Goal: Task Accomplishment & Management: Manage account settings

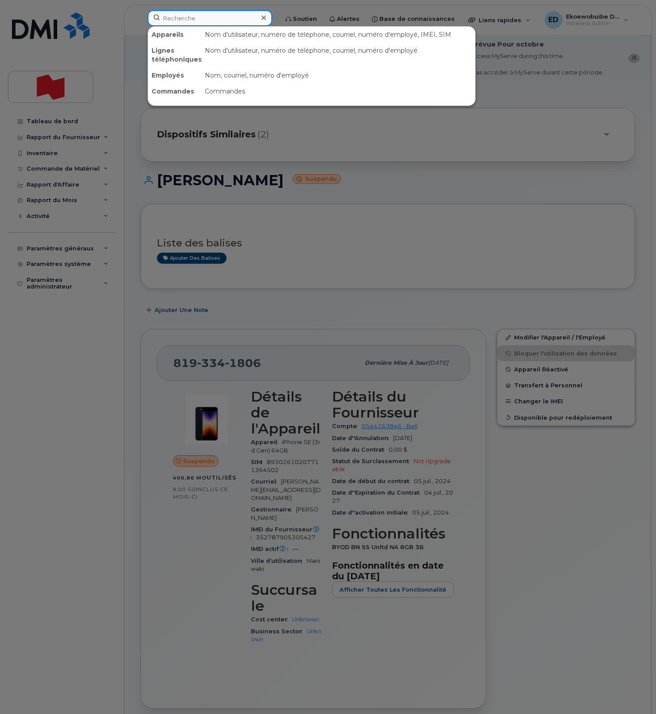
click at [205, 19] on input at bounding box center [210, 18] width 124 height 16
paste input "581-234-7465"
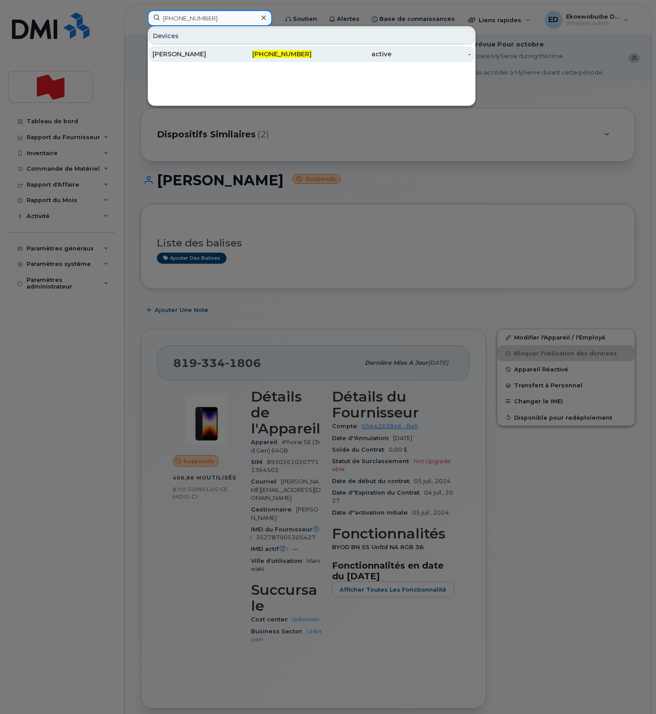
type input "581-234-7465"
click at [193, 54] on div "Valérie Maltais" at bounding box center [192, 54] width 80 height 9
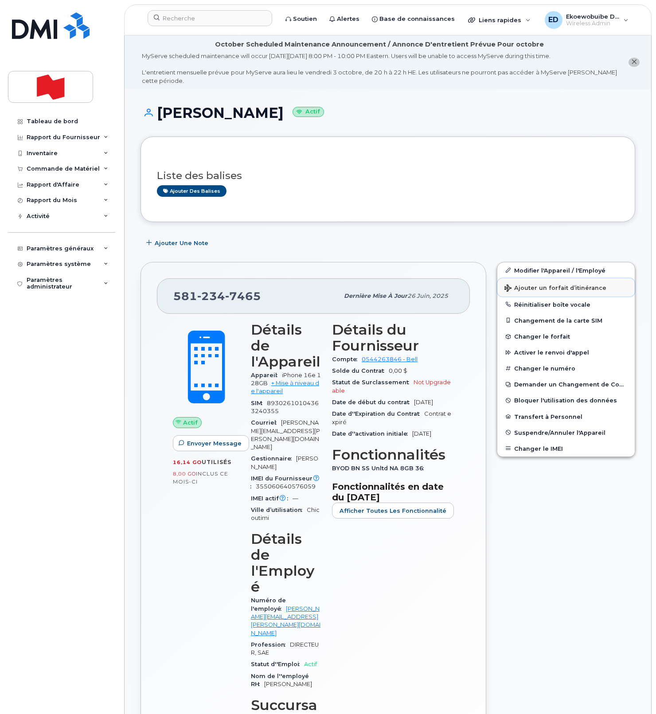
click at [522, 291] on span "Ajouter un forfait d’itinérance" at bounding box center [555, 288] width 102 height 8
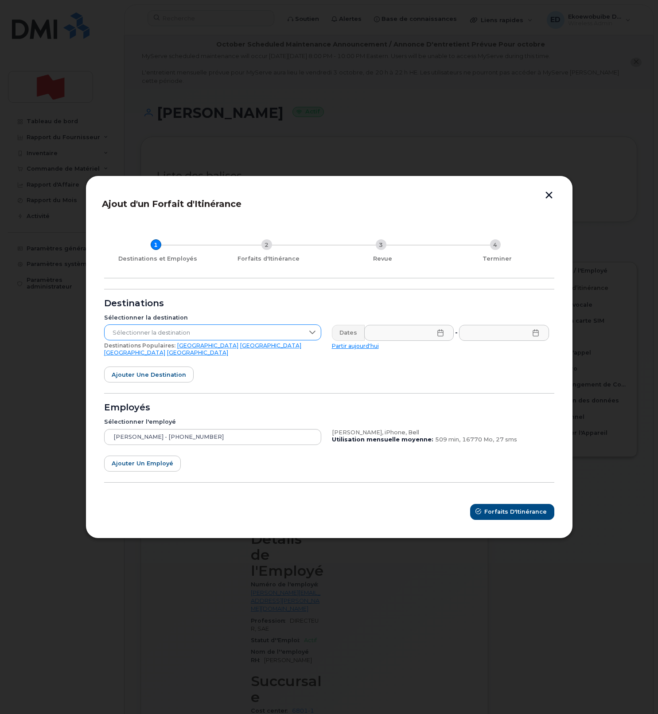
drag, startPoint x: 281, startPoint y: 337, endPoint x: 282, endPoint y: 342, distance: 4.5
click at [281, 337] on span "Sélectionner la destination" at bounding box center [204, 333] width 199 height 16
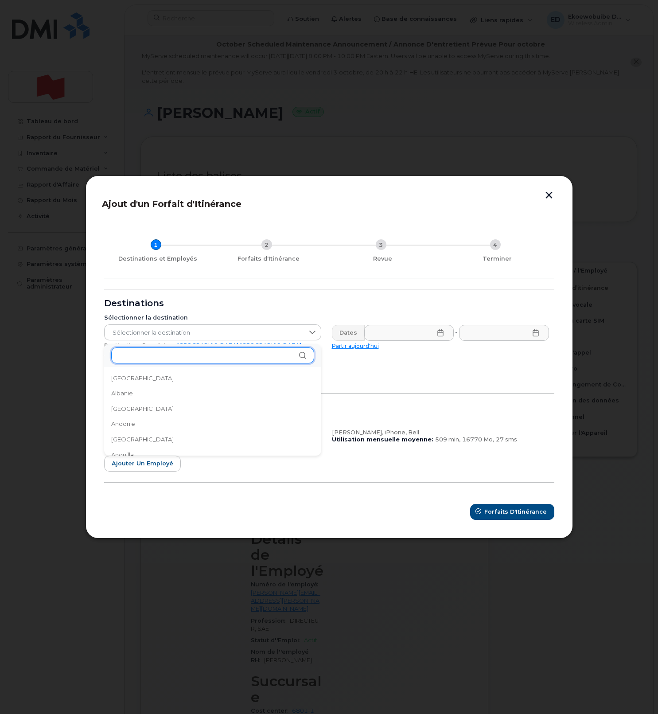
click at [202, 357] on input "text" at bounding box center [212, 355] width 203 height 16
drag, startPoint x: 554, startPoint y: 197, endPoint x: 548, endPoint y: 189, distance: 10.7
click at [554, 197] on button "button" at bounding box center [548, 195] width 13 height 9
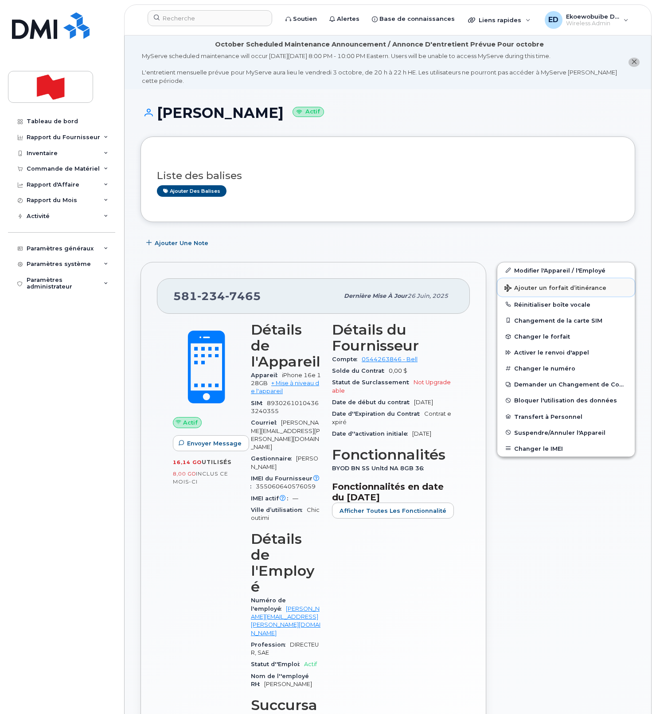
click at [526, 290] on span "Ajouter un forfait d’itinérance" at bounding box center [555, 288] width 102 height 8
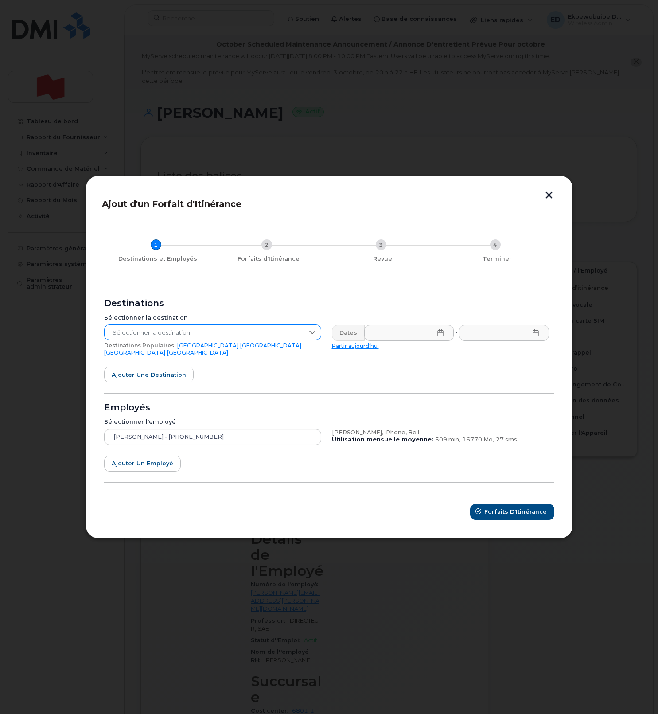
click at [292, 341] on span "Sélectionner la destination" at bounding box center [204, 333] width 199 height 16
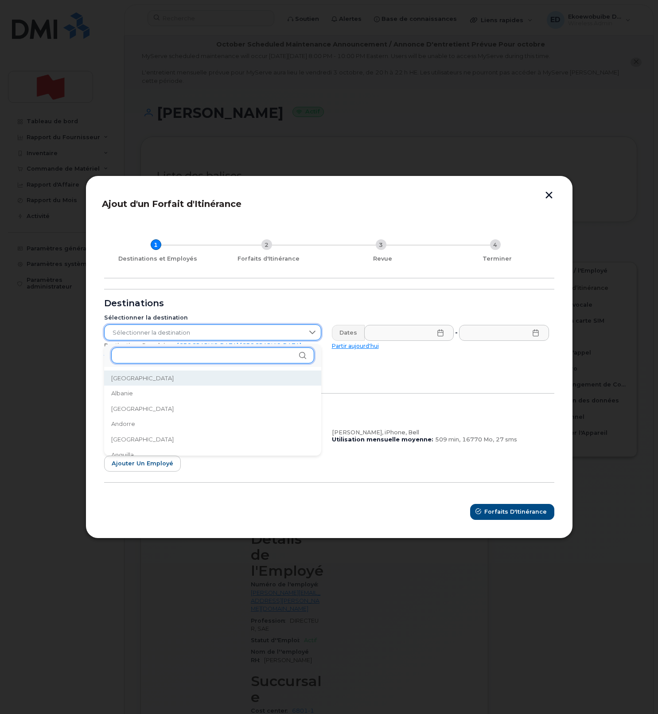
click at [168, 355] on input "text" at bounding box center [212, 355] width 203 height 16
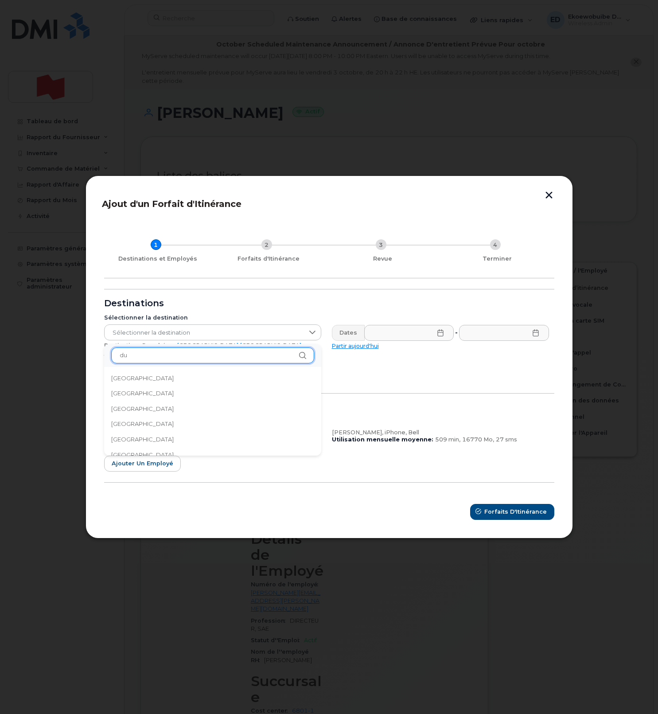
type input "d"
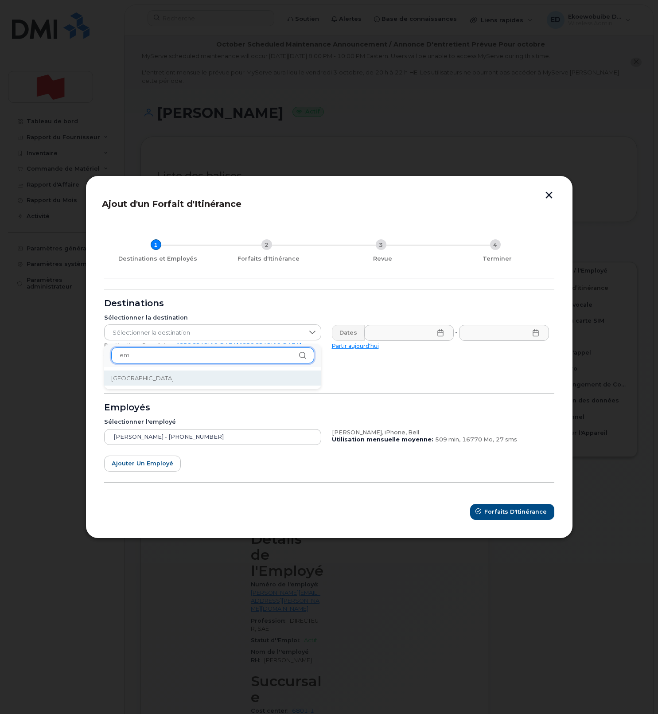
type input "emi"
click at [175, 378] on li "Émirats arabes unis" at bounding box center [212, 378] width 217 height 16
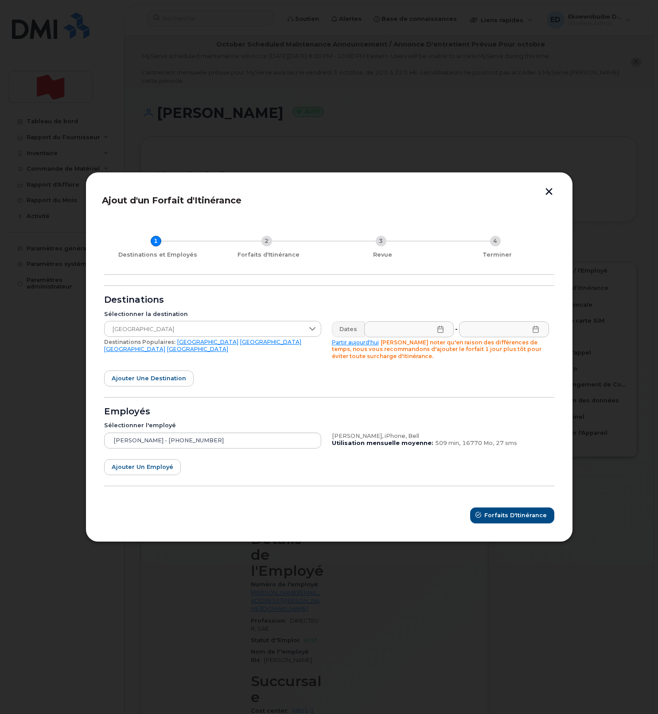
click at [438, 328] on icon at bounding box center [440, 329] width 7 height 7
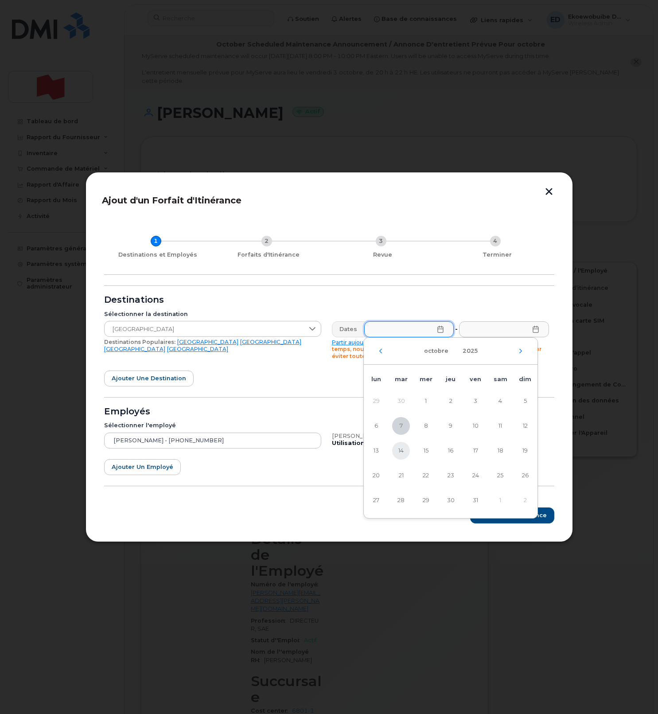
click at [401, 451] on span "14" at bounding box center [401, 451] width 18 height 18
type input "14/10/2025"
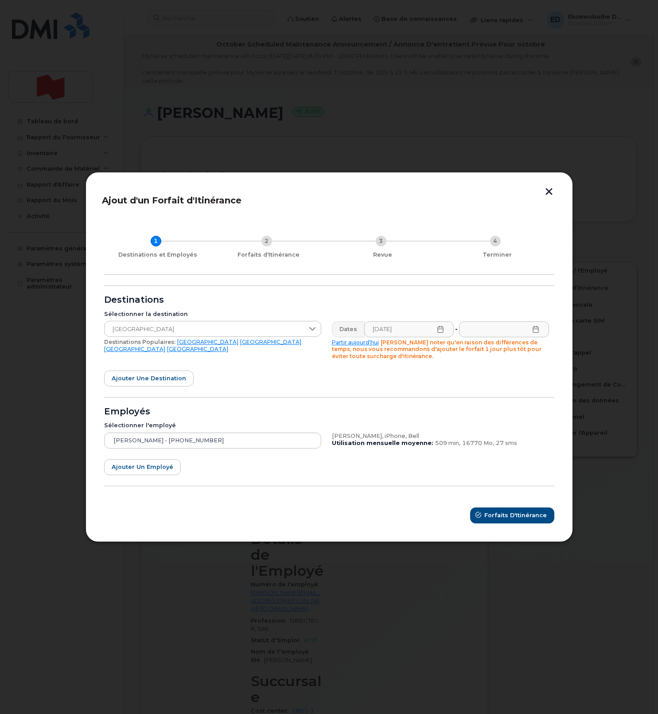
click at [533, 329] on icon at bounding box center [535, 329] width 7 height 7
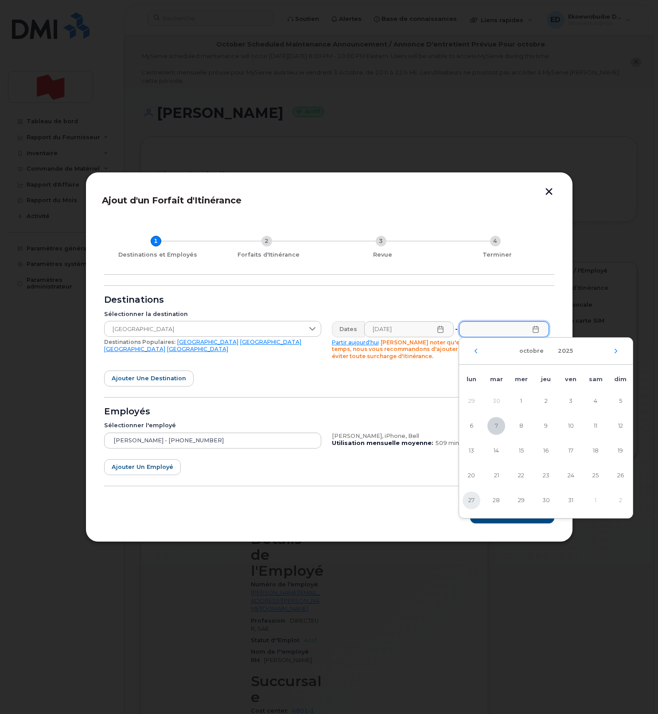
click at [473, 498] on span "27" at bounding box center [472, 500] width 18 height 18
type input "27/10/2025"
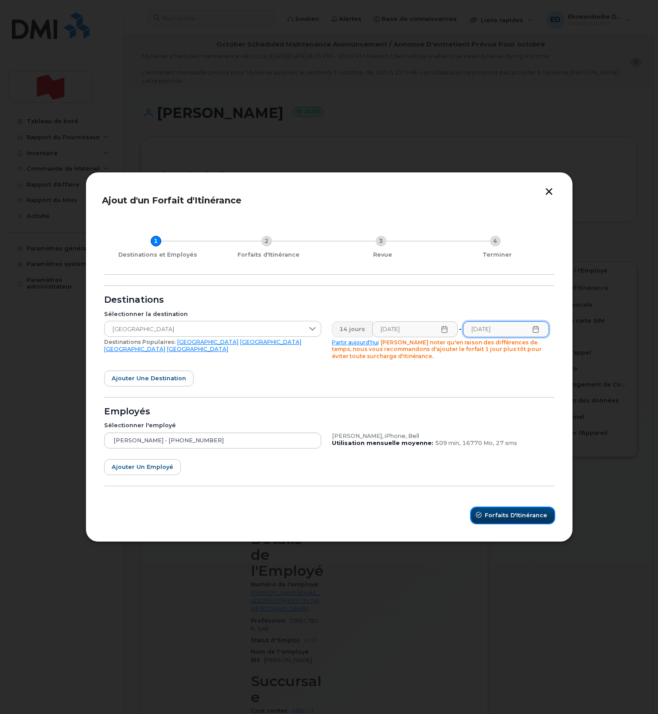
click at [506, 517] on span "Forfaits d'Itinérance" at bounding box center [516, 515] width 62 height 8
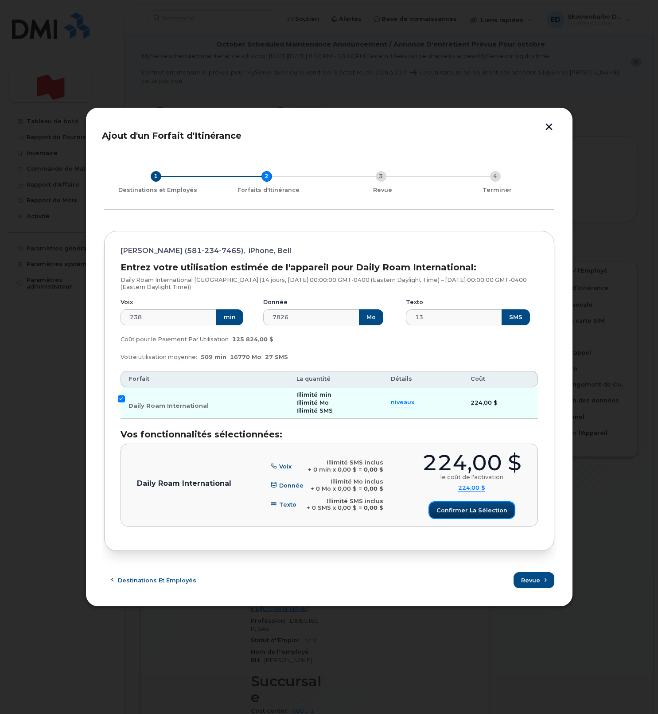
click at [464, 509] on span "Confirmer la sélection" at bounding box center [471, 510] width 71 height 8
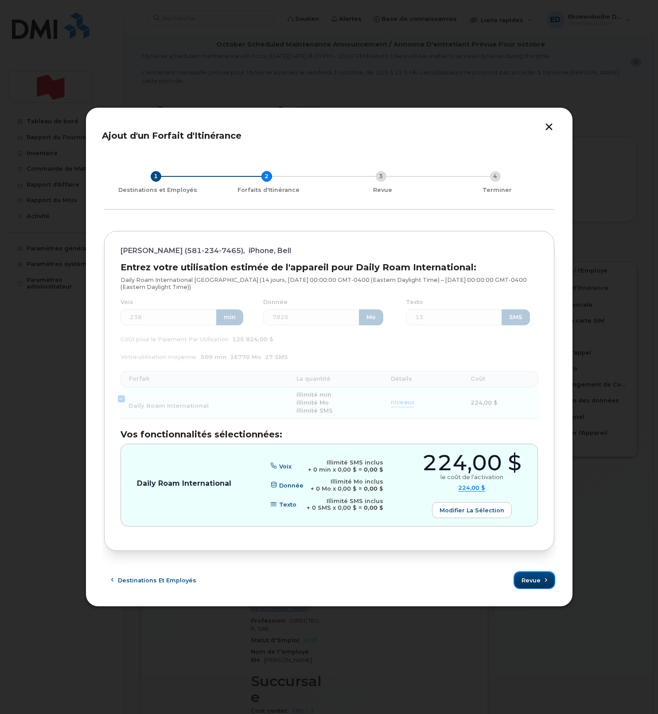
click at [533, 587] on button "Revue" at bounding box center [534, 580] width 40 height 16
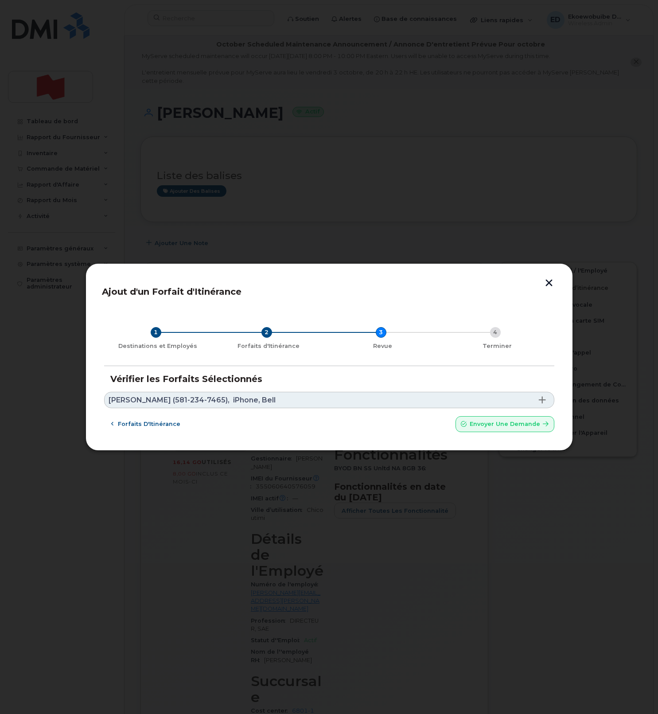
click at [313, 395] on link "Valérie Maltais (581-234-7465), iPhone, Bell" at bounding box center [329, 400] width 450 height 16
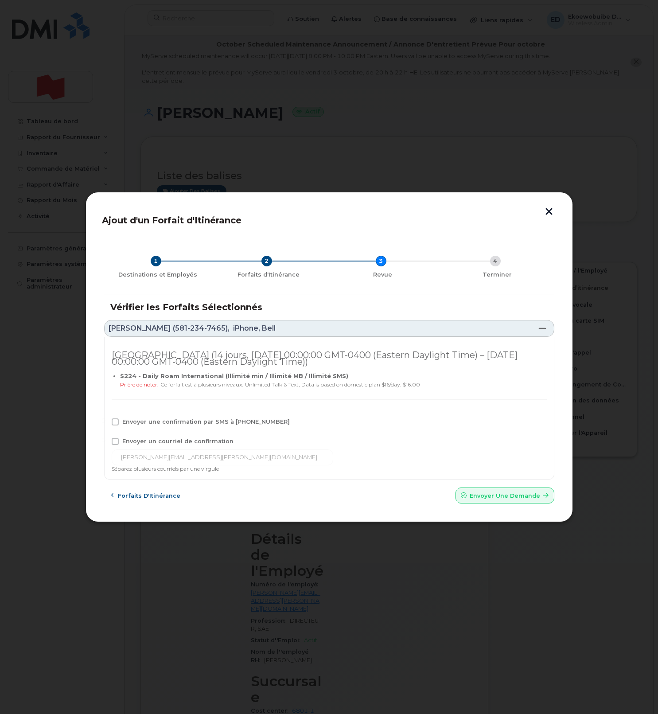
click at [117, 441] on span at bounding box center [115, 441] width 7 height 7
click at [105, 441] on input "Envoyer un courriel de confirmation" at bounding box center [103, 440] width 4 height 4
checkbox input "true"
click at [116, 422] on span at bounding box center [115, 421] width 7 height 7
click at [105, 422] on input "Envoyer une confirmation par SMS à 581-234-7465" at bounding box center [103, 420] width 4 height 4
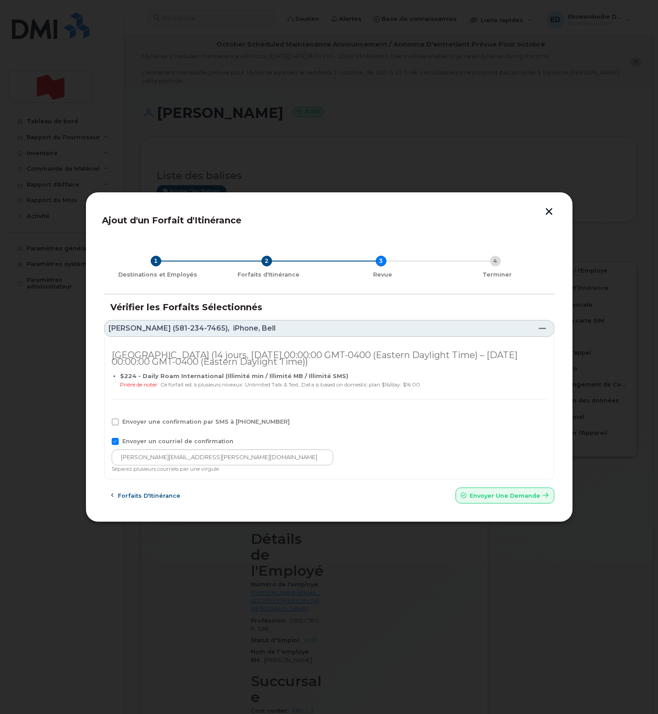
checkbox input "true"
drag, startPoint x: 189, startPoint y: 458, endPoint x: 99, endPoint y: 459, distance: 89.5
click at [99, 459] on div "Ajout d'un Forfait d'Itinérance 1 Destinations et Employés 2 Forfaits d'Itinéra…" at bounding box center [329, 357] width 487 height 331
paste input "telecom-voix@bnc.ca"
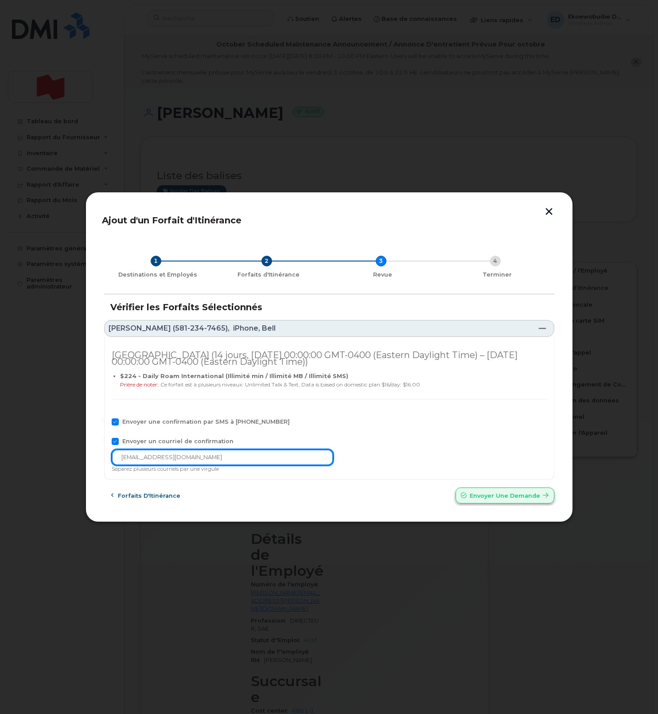
type input "telecom-voix@bnc.ca"
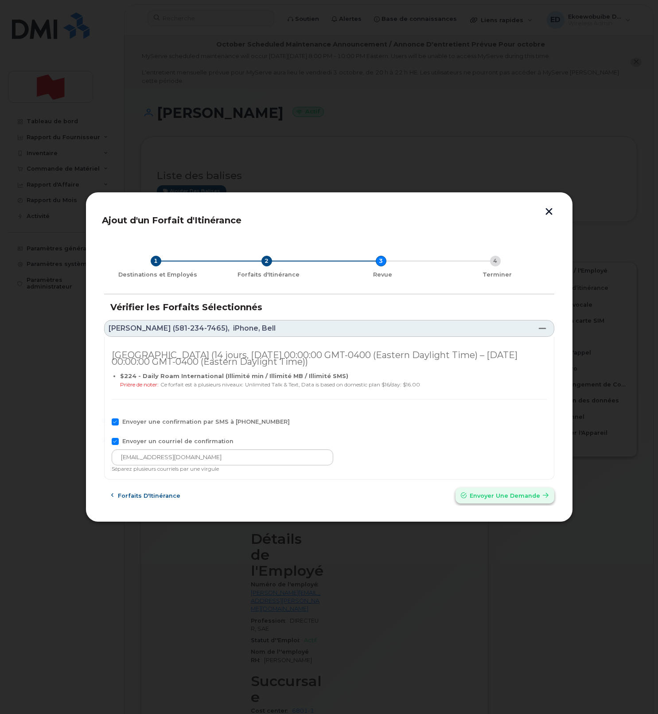
click at [504, 498] on span "Envoyer une Demande" at bounding box center [505, 495] width 70 height 8
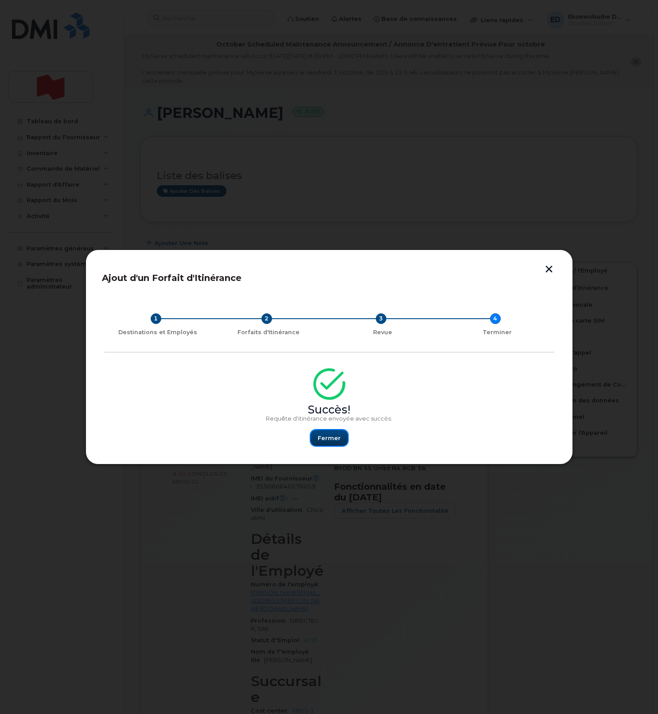
click at [335, 440] on span "Fermer" at bounding box center [329, 438] width 23 height 8
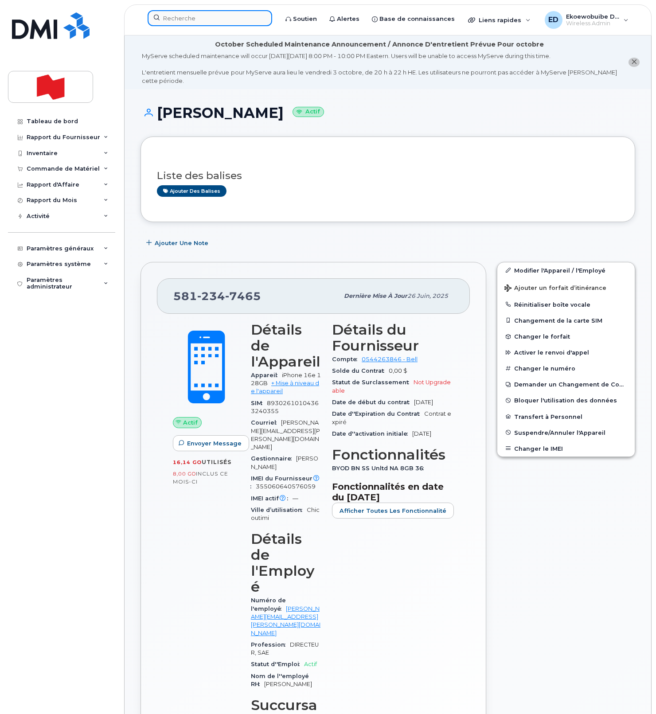
click at [178, 23] on input at bounding box center [210, 18] width 124 height 16
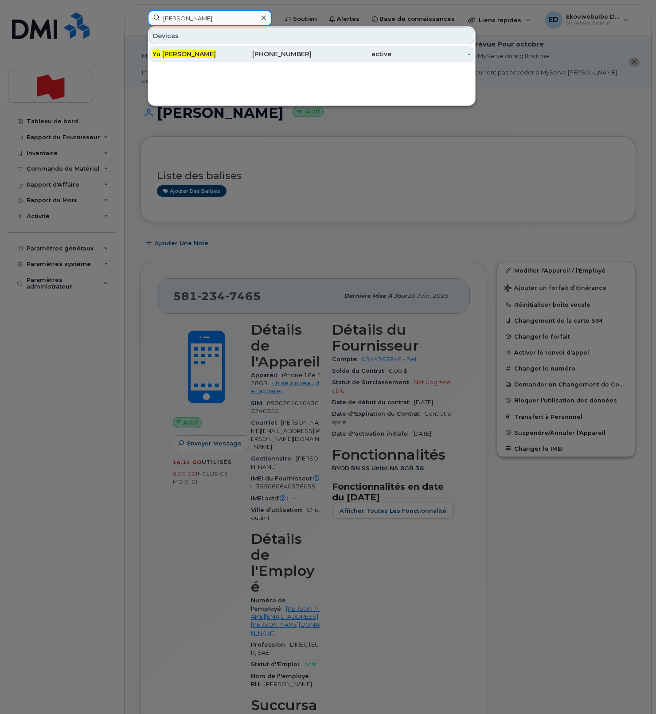
type input "yan yu"
click at [170, 53] on span "Yan" at bounding box center [189, 54] width 54 height 8
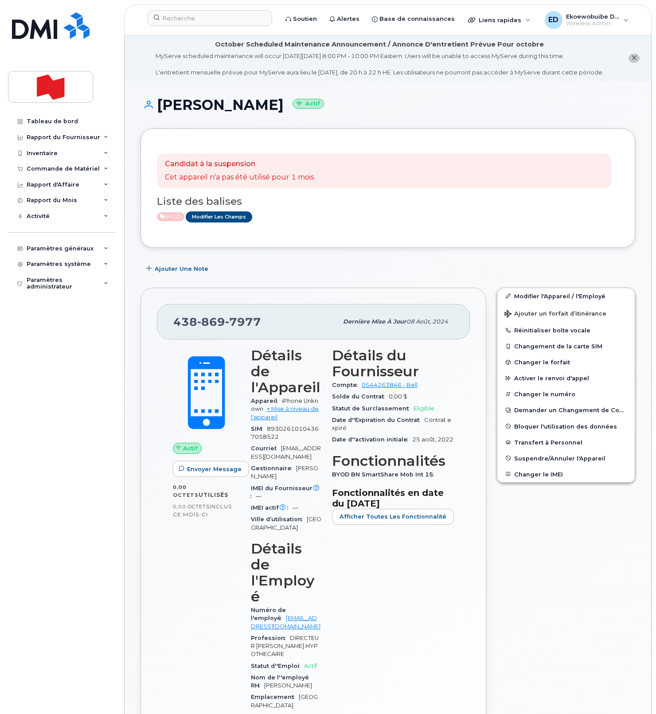
click at [265, 331] on div "[PHONE_NUMBER]" at bounding box center [255, 321] width 164 height 19
drag, startPoint x: 267, startPoint y: 331, endPoint x: 171, endPoint y: 331, distance: 95.3
click at [171, 331] on div "438 869 7977 Dernière mise à jour 08 août, 2024" at bounding box center [313, 321] width 313 height 35
copy span "438 869 7977"
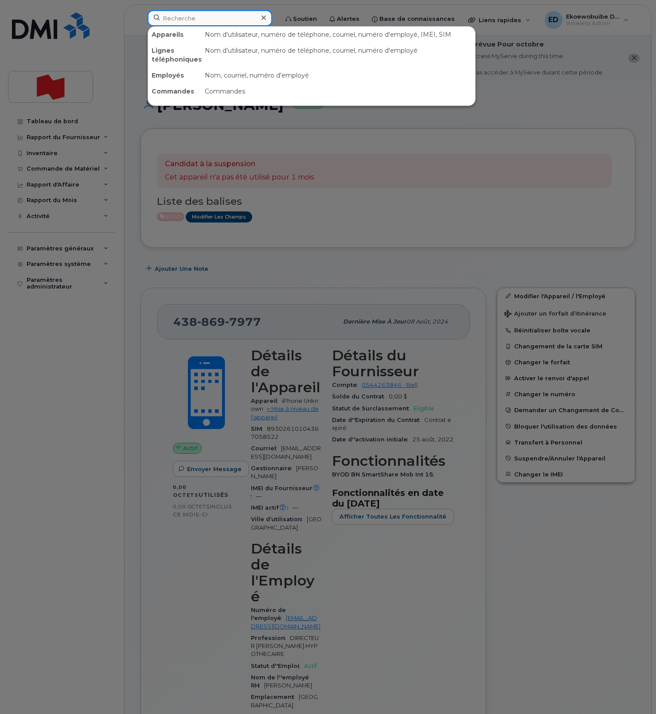
click at [190, 24] on input at bounding box center [210, 18] width 124 height 16
paste input "Kashif Saya"
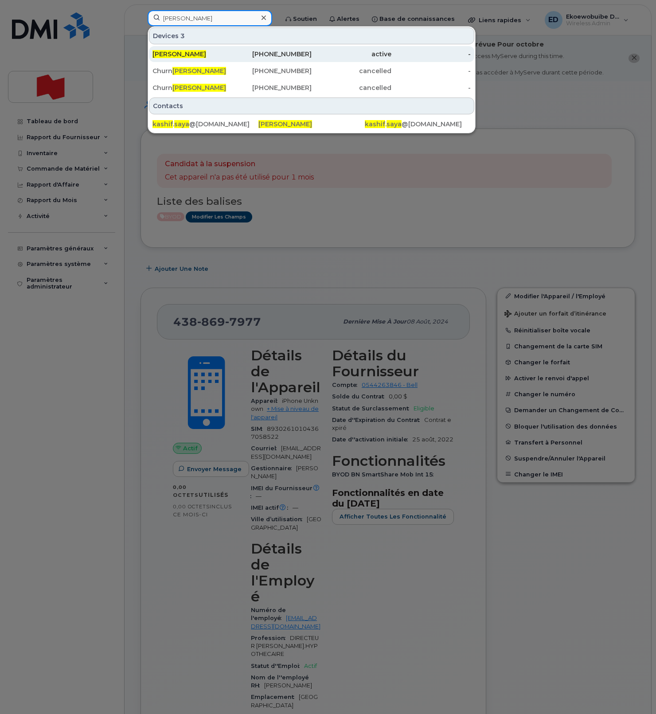
type input "Kashif Saya"
click at [185, 58] on div "Kashif Saya" at bounding box center [192, 54] width 80 height 9
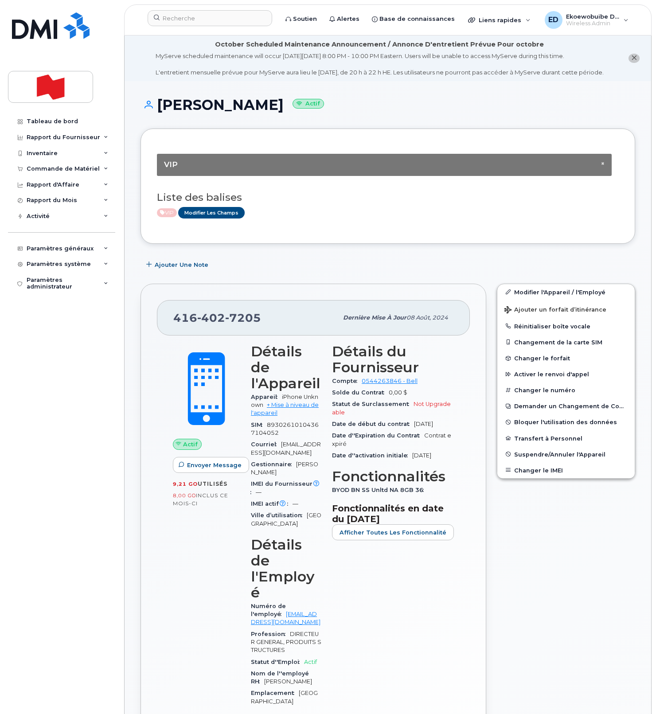
scroll to position [0, 0]
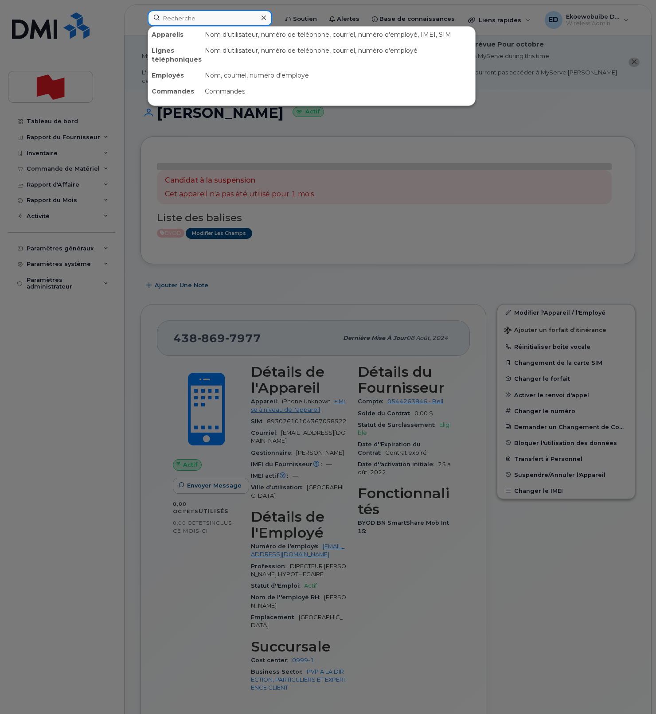
click at [175, 18] on input at bounding box center [210, 18] width 124 height 16
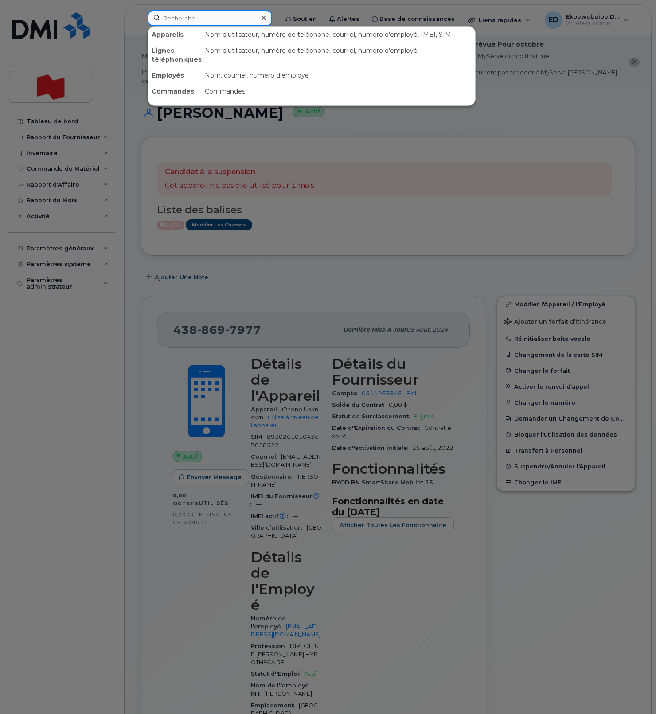
paste input "Kashif Saya"
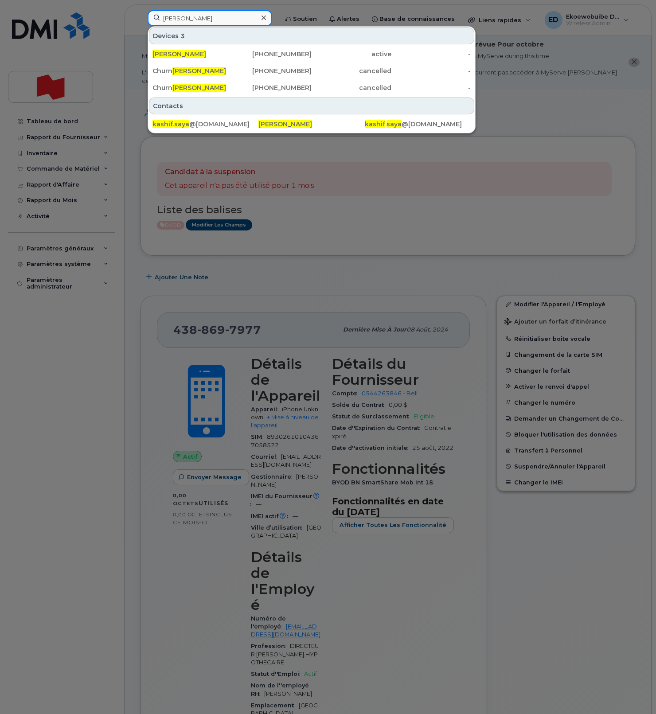
drag, startPoint x: 213, startPoint y: 20, endPoint x: 153, endPoint y: 19, distance: 59.8
click at [153, 19] on input "Kashif Saya" at bounding box center [210, 18] width 124 height 16
paste input "ory Brewster"
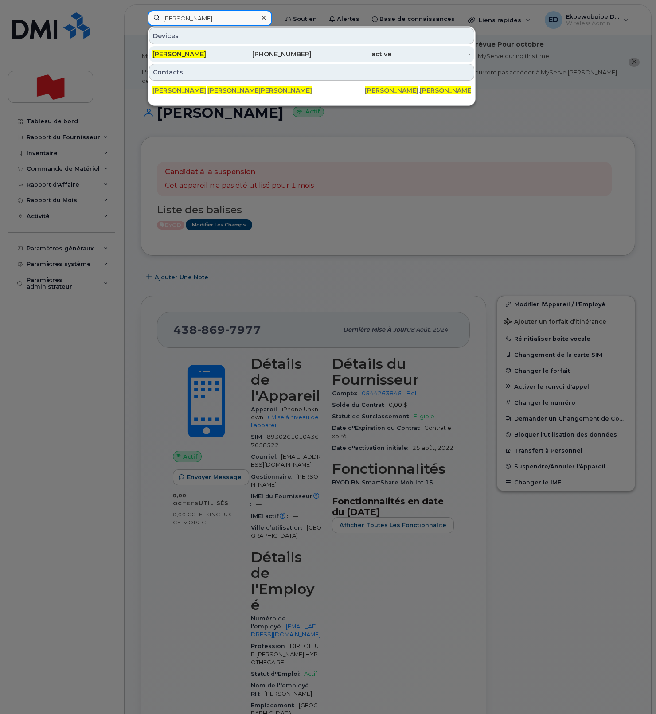
type input "Kory Brewster"
click at [186, 51] on span "Kory Brewster" at bounding box center [179, 54] width 54 height 8
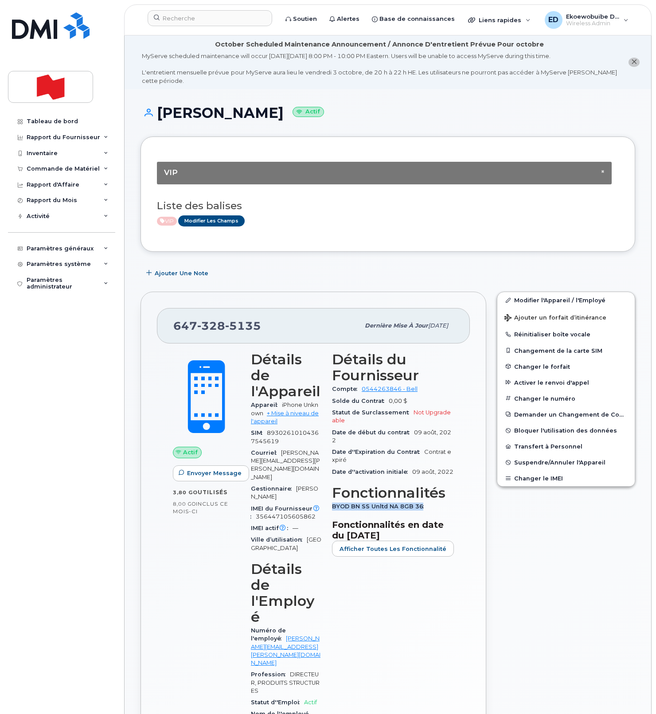
drag, startPoint x: 434, startPoint y: 517, endPoint x: 339, endPoint y: 521, distance: 94.9
click at [338, 512] on div "BYOD BN SS Unltd NA 8GB 36" at bounding box center [393, 507] width 122 height 12
click at [180, 16] on input at bounding box center [210, 18] width 124 height 16
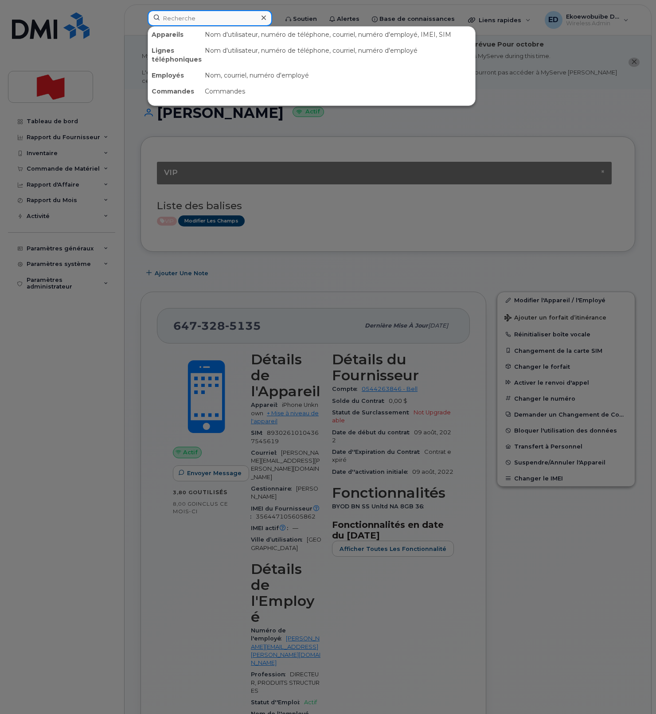
paste input "5146031256"
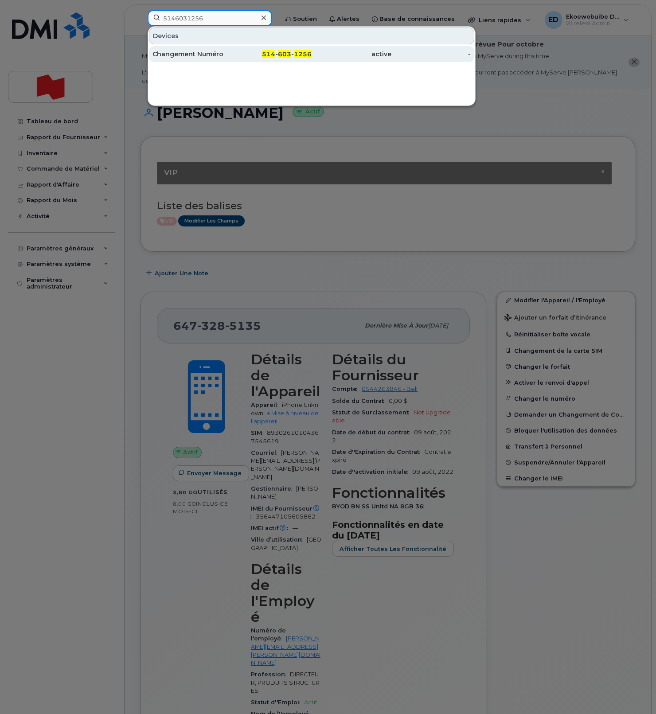
type input "5146031256"
click at [195, 54] on div "Changement Numéro" at bounding box center [192, 54] width 80 height 9
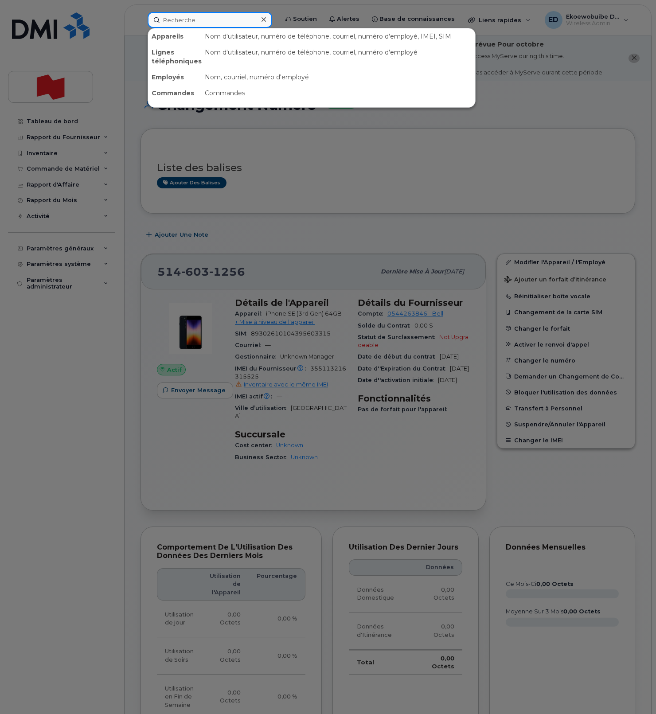
click at [206, 20] on input at bounding box center [210, 20] width 124 height 16
paste input "Luigi Clerici"
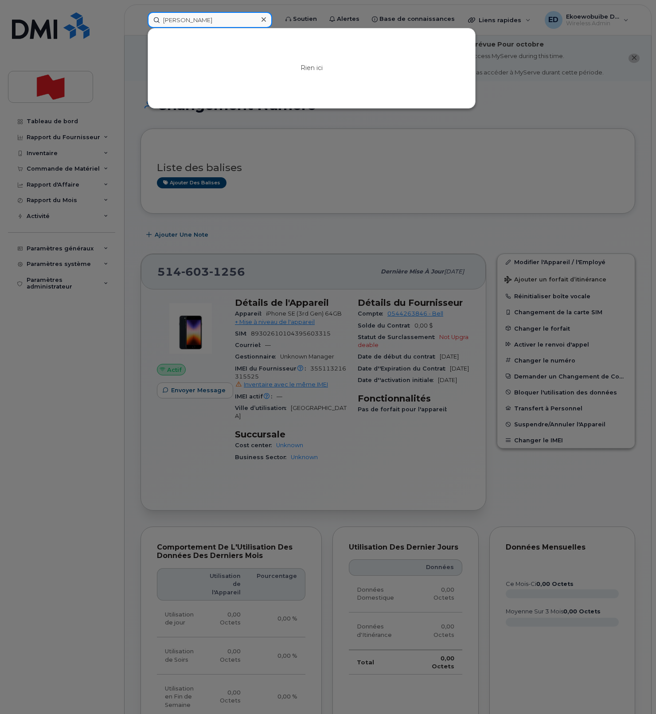
drag, startPoint x: 210, startPoint y: 20, endPoint x: 156, endPoint y: 23, distance: 54.1
click at [151, 20] on input "Luigi Clerici" at bounding box center [210, 20] width 124 height 16
paste input "514-603-1256"
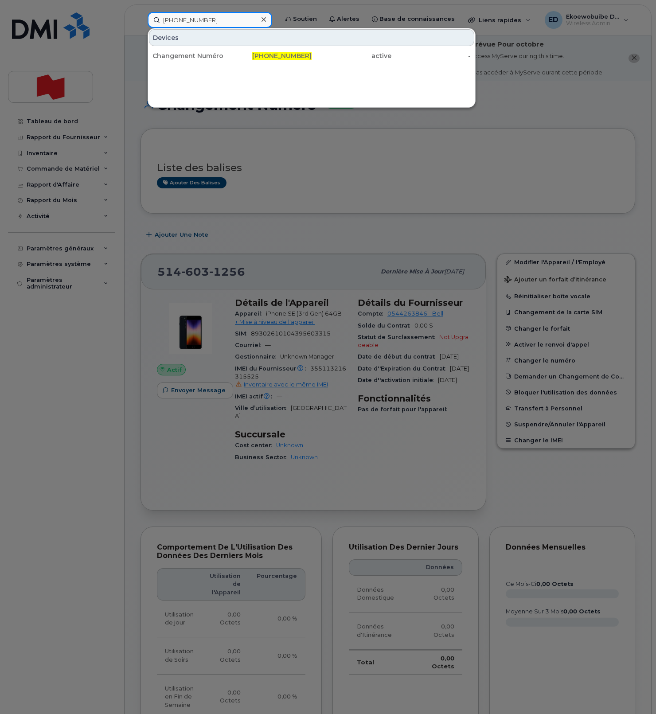
type input "514-603-1256"
click at [189, 58] on div "Changement Numéro" at bounding box center [192, 55] width 80 height 9
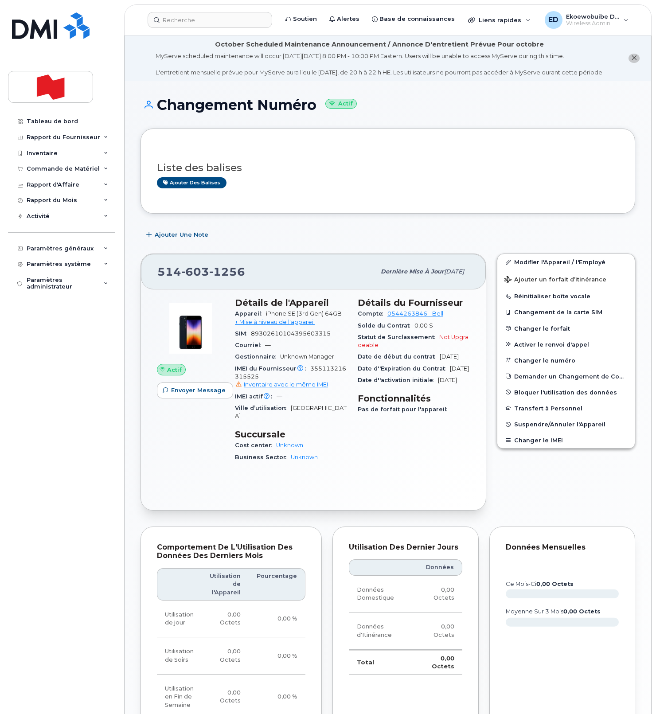
click at [413, 173] on h3 "Liste des balises" at bounding box center [388, 167] width 462 height 11
click at [635, 61] on icon "close notification" at bounding box center [634, 58] width 6 height 6
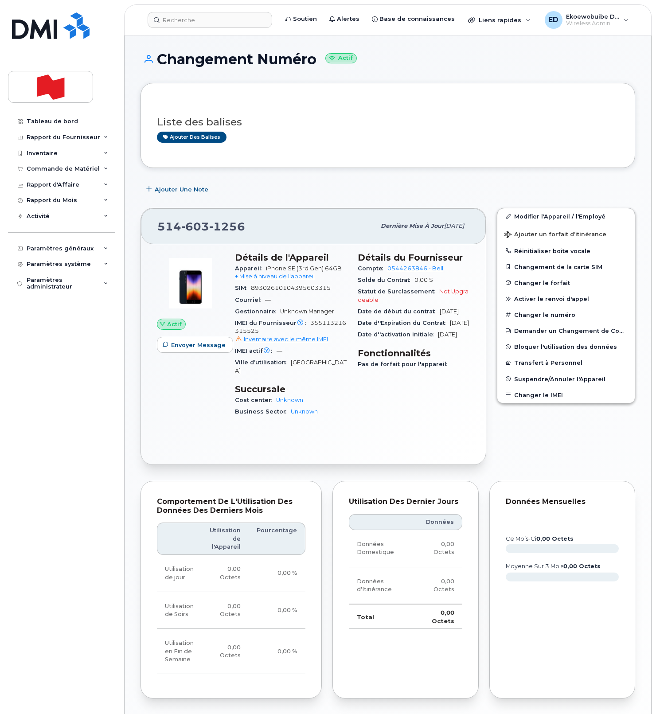
click at [336, 170] on div "Liste des balises Ajouter des balises Ajouter une Note [PHONE_NUMBER] Dernière …" at bounding box center [387, 488] width 494 height 810
click at [523, 216] on link "Modifier l'Appareil / l'Employé" at bounding box center [565, 216] width 137 height 16
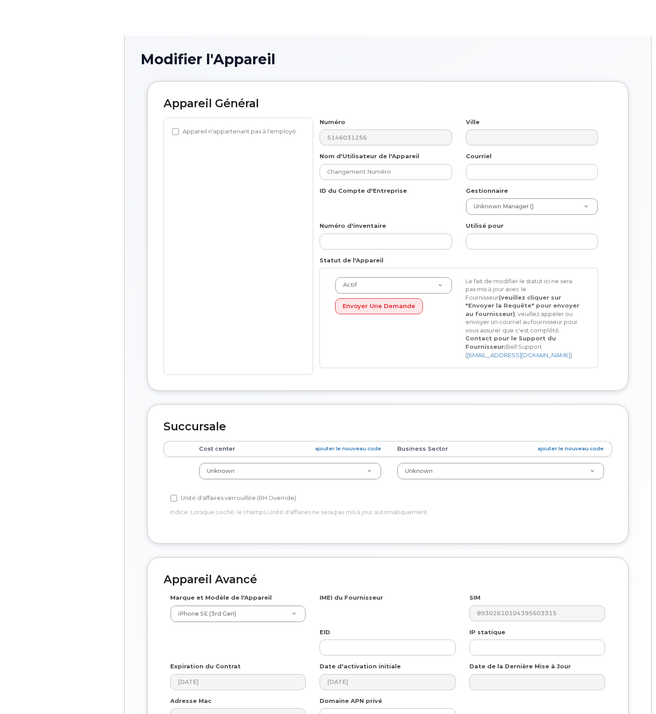
select select "22916206"
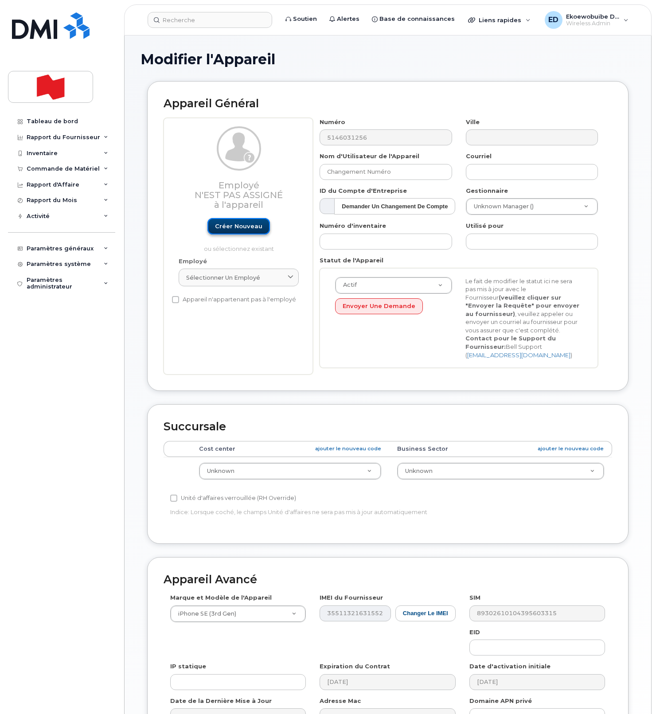
click at [235, 227] on link "Créer nouveau" at bounding box center [238, 226] width 62 height 16
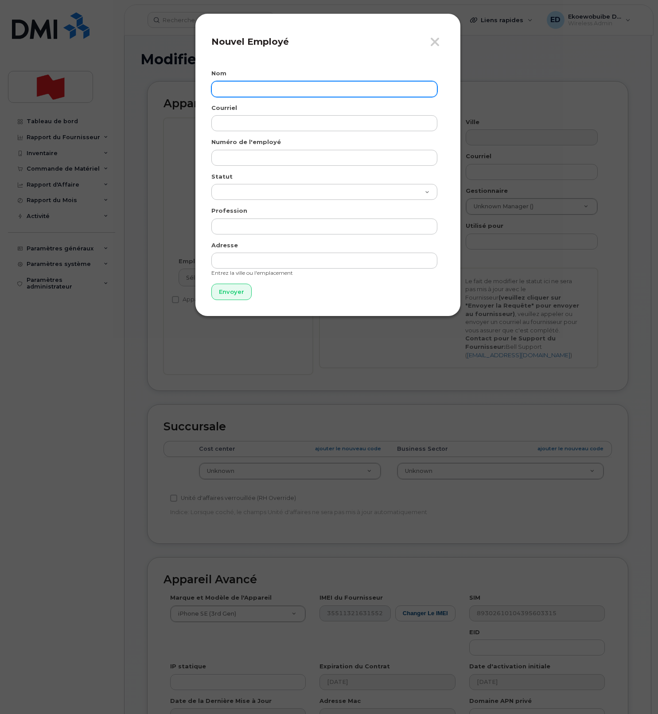
click at [255, 93] on input "text" at bounding box center [324, 89] width 226 height 16
paste input "[PERSON_NAME]"
type input "[PERSON_NAME]"
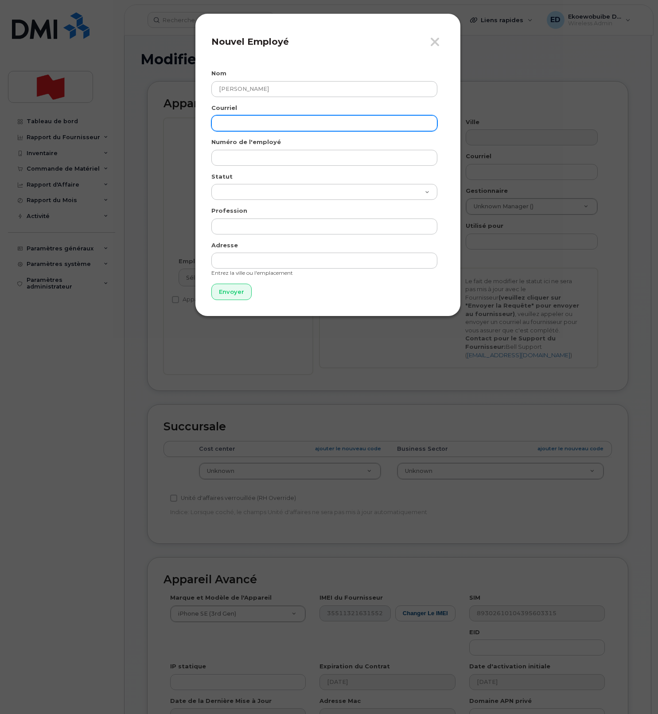
click at [255, 126] on input "email" at bounding box center [324, 123] width 226 height 16
paste input "luigi.clerici@bnc.ca"
type input "luigi.clerici@bnc.ca"
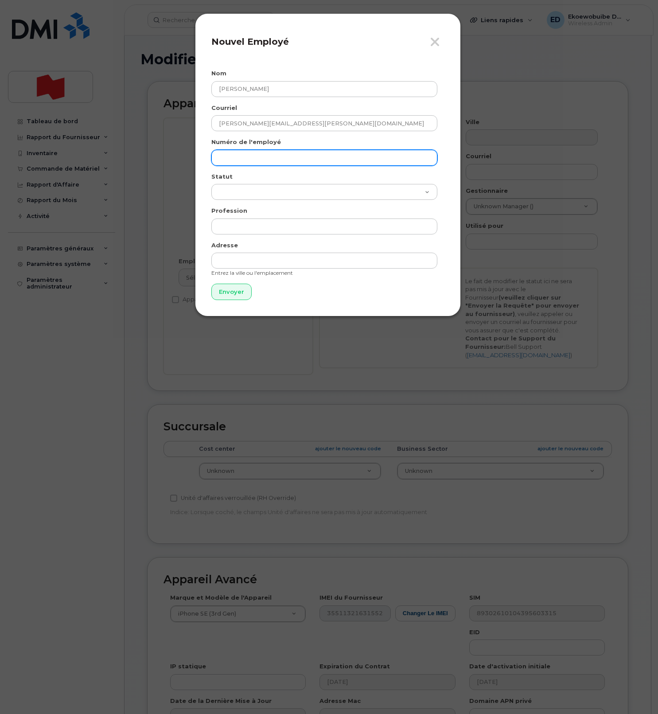
click at [246, 159] on input "text" at bounding box center [324, 158] width 226 height 16
paste input "luigi.clerici@bnc.ca"
type input "luigi.clerici@bnc.ca"
click at [234, 292] on input "Envoyer" at bounding box center [231, 292] width 40 height 16
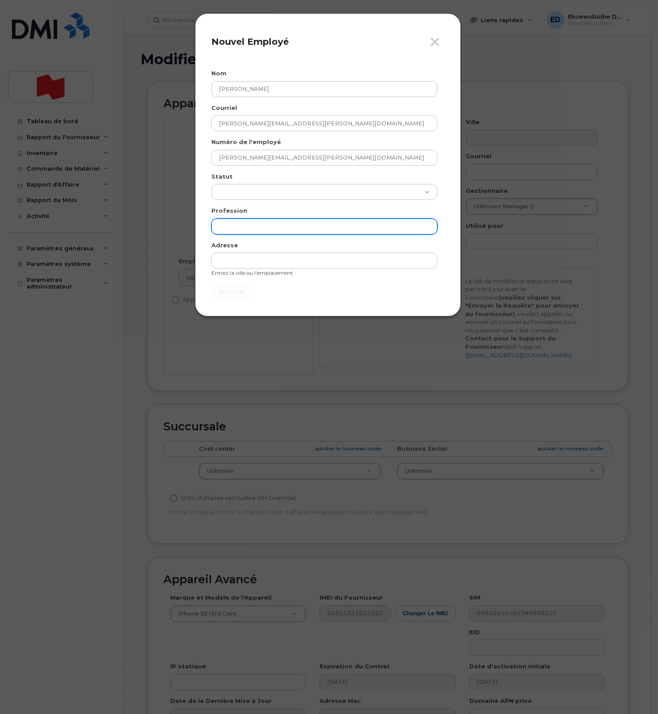
type input "Envoyer"
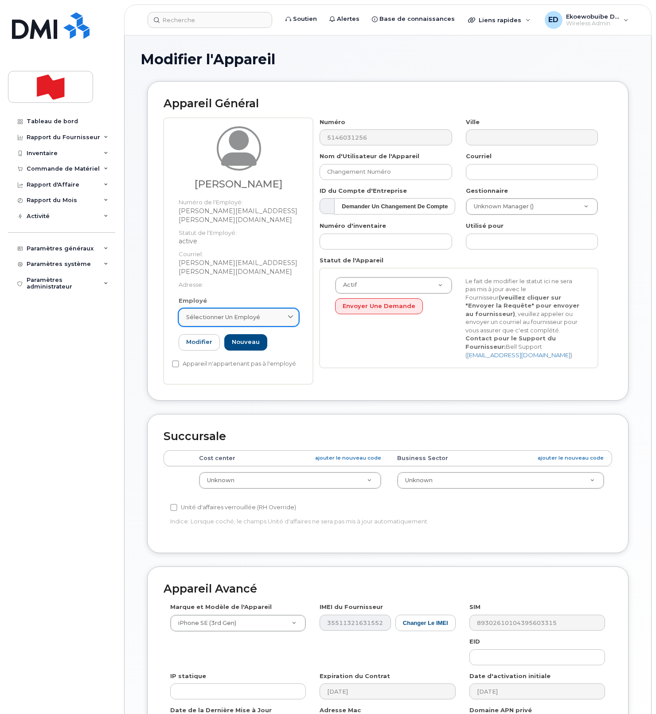
click at [285, 313] on div "Sélectionner un employé" at bounding box center [238, 317] width 105 height 8
paste input "luigi.clerici@bnc.ca"
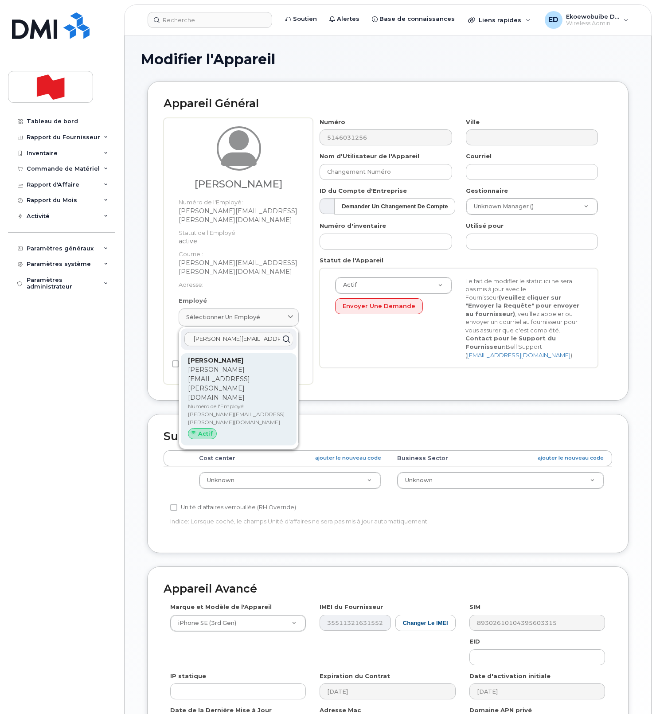
type input "luigi.clerici@bnc.ca"
click at [226, 402] on p "Numéro de l'Employé: luigi.clerici@bnc.ca" at bounding box center [238, 414] width 101 height 24
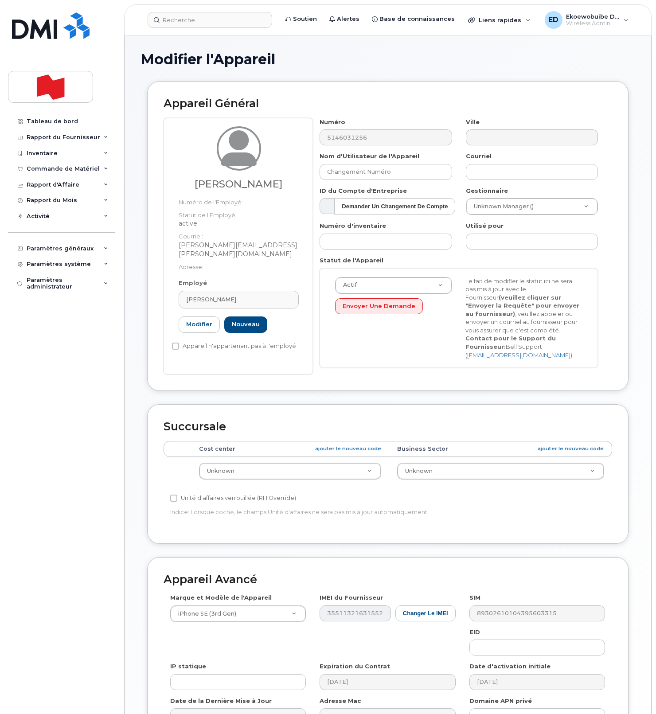
type input "Luigi Clerici"
type input "luigi.clerici@bnc.ca"
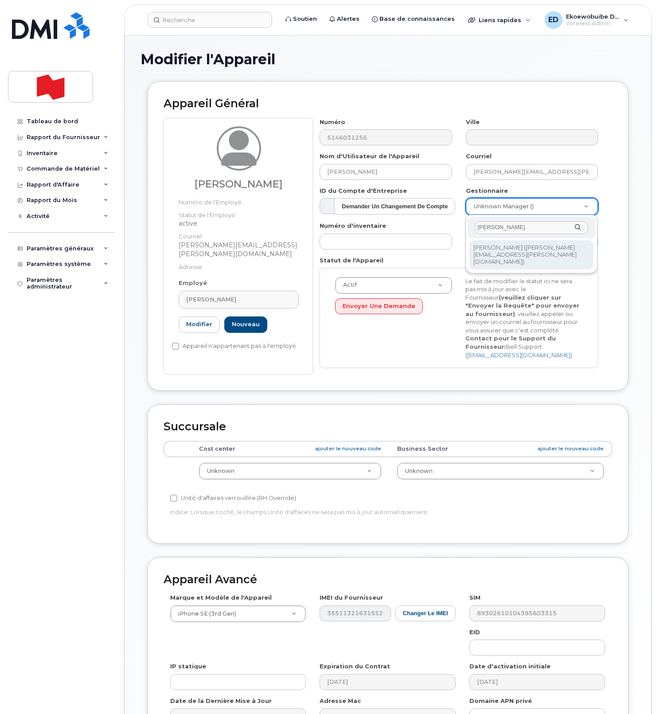
type input "Josee Bergeron"
type input "3015028"
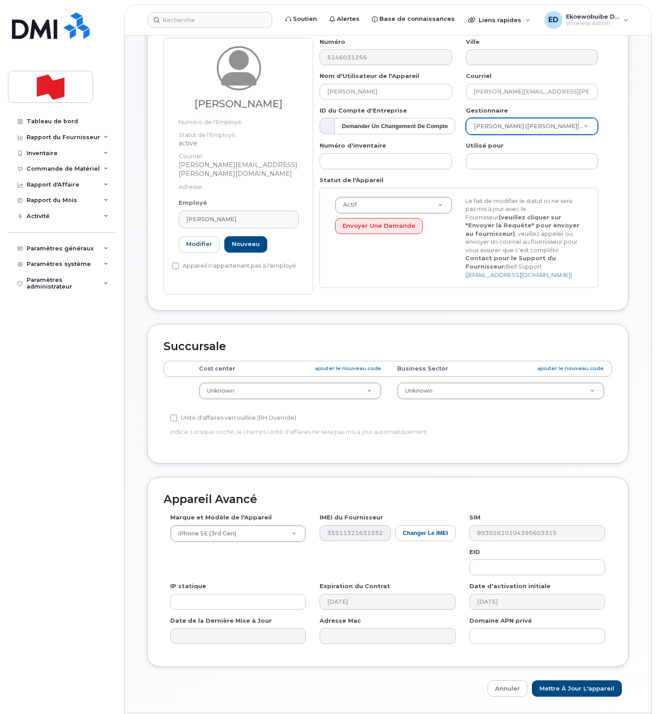
scroll to position [81, 0]
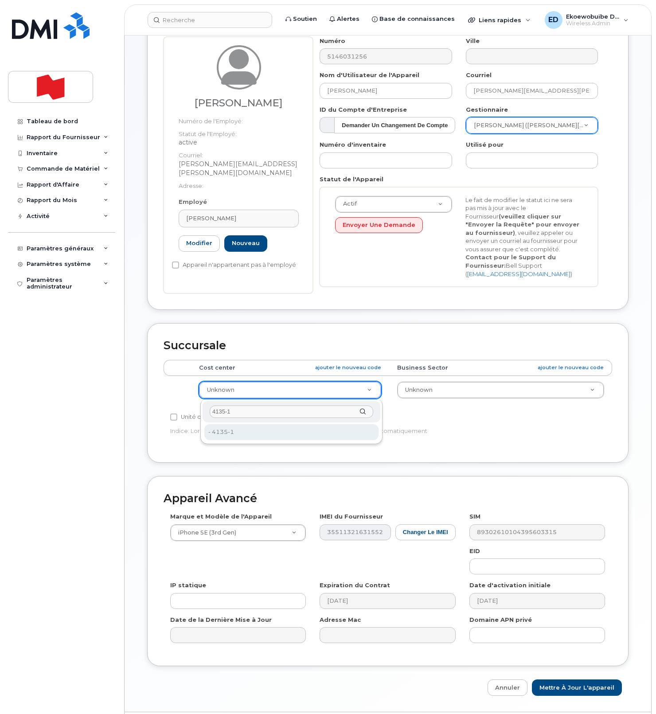
type input "4135-1"
type input "22916452"
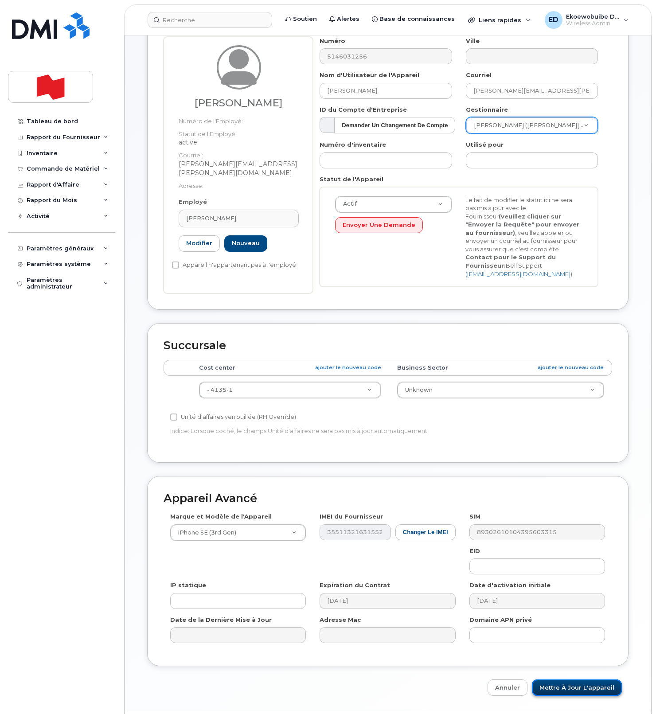
click at [558, 690] on input "Mettre à jour l'appareil" at bounding box center [577, 687] width 90 height 16
type input "Sauvegarde..."
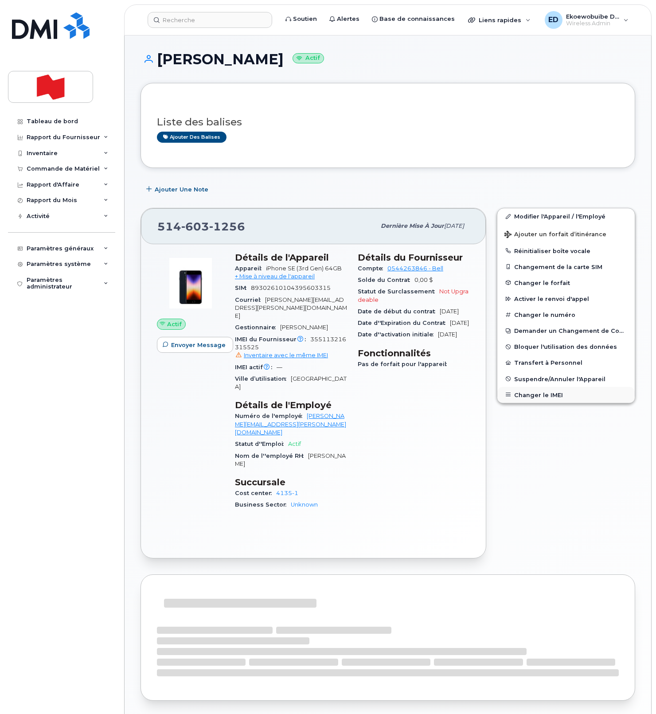
click at [514, 393] on button "Changer le IMEI" at bounding box center [565, 395] width 137 height 16
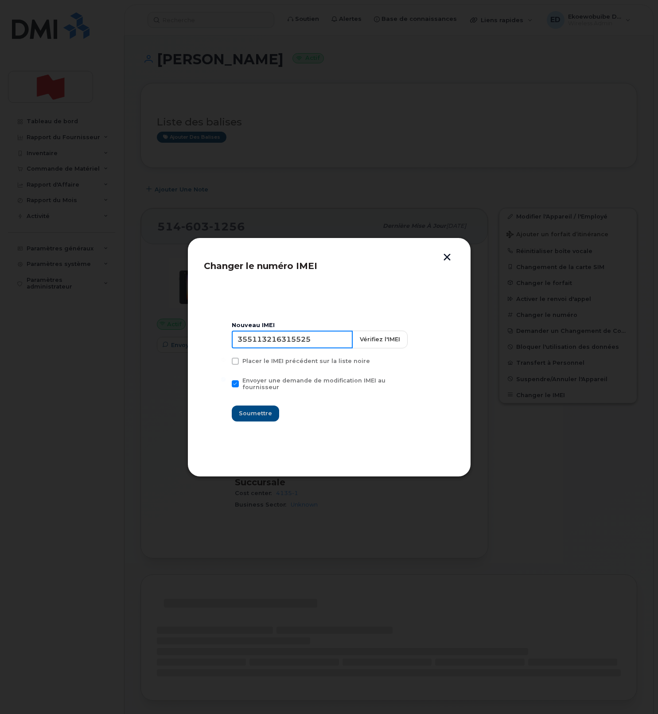
click at [283, 346] on input "355113216315525" at bounding box center [292, 340] width 121 height 18
type input "354216331553424"
click at [258, 410] on span "Soumettre" at bounding box center [255, 413] width 33 height 8
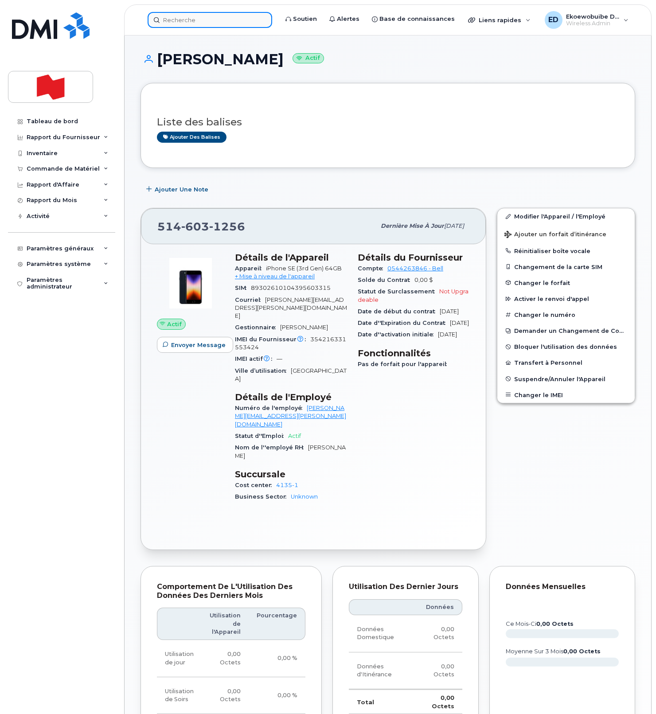
click at [200, 19] on input at bounding box center [210, 20] width 124 height 16
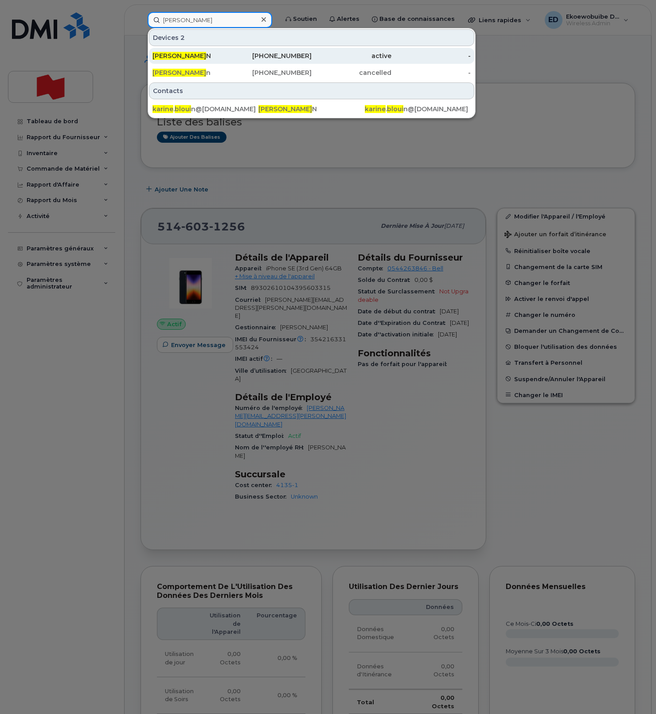
type input "[PERSON_NAME]"
click at [182, 53] on span "[PERSON_NAME]" at bounding box center [179, 56] width 54 height 8
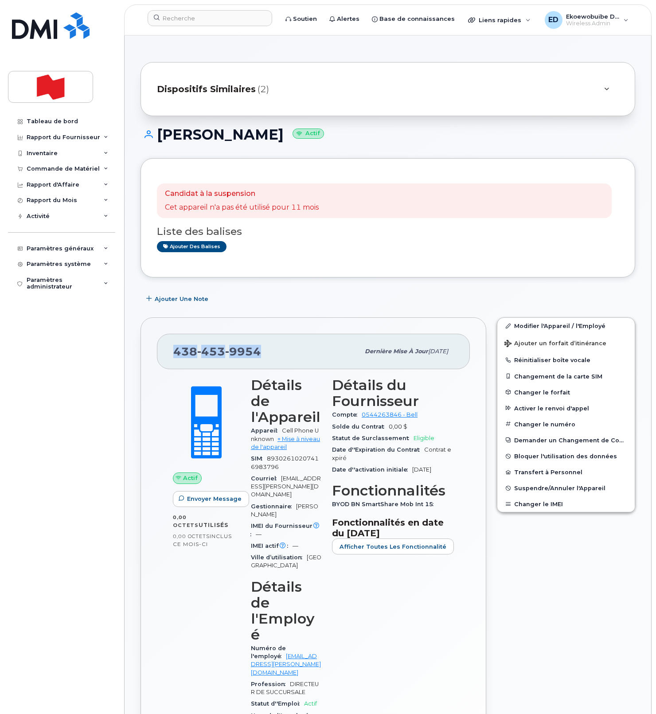
drag, startPoint x: 264, startPoint y: 354, endPoint x: 175, endPoint y: 358, distance: 88.3
click at [175, 358] on div "[PHONE_NUMBER]" at bounding box center [266, 351] width 186 height 19
copy span "[PHONE_NUMBER]"
drag, startPoint x: 263, startPoint y: 157, endPoint x: 276, endPoint y: 142, distance: 19.5
click at [264, 153] on div "KARINE BLOUIN Actif" at bounding box center [387, 142] width 494 height 31
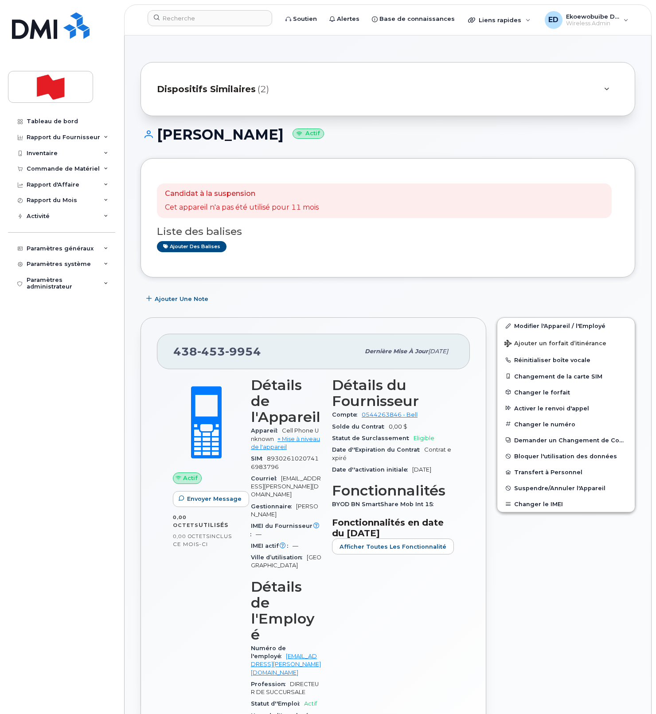
drag, startPoint x: 278, startPoint y: 138, endPoint x: 160, endPoint y: 141, distance: 117.4
click at [160, 141] on h1 "KARINE BLOUIN Actif" at bounding box center [387, 135] width 494 height 16
copy h1 "KARINE BLOUIN"
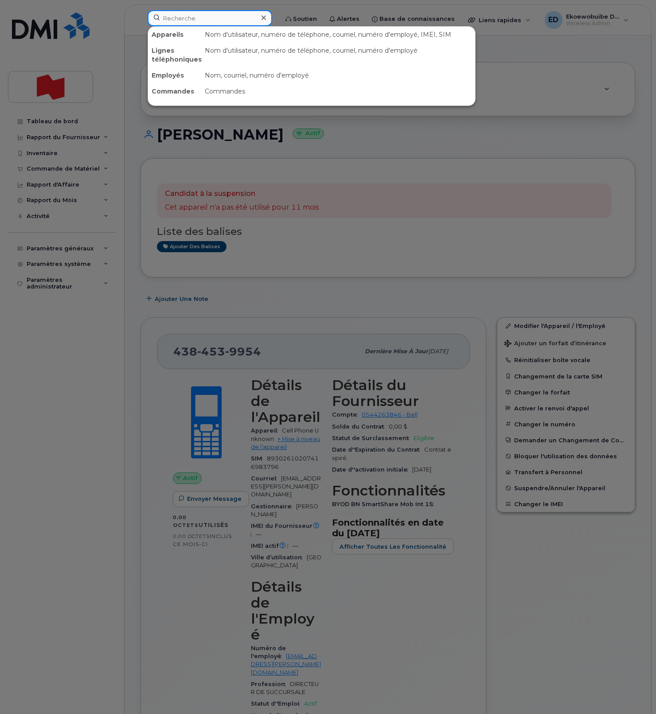
click at [197, 22] on input at bounding box center [210, 18] width 124 height 16
paste input "438-342-1659"
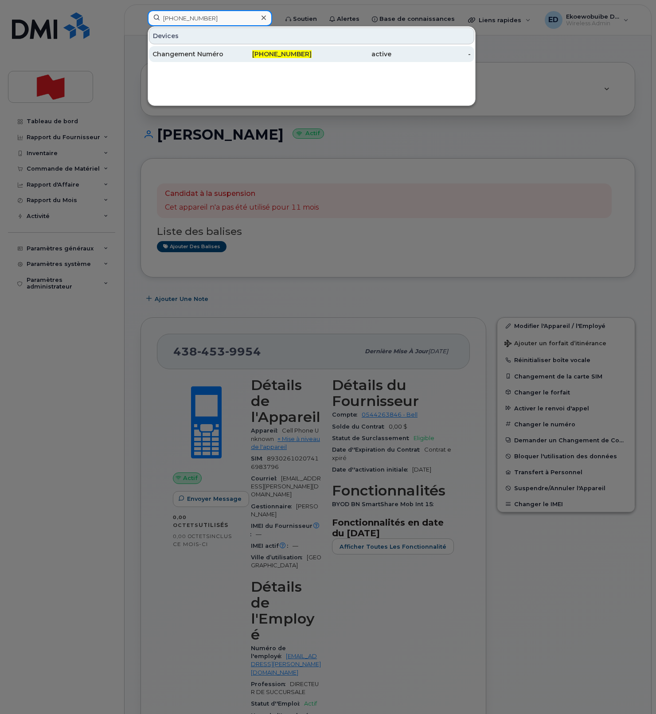
type input "438-342-1659"
click at [197, 54] on div "Changement Numéro" at bounding box center [192, 54] width 80 height 9
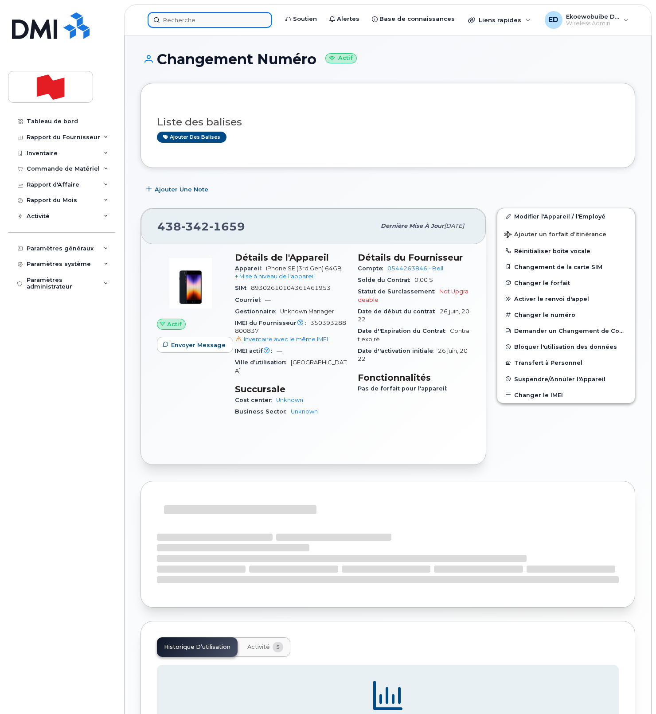
click at [191, 19] on input at bounding box center [210, 20] width 124 height 16
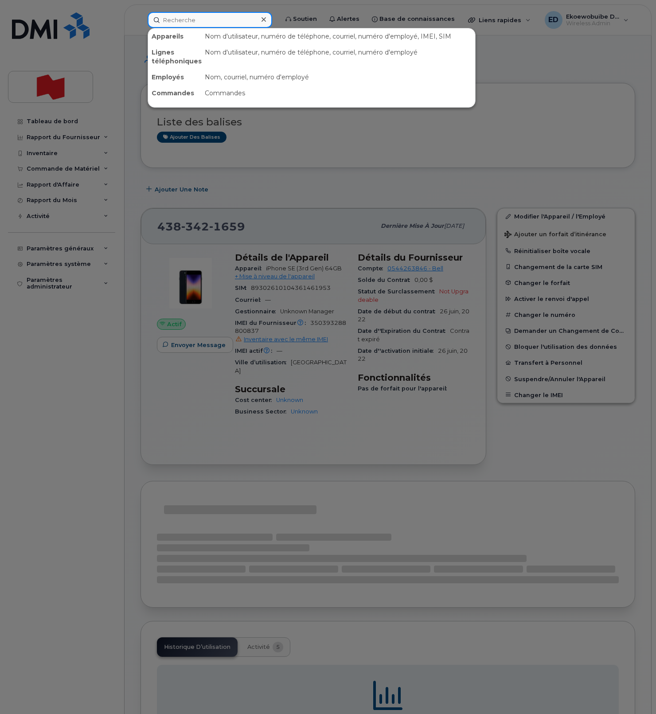
paste input "Remy Coursil"
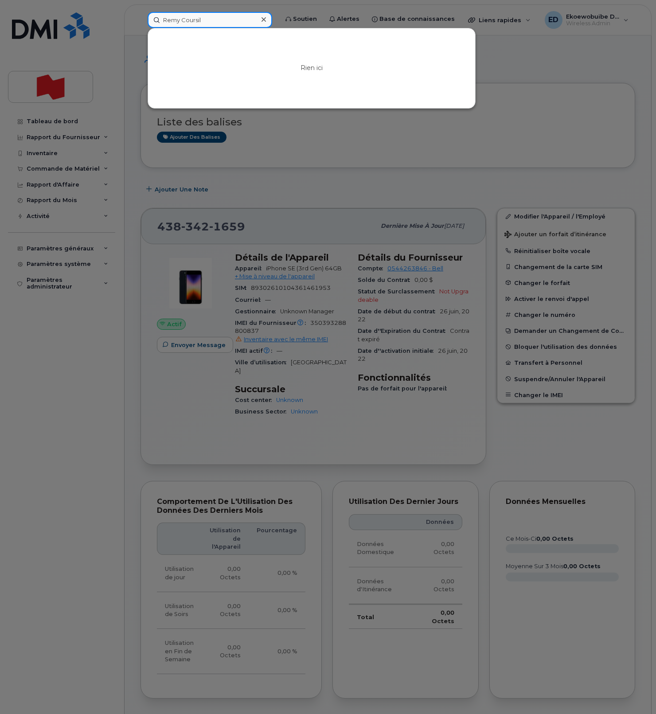
type input "Remy Coursil"
click at [371, 143] on div at bounding box center [328, 357] width 656 height 714
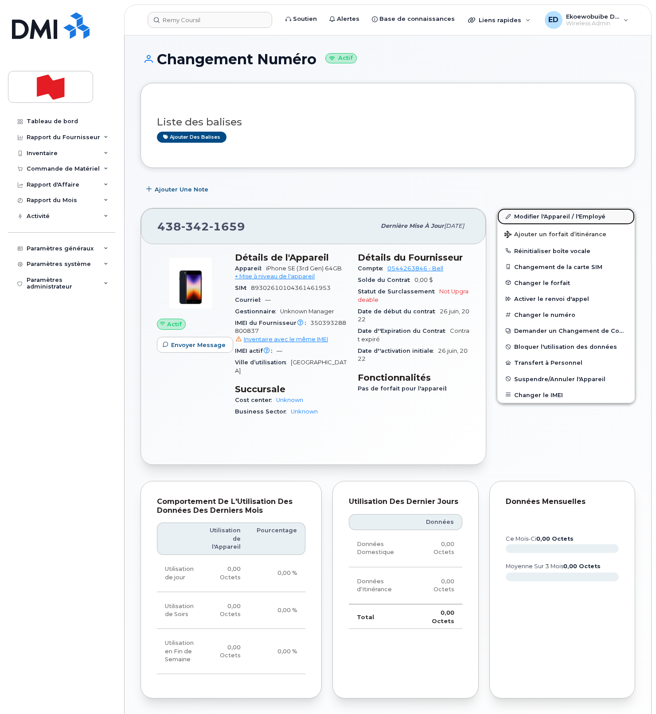
click at [523, 217] on link "Modifier l'Appareil / l'Employé" at bounding box center [565, 216] width 137 height 16
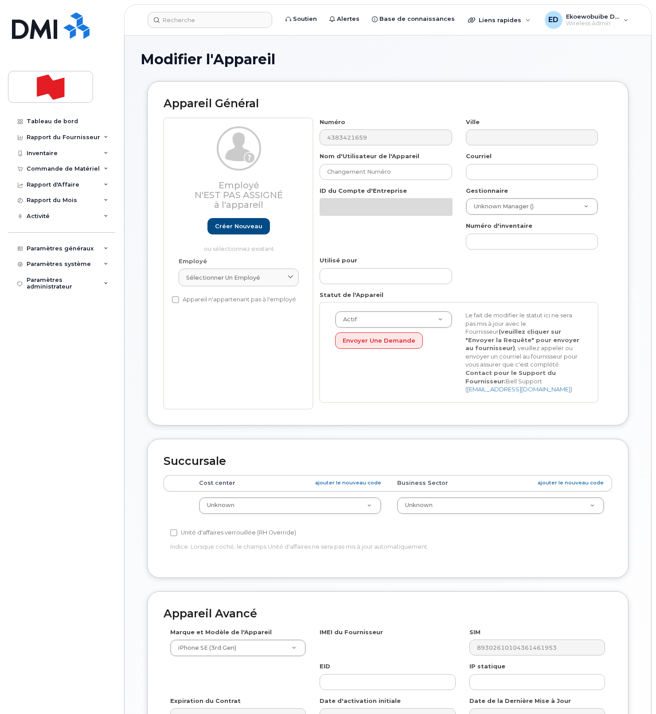
select select "22916206"
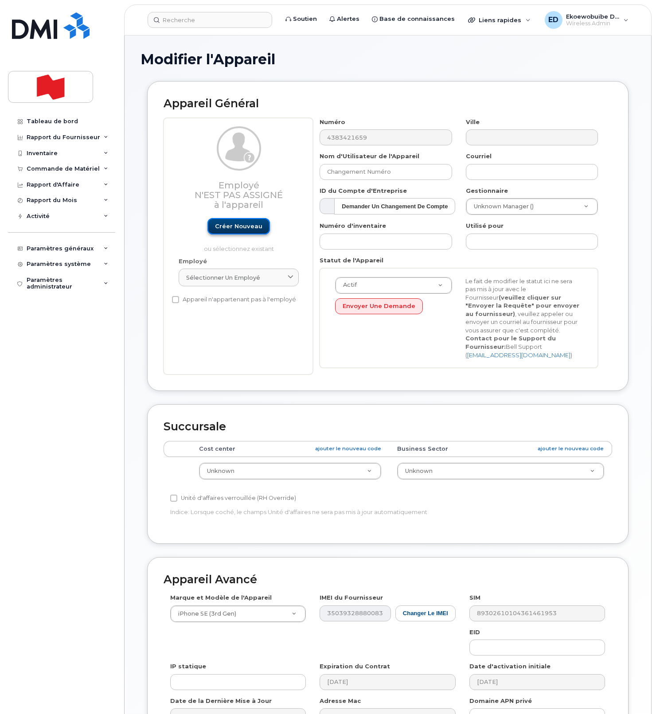
click at [248, 229] on link "Créer nouveau" at bounding box center [238, 226] width 62 height 16
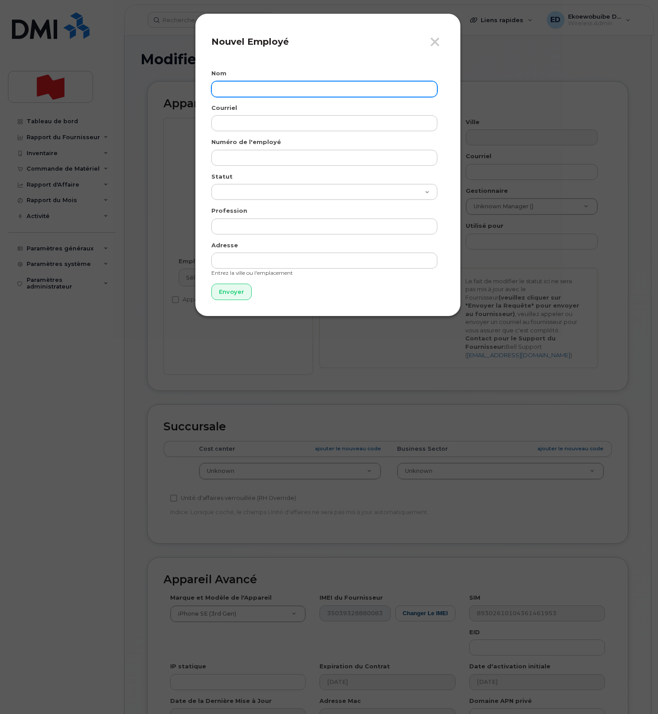
click at [238, 93] on input "text" at bounding box center [324, 89] width 226 height 16
paste input "Remy Coursil"
type input "Remy Coursil"
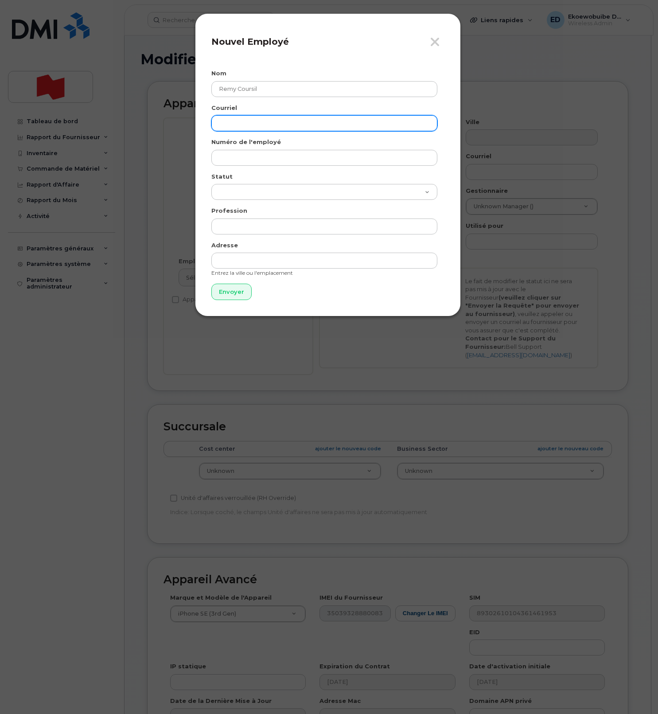
click at [248, 125] on input "email" at bounding box center [324, 123] width 226 height 16
paste input "remy.coursil@bnc.ca"
type input "remy.coursil@bnc.ca"
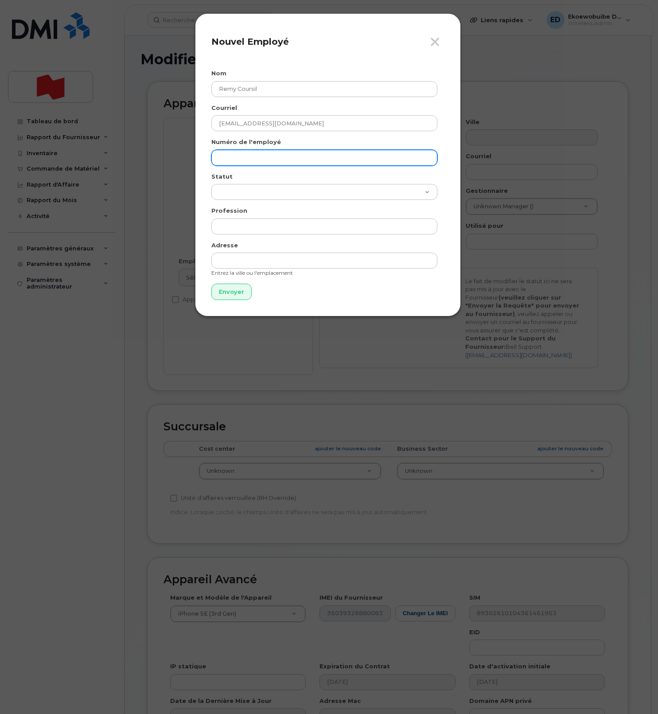
click at [249, 154] on input "text" at bounding box center [324, 158] width 226 height 16
paste input "remy.coursil@bnc.ca"
type input "remy.coursil@bnc.ca"
click at [237, 293] on input "Envoyer" at bounding box center [231, 292] width 40 height 16
type input "Envoyer"
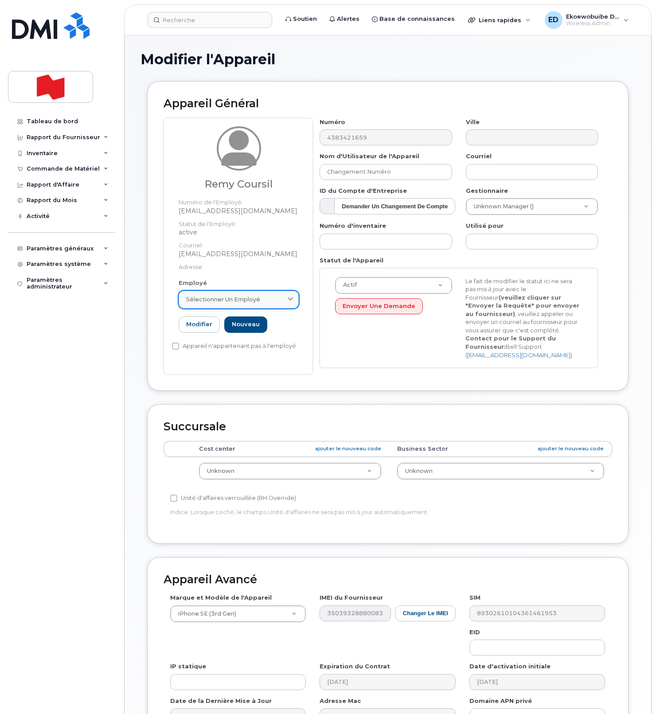
click at [269, 303] on div "Sélectionner un employé" at bounding box center [238, 299] width 105 height 8
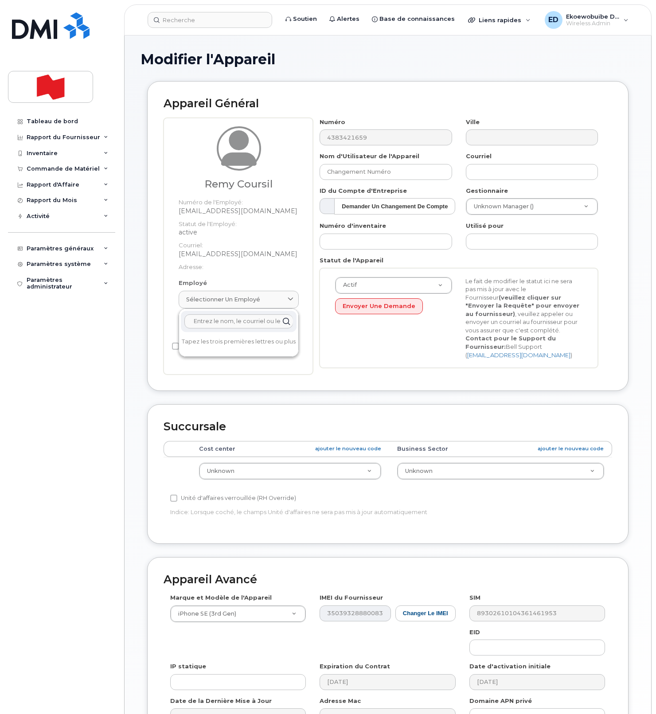
paste input "remy.coursil@bnc.ca"
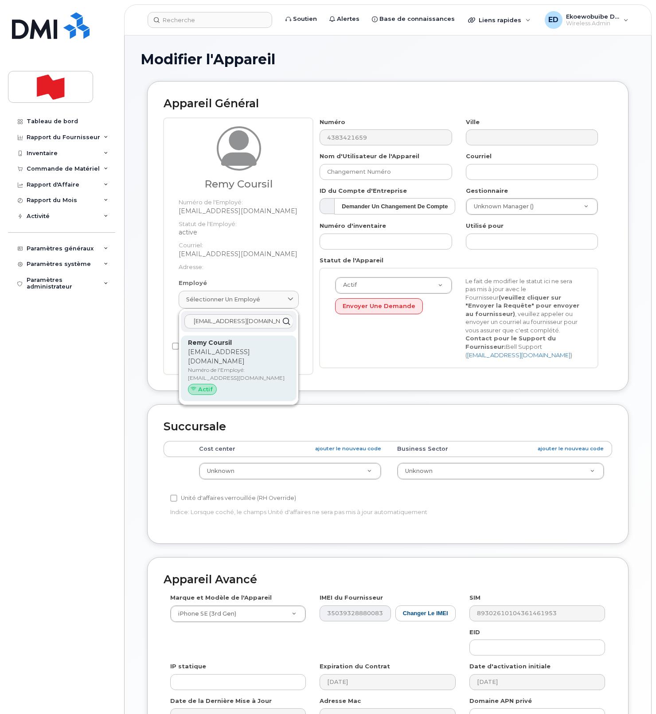
type input "remy.coursil@bnc.ca"
click at [210, 356] on div "Remy Coursil remy.coursil@bnc.ca Numéro de l'Employé: remy.coursil@bnc.ca Actif" at bounding box center [238, 368] width 101 height 61
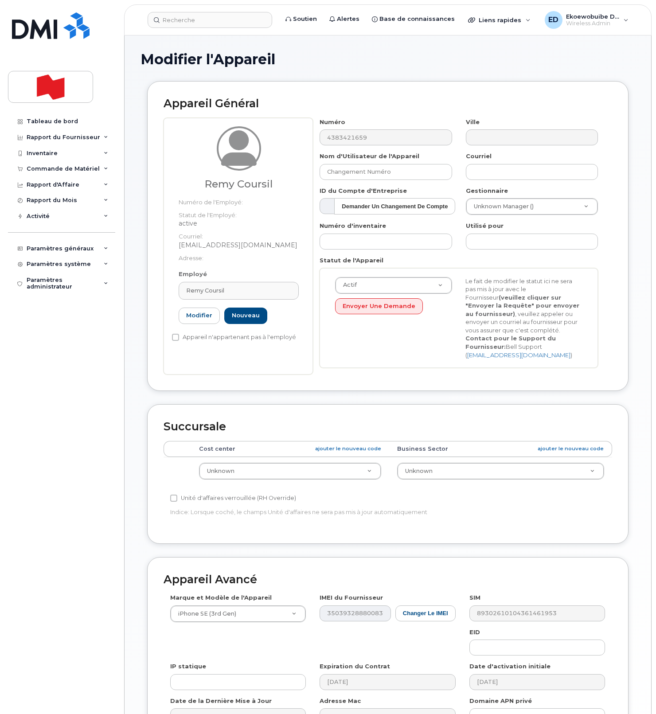
type input "remy.coursil@bnc.ca"
type input "Remy Coursil"
type input "remy.coursil@bnc.ca"
paste input "41351"
type input "41351"
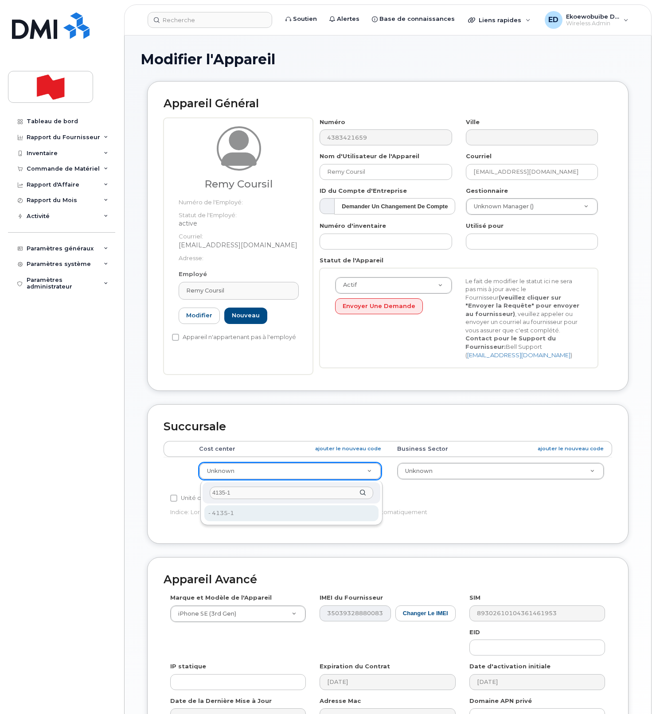
type input "4135-1"
type input "22916452"
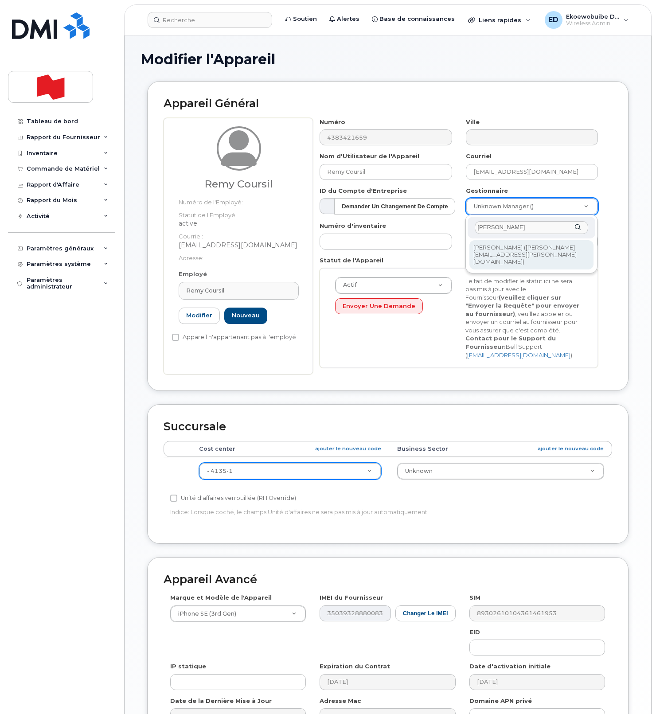
type input "Josee Bergeron"
type input "3015028"
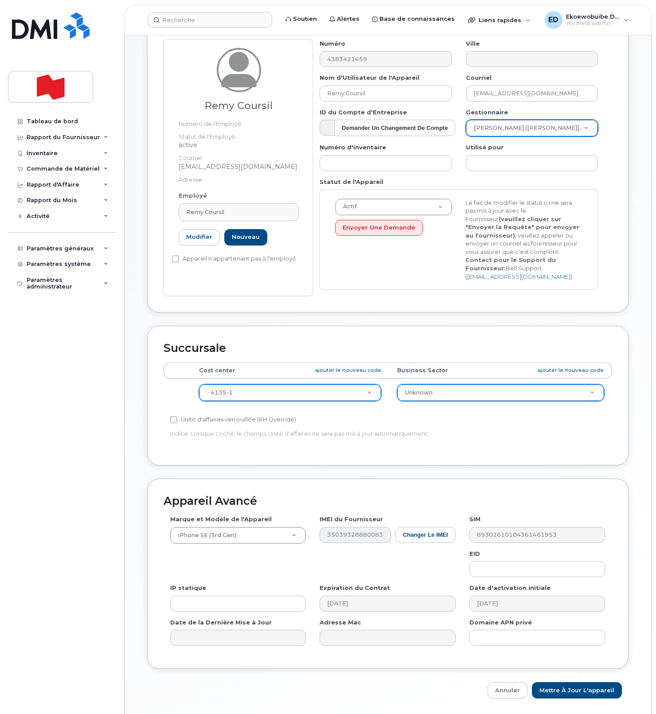
scroll to position [109, 0]
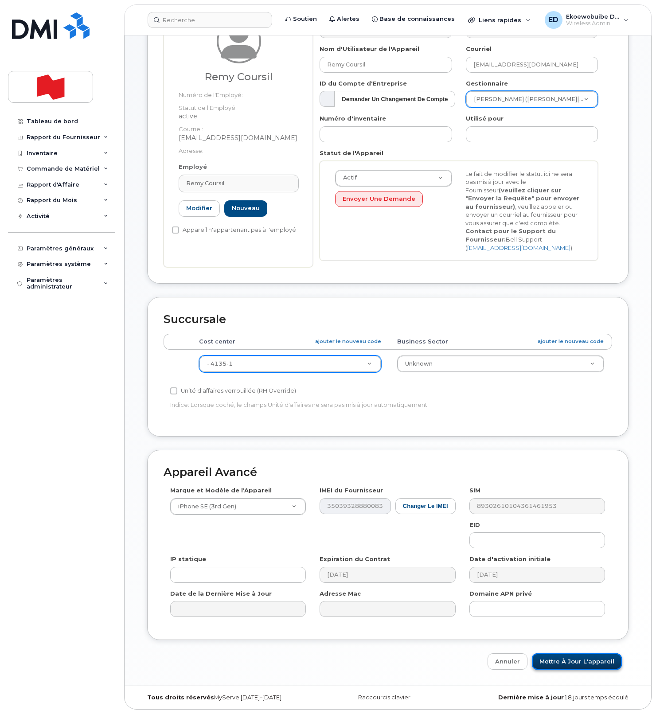
click at [580, 666] on input "Mettre à jour l'appareil" at bounding box center [577, 661] width 90 height 16
type input "Sauvegarde..."
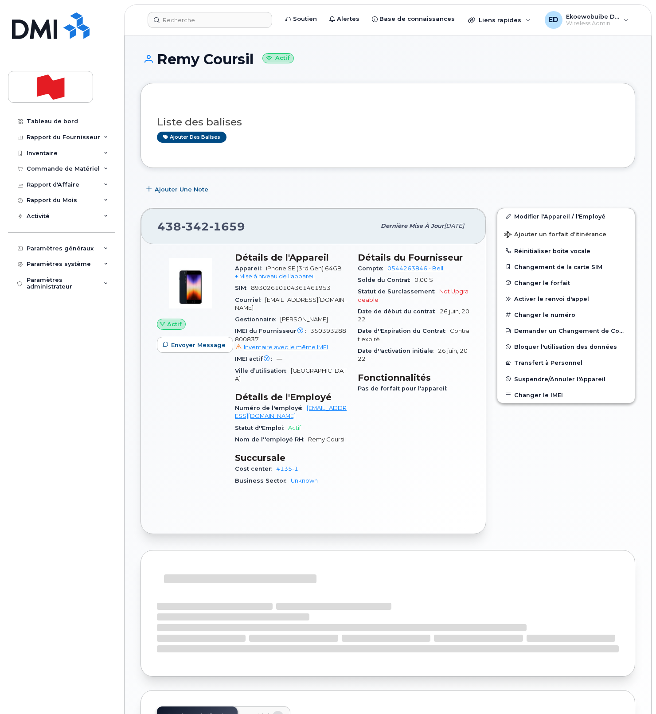
click at [527, 403] on div "Modifier l'Appareil / l'Employé Ajouter un forfait d’itinérance Réinitialiser b…" at bounding box center [566, 305] width 138 height 195
click at [529, 397] on button "Changer le IMEI" at bounding box center [565, 395] width 137 height 16
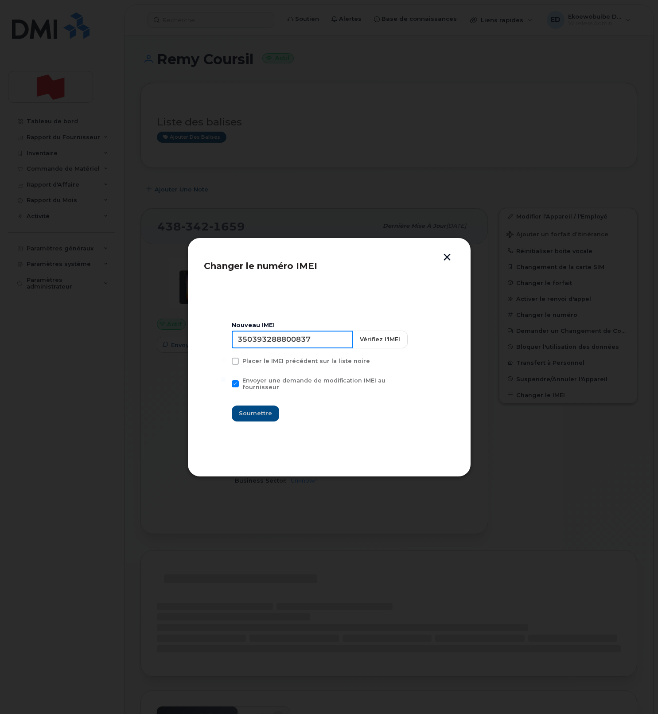
click at [307, 344] on input "350393288800837" at bounding box center [292, 340] width 121 height 18
type input "354216331294995"
click at [257, 411] on span "Soumettre" at bounding box center [255, 413] width 33 height 8
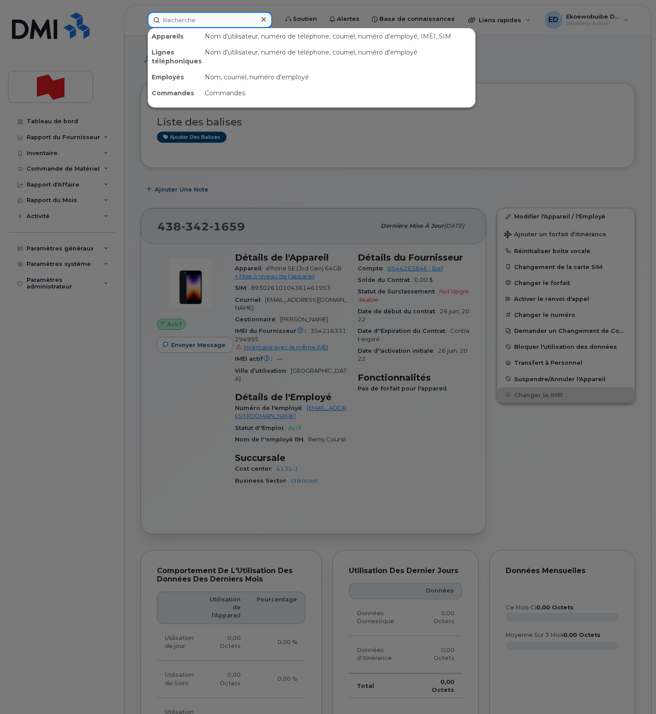
click at [220, 19] on input at bounding box center [210, 20] width 124 height 16
paste input "Robert Shewchuk"
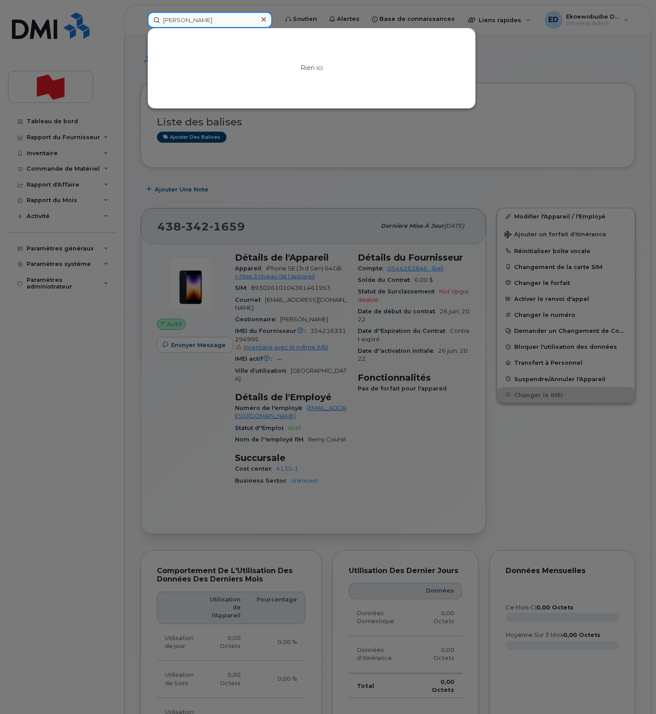
type input "[PERSON_NAME]"
click at [266, 19] on icon at bounding box center [263, 19] width 4 height 7
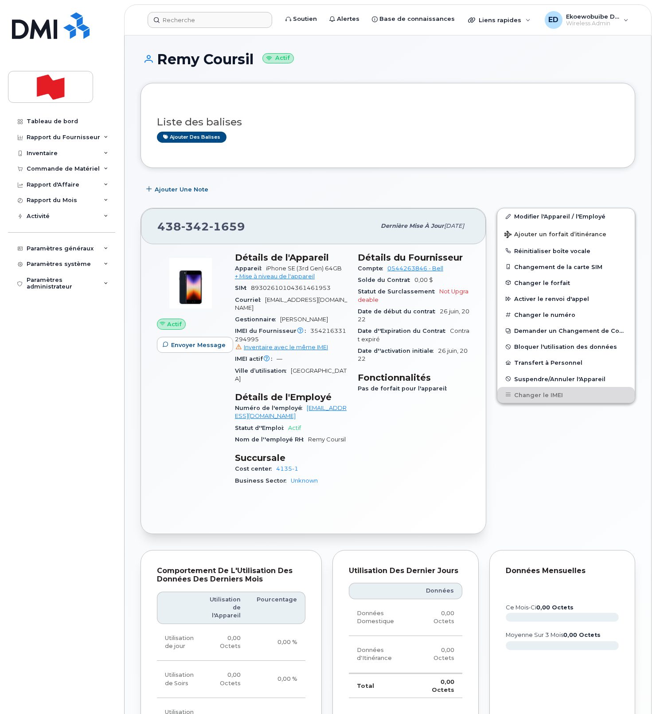
click at [323, 63] on h1 "Remy Coursil Actif" at bounding box center [387, 59] width 494 height 16
click at [192, 22] on input at bounding box center [210, 20] width 124 height 16
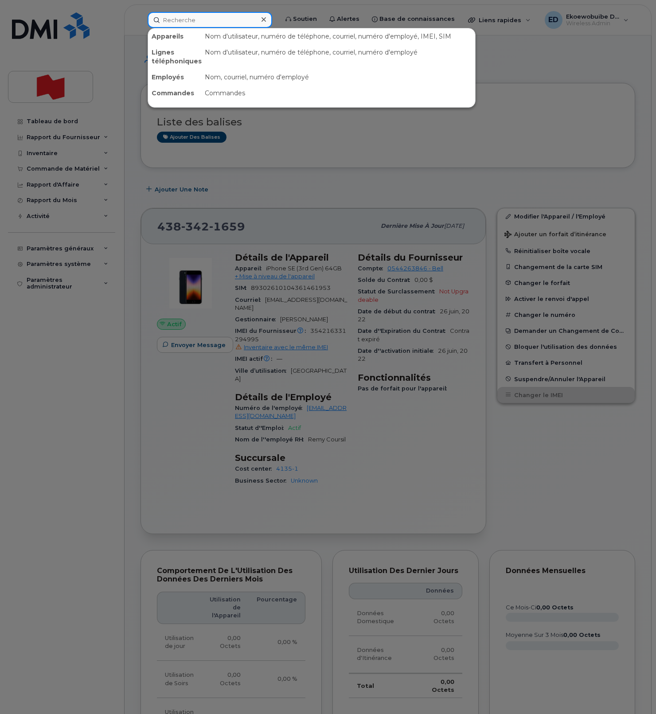
paste input "7806602887"
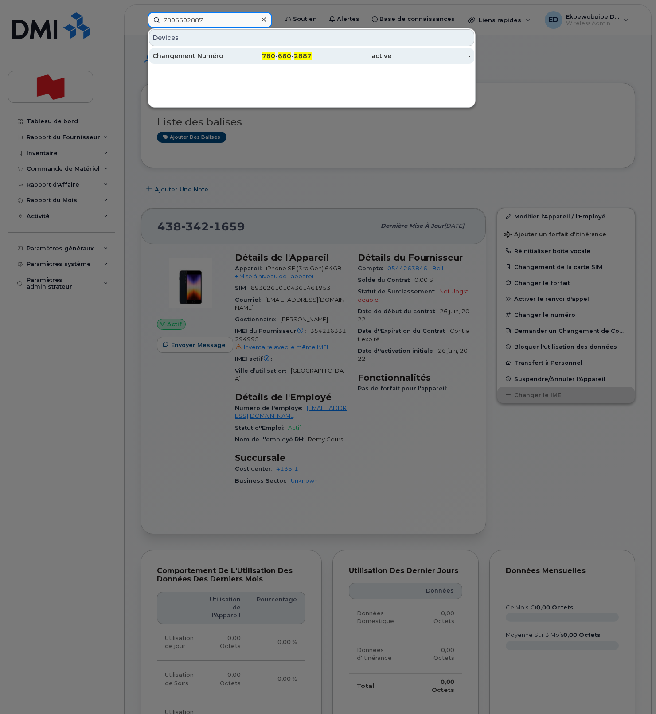
type input "7806602887"
click at [209, 58] on div "Changement Numéro" at bounding box center [192, 55] width 80 height 9
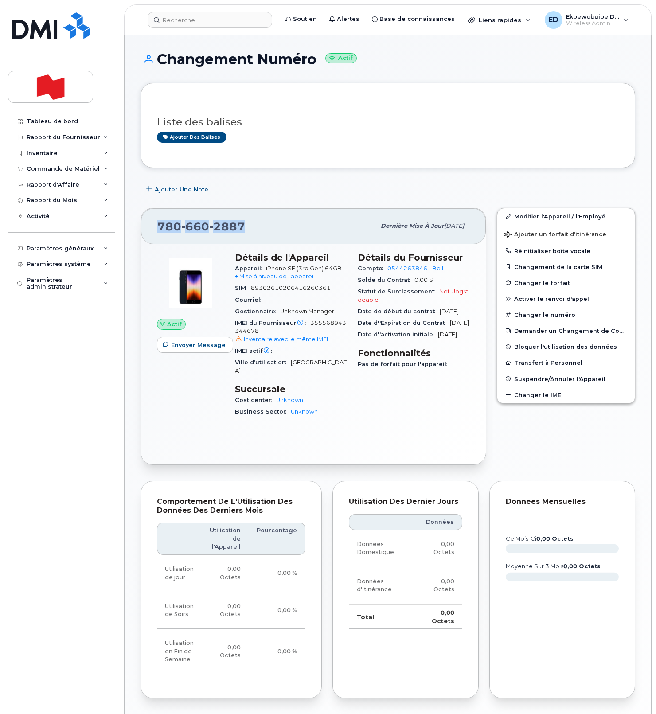
drag, startPoint x: 254, startPoint y: 228, endPoint x: 158, endPoint y: 231, distance: 96.2
click at [158, 231] on div "[PHONE_NUMBER]" at bounding box center [266, 226] width 218 height 19
copy span "[PHONE_NUMBER]"
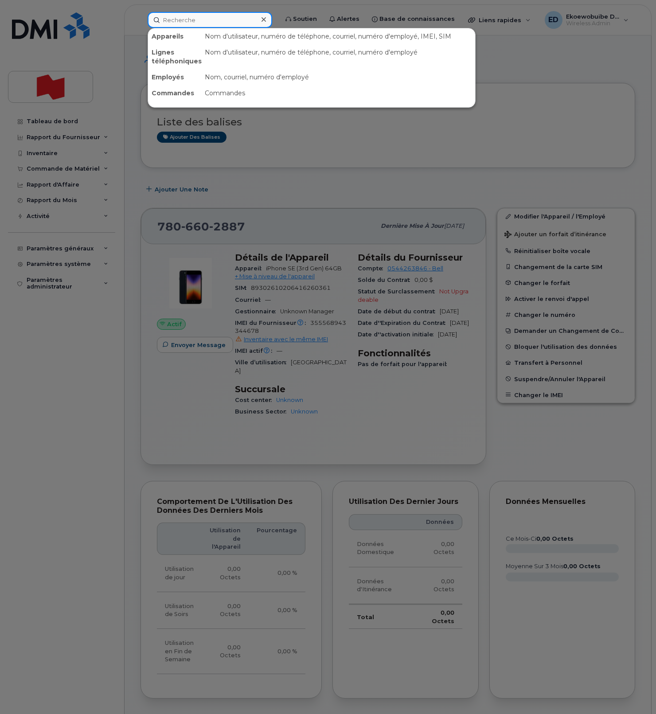
click at [215, 26] on input at bounding box center [210, 20] width 124 height 16
click at [356, 127] on div at bounding box center [328, 357] width 656 height 714
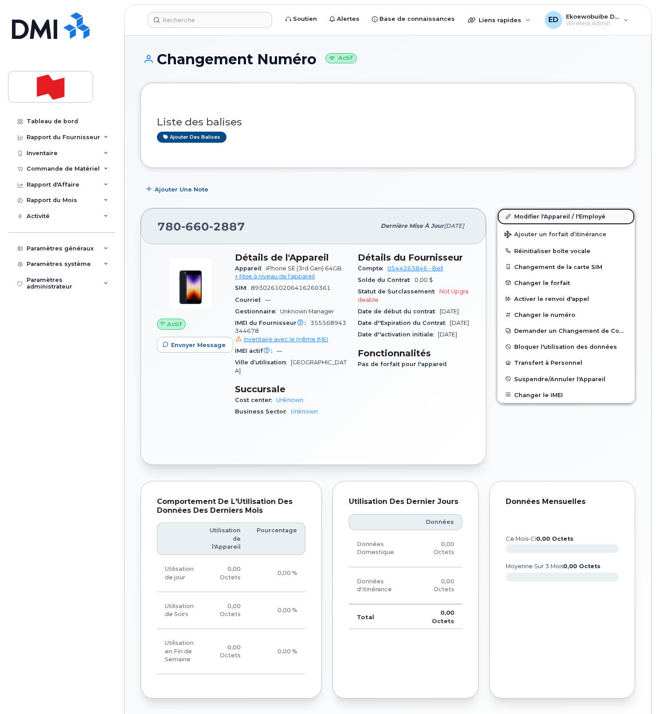
click at [528, 218] on link "Modifier l'Appareil / l'Employé" at bounding box center [565, 216] width 137 height 16
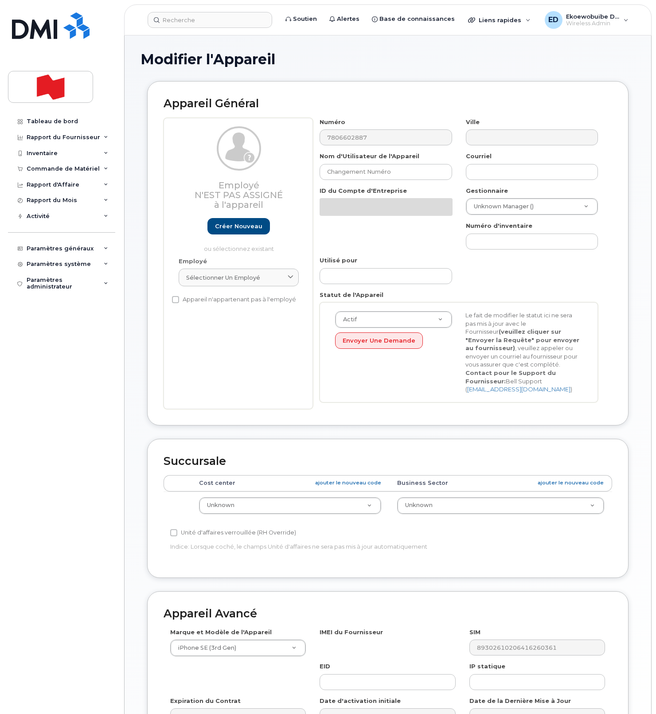
select select "22916206"
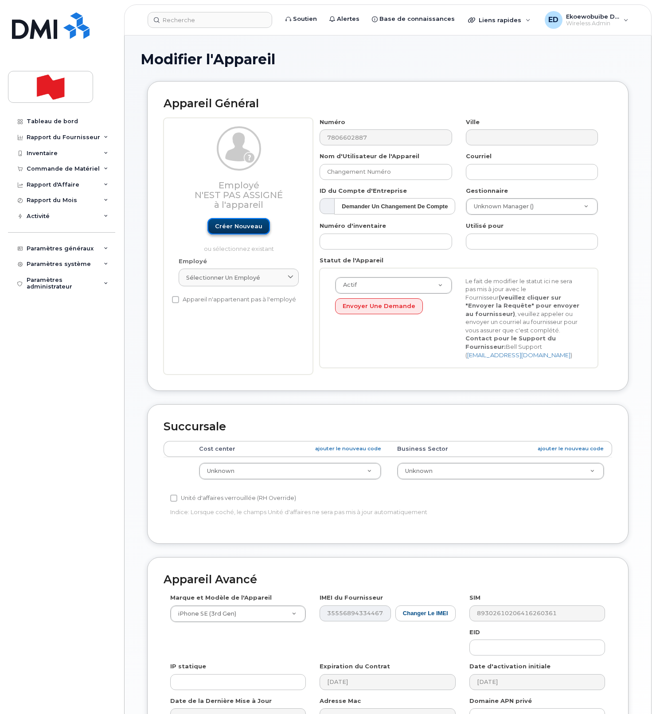
click at [242, 232] on link "Créer nouveau" at bounding box center [238, 226] width 62 height 16
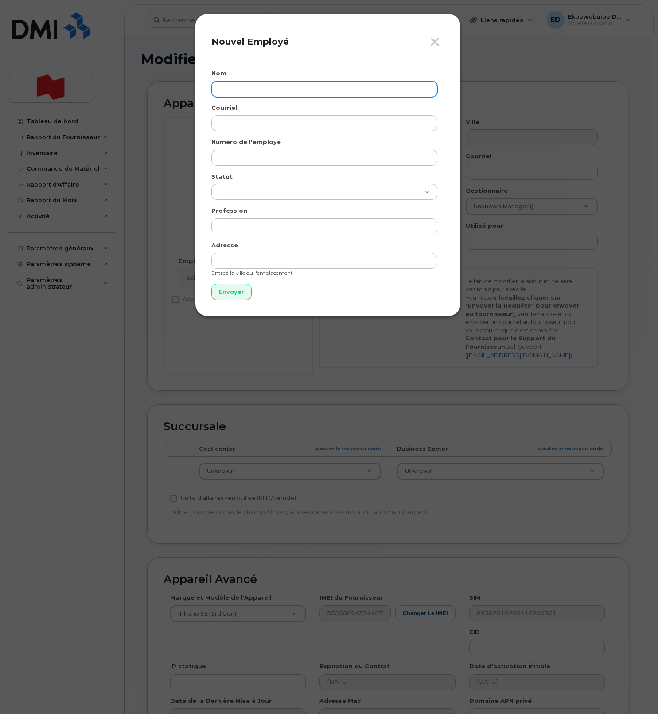
click at [243, 89] on input "text" at bounding box center [324, 89] width 226 height 16
paste input "[PERSON_NAME]"
paste input "[PERSON_NAME][EMAIL_ADDRESS][PERSON_NAME][DOMAIN_NAME]"
type input "[PERSON_NAME]"
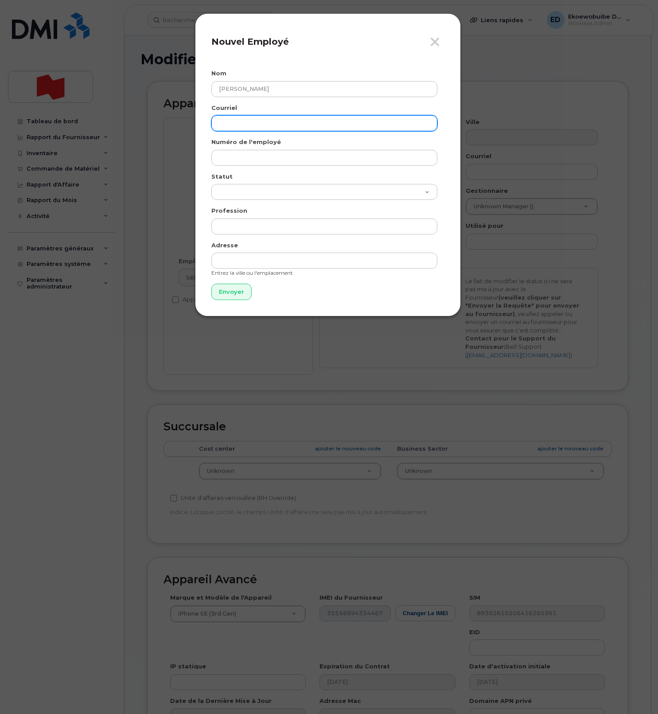
click at [249, 124] on input "email" at bounding box center [324, 123] width 226 height 16
paste input "[PERSON_NAME][EMAIL_ADDRESS][PERSON_NAME][DOMAIN_NAME]"
type input "[PERSON_NAME][EMAIL_ADDRESS][PERSON_NAME][DOMAIN_NAME]"
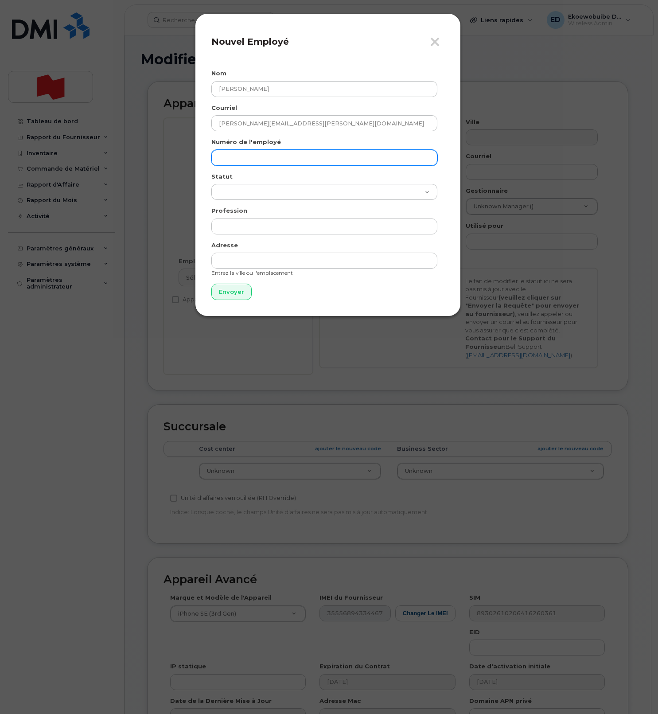
click at [253, 161] on input "text" at bounding box center [324, 158] width 226 height 16
paste input "[PERSON_NAME][EMAIL_ADDRESS][PERSON_NAME][DOMAIN_NAME]"
type input "robert.shewchuk@nbc.ca"
click at [227, 296] on input "Envoyer" at bounding box center [231, 292] width 40 height 16
type input "Envoyer"
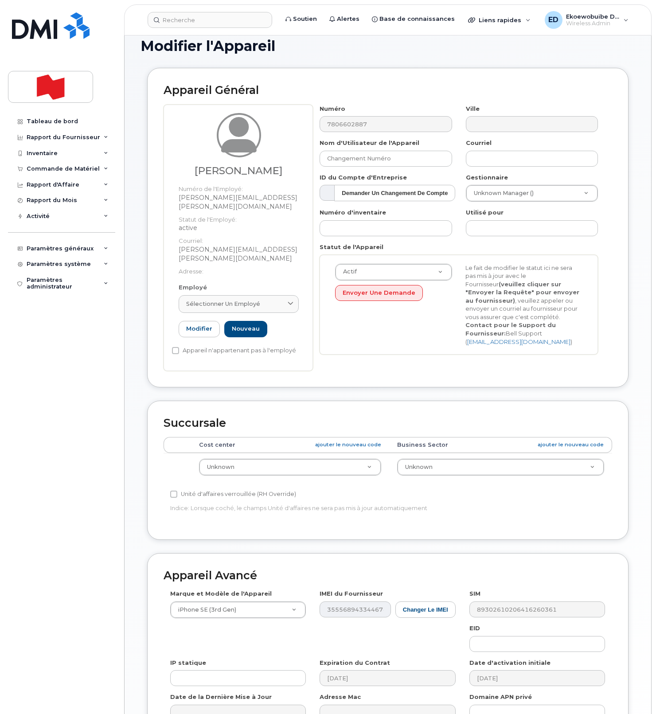
scroll to position [16, 0]
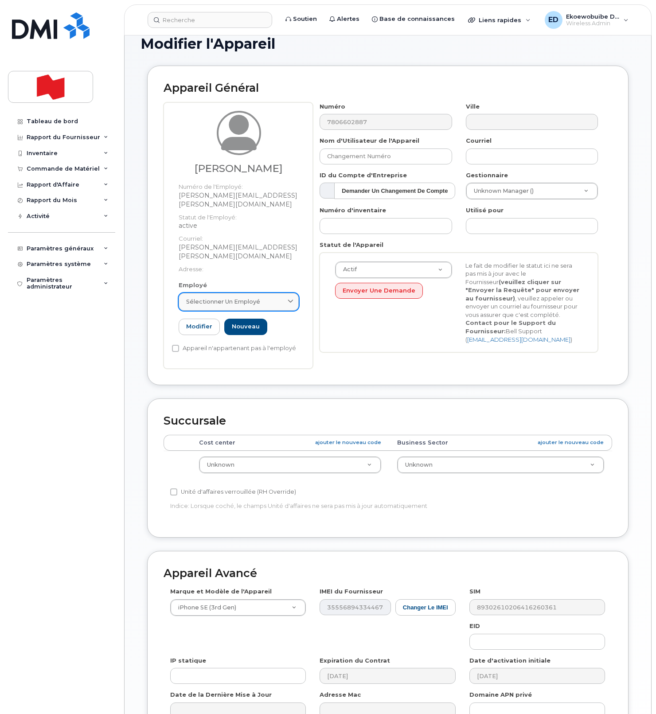
click at [278, 297] on div "Sélectionner un employé" at bounding box center [238, 301] width 105 height 8
paste input "robert.shewchuk@nbc.ca"
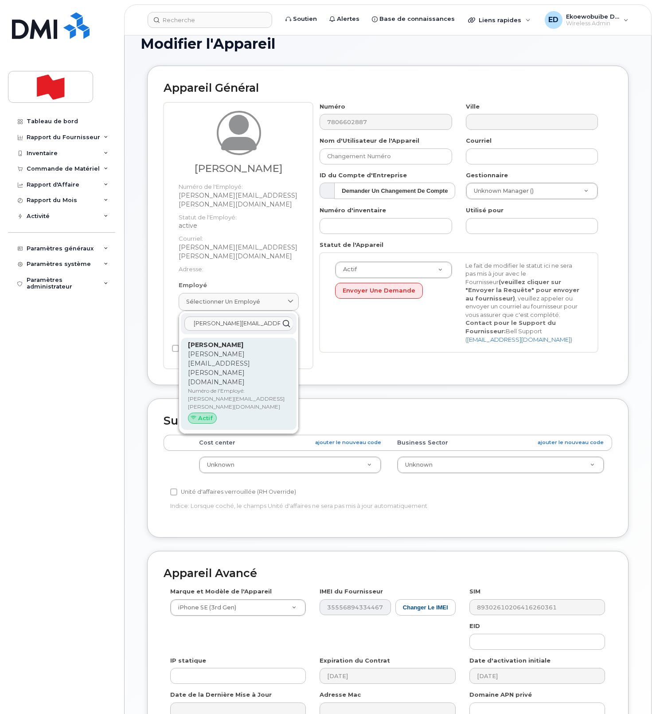
type input "robert.shewchuk@nbc.ca"
click at [230, 387] on p "Numéro de l'Employé: robert.shewchuk@nbc.ca" at bounding box center [238, 399] width 101 height 24
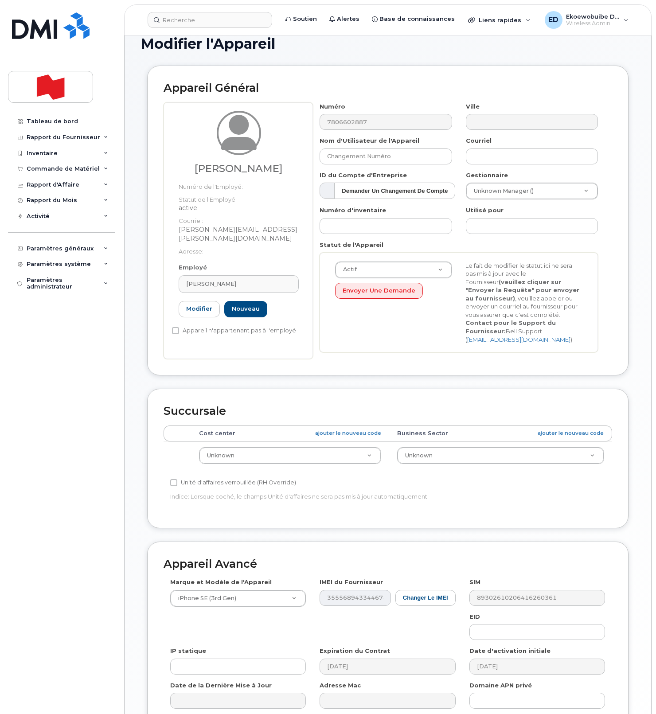
type input "robert.shewchuk@nbc.ca"
type input "Robert Shewchuk"
type input "robert.shewchuk@nbc.ca"
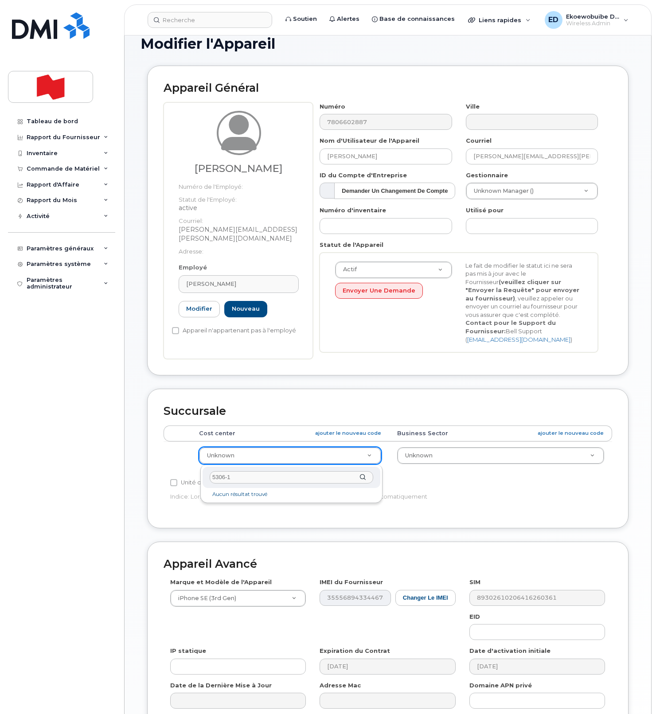
type input "5306-1"
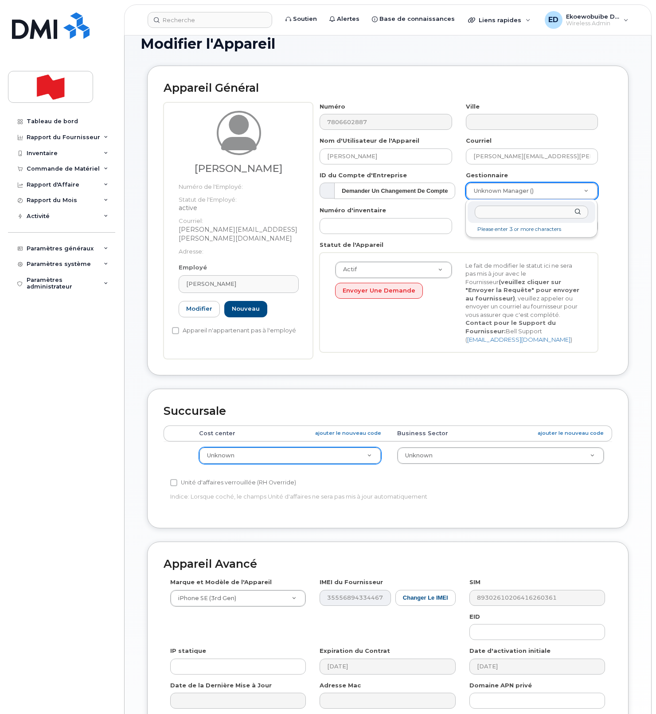
type input "Pat Kouveletsos"
click at [336, 435] on link "ajouter le nouveau code" at bounding box center [348, 433] width 66 height 8
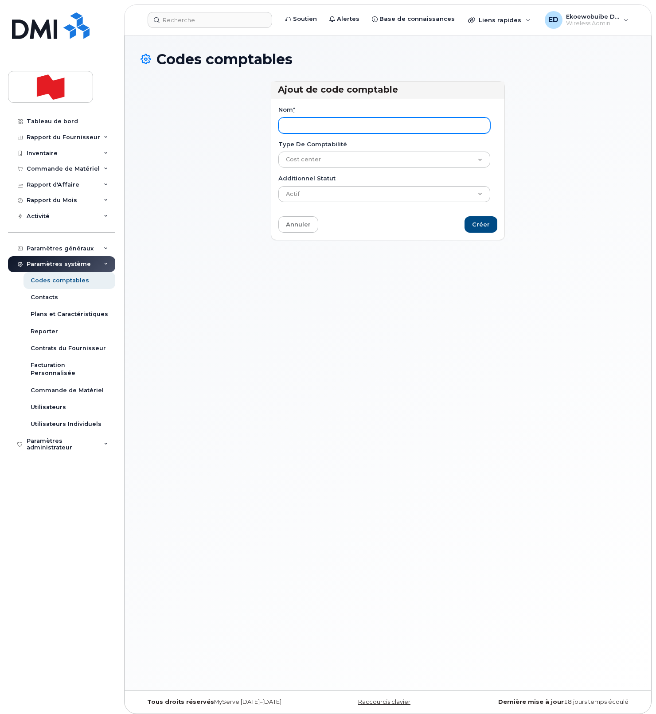
paste input "53061"
type input "5306-1"
click at [481, 226] on input "Créer" at bounding box center [480, 224] width 33 height 16
type input "Sauvegarder..."
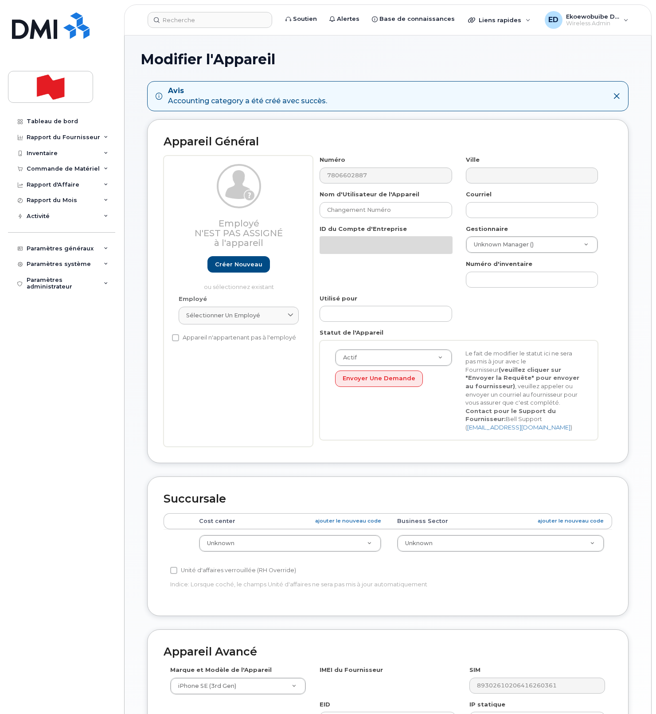
select select "22916206"
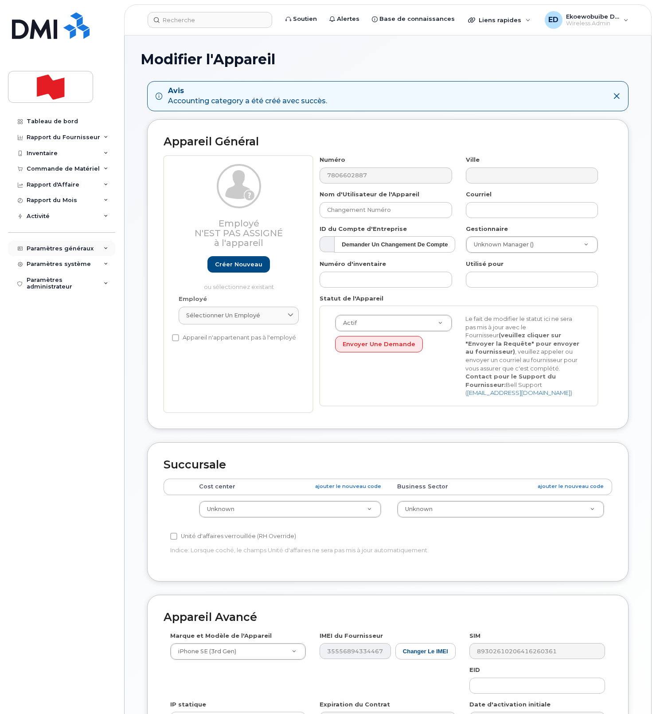
click at [54, 252] on div "Paramètres généraux" at bounding box center [60, 248] width 67 height 7
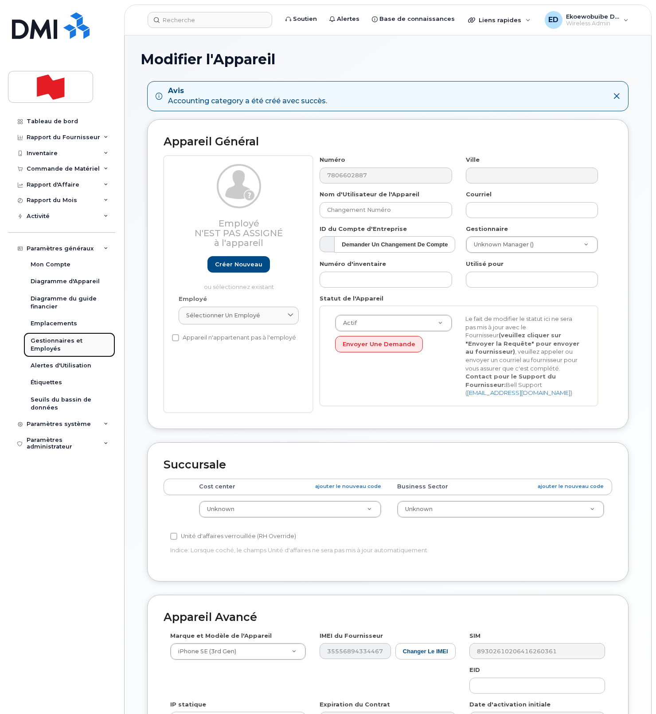
click at [57, 344] on div "Gestionnaires et Employés" at bounding box center [70, 345] width 78 height 16
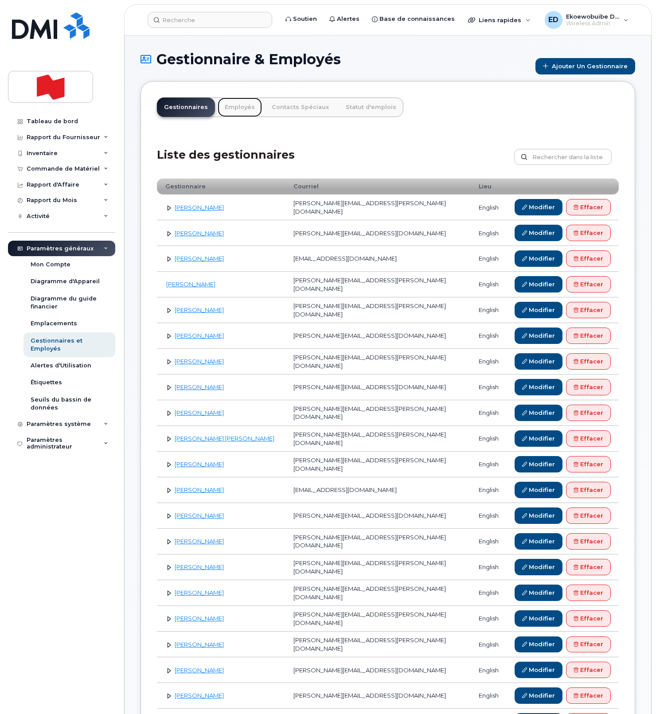
click at [237, 109] on link "Employés" at bounding box center [240, 106] width 44 height 19
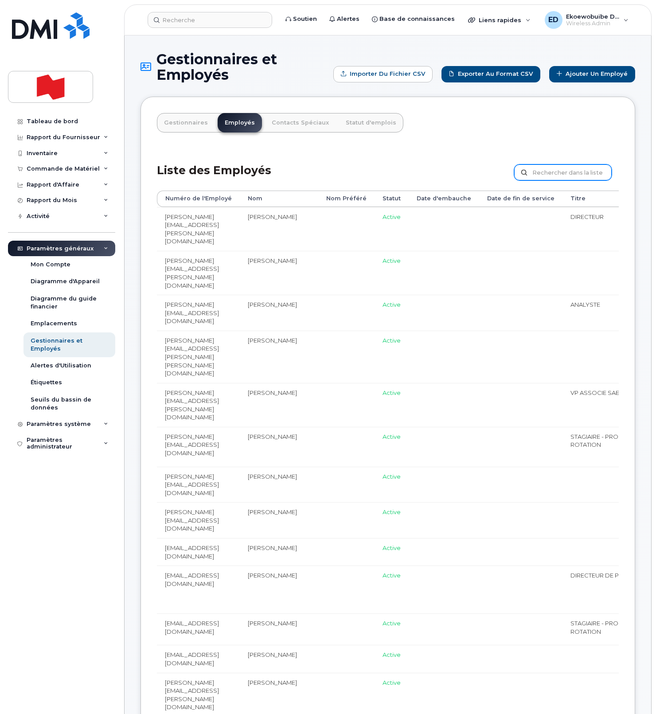
click at [547, 174] on input "text" at bounding box center [562, 172] width 97 height 16
paste input "pat.kouveletsos@nbc.ca"
type input "pat.kouveletsos@nbc.ca"
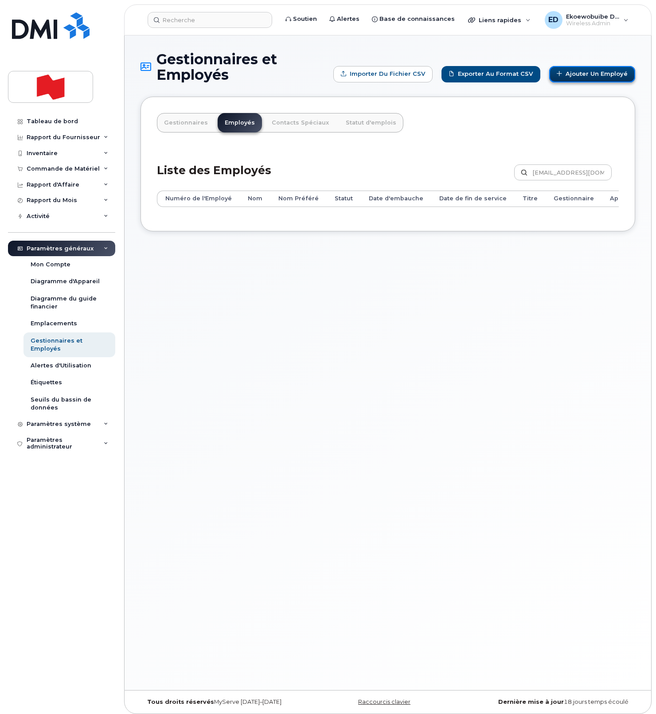
click at [584, 73] on link "Ajouter un Employé" at bounding box center [592, 74] width 86 height 16
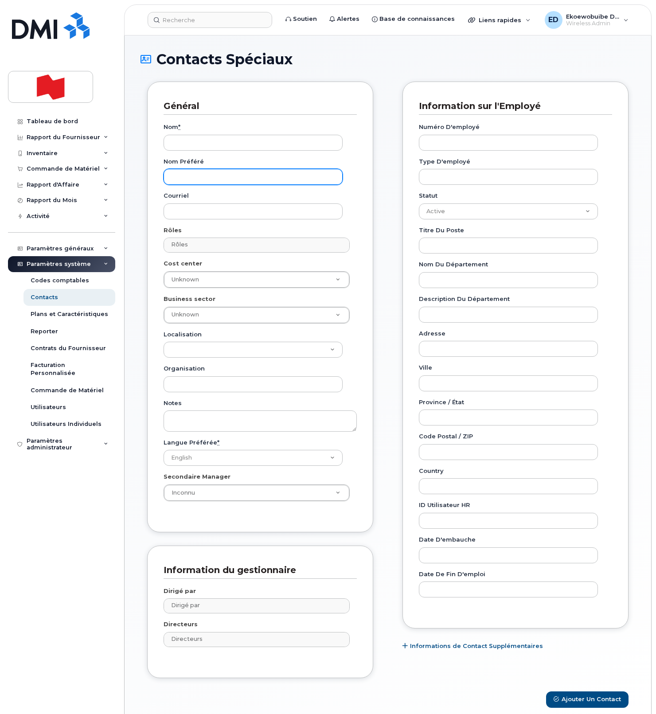
click at [194, 175] on input "Nom préféré" at bounding box center [252, 177] width 179 height 16
paste input "pat.kouveletsos@nbc.ca"
type input "pat.kouveletsos@nbc.ca"
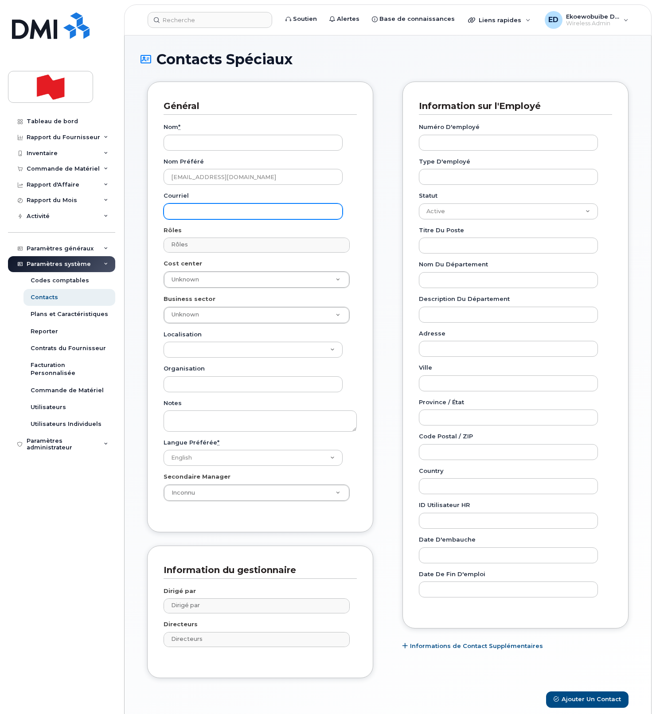
click at [227, 209] on input "Courriel" at bounding box center [252, 211] width 179 height 16
paste input "pat.kouveletsos@nbc.ca"
type input "pat.kouveletsos@nbc.ca"
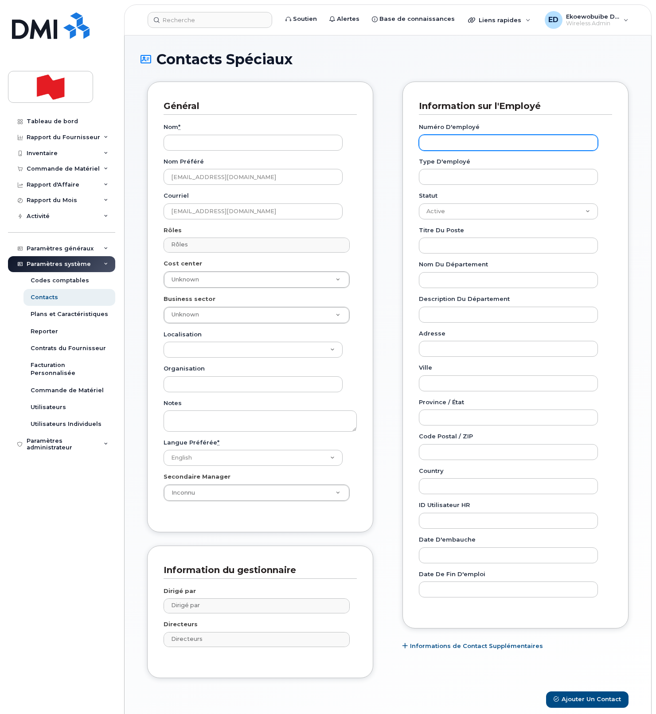
click at [454, 142] on input "Numéro d'employé" at bounding box center [508, 143] width 179 height 16
paste input "pat.kouveletsos@nbc.ca"
type input "pat.kouveletsos@nbc.ca"
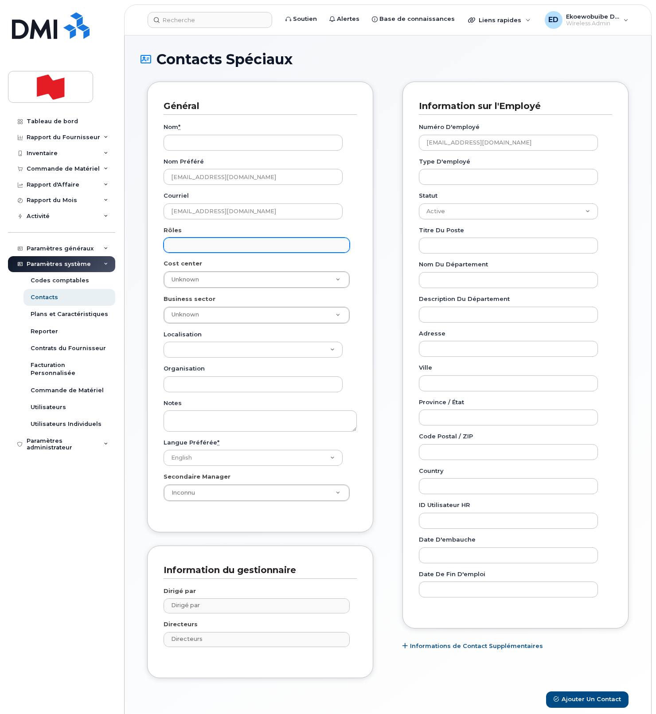
click at [212, 243] on input "text" at bounding box center [258, 244] width 178 height 12
type input "empl"
select select "16"
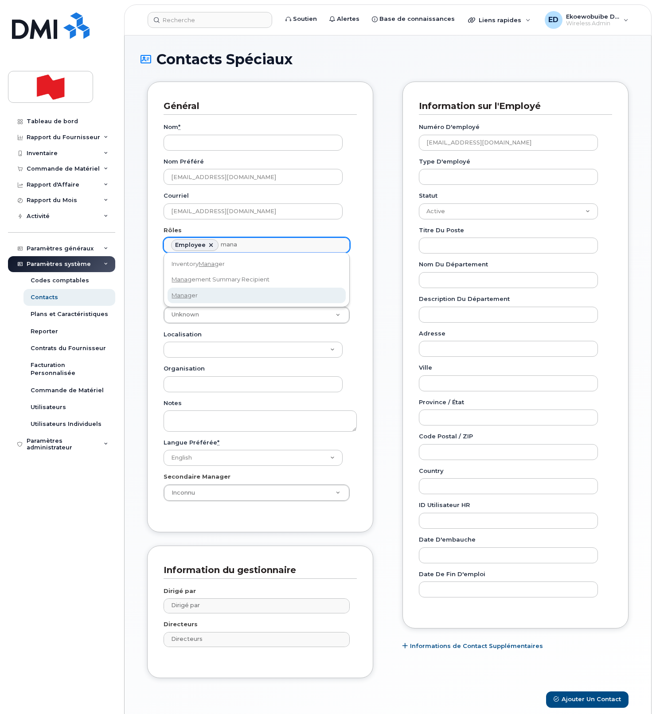
type input "mana"
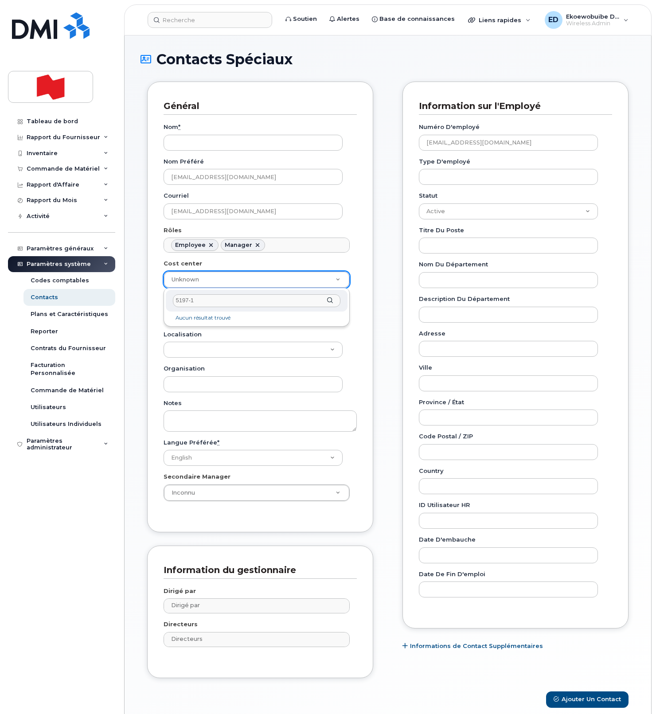
click at [215, 303] on input "5197-1" at bounding box center [256, 300] width 167 height 13
type input "5197"
click at [53, 123] on div "Tableau de bord" at bounding box center [52, 121] width 51 height 7
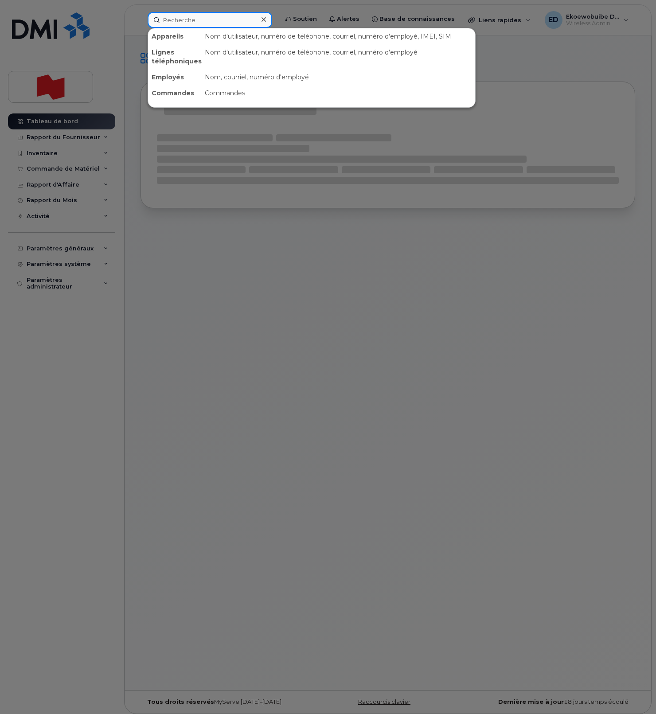
click at [198, 24] on input at bounding box center [210, 20] width 124 height 16
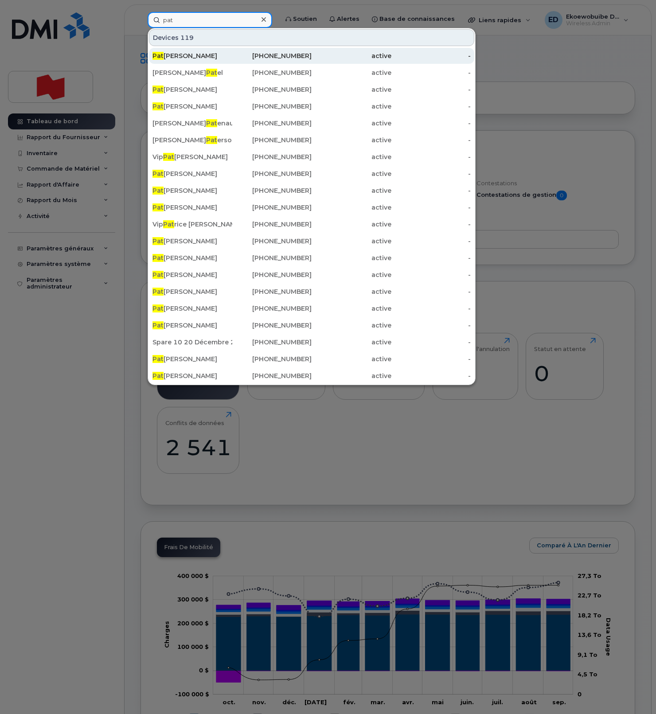
type input "pat"
click at [200, 54] on div "Pat rick Turcotte" at bounding box center [192, 55] width 80 height 9
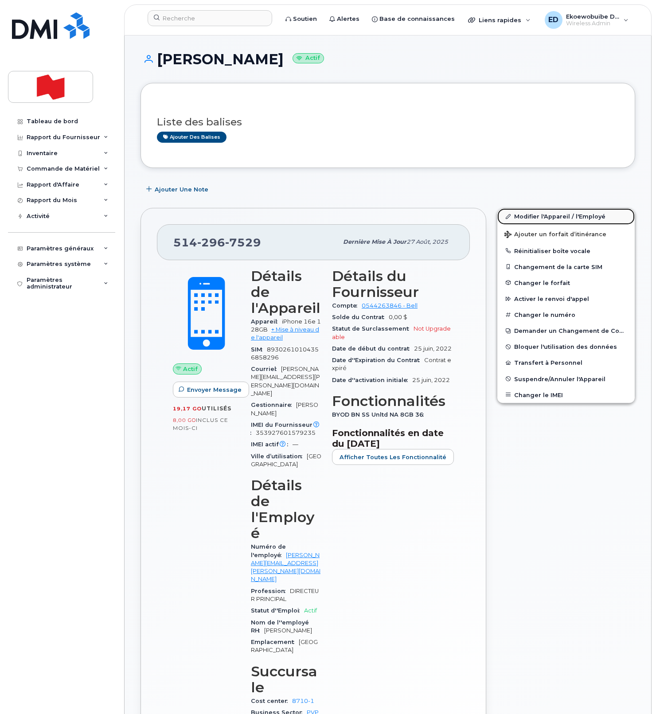
click at [530, 219] on link "Modifier l'Appareil / l'Employé" at bounding box center [565, 216] width 137 height 16
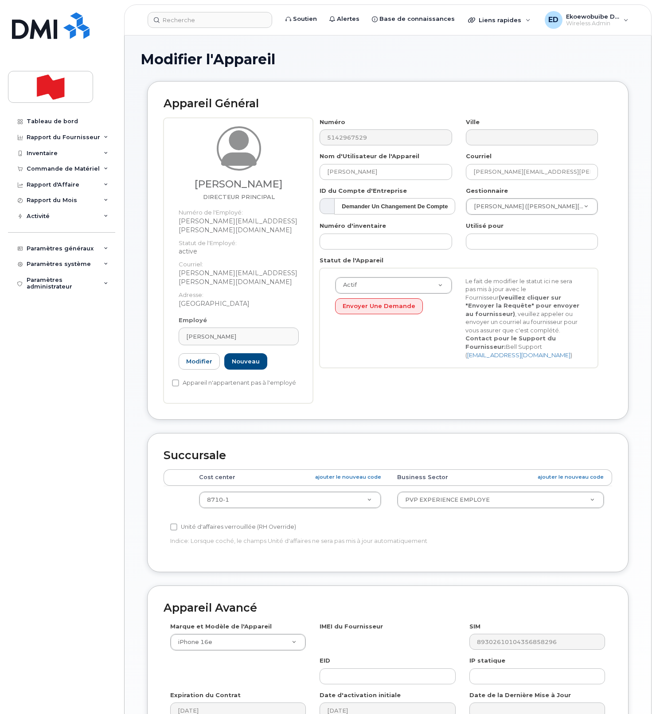
select select "22917072"
click at [334, 473] on link "ajouter le nouveau code" at bounding box center [348, 477] width 66 height 8
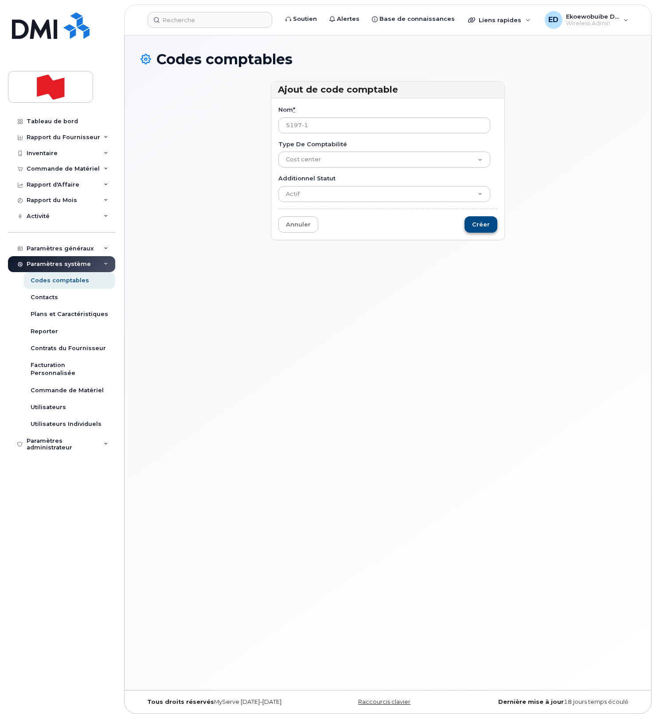
type input "5197-1"
click at [478, 226] on input "Créer" at bounding box center [480, 224] width 33 height 16
type input "Sauvegarder..."
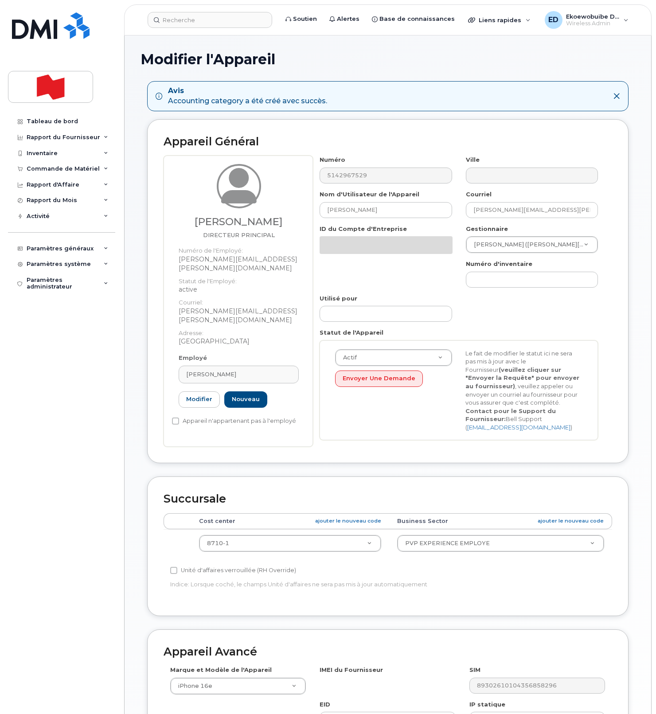
select select "22917072"
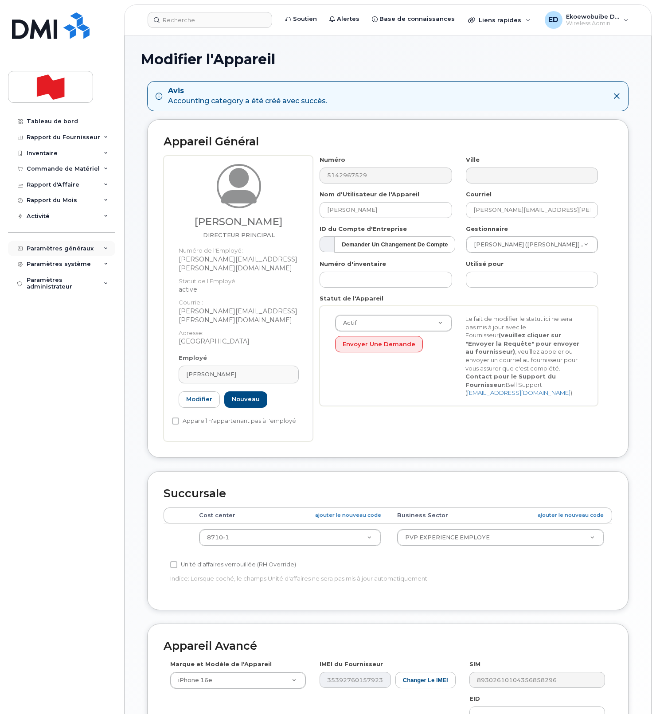
click at [86, 252] on div "Paramètres généraux" at bounding box center [60, 248] width 67 height 7
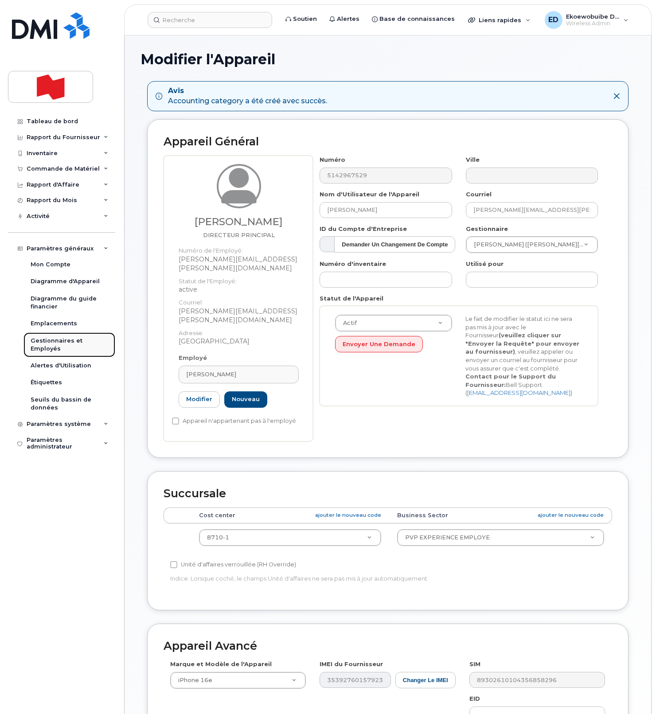
click at [50, 348] on div "Gestionnaires et Employés" at bounding box center [70, 345] width 78 height 16
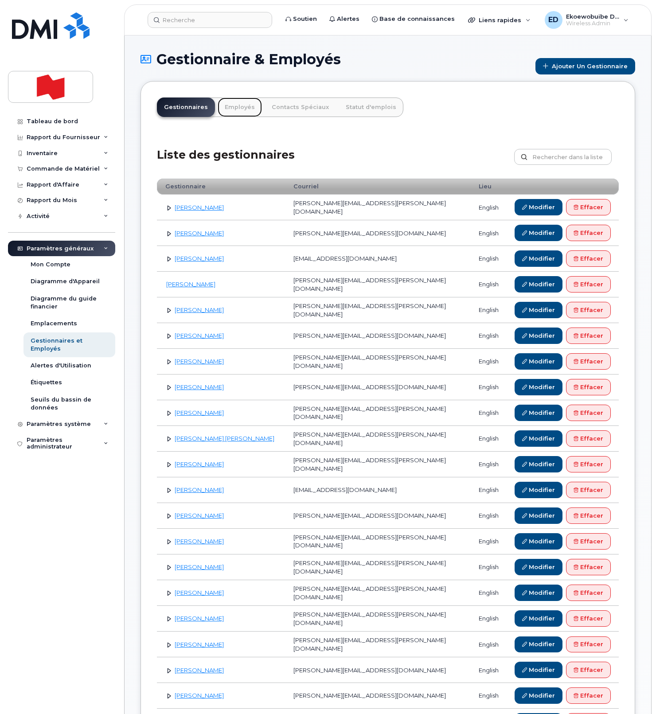
click at [235, 109] on link "Employés" at bounding box center [240, 106] width 44 height 19
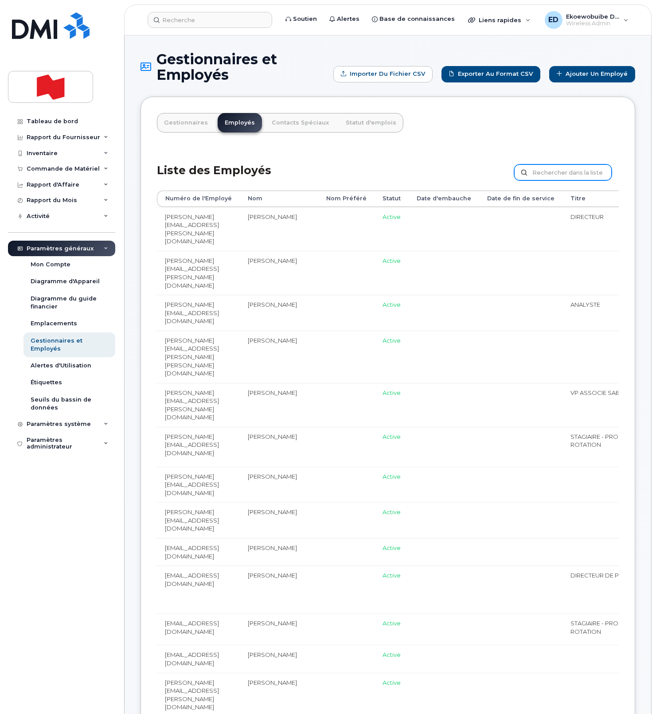
click at [544, 172] on input "text" at bounding box center [562, 172] width 97 height 16
paste input "[EMAIL_ADDRESS][DOMAIN_NAME]"
type input "[EMAIL_ADDRESS][DOMAIN_NAME]"
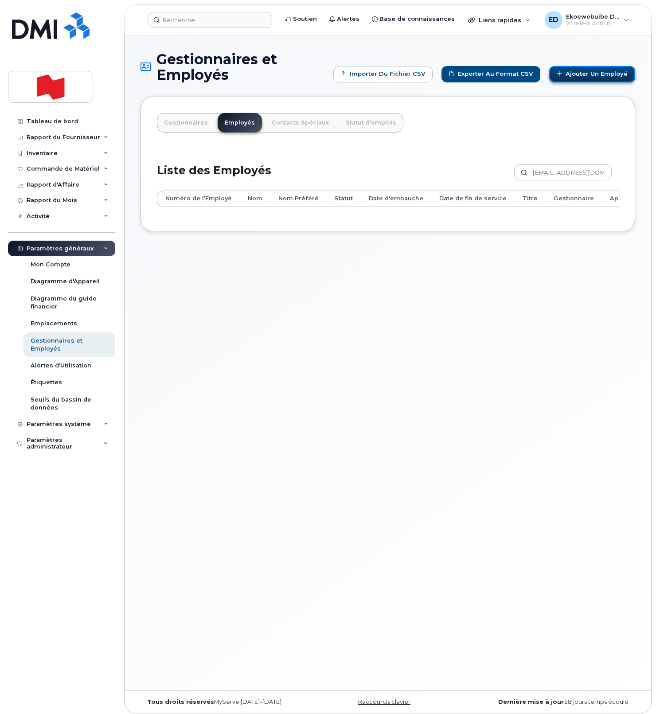
click at [571, 72] on link "Ajouter un Employé" at bounding box center [592, 74] width 86 height 16
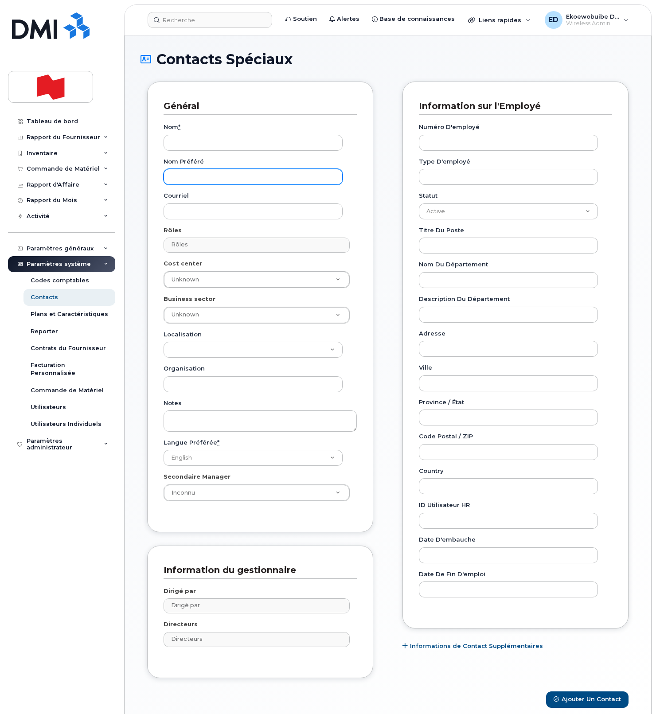
click at [284, 181] on input "Nom préféré" at bounding box center [252, 177] width 179 height 16
paste input "[EMAIL_ADDRESS][DOMAIN_NAME]"
type input "pat.kouveletsos@nbc.ca"
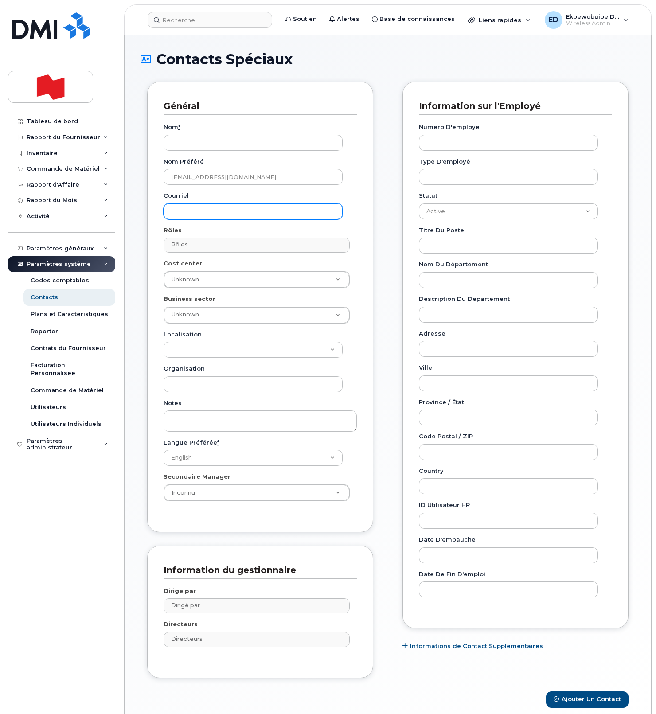
click at [263, 211] on input "Courriel" at bounding box center [252, 211] width 179 height 16
paste input "pat.kouveletsos@nbc.ca"
type input "pat.kouveletsos@nbc.ca"
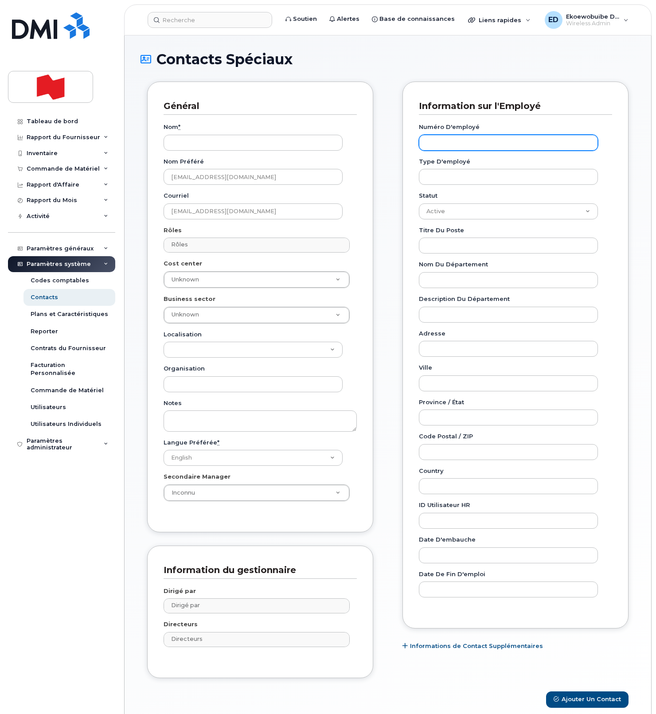
click at [464, 145] on input "Numéro d'employé" at bounding box center [508, 143] width 179 height 16
paste input "pat.kouveletsos@nbc.ca"
type input "pat.kouveletsos@nbc.ca"
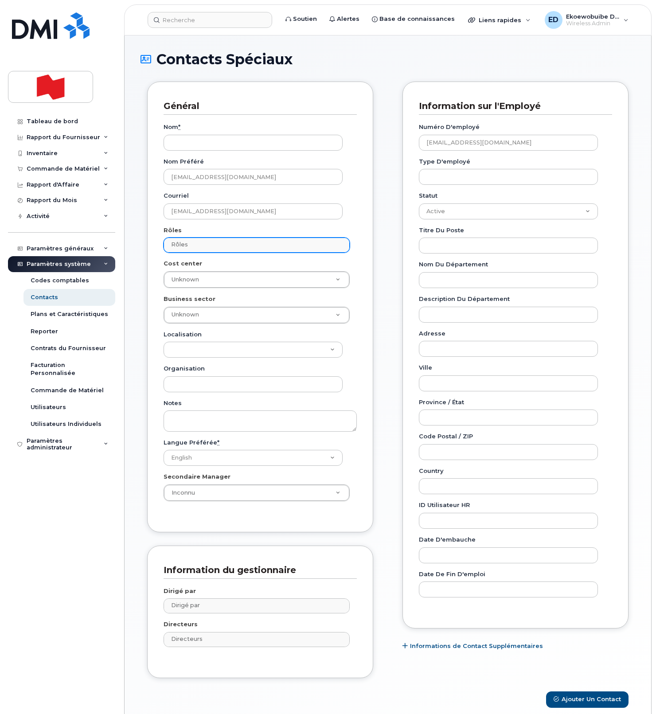
click at [210, 246] on input "Rôles" at bounding box center [258, 244] width 178 height 12
type input "empl"
select select "16"
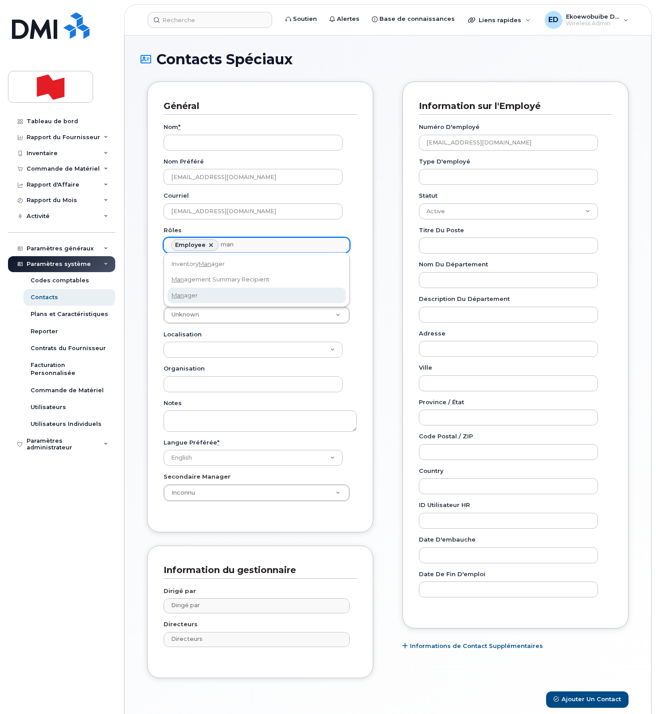
type input "man"
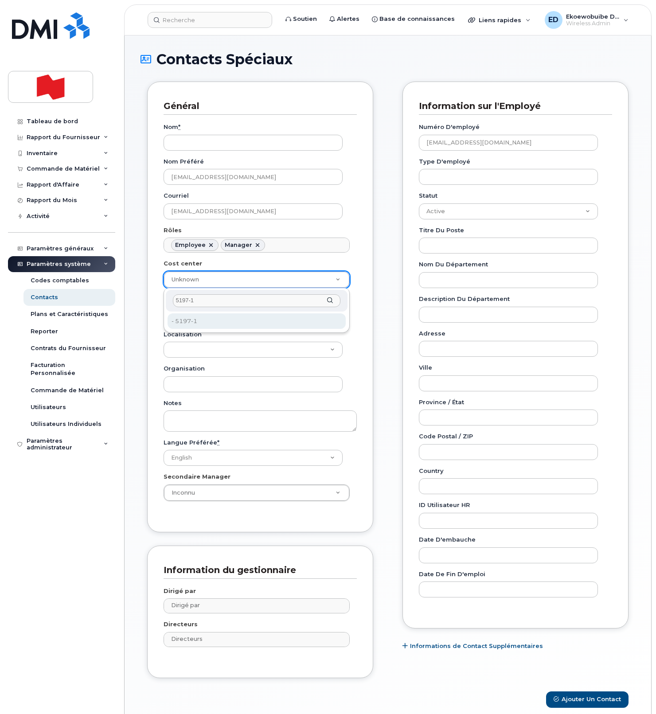
type input "5197-1"
type input "36198414"
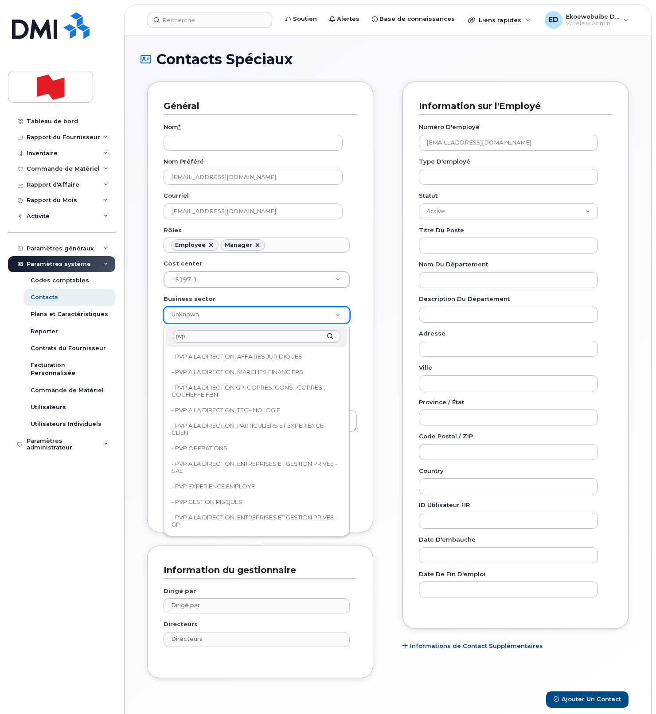
type input "pvp"
type input "22917076"
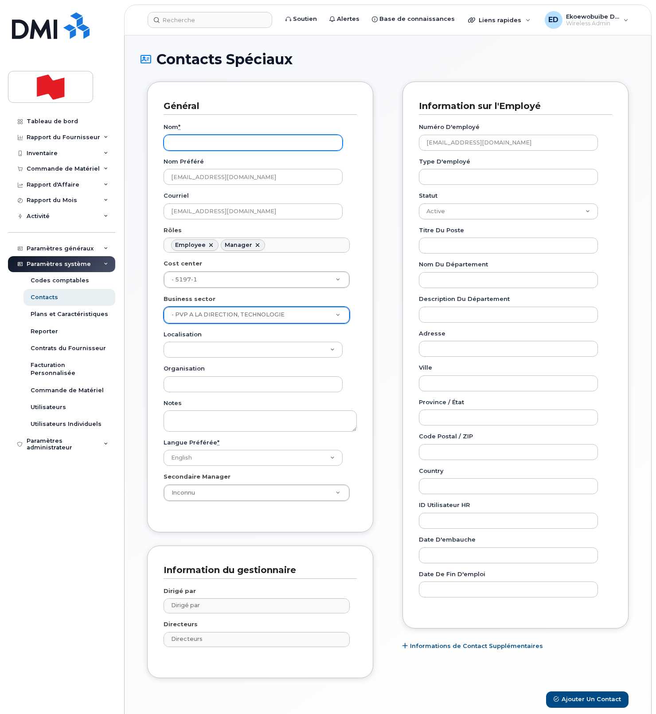
click at [203, 142] on input "Nom *" at bounding box center [252, 143] width 179 height 16
paste input "Pat Kouveletsos"
type input "Pat Kouveletsos"
click at [580, 701] on button "Ajouter un Contact" at bounding box center [587, 699] width 82 height 16
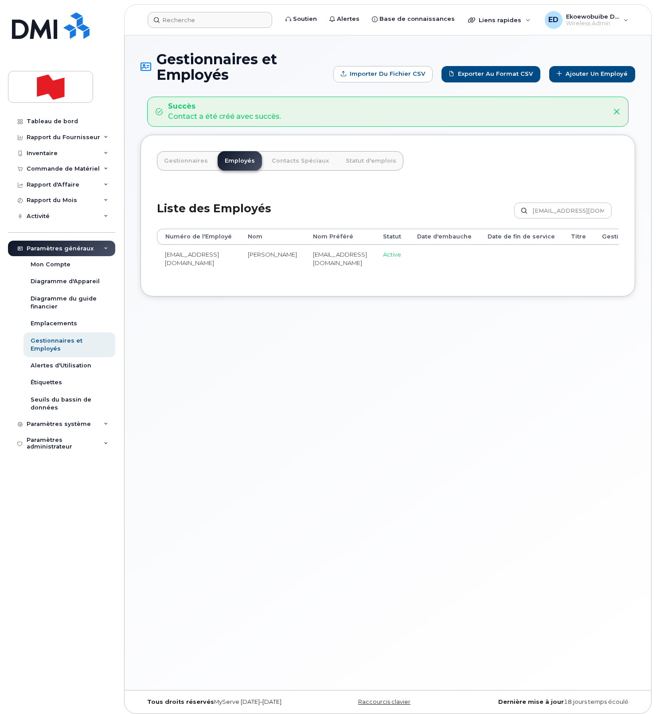
click at [214, 27] on header "Soutien Alertes Base de connaissances Liens rapides Suspendre/Supprimer l’appar…" at bounding box center [387, 19] width 527 height 31
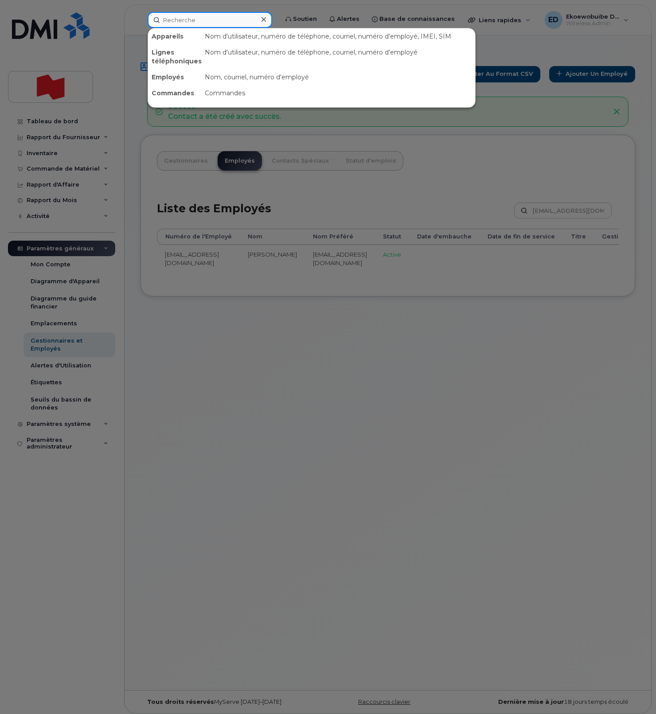
click at [215, 21] on input at bounding box center [210, 20] width 124 height 16
paste input "[PERSON_NAME][EMAIL_ADDRESS][PERSON_NAME][DOMAIN_NAME]"
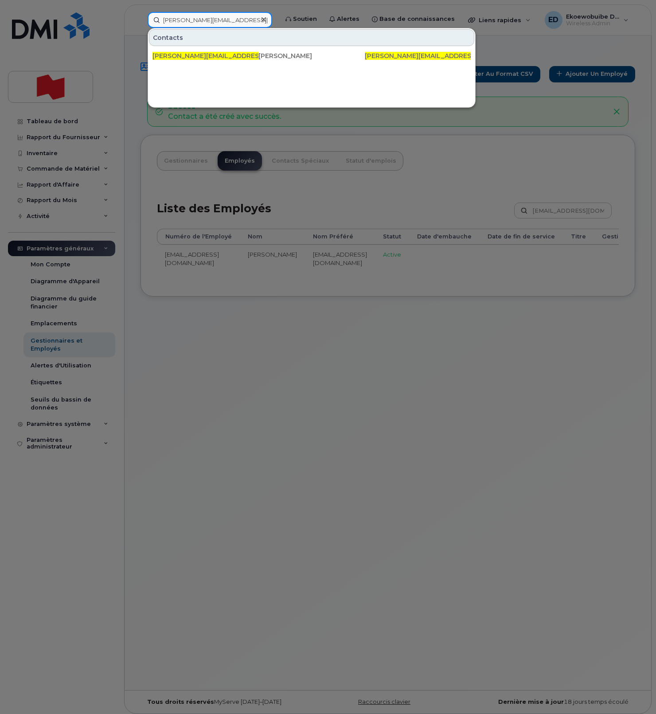
type input "[PERSON_NAME][EMAIL_ADDRESS][PERSON_NAME][DOMAIN_NAME]"
click at [56, 124] on div at bounding box center [328, 357] width 656 height 714
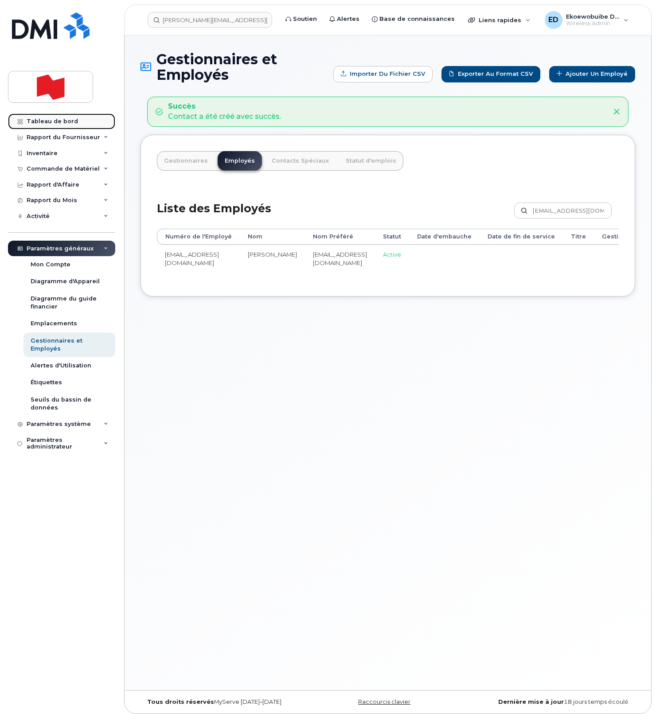
click at [49, 122] on div "Tableau de bord" at bounding box center [52, 121] width 51 height 7
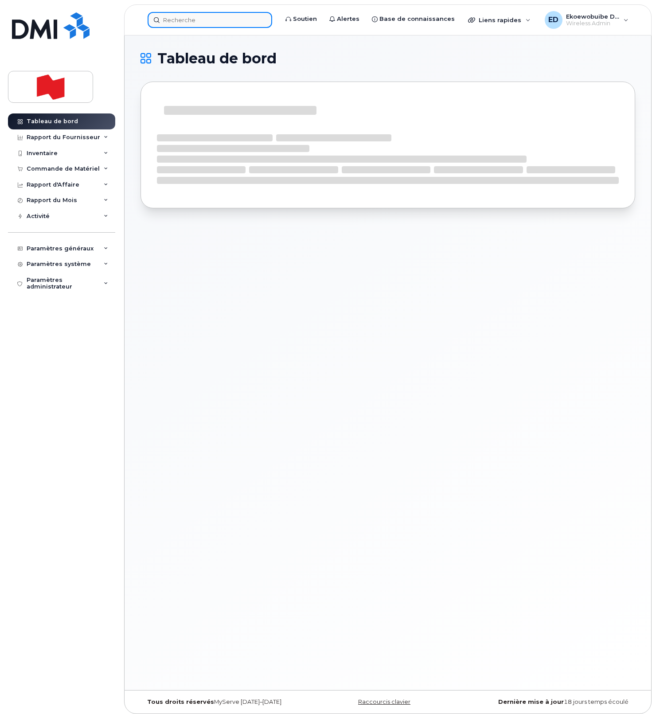
click at [203, 24] on input at bounding box center [210, 20] width 124 height 16
paste input "robert.shewchuk@nbc.ca"
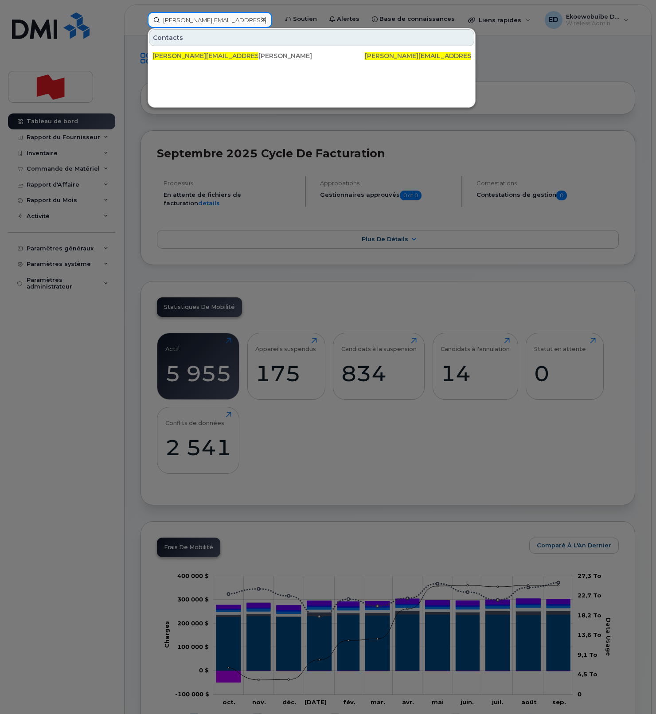
type input "robert.shewchuk@nbc.ca"
click at [266, 19] on icon at bounding box center [263, 19] width 4 height 4
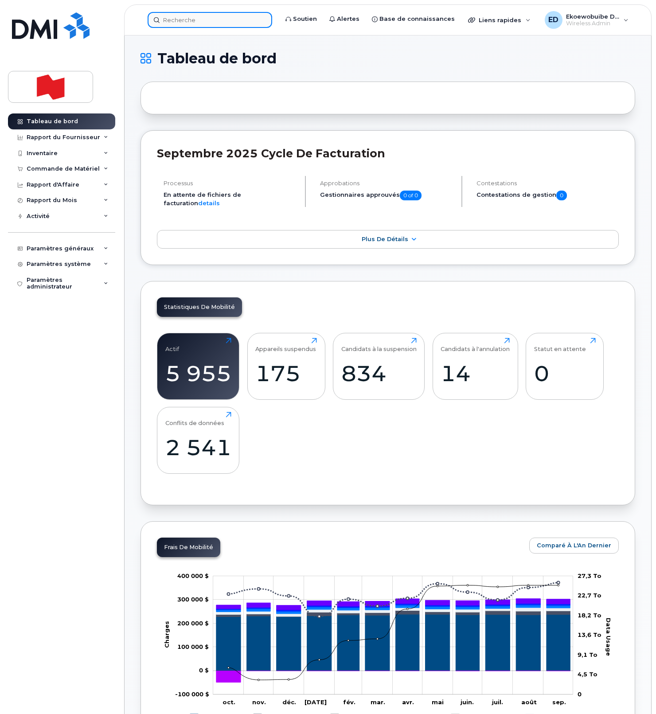
click at [246, 21] on input at bounding box center [210, 20] width 124 height 16
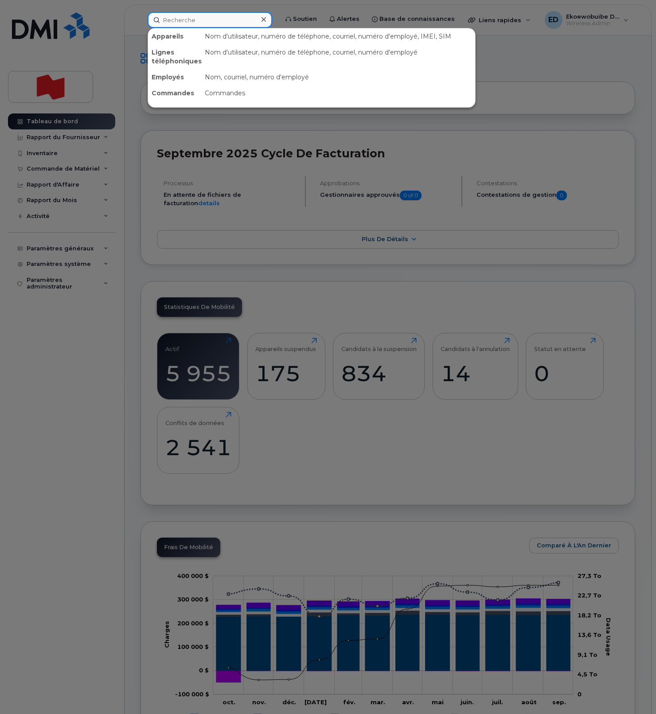
paste input "780-660-2887"
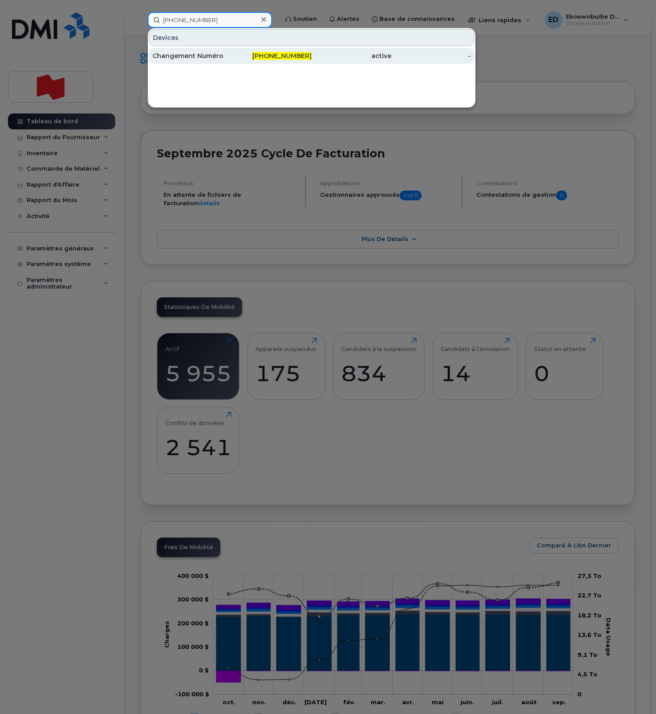
type input "780-660-2887"
click at [193, 57] on div "Changement Numéro" at bounding box center [192, 55] width 80 height 9
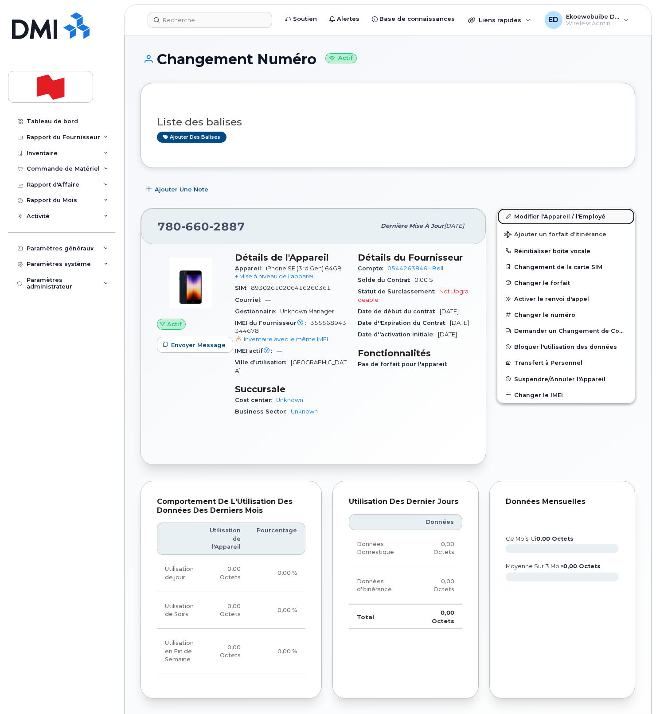
click at [525, 218] on link "Modifier l'Appareil / l'Employé" at bounding box center [565, 216] width 137 height 16
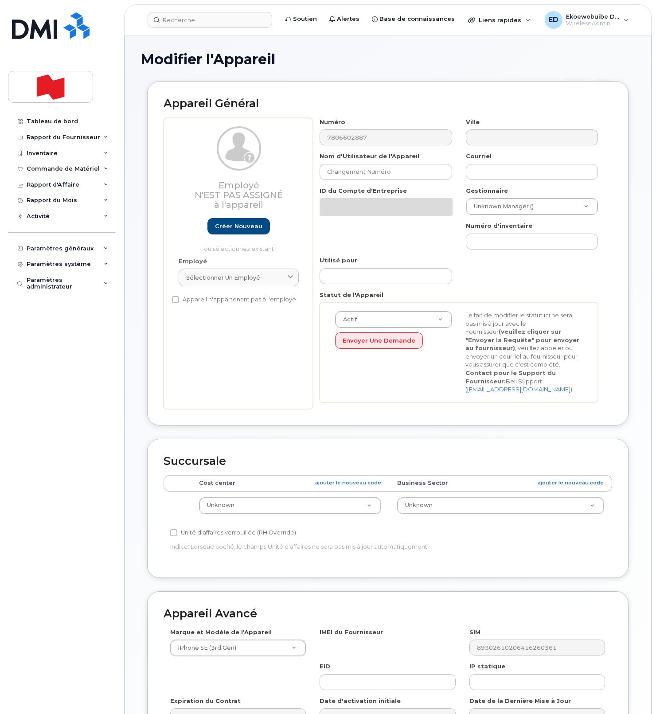
select select "22916206"
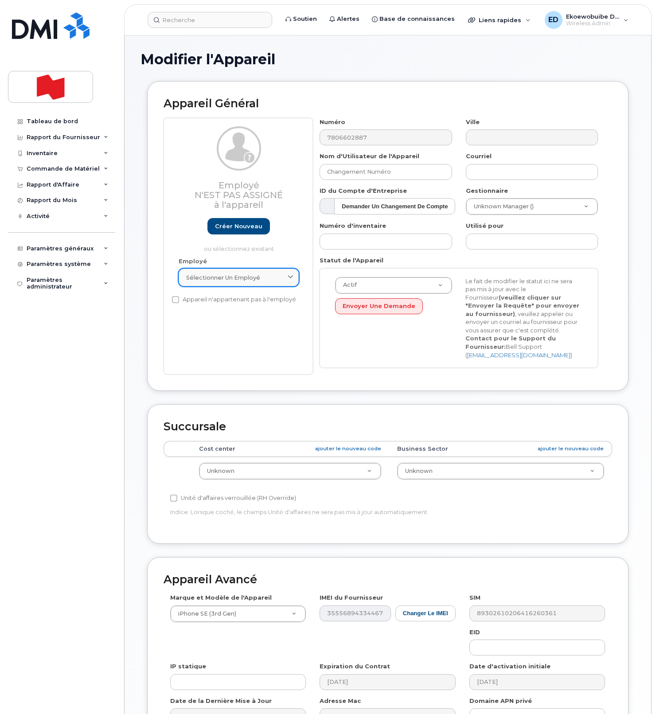
click at [282, 276] on div "Sélectionner un employé" at bounding box center [238, 277] width 105 height 8
paste input "robert.shewchuk@nbc.ca"
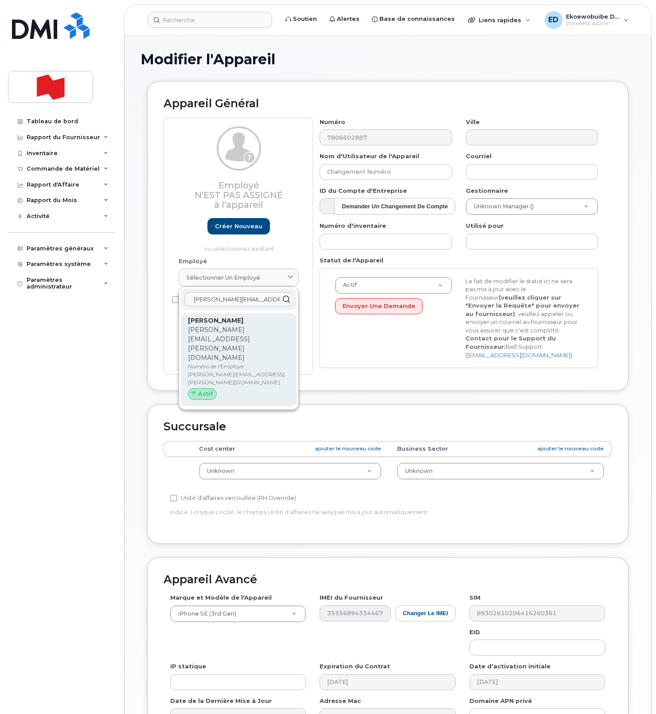
type input "robert.shewchuk@nbc.ca"
click at [206, 335] on div "Robert Shewchuk robert.shewchuk@nbc.ca Numéro de l'Employé: robert.shewchuk@nbc…" at bounding box center [238, 359] width 101 height 87
type input "robert.shewchuk@nbc.ca"
type input "Robert Shewchuk"
type input "robert.shewchuk@nbc.ca"
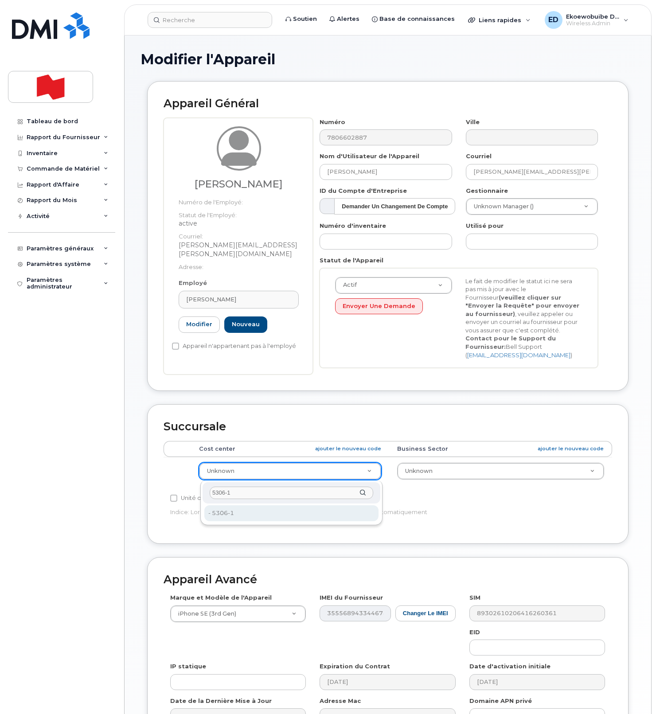
type input "5306-1"
type input "36198413"
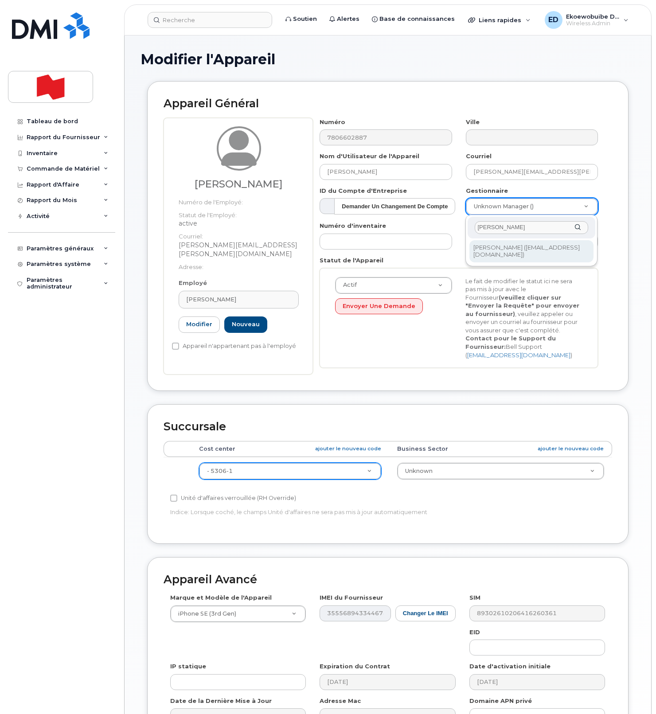
type input "Pat Kouveletsos"
type input "3015457"
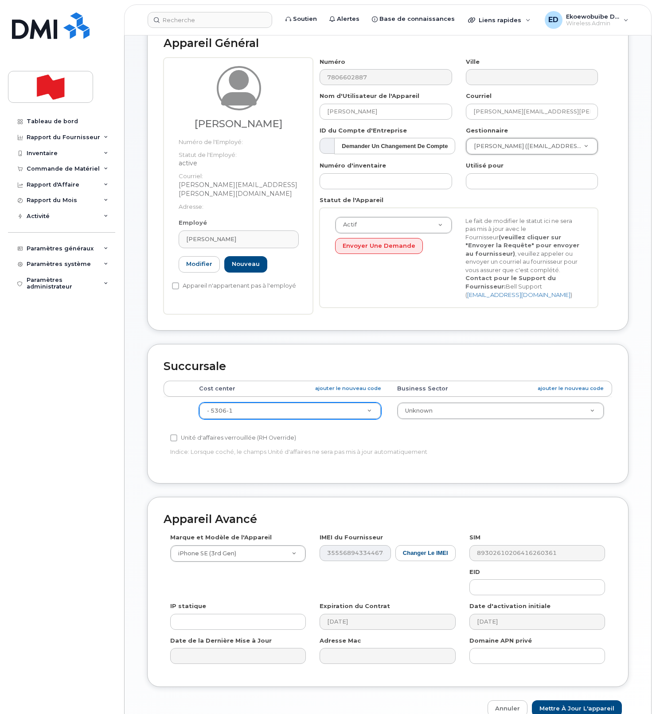
scroll to position [109, 0]
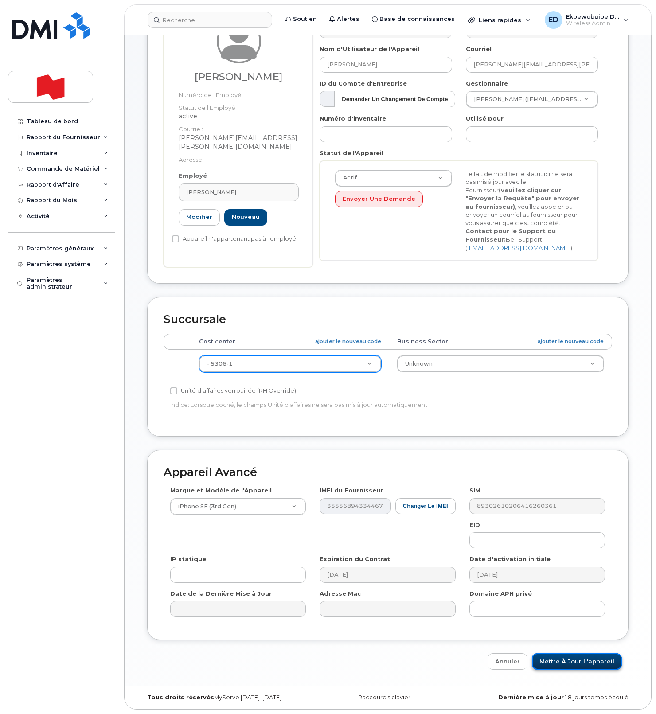
click at [558, 663] on input "Mettre à jour l'appareil" at bounding box center [577, 661] width 90 height 16
type input "Sauvegarde..."
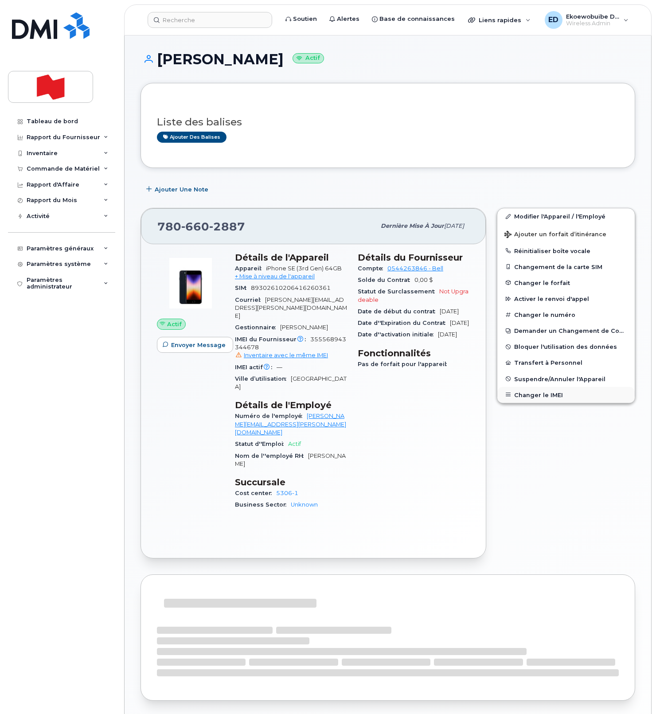
click at [530, 395] on button "Changer le IMEI" at bounding box center [565, 395] width 137 height 16
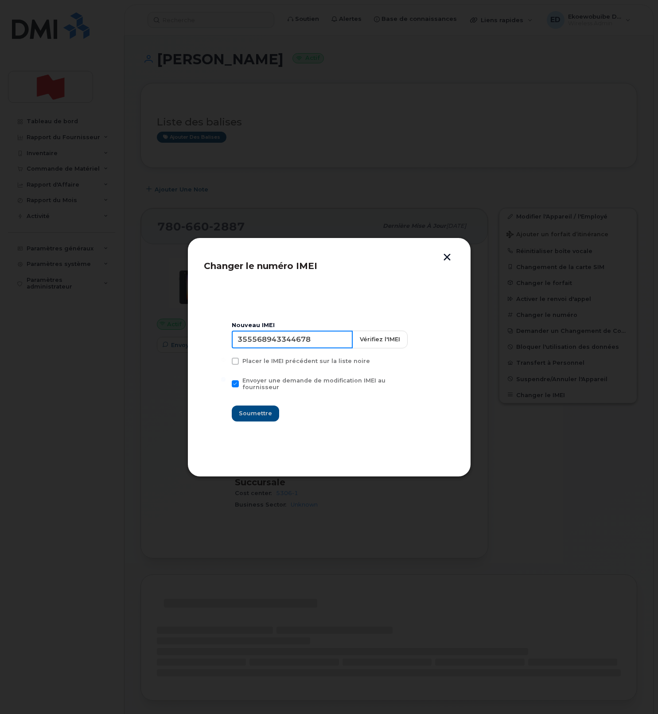
click at [288, 348] on input "355568943344678" at bounding box center [292, 340] width 121 height 18
type input "354216331485452"
click at [261, 409] on span "Soumettre" at bounding box center [255, 413] width 33 height 8
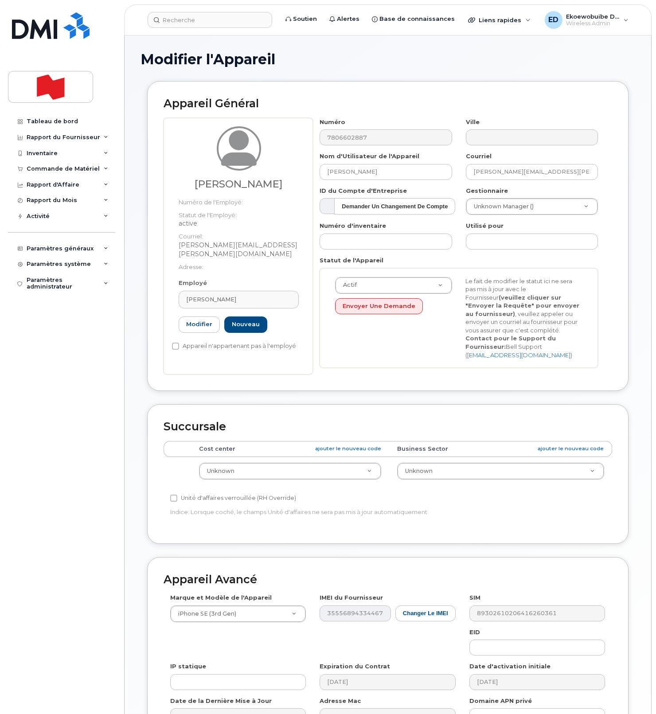
select select "22916206"
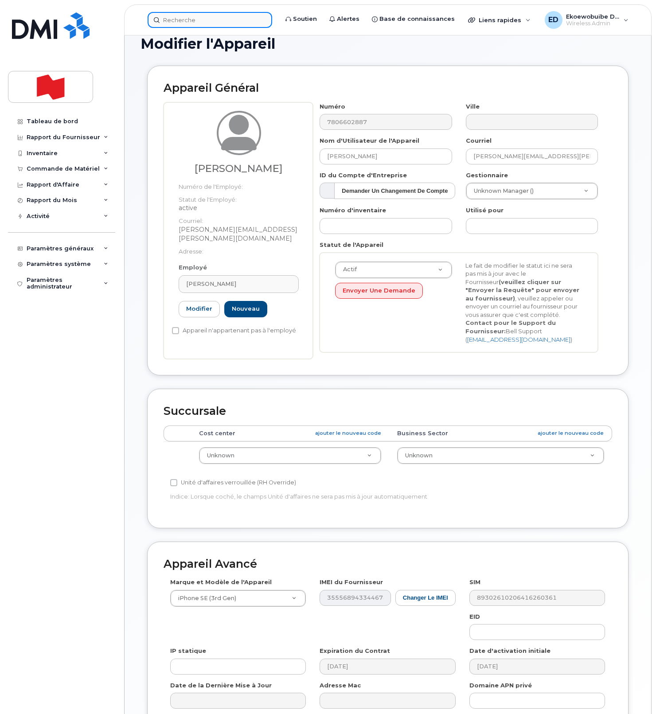
click at [193, 20] on input at bounding box center [210, 20] width 124 height 16
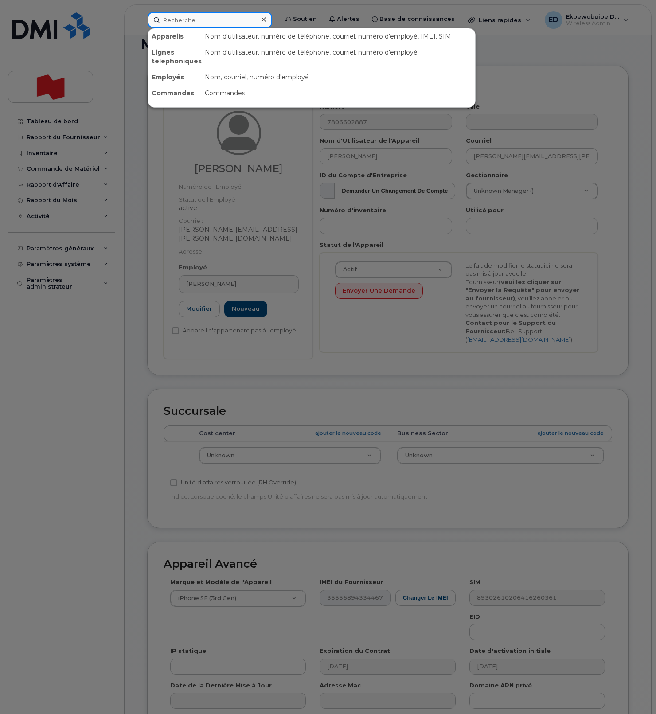
paste input "[PHONE_NUMBER]"
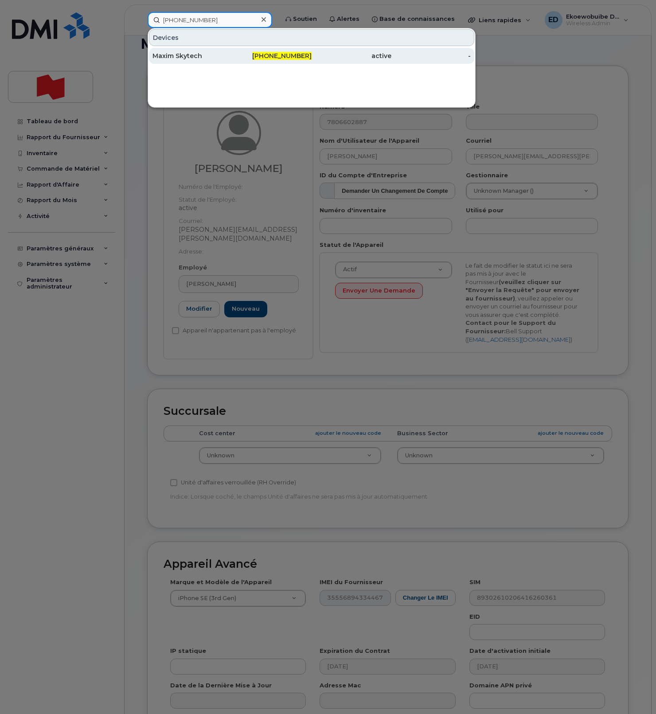
type input "437-328-2502"
click at [187, 60] on div "Maxim Skytech" at bounding box center [192, 55] width 80 height 9
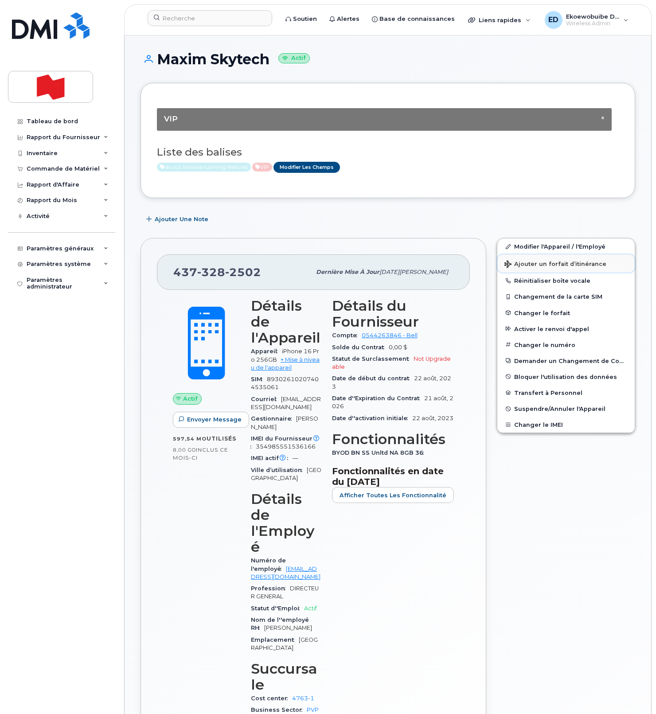
click at [528, 267] on span "Ajouter un forfait d’itinérance" at bounding box center [555, 265] width 102 height 8
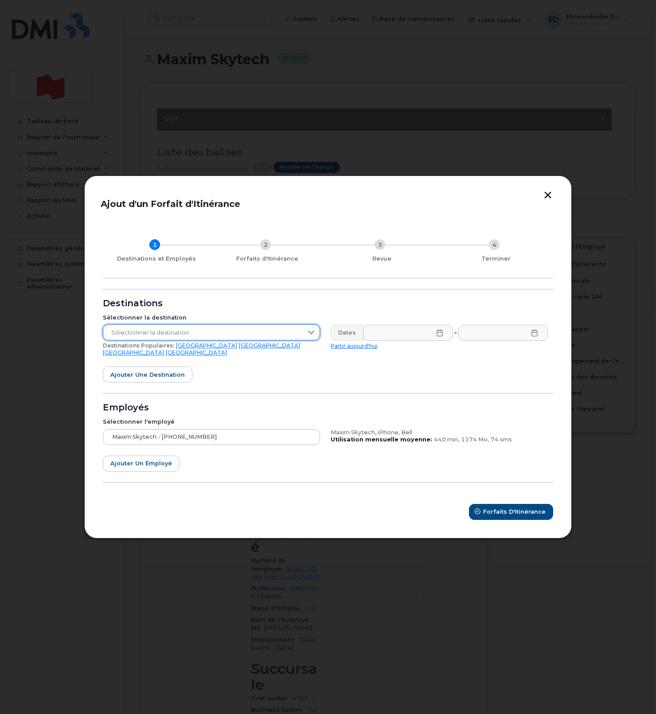
click at [230, 339] on span "Sélectionner la destination" at bounding box center [202, 333] width 199 height 16
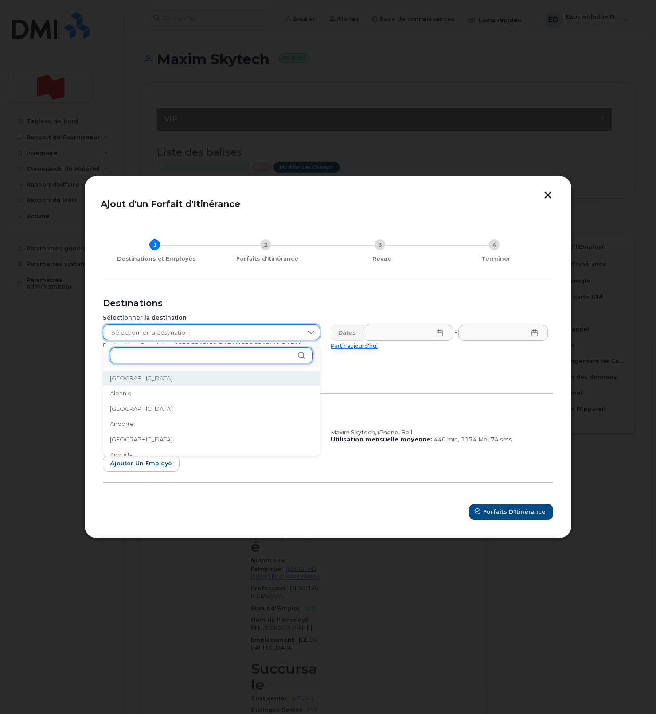
click at [186, 357] on input "text" at bounding box center [211, 355] width 203 height 16
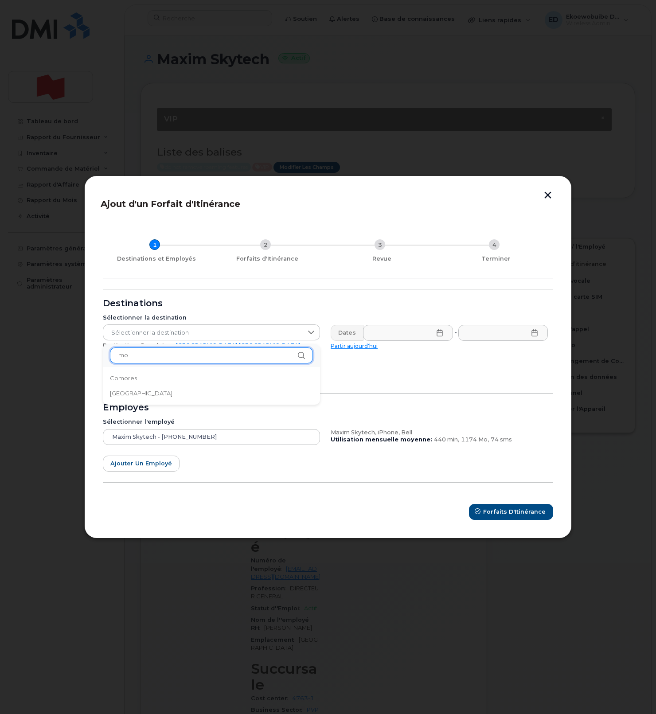
type input "m"
type input "a"
type input "mar"
click at [145, 411] on li "Maroc" at bounding box center [211, 409] width 217 height 16
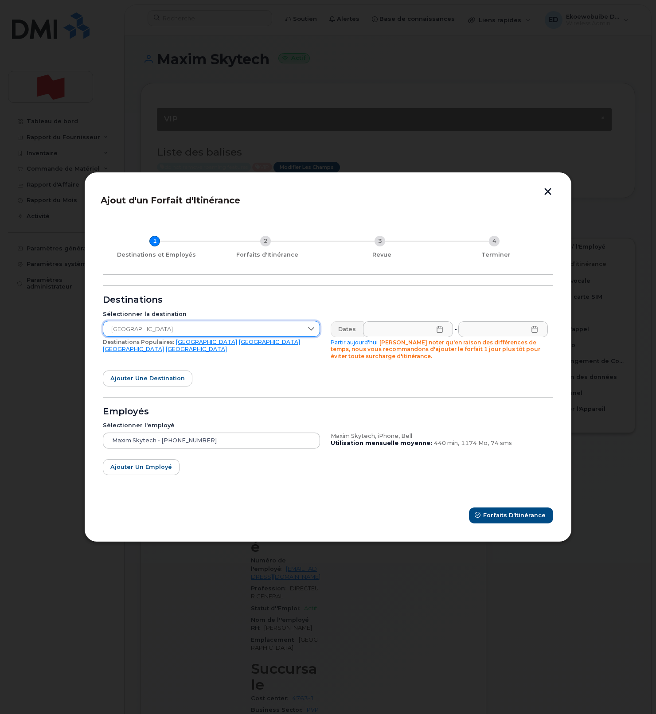
click at [436, 330] on icon at bounding box center [439, 329] width 7 height 7
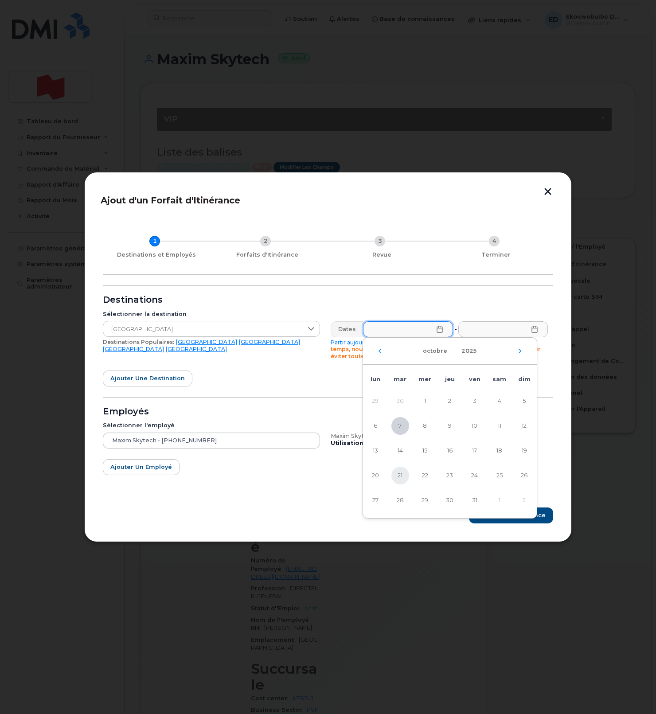
click at [401, 476] on span "21" at bounding box center [400, 476] width 18 height 18
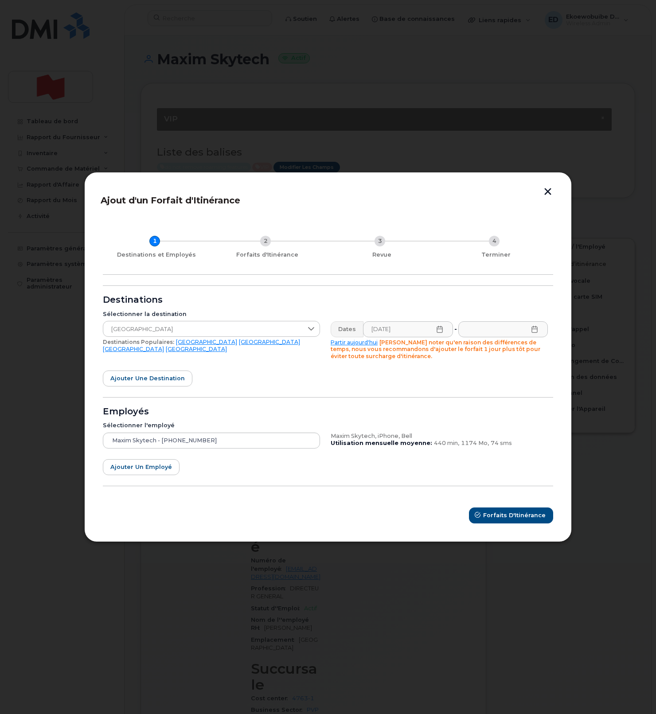
click at [440, 332] on icon at bounding box center [439, 329] width 6 height 7
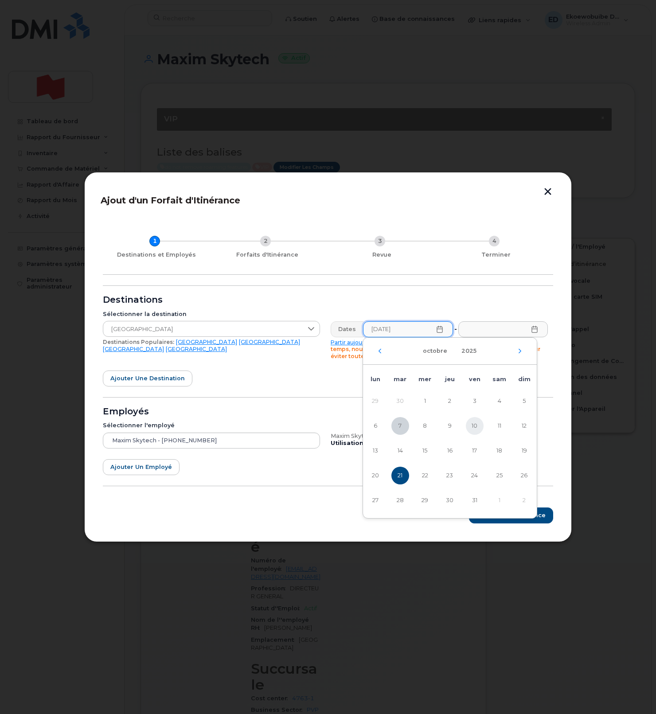
click at [474, 427] on span "10" at bounding box center [475, 426] width 18 height 18
type input "10/10/2025"
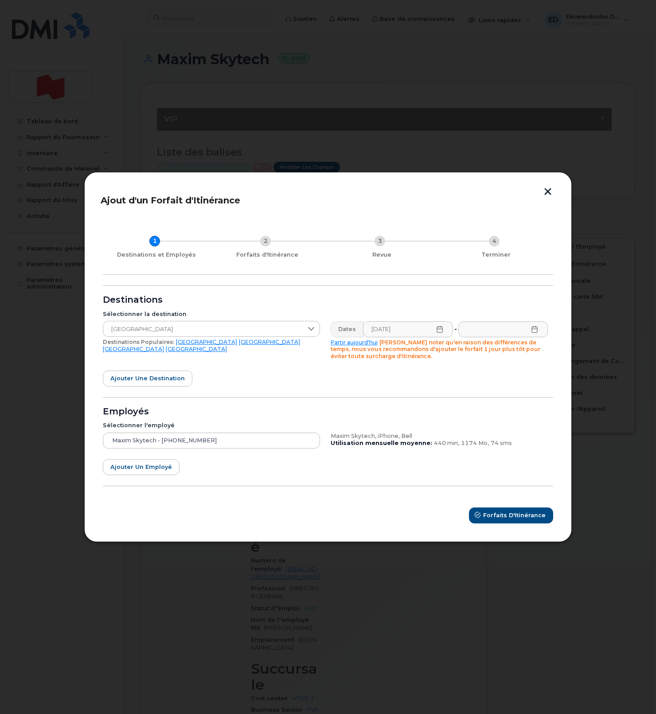
click at [537, 330] on icon at bounding box center [534, 329] width 7 height 7
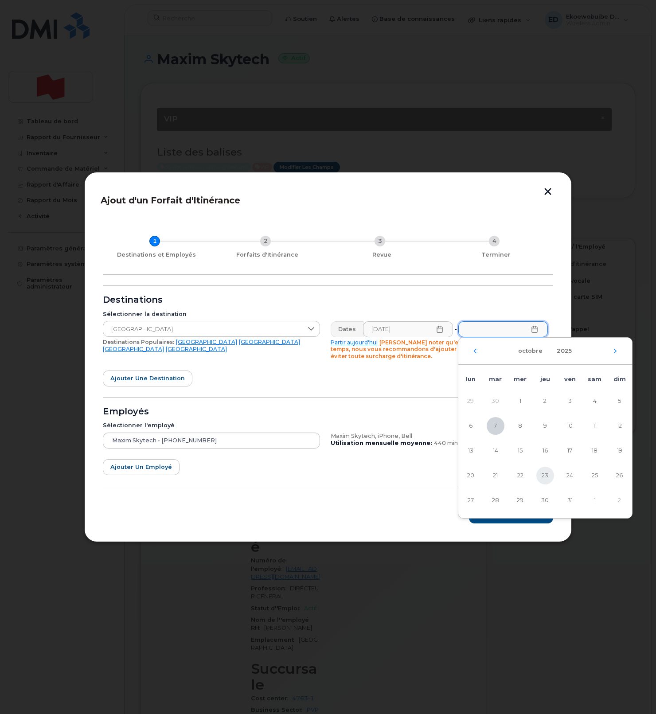
click at [542, 478] on span "23" at bounding box center [545, 476] width 18 height 18
type input "23/10/2025"
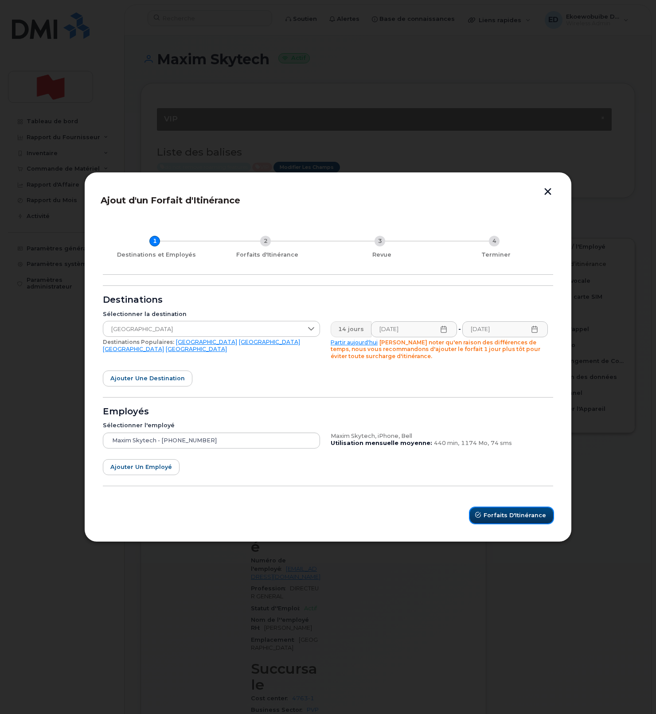
click at [500, 517] on span "Forfaits d'Itinérance" at bounding box center [514, 515] width 62 height 8
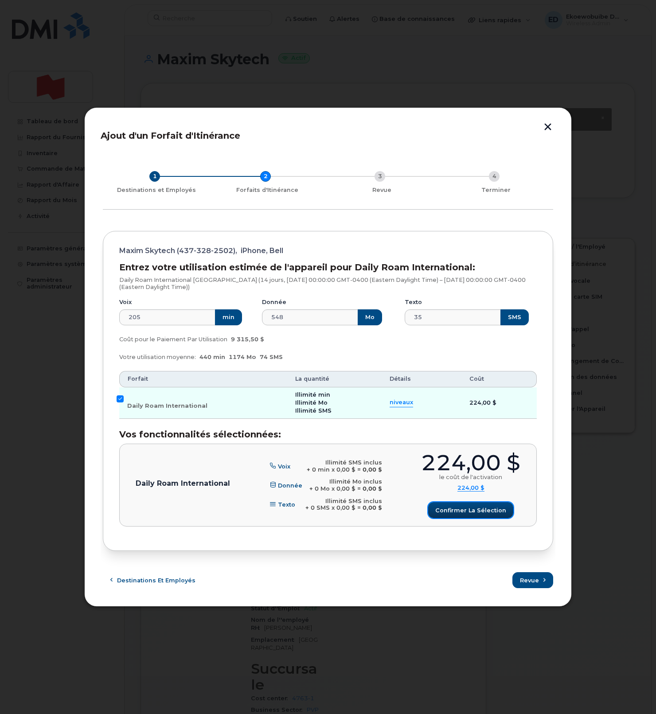
click at [466, 507] on span "Confirmer la sélection" at bounding box center [470, 510] width 71 height 8
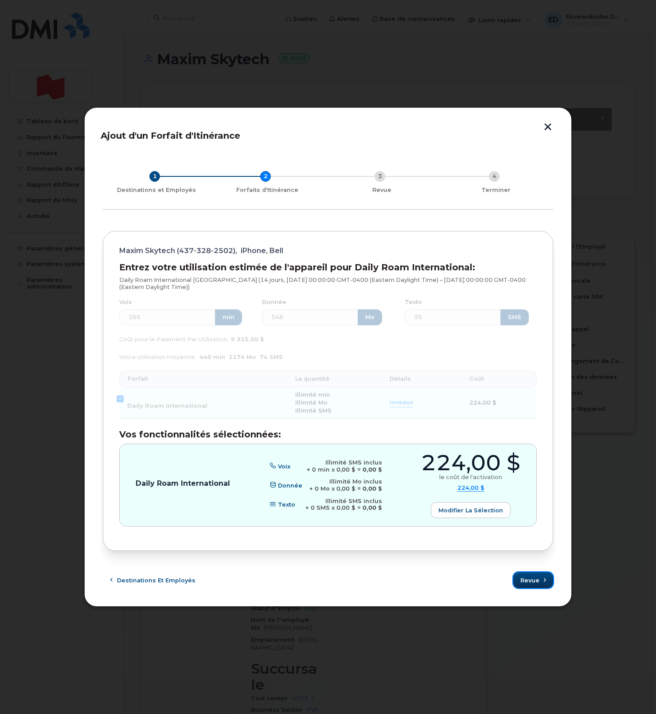
click at [533, 578] on span "Revue" at bounding box center [529, 580] width 19 height 8
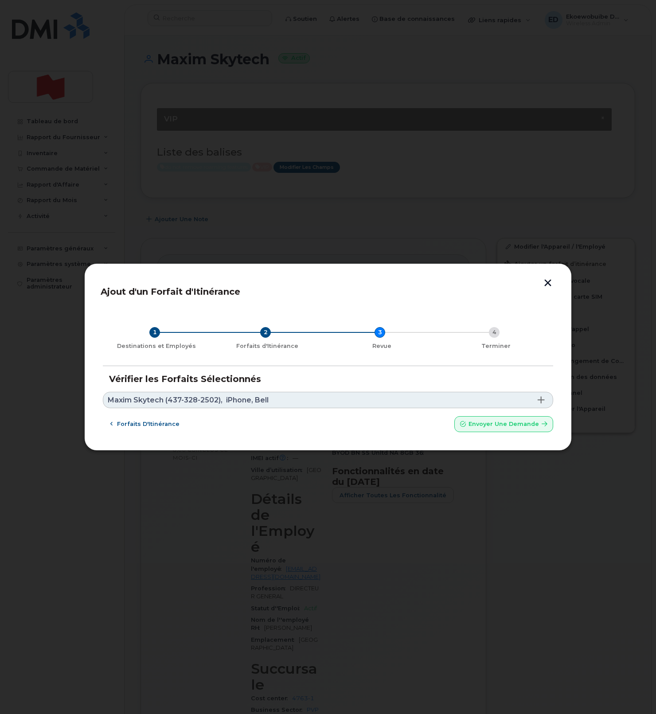
click at [305, 396] on link "Maxim Skytech (437-328-2502), iPhone, Bell" at bounding box center [328, 400] width 450 height 16
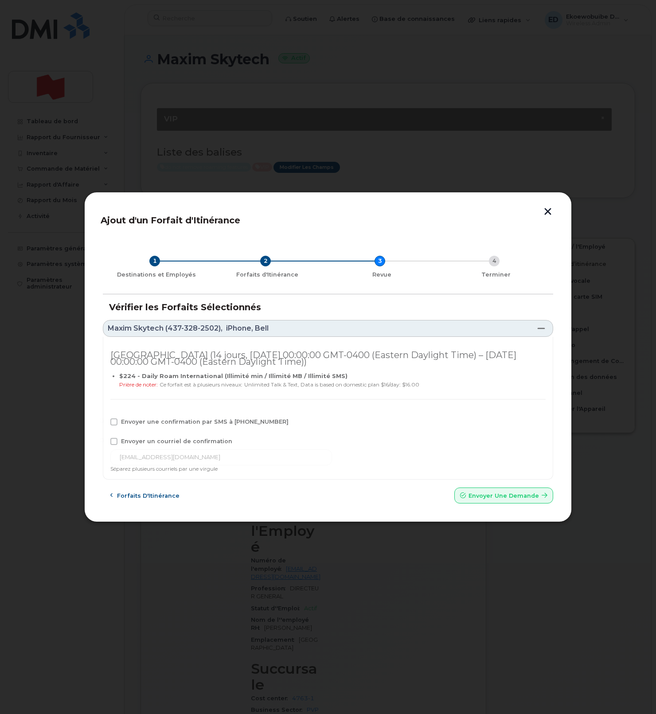
drag, startPoint x: 116, startPoint y: 440, endPoint x: 118, endPoint y: 426, distance: 14.7
click at [116, 440] on span at bounding box center [113, 441] width 7 height 7
click at [104, 440] on input "Envoyer un courriel de confirmation" at bounding box center [102, 440] width 4 height 4
checkbox input "true"
click at [118, 423] on label "Envoyer une confirmation par SMS à 437-328-2502" at bounding box center [199, 421] width 178 height 7
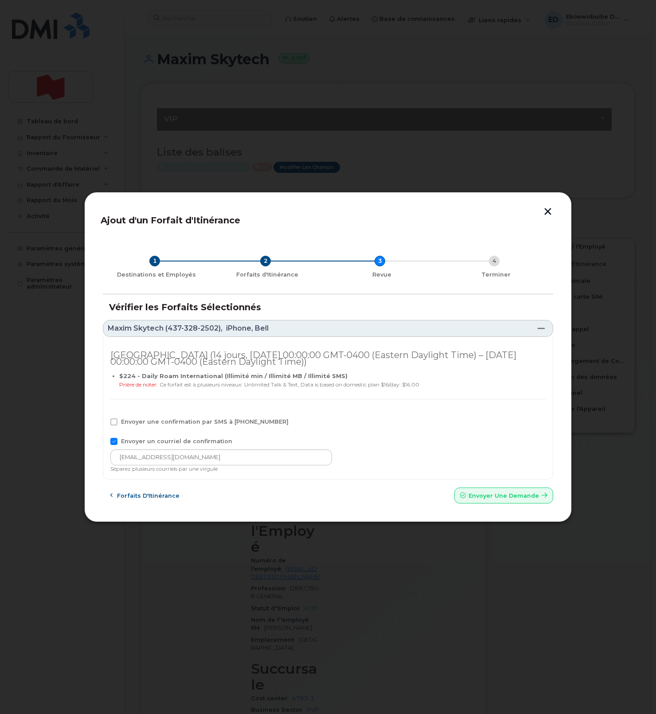
click at [104, 423] on input "Envoyer une confirmation par SMS à 437-328-2502" at bounding box center [102, 420] width 4 height 4
checkbox input "true"
drag, startPoint x: 216, startPoint y: 456, endPoint x: 86, endPoint y: 455, distance: 129.8
click at [86, 455] on div "Ajout d'un Forfait d'Itinérance 1 Destinations et Employés 2 Forfaits d'Itinéra…" at bounding box center [327, 357] width 487 height 331
paste input "telecom-voix@bnc.ca"
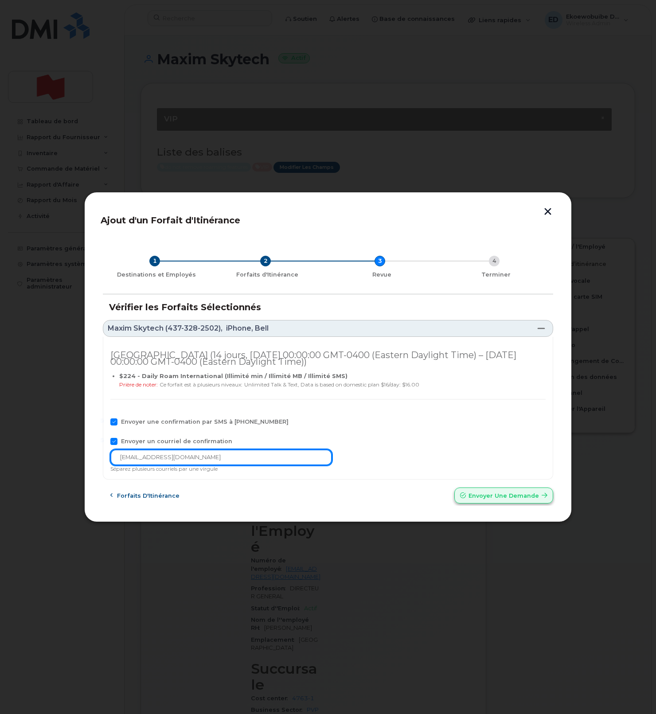
type input "telecom-voix@bnc.ca"
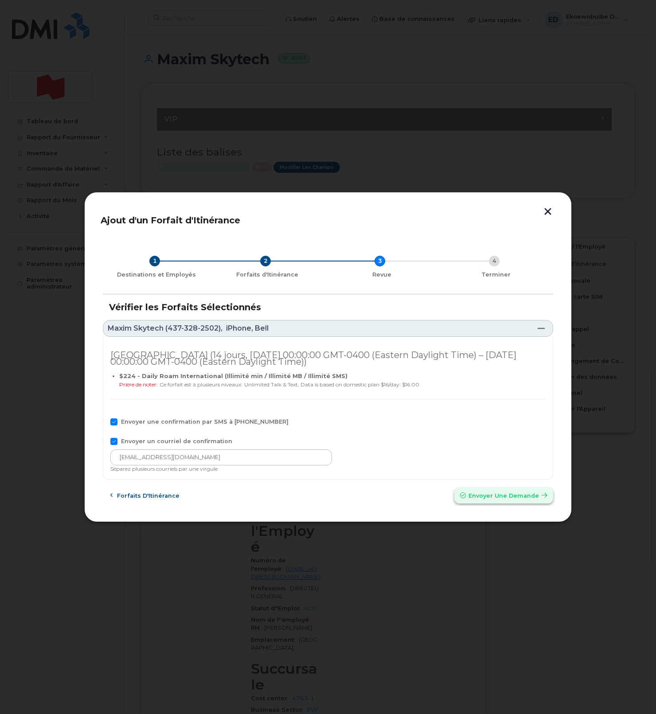
click at [484, 496] on span "Envoyer une Demande" at bounding box center [503, 495] width 70 height 8
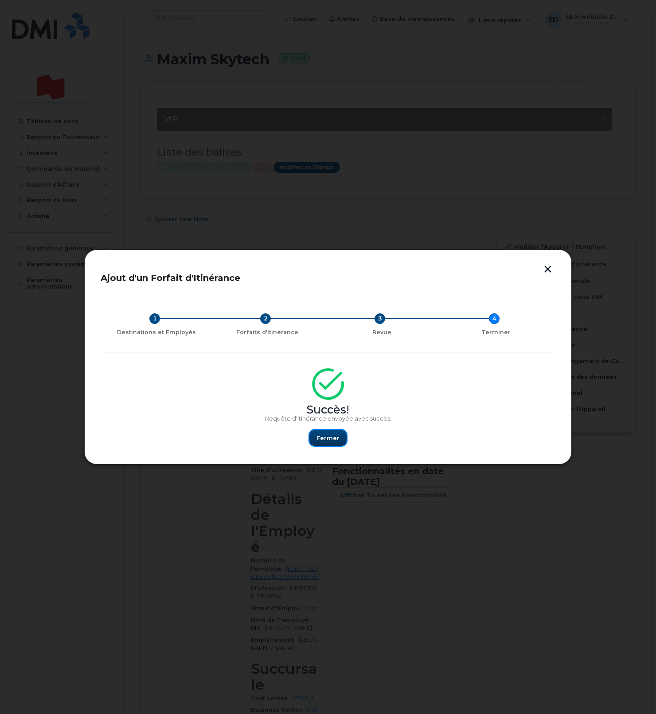
click at [322, 441] on span "Fermer" at bounding box center [327, 438] width 23 height 8
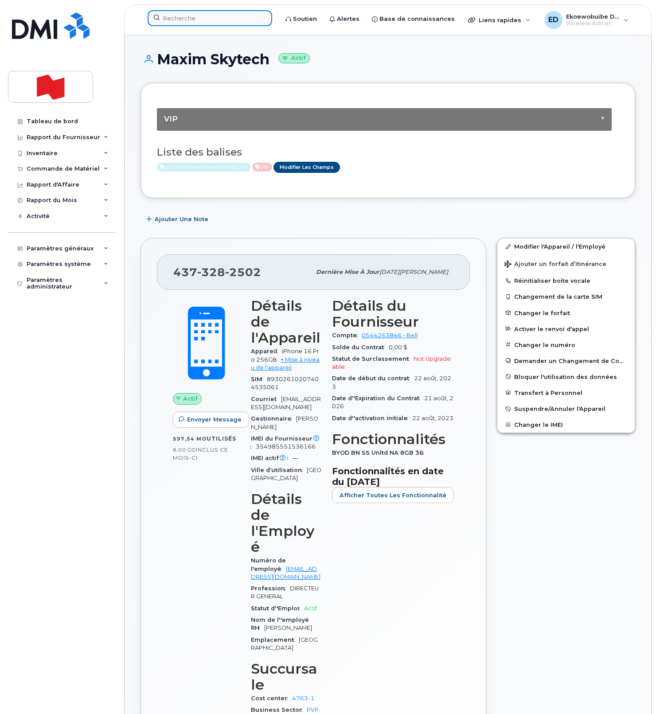
click at [190, 19] on input at bounding box center [210, 18] width 124 height 16
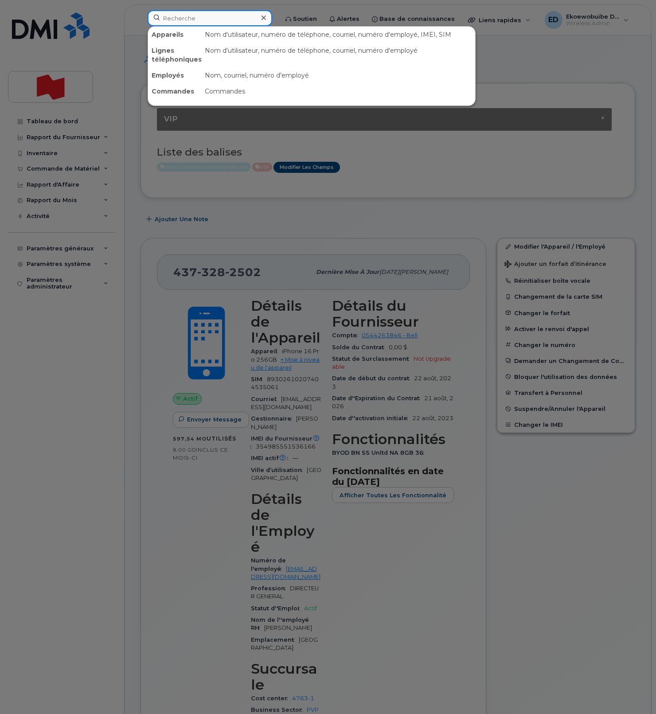
paste input "Francois Noel De Tilly"
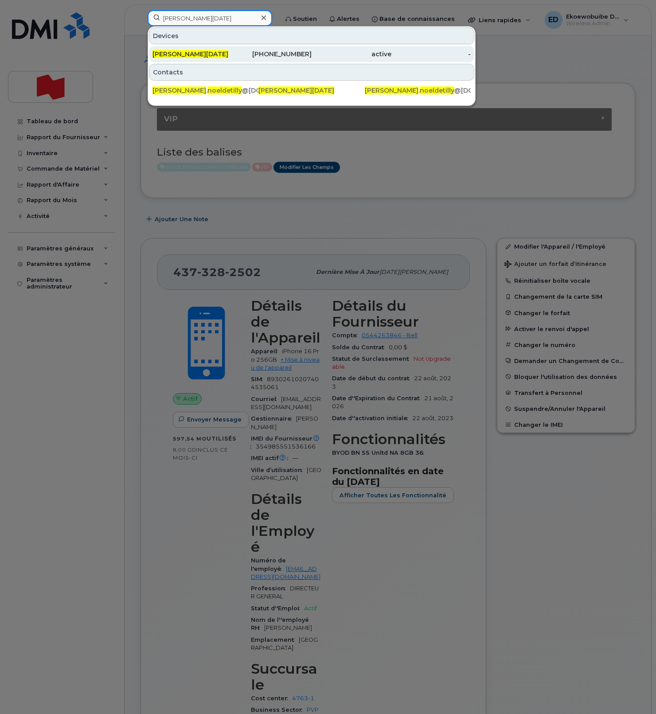
type input "Francois Noel De Tilly"
click at [191, 54] on span "Francois Noel De Tilly" at bounding box center [190, 54] width 76 height 8
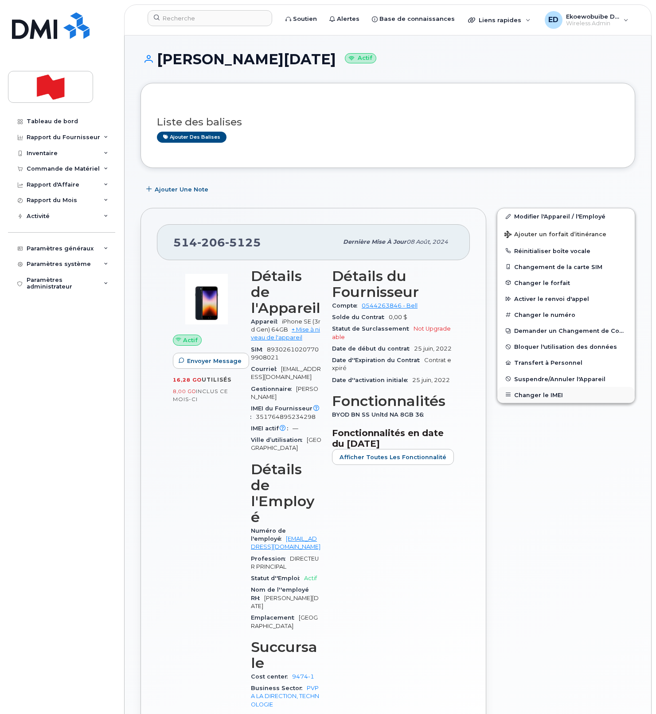
click at [531, 392] on button "Changer le IMEI" at bounding box center [565, 395] width 137 height 16
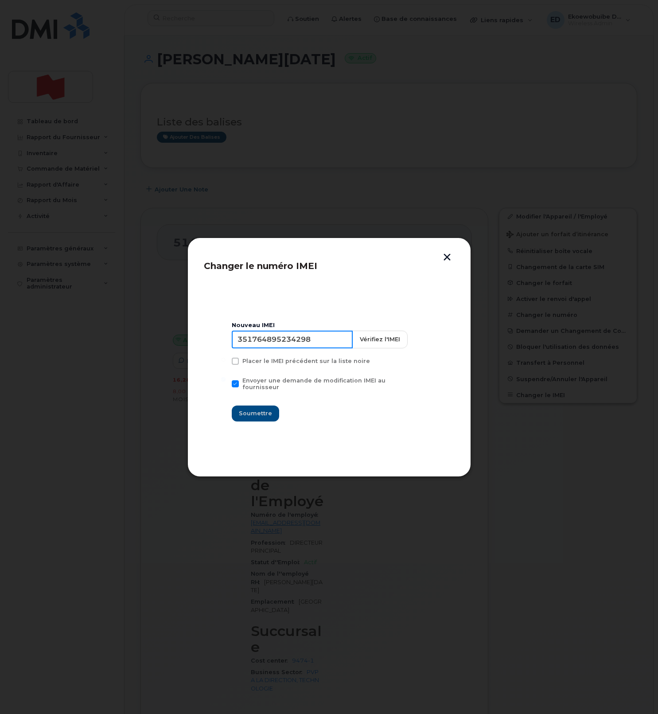
click at [294, 345] on input "351764895234298" at bounding box center [292, 340] width 121 height 18
click at [273, 346] on input "351764895234298" at bounding box center [292, 340] width 121 height 18
click at [271, 345] on input "351764895234298" at bounding box center [292, 340] width 121 height 18
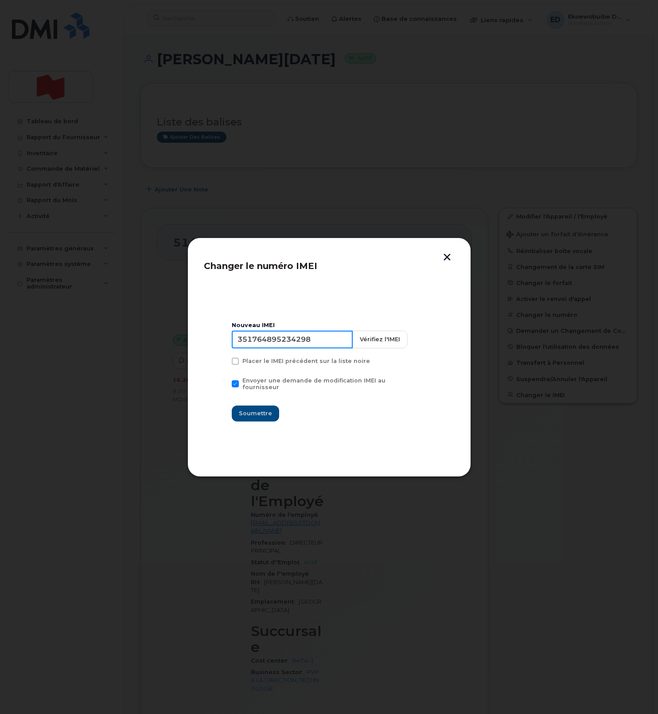
click at [271, 345] on input "351764895234298" at bounding box center [292, 340] width 121 height 18
click at [295, 343] on input "351764895234298" at bounding box center [292, 340] width 121 height 18
type input "354461425528334"
click at [262, 416] on button "Soumettre" at bounding box center [255, 413] width 47 height 16
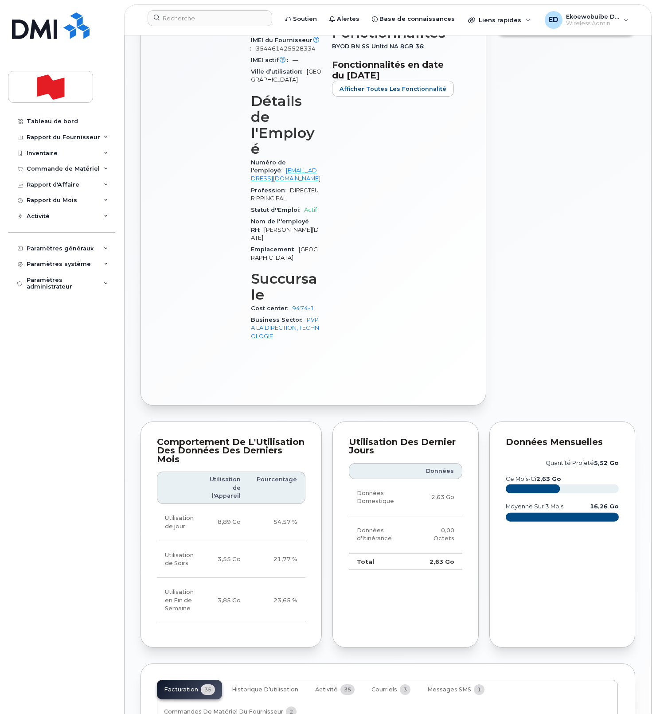
scroll to position [373, 0]
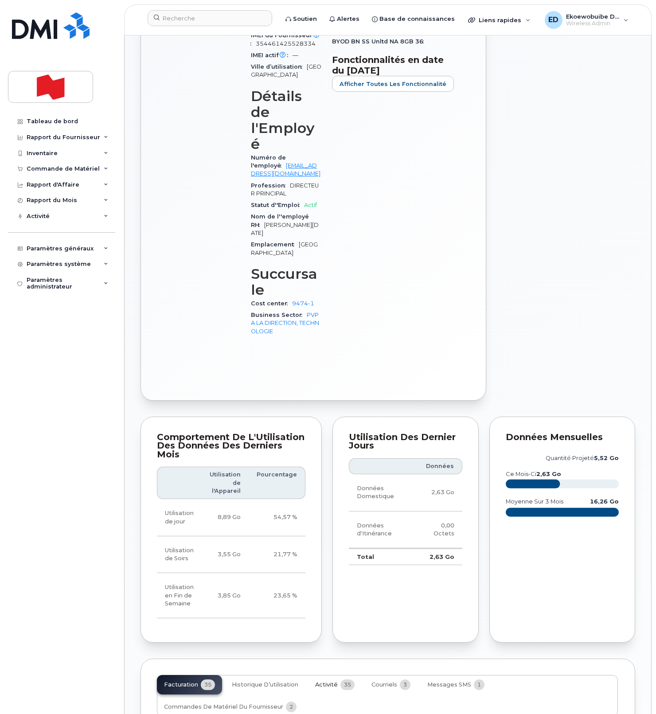
click at [321, 681] on span "Activité" at bounding box center [326, 684] width 23 height 7
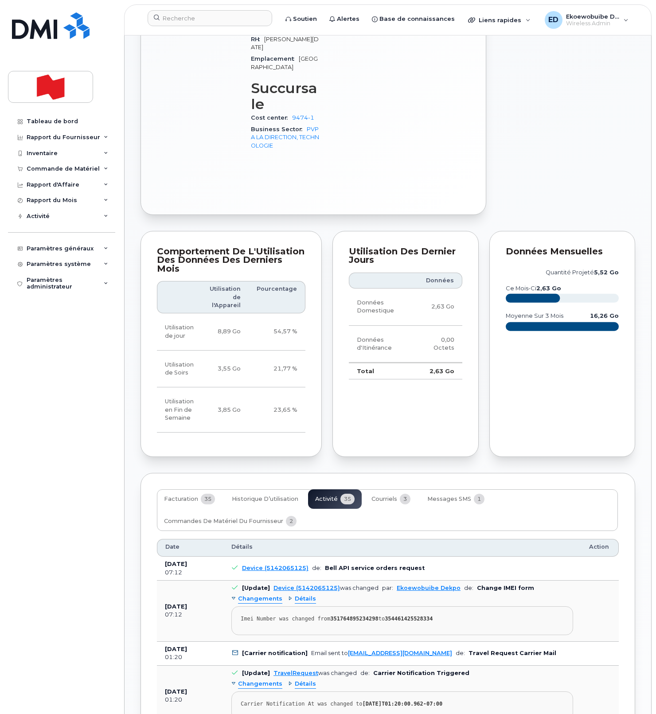
scroll to position [565, 0]
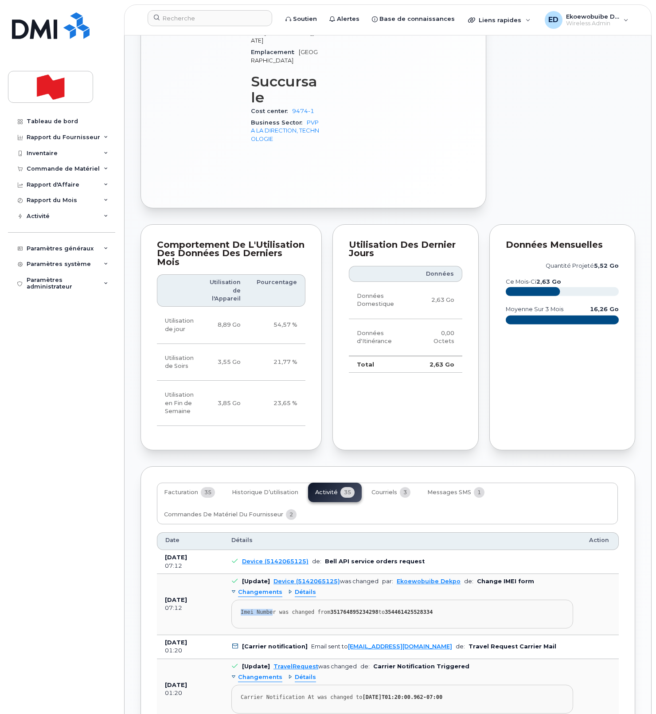
drag, startPoint x: 454, startPoint y: 543, endPoint x: 231, endPoint y: 545, distance: 222.4
click at [231, 599] on pre "Imei Number was changed from 351764895234298 to 354461425528334" at bounding box center [402, 613] width 342 height 29
drag, startPoint x: 276, startPoint y: 555, endPoint x: 362, endPoint y: 554, distance: 86.0
click at [276, 599] on pre "Imei Number was changed from 351764895234298 to 354461425528334" at bounding box center [402, 613] width 342 height 29
drag, startPoint x: 445, startPoint y: 541, endPoint x: 233, endPoint y: 542, distance: 211.8
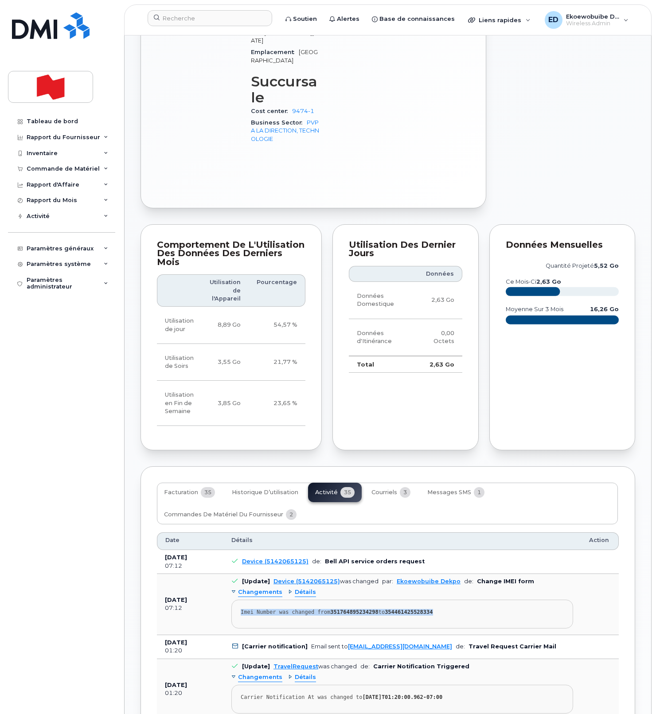
click at [233, 599] on pre "Imei Number was changed from 351764895234298 to 354461425528334" at bounding box center [402, 613] width 342 height 29
copy div "Imei Number was changed from 351764895234298 to 354461425528334"
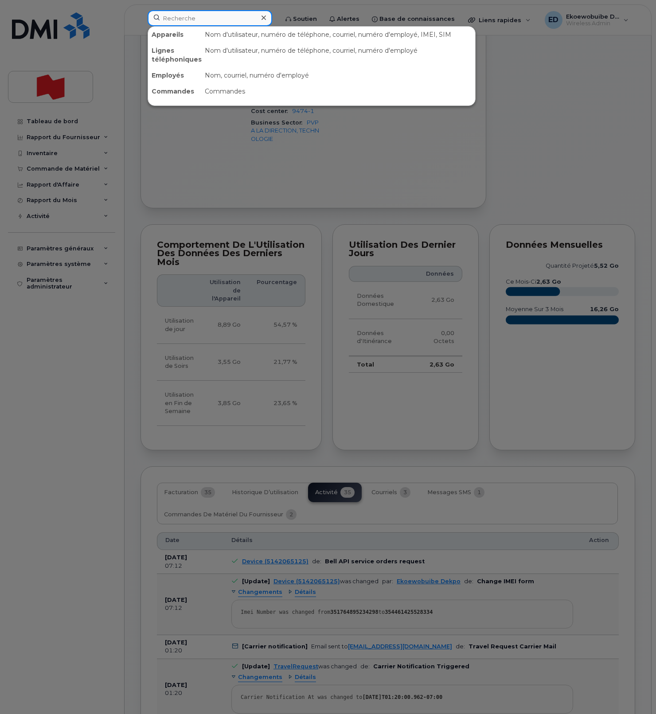
click at [203, 17] on input at bounding box center [210, 18] width 124 height 16
paste input "ingrid.gimenez@bnc.ca"
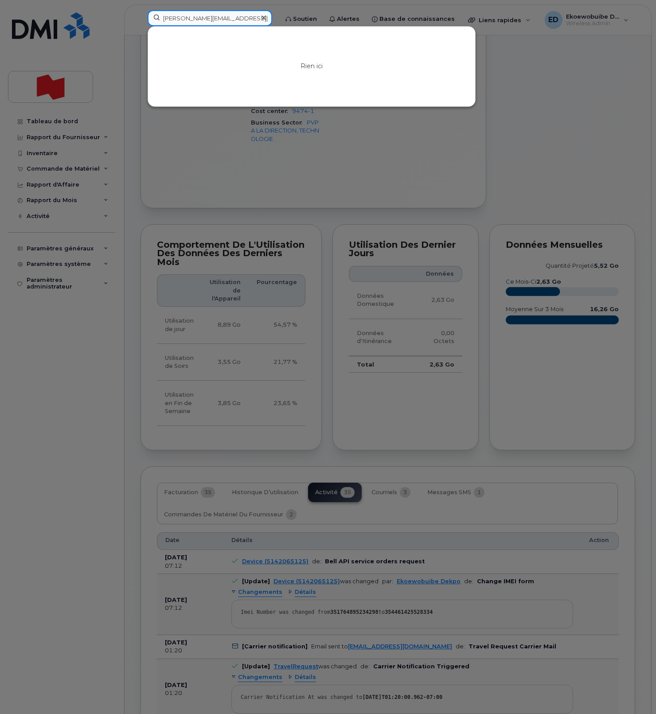
type input "ingrid.gimenez@bnc.ca"
click at [550, 328] on div at bounding box center [328, 357] width 656 height 714
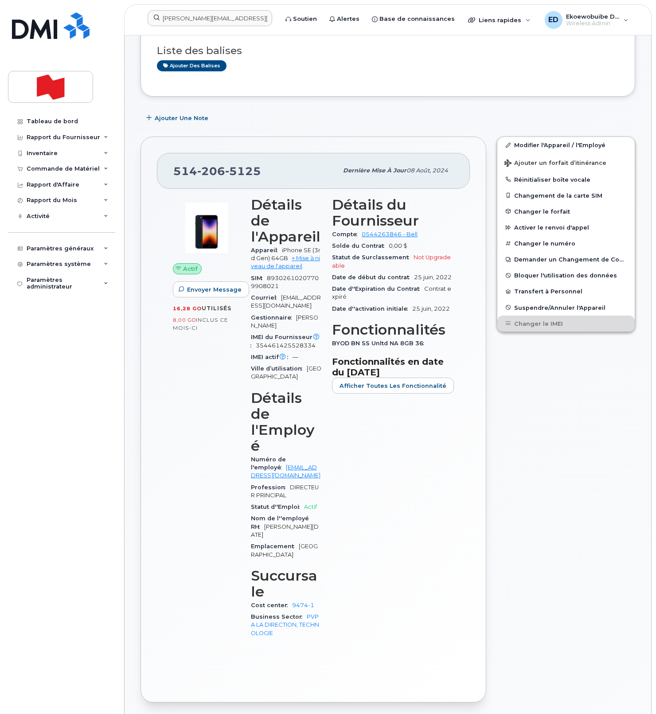
scroll to position [0, 0]
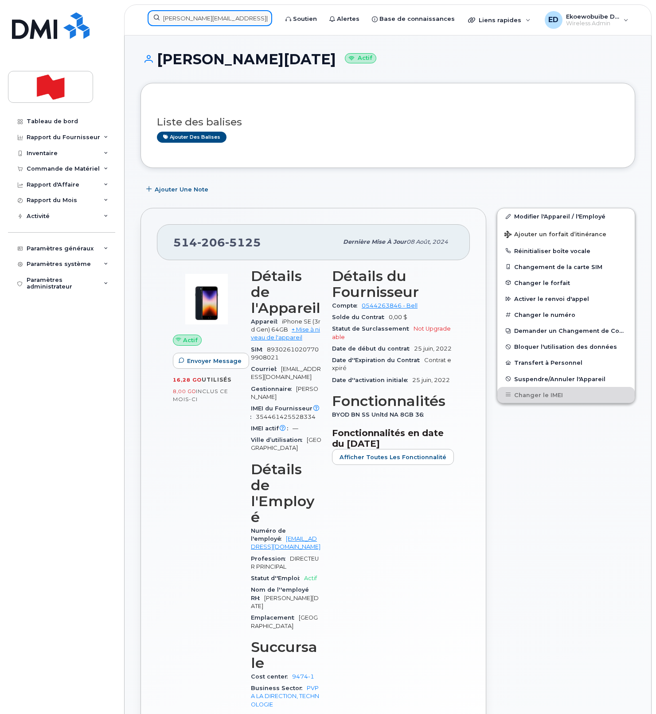
click at [195, 18] on input "[PERSON_NAME][EMAIL_ADDRESS][PERSON_NAME][DOMAIN_NAME]" at bounding box center [210, 18] width 124 height 16
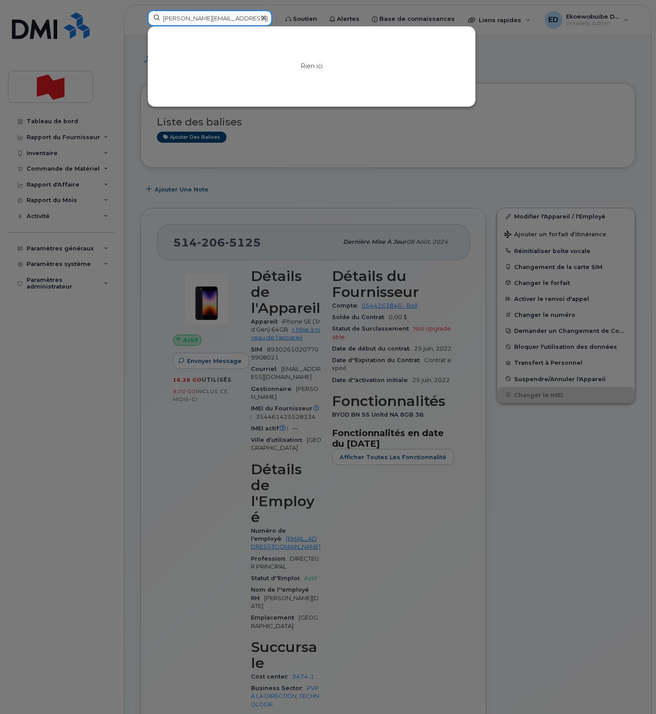
click at [258, 18] on input "[PERSON_NAME][EMAIL_ADDRESS][PERSON_NAME][DOMAIN_NAME]" at bounding box center [210, 18] width 124 height 16
click at [266, 17] on icon at bounding box center [263, 17] width 4 height 7
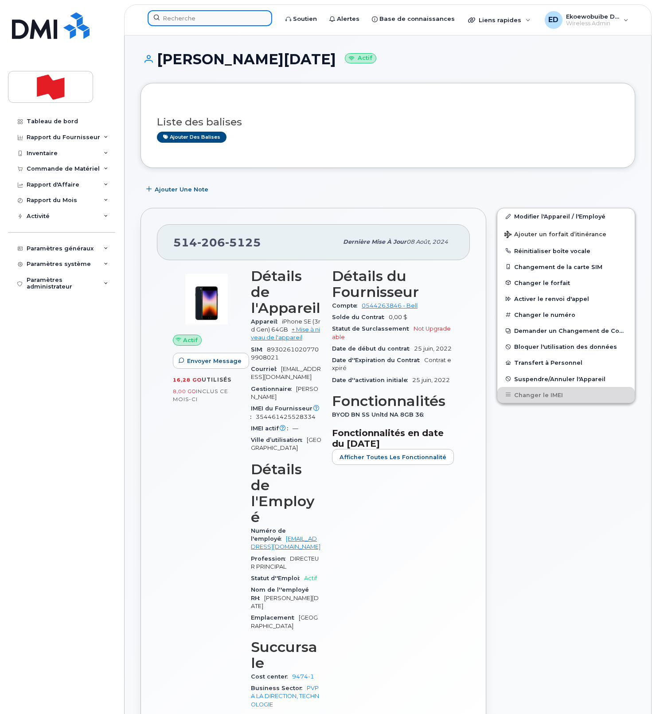
click at [220, 22] on input at bounding box center [210, 18] width 124 height 16
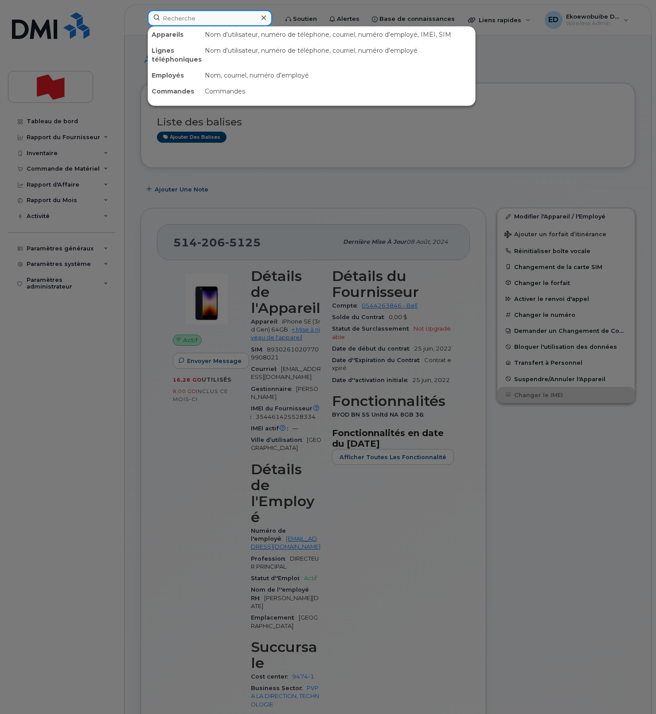
paste input "4384620406"
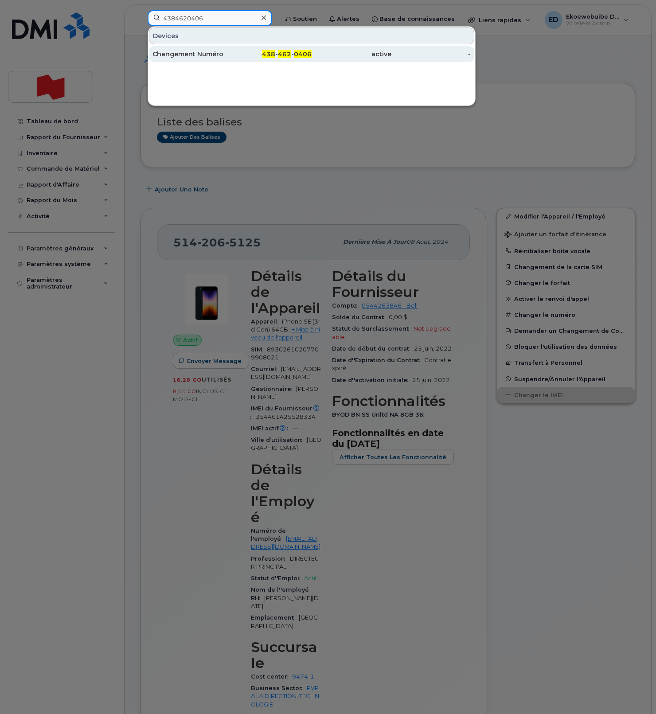
type input "4384620406"
click at [185, 56] on div "Changement Numéro" at bounding box center [192, 54] width 80 height 9
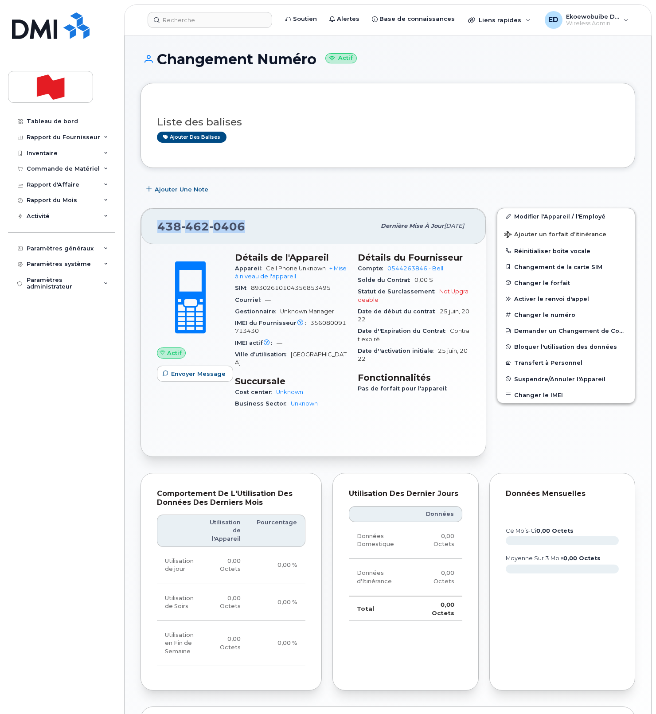
drag, startPoint x: 247, startPoint y: 228, endPoint x: 157, endPoint y: 227, distance: 89.9
click at [157, 227] on div "[PHONE_NUMBER]" at bounding box center [266, 226] width 218 height 19
copy span "[PHONE_NUMBER]"
click at [522, 215] on link "Modifier l'Appareil / l'Employé" at bounding box center [565, 216] width 137 height 16
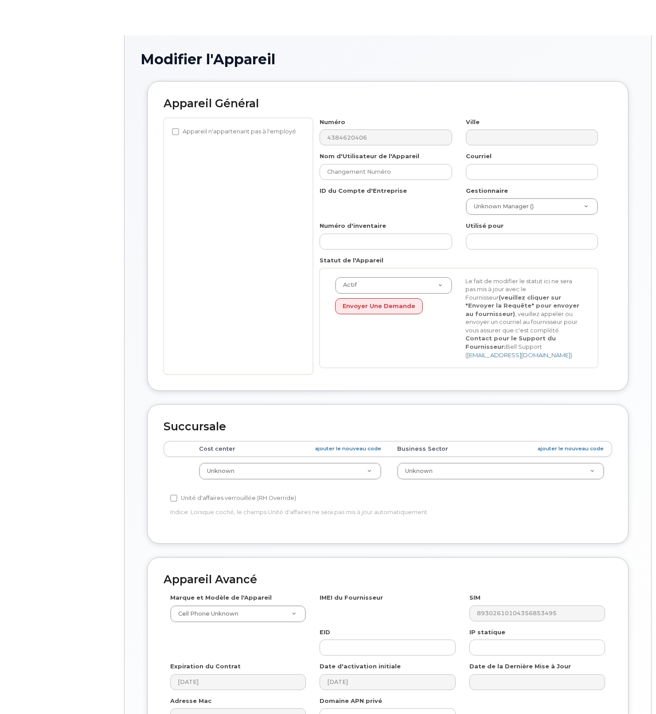
select select "22916206"
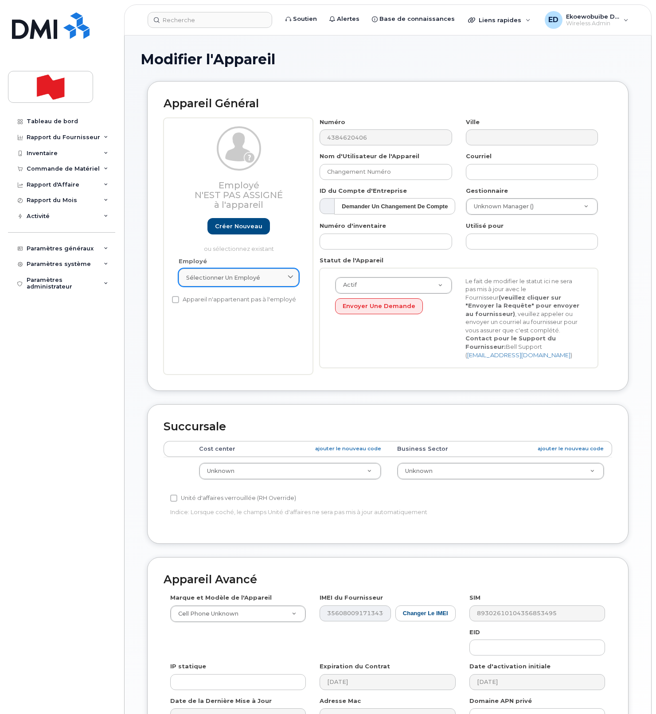
click at [279, 279] on div "Sélectionner un employé" at bounding box center [238, 277] width 105 height 8
paste input "Ingrid GIMENEZ"
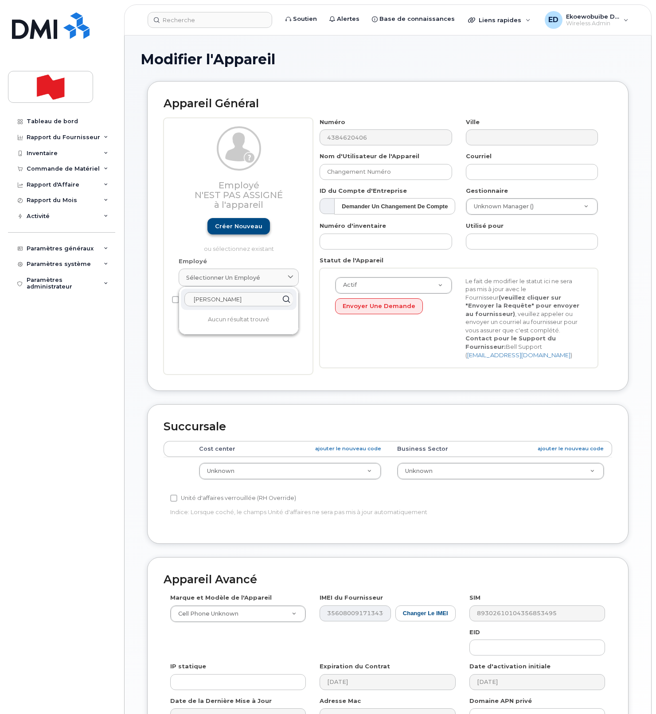
type input "Ingrid GIMENEZ"
click at [233, 229] on link "Créer nouveau" at bounding box center [238, 226] width 62 height 16
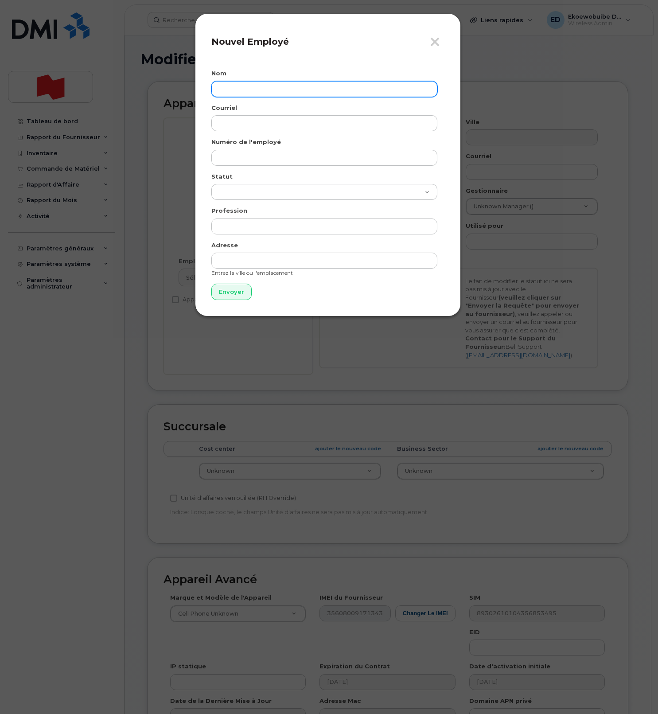
click at [272, 84] on input "text" at bounding box center [324, 89] width 226 height 16
paste input "Ingrid GIMENEZ"
type input "Ingrid GIMENEZ"
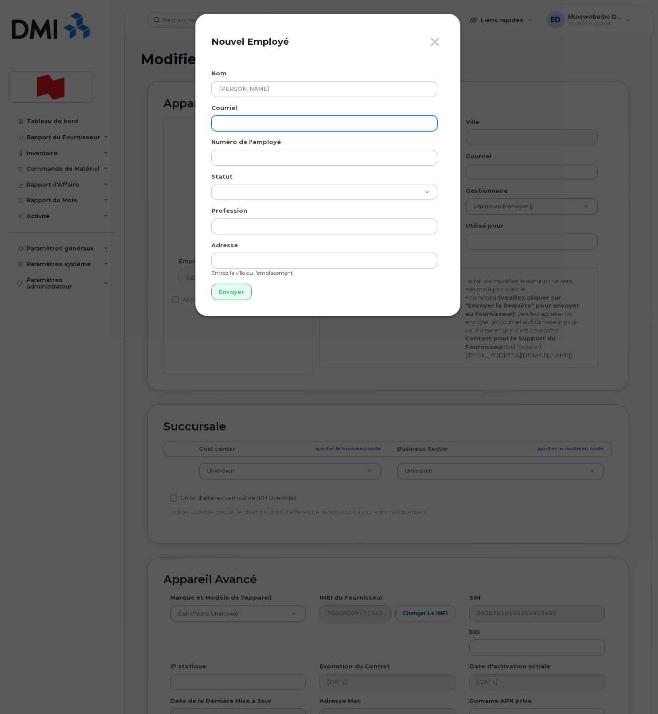
click at [286, 122] on input "email" at bounding box center [324, 123] width 226 height 16
paste input "ingrid.gimenez@bnc.ca"
type input "ingrid.gimenez@bnc.ca"
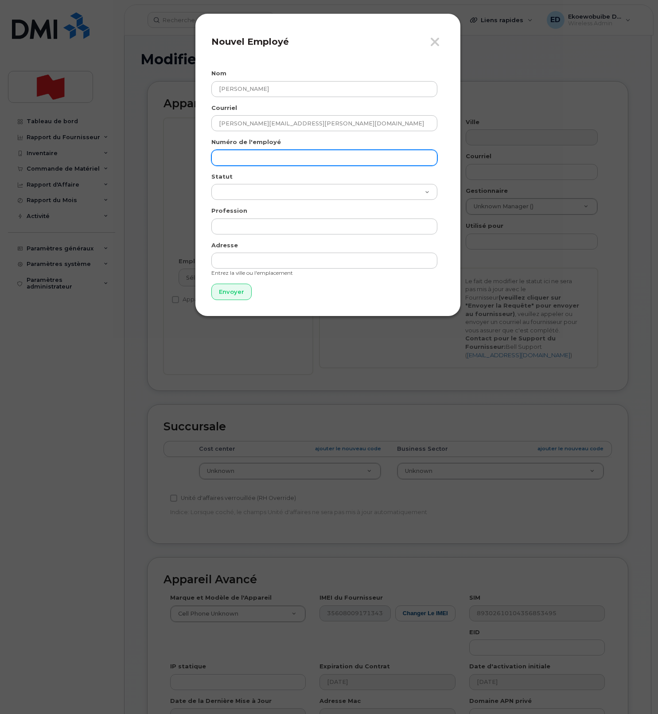
click at [255, 156] on input "text" at bounding box center [324, 158] width 226 height 16
paste input "ingrid.gimenez@bnc.ca"
type input "[PERSON_NAME][EMAIL_ADDRESS][PERSON_NAME][DOMAIN_NAME]"
click at [225, 294] on input "Envoyer" at bounding box center [231, 292] width 40 height 16
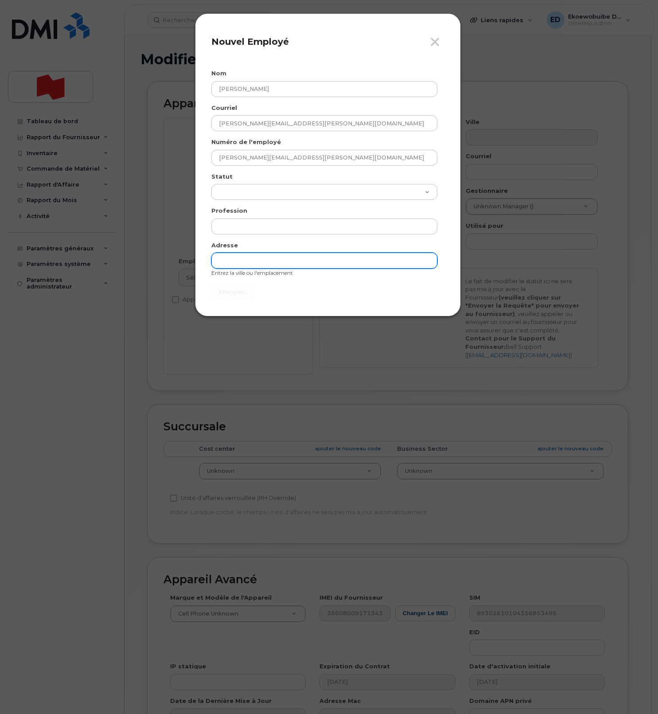
type input "Envoyer"
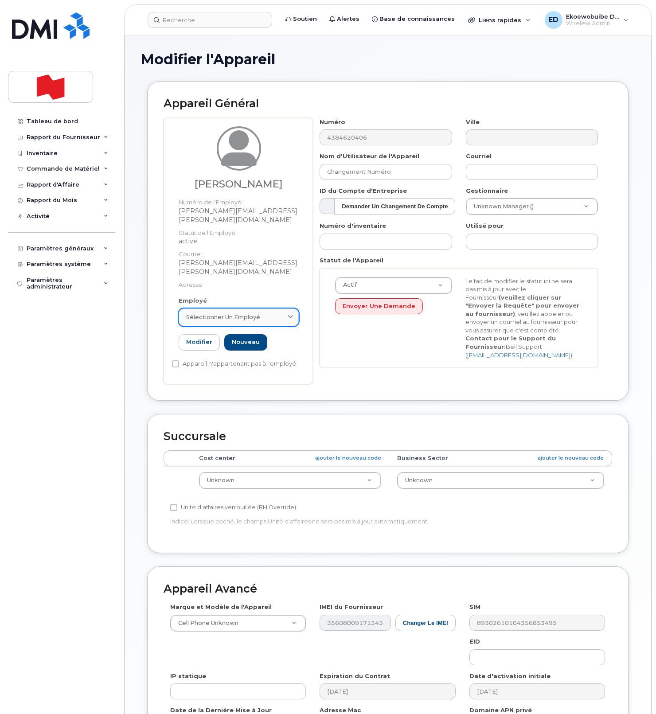
click at [274, 313] on div "Sélectionner un employé" at bounding box center [238, 317] width 105 height 8
paste input "ingrid.gimenez@bnc.ca"
type input "I"
paste input "ingrid.gimenez@bnc.ca"
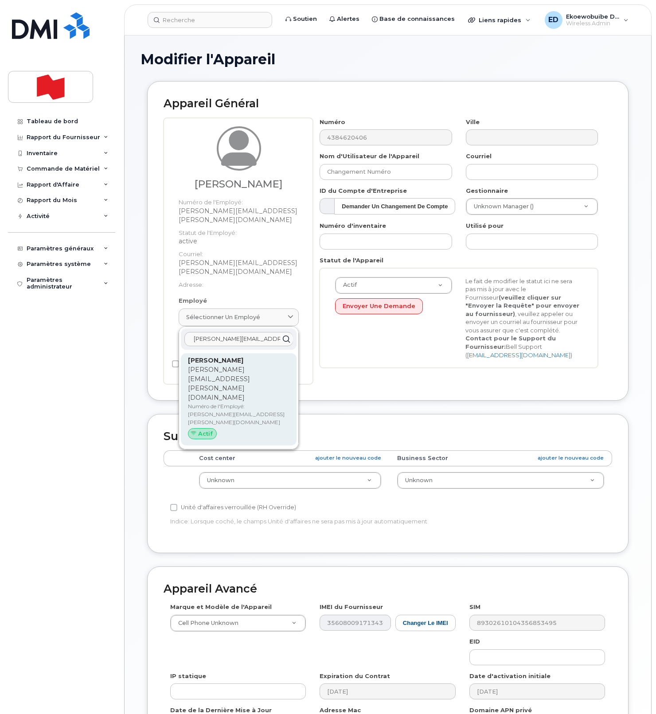
type input "ingrid.gimenez@bnc.ca"
click at [238, 365] on p "ingrid.gimenez@bnc.ca" at bounding box center [238, 383] width 101 height 37
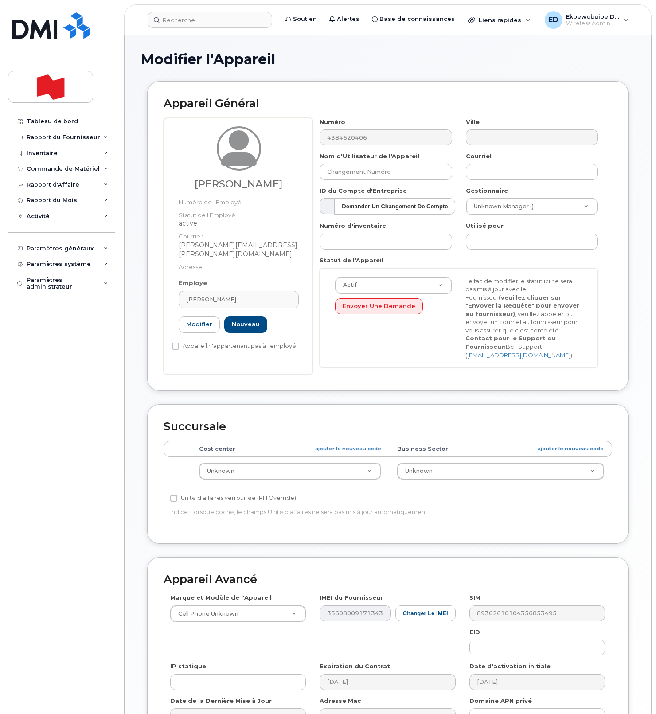
type input "Ingrid GIMENEZ"
type input "ingrid.gimenez@bnc.ca"
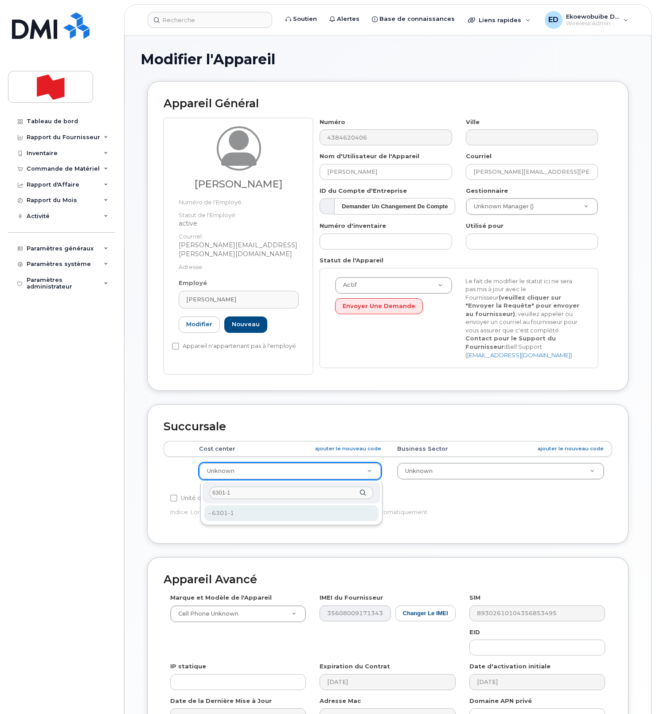
type input "6301-1"
type input "22916814"
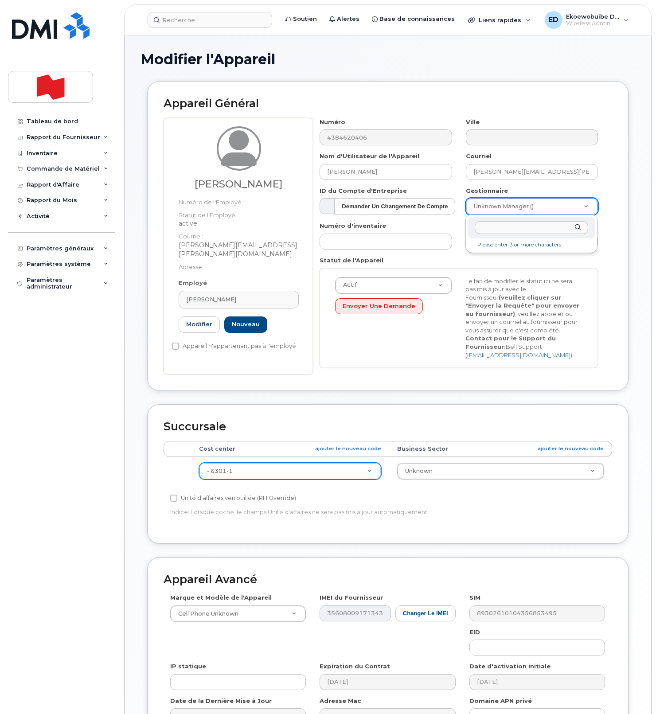
paste input "Pierre Bilodeau"
drag, startPoint x: 505, startPoint y: 230, endPoint x: 435, endPoint y: 229, distance: 69.6
click at [435, 229] on body "Soutien Alertes Base de connaissances Liens rapides Suspendre/Supprimer l’appar…" at bounding box center [328, 410] width 656 height 821
paste input "pierre.bilodeau@bnc.ca"
type input "pierre.bilodeau@bnc.ca"
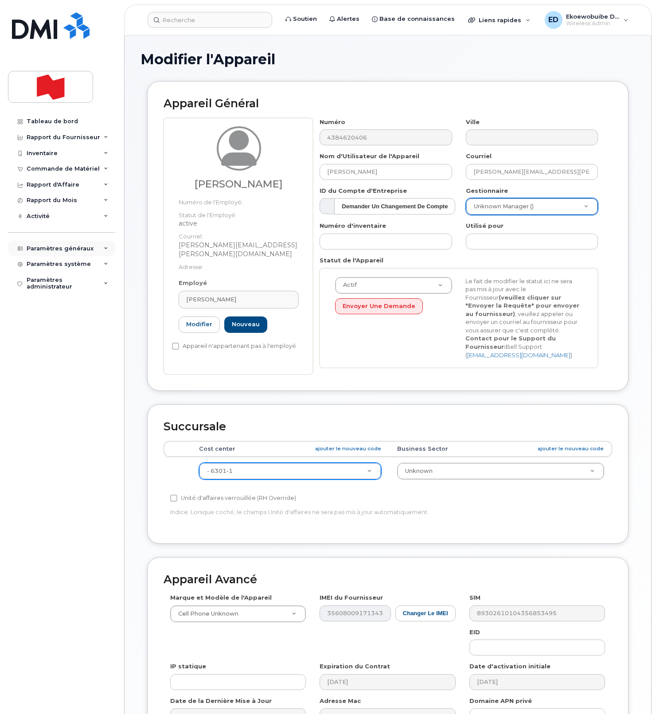
click at [73, 254] on div "Paramètres généraux" at bounding box center [61, 249] width 107 height 16
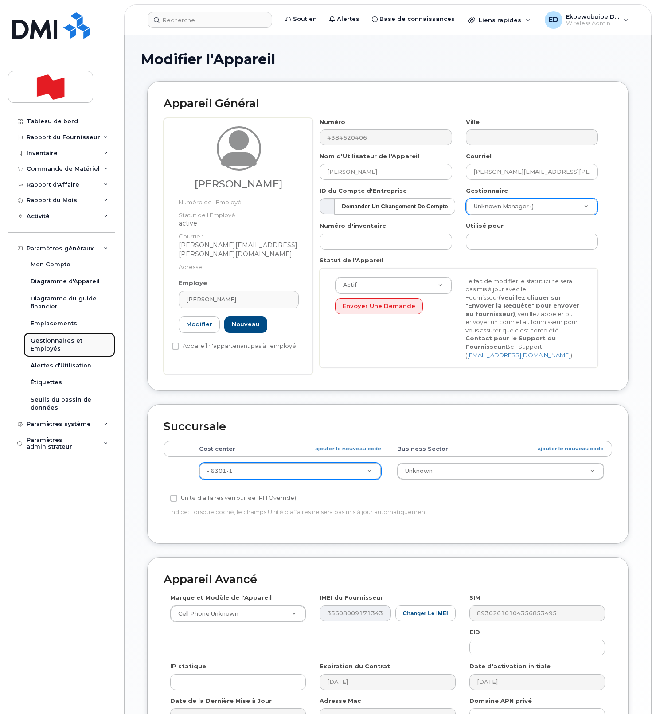
click at [45, 347] on div "Gestionnaires et Employés" at bounding box center [70, 345] width 78 height 16
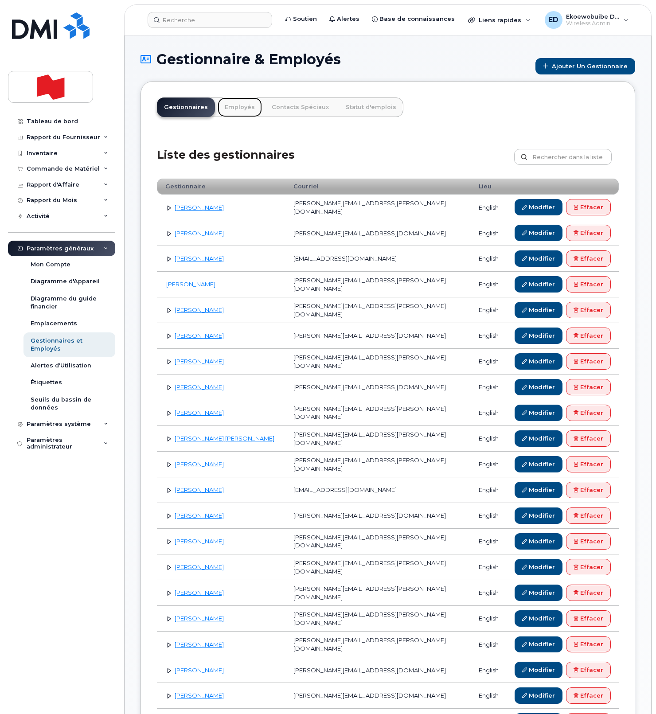
click at [231, 109] on link "Employés" at bounding box center [240, 106] width 44 height 19
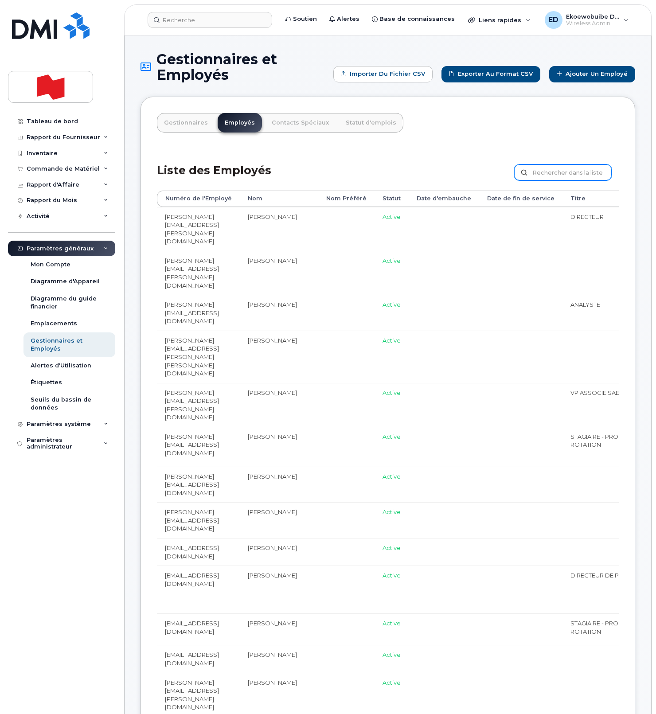
click at [546, 178] on input "text" at bounding box center [562, 172] width 97 height 16
paste input "[EMAIL_ADDRESS][PERSON_NAME][DOMAIN_NAME]"
type input "[EMAIL_ADDRESS][PERSON_NAME][DOMAIN_NAME]"
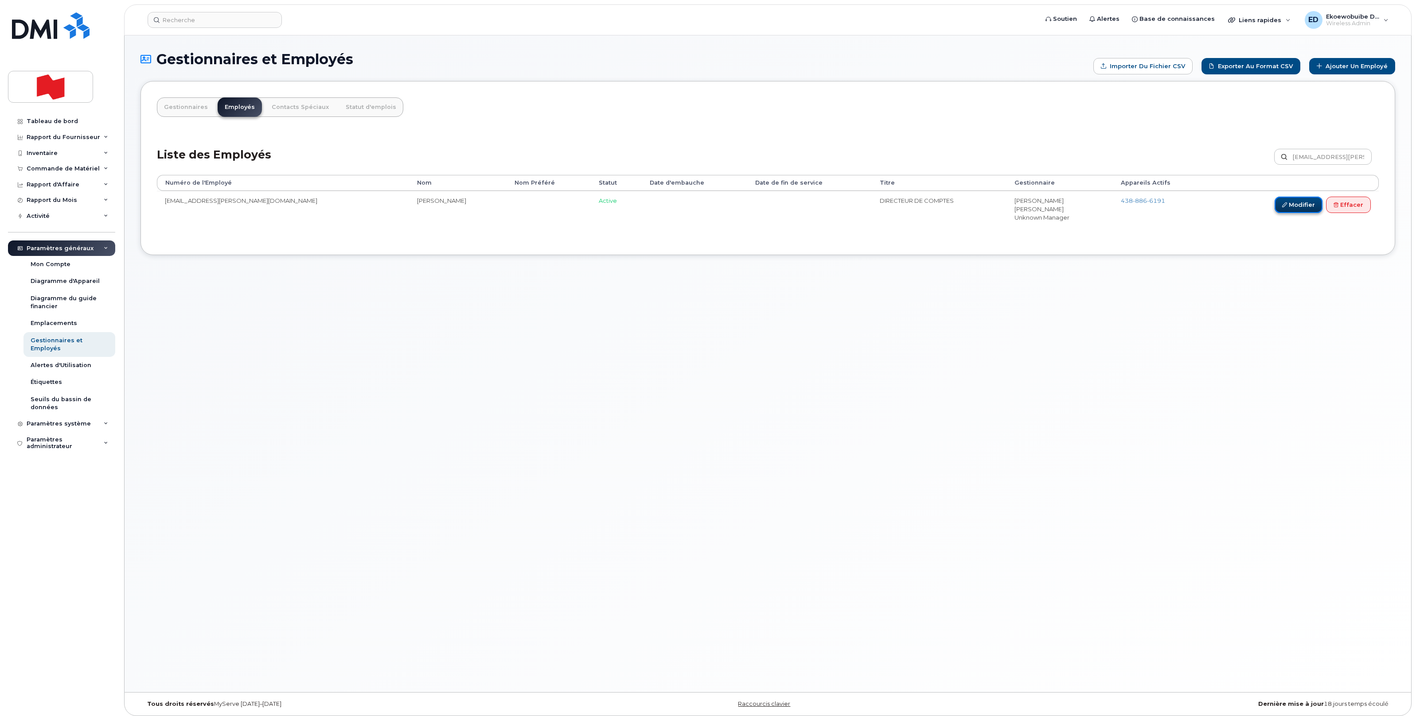
click at [655, 206] on link "Modifier" at bounding box center [1298, 205] width 48 height 16
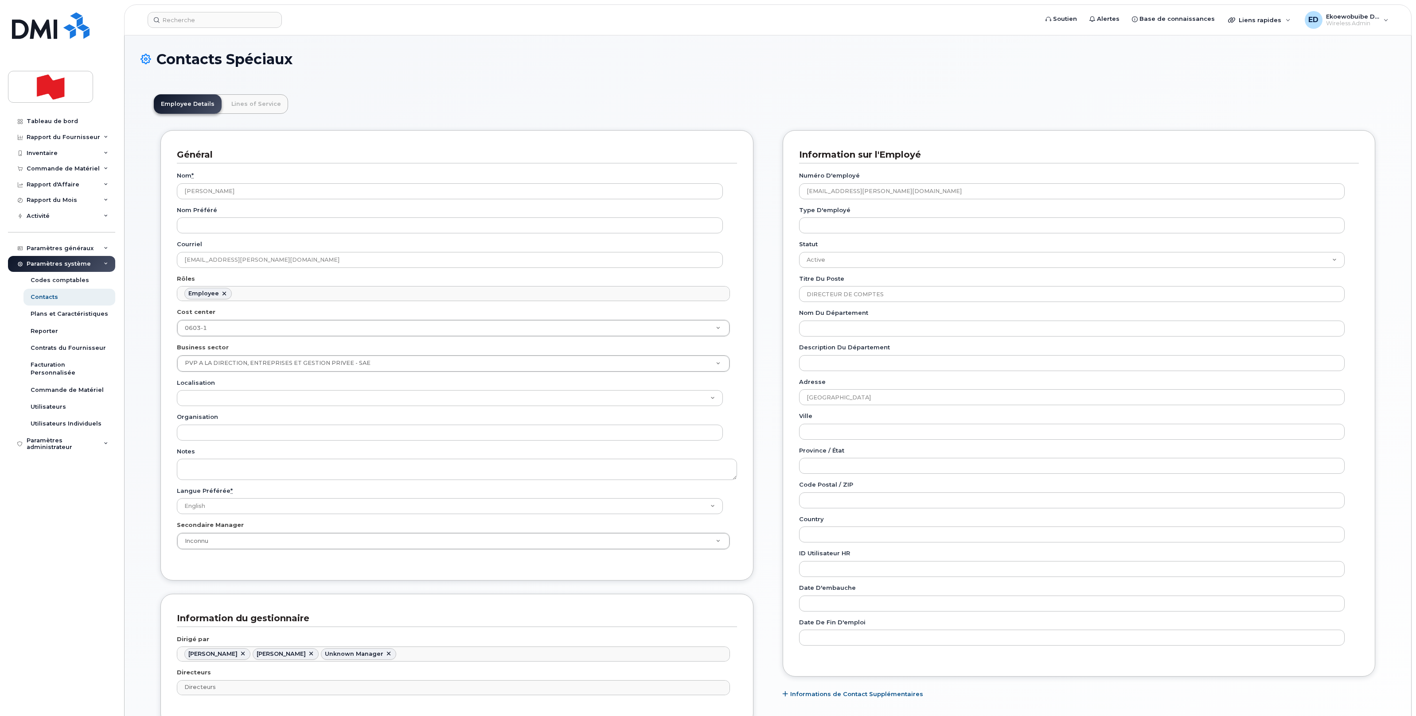
scroll to position [27, 0]
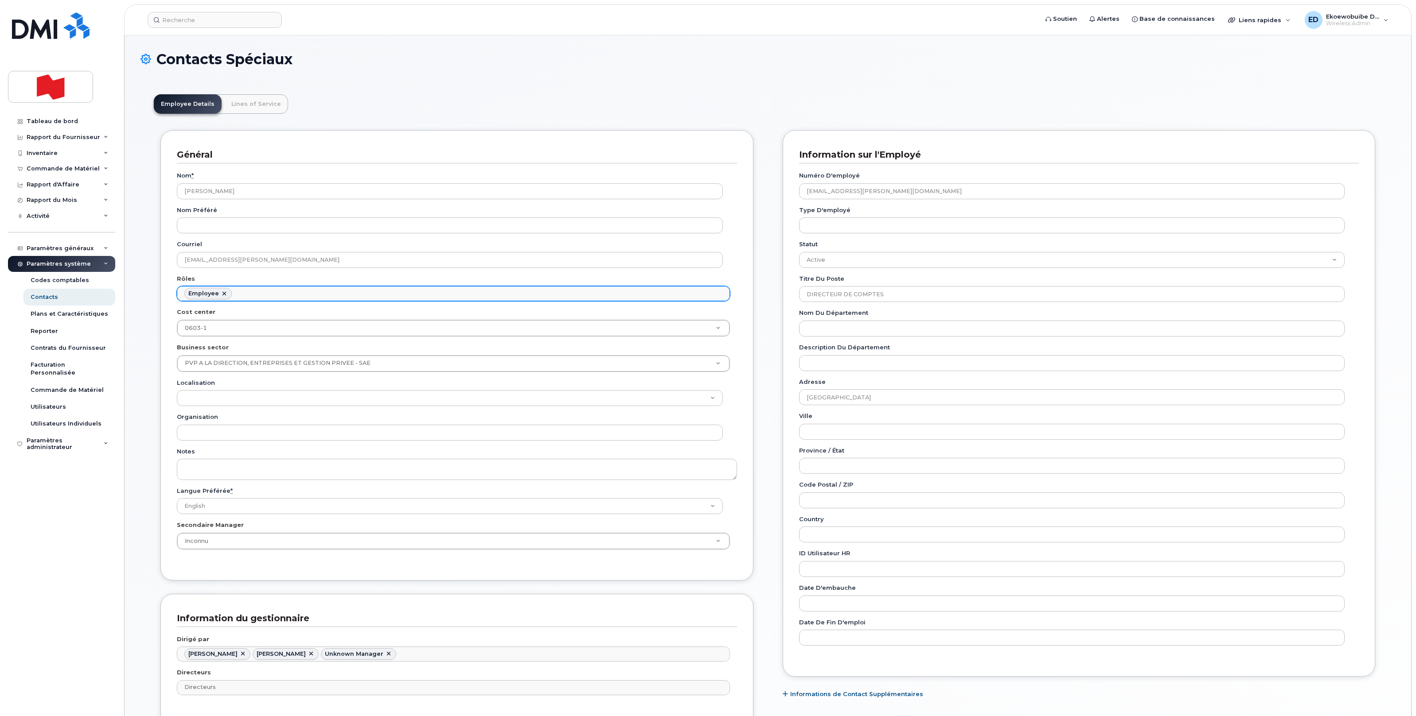
click at [343, 290] on ul "Employee" at bounding box center [453, 294] width 552 height 14
type input "man"
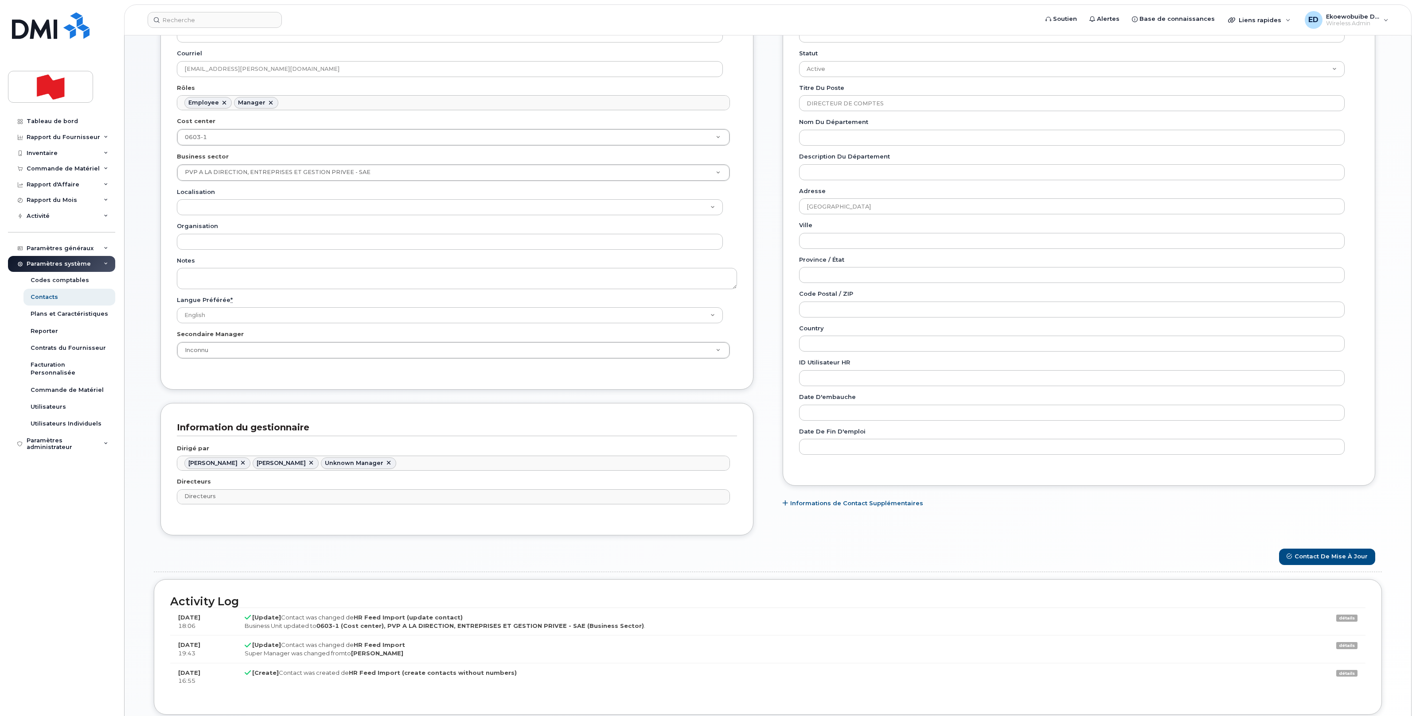
scroll to position [264, 0]
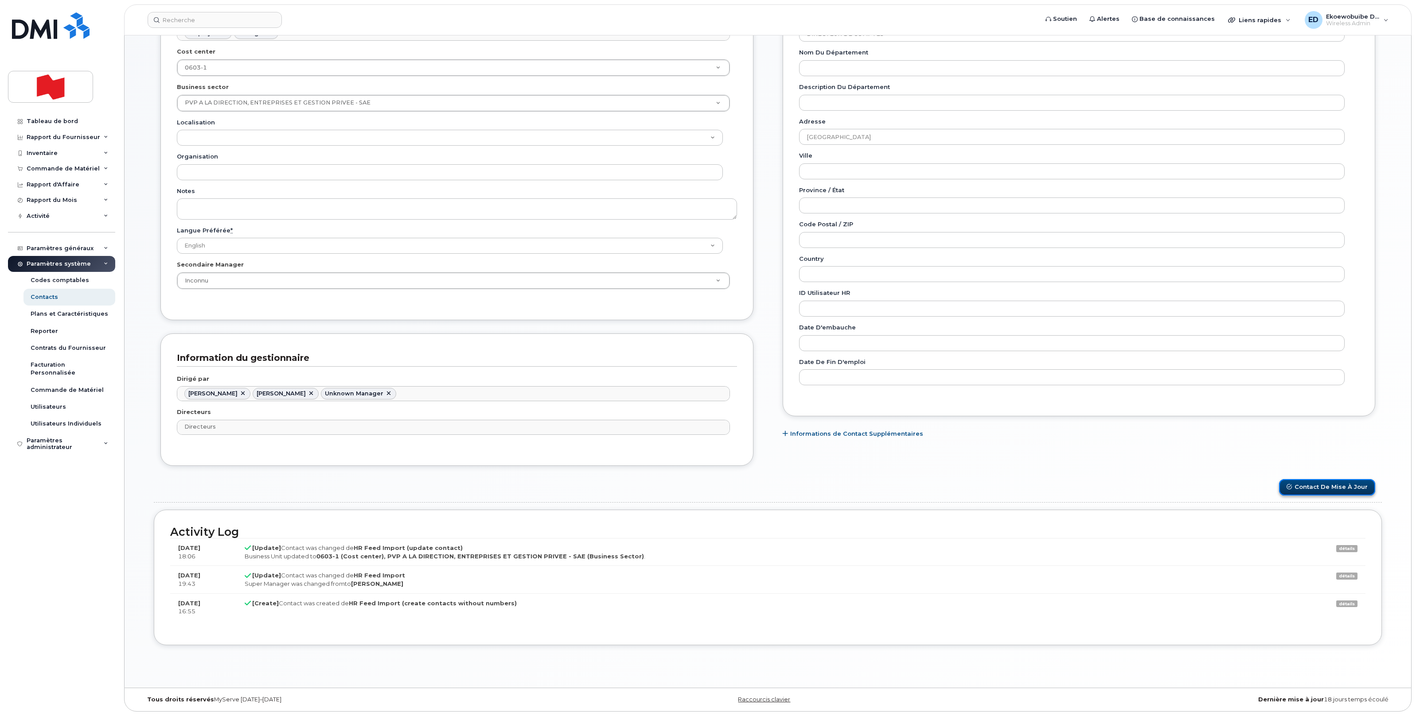
click at [1318, 488] on button "Contact de mise à jour" at bounding box center [1327, 487] width 96 height 16
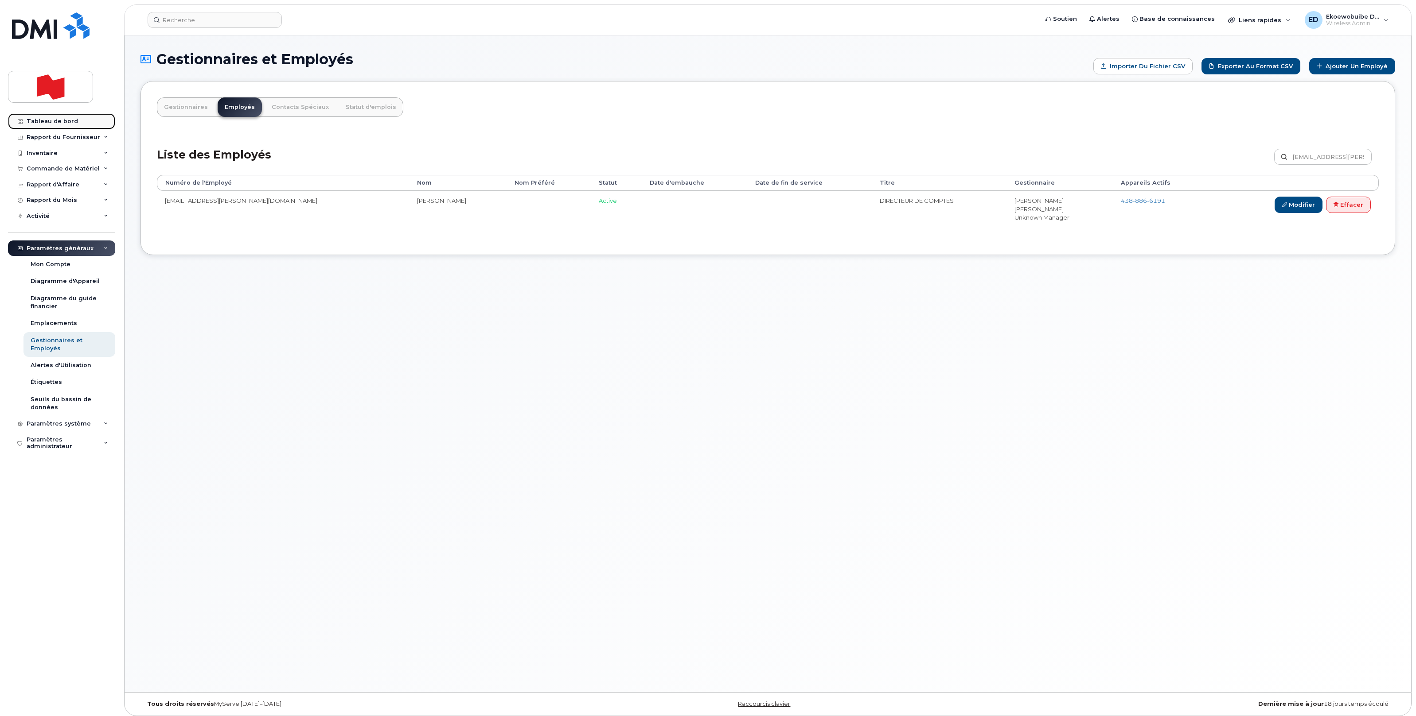
click at [50, 121] on div "Tableau de bord" at bounding box center [52, 121] width 51 height 7
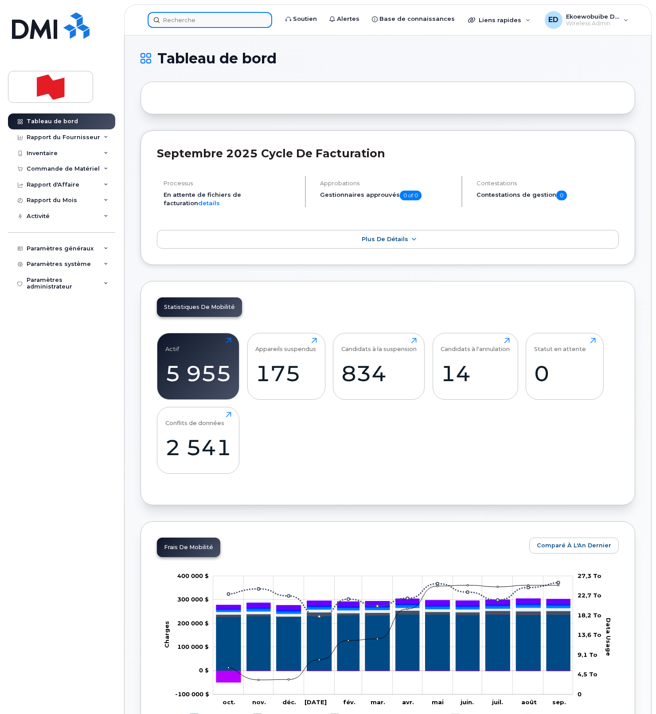
click at [207, 23] on input at bounding box center [210, 20] width 124 height 16
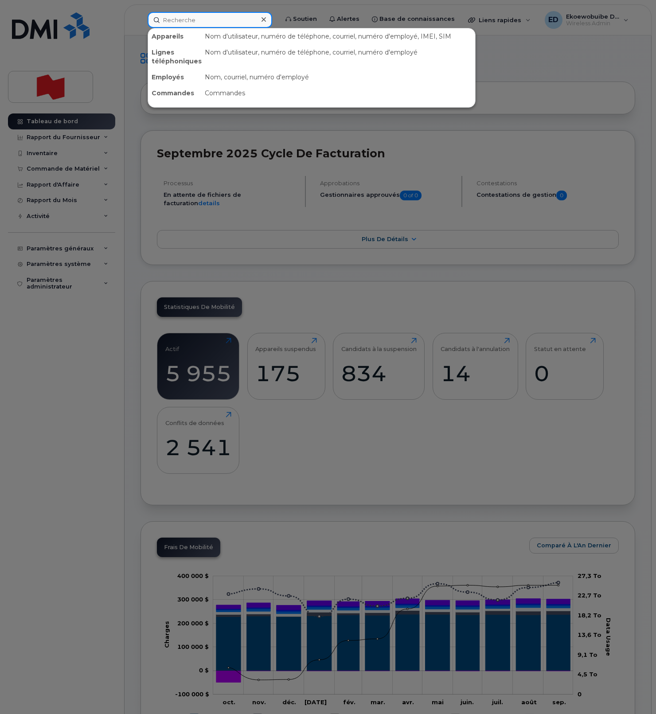
paste input "438-462-0406"
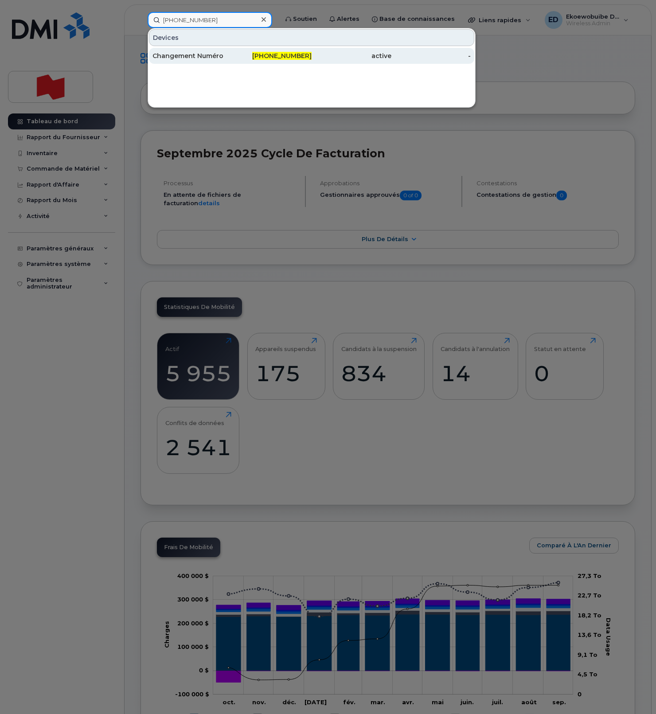
type input "438-462-0406"
click at [203, 56] on div "Changement Numéro" at bounding box center [192, 55] width 80 height 9
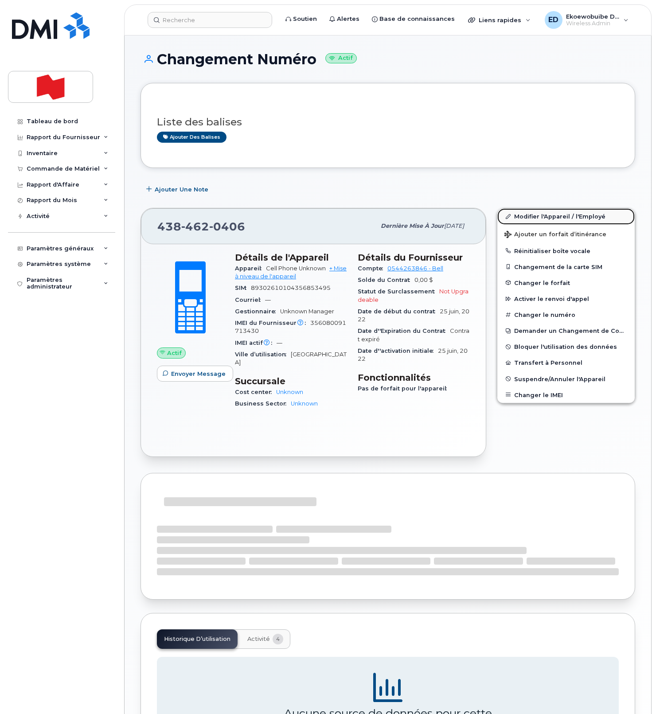
click at [527, 217] on link "Modifier l'Appareil / l'Employé" at bounding box center [565, 216] width 137 height 16
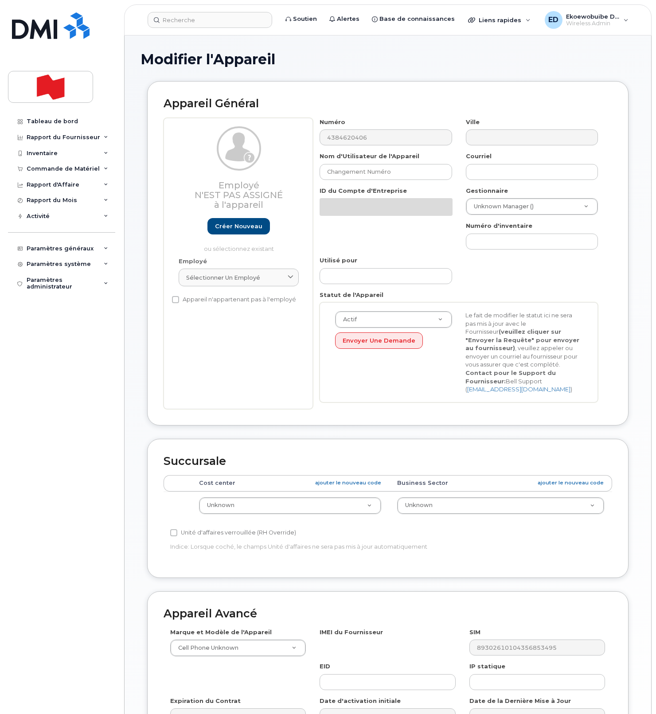
select select "22916206"
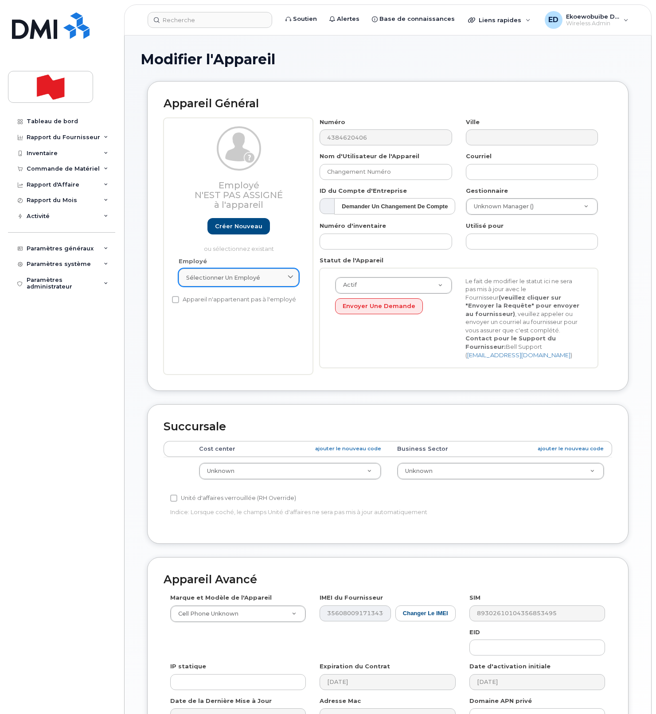
click at [271, 276] on div "Sélectionner un employé" at bounding box center [238, 277] width 105 height 8
paste input "ingrid.gimenez@bnc.ca"
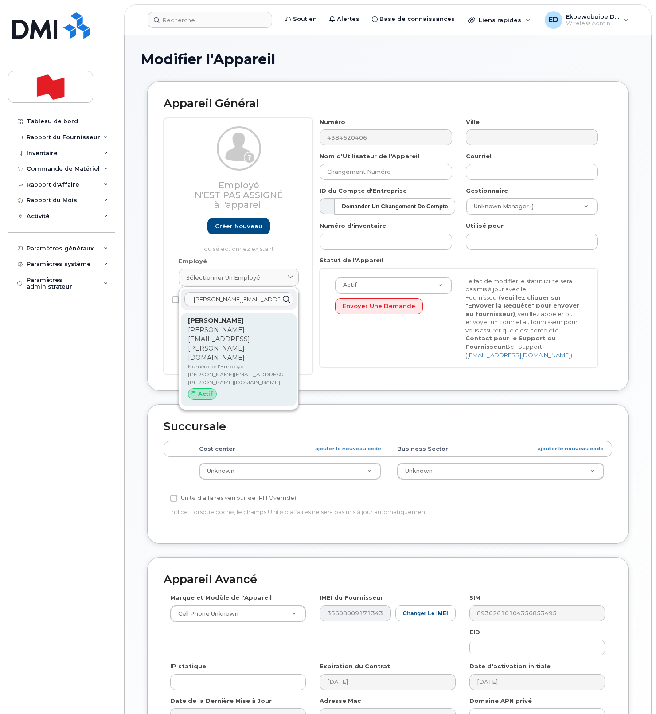
type input "ingrid.gimenez@bnc.ca"
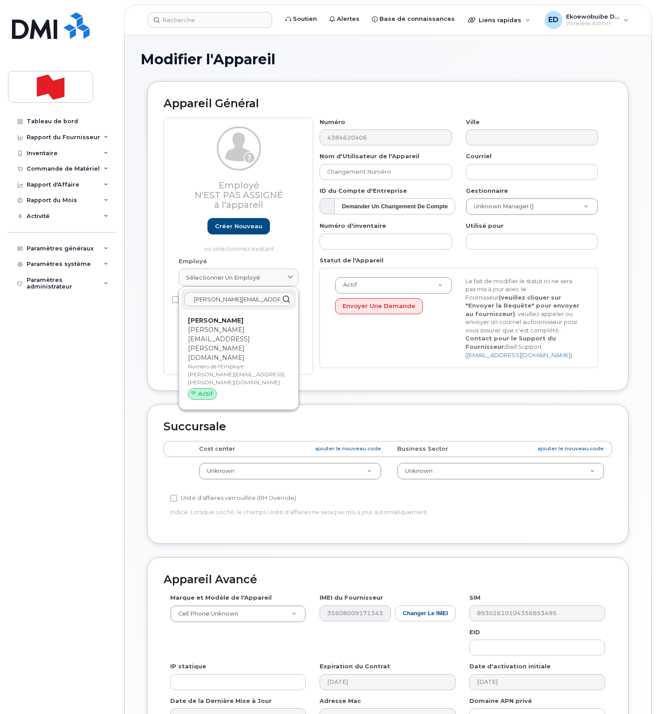
click at [221, 335] on p "ingrid.gimenez@bnc.ca" at bounding box center [238, 343] width 101 height 37
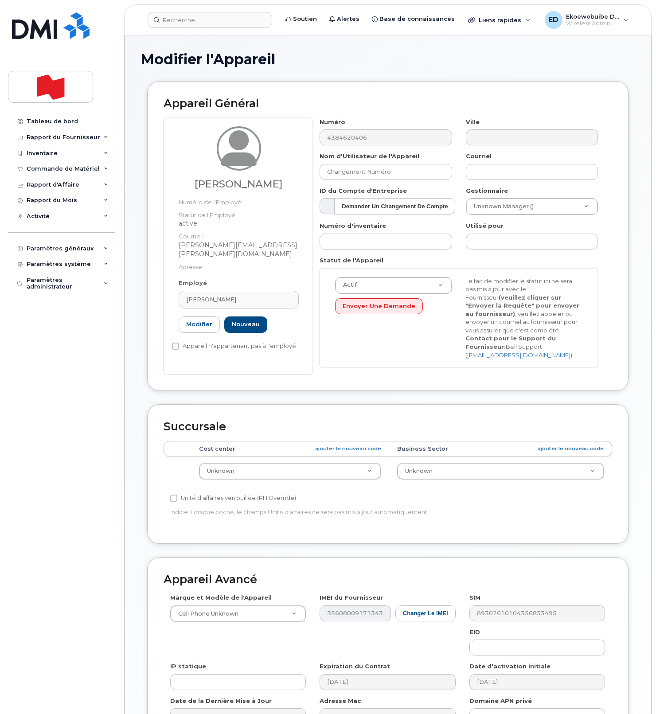
type input "ingrid.gimenez@bnc.ca"
type input "Ingrid GIMENEZ"
type input "ingrid.gimenez@bnc.ca"
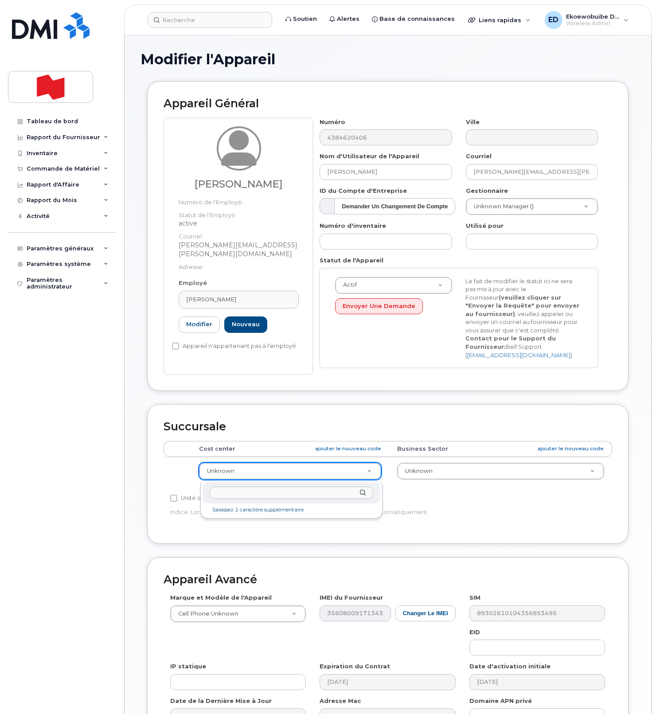
drag, startPoint x: 294, startPoint y: 472, endPoint x: 298, endPoint y: 477, distance: 6.4
type input "6301-1"
type input "22916814"
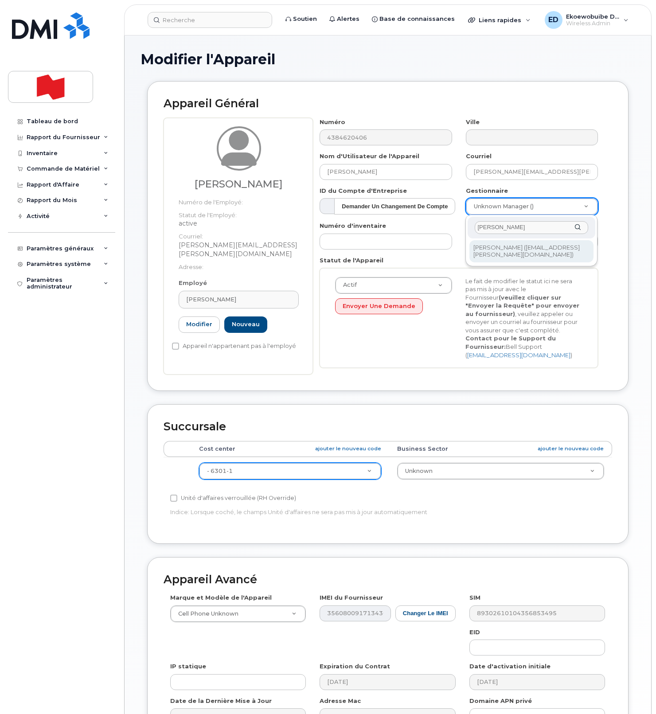
type input "Pierre Bilodeau"
type input "1959158"
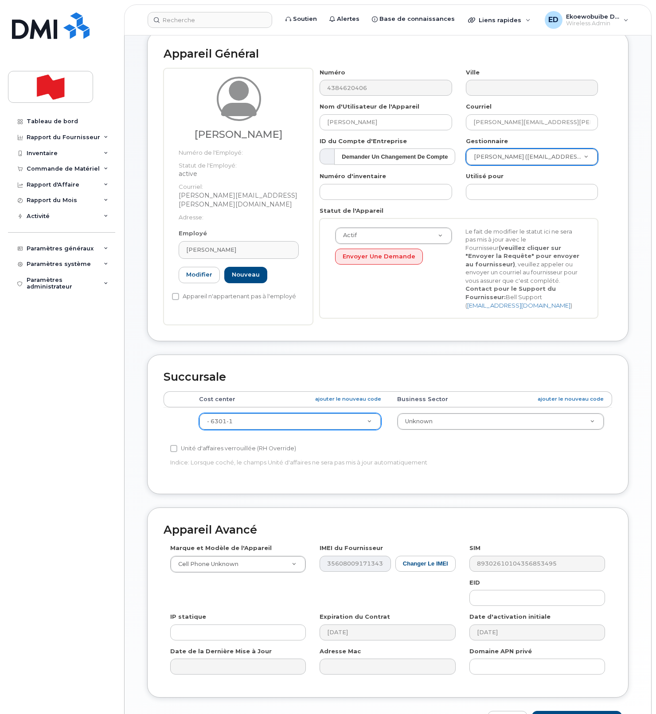
scroll to position [109, 0]
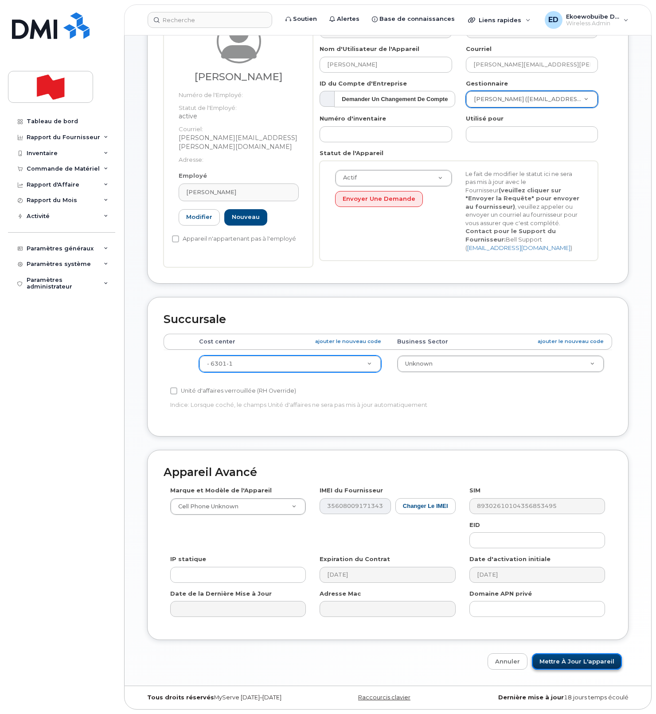
click at [567, 666] on input "Mettre à jour l'appareil" at bounding box center [577, 661] width 90 height 16
type input "Sauvegarde..."
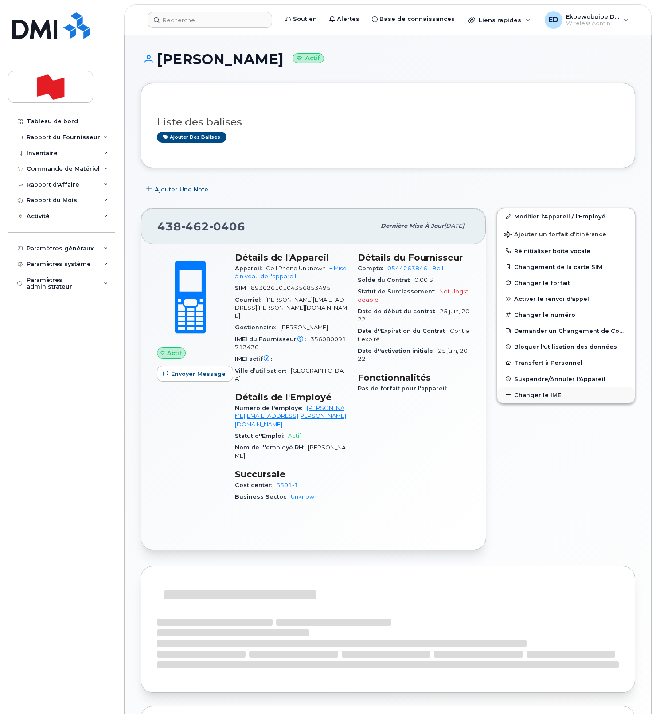
click at [533, 397] on button "Changer le IMEI" at bounding box center [565, 395] width 137 height 16
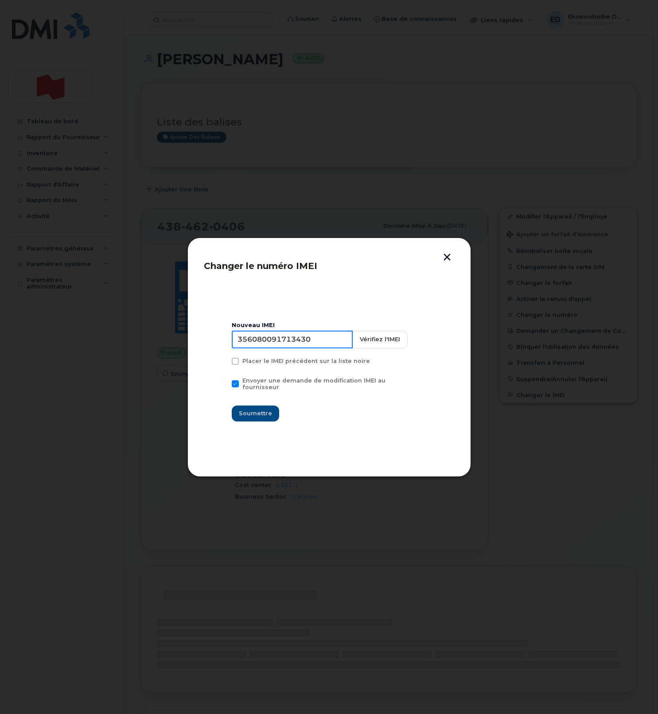
click at [297, 348] on input "356080091713430" at bounding box center [292, 340] width 121 height 18
type input "354216331262919"
click at [261, 411] on span "Soumettre" at bounding box center [255, 413] width 33 height 8
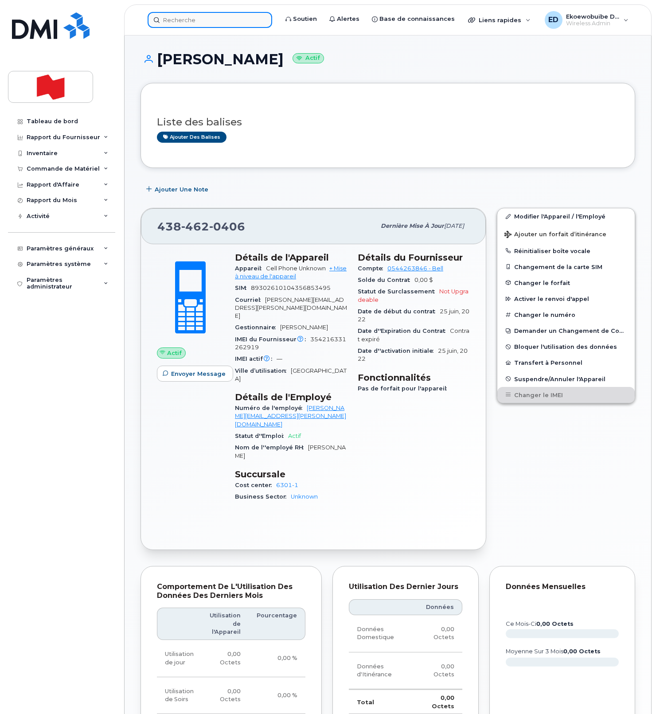
click at [195, 19] on input at bounding box center [210, 20] width 124 height 16
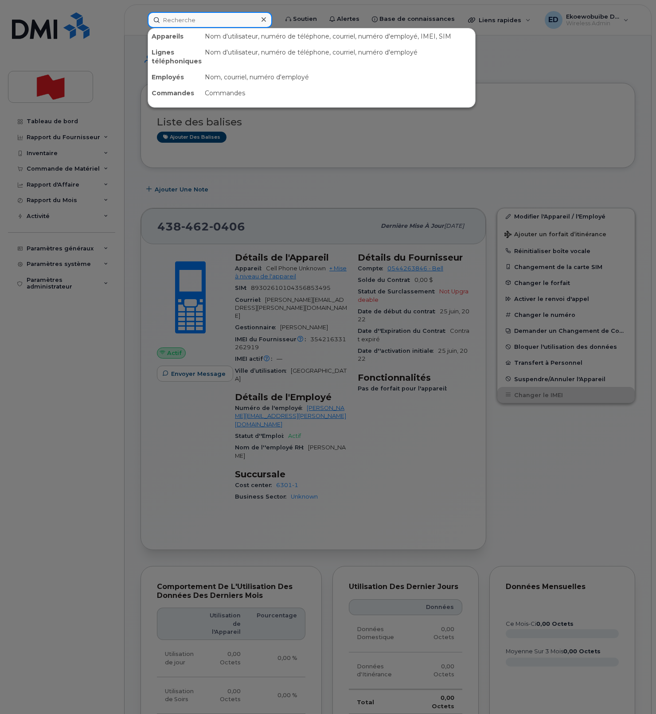
paste input "soukaina.bekkali@bnc.ca"
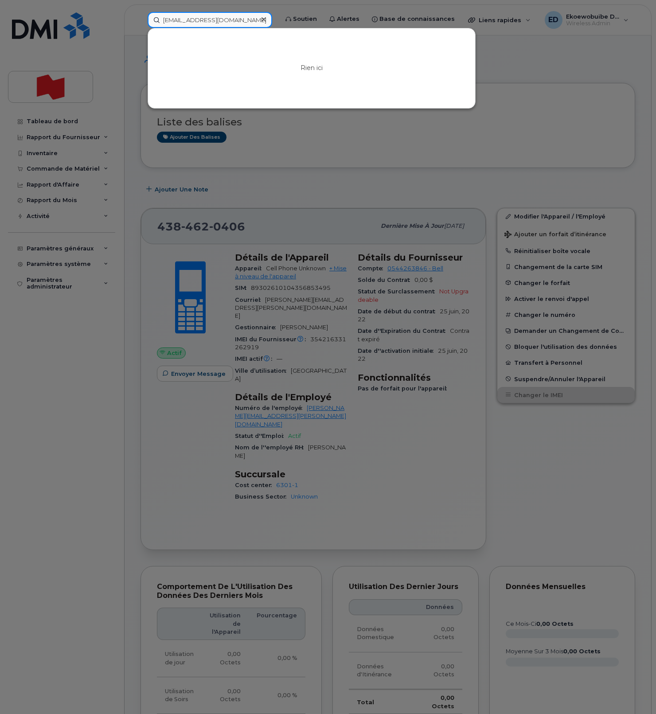
drag, startPoint x: 252, startPoint y: 19, endPoint x: 145, endPoint y: 19, distance: 106.3
click at [145, 19] on div "soukaina.bekkali@bnc.ca Rien ici" at bounding box center [209, 20] width 139 height 16
paste input "438-462-8040"
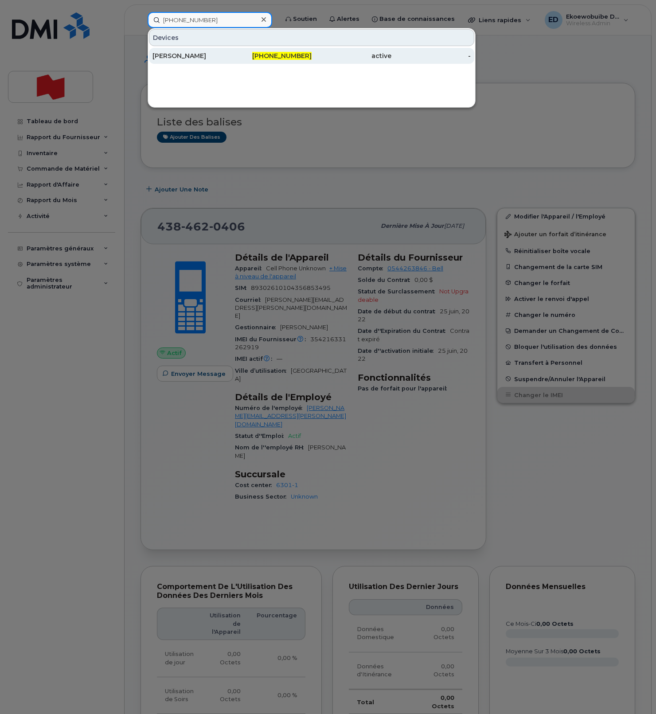
type input "438-462-8040"
click at [187, 53] on div "Randall Takasaki" at bounding box center [192, 55] width 80 height 9
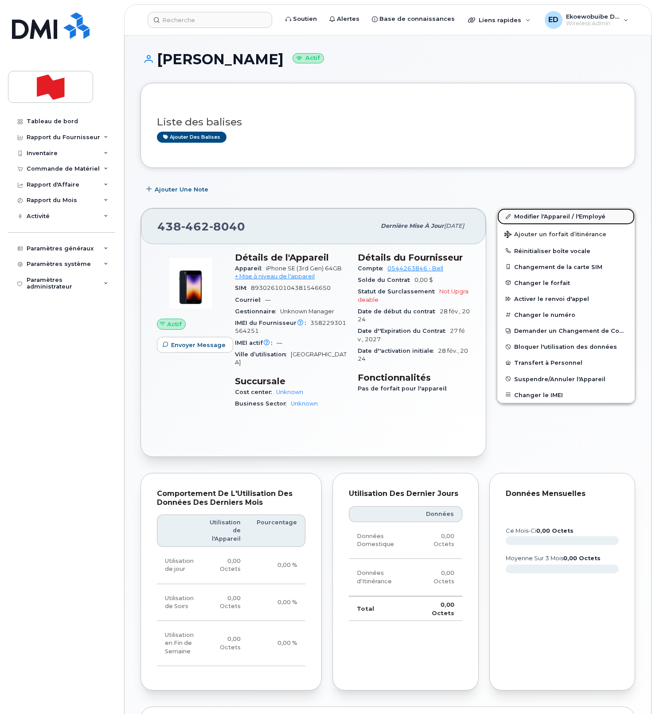
click at [522, 217] on link "Modifier l'Appareil / l'Employé" at bounding box center [565, 216] width 137 height 16
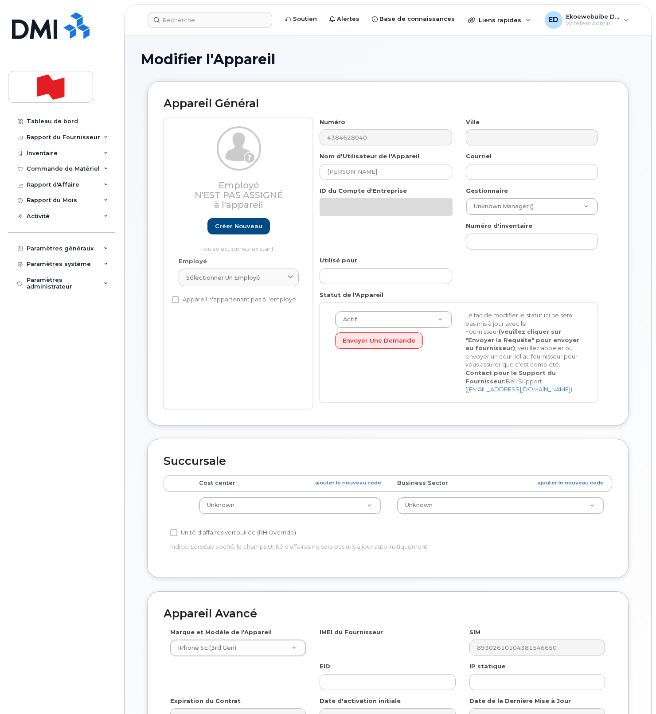
select select "22916206"
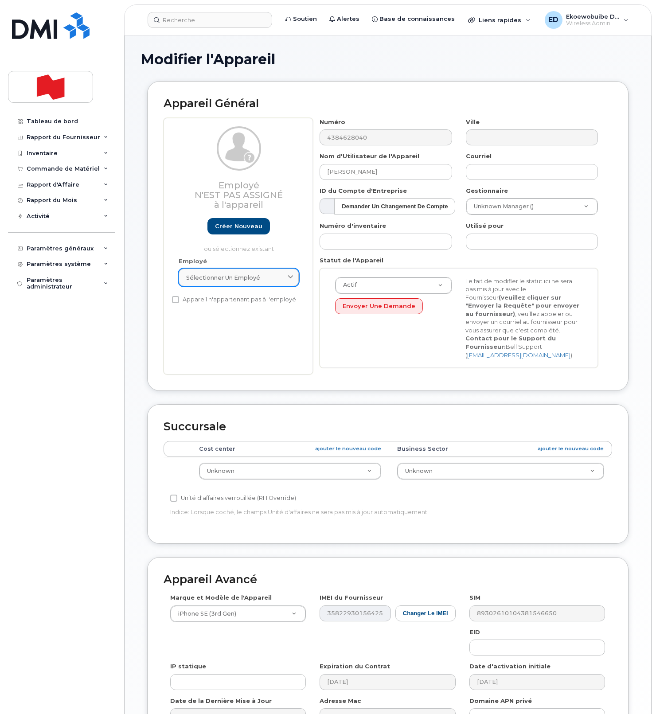
click at [282, 278] on div "Sélectionner un employé" at bounding box center [238, 277] width 105 height 8
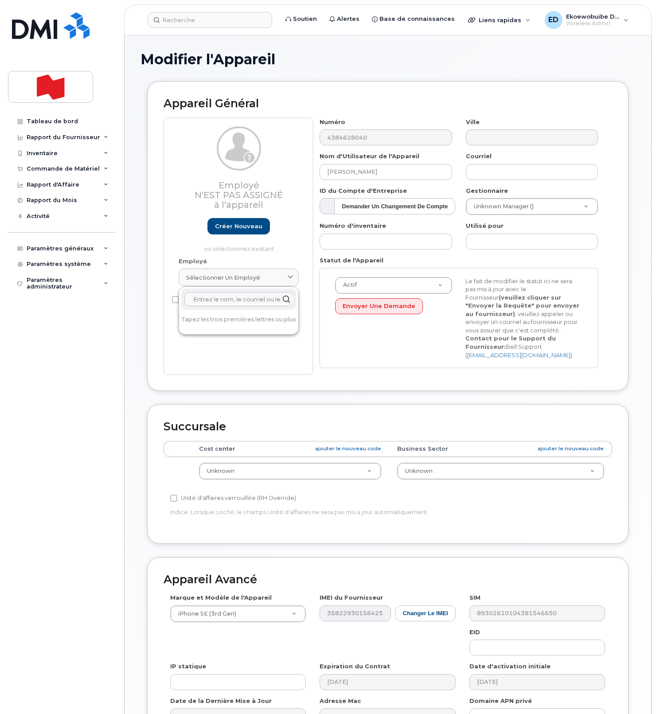
click at [237, 301] on input "text" at bounding box center [238, 299] width 109 height 14
paste input "soukaina.bekkali@bnc.ca"
type input "[EMAIL_ADDRESS][DOMAIN_NAME]"
click at [244, 227] on link "Créer nouveau" at bounding box center [238, 226] width 62 height 16
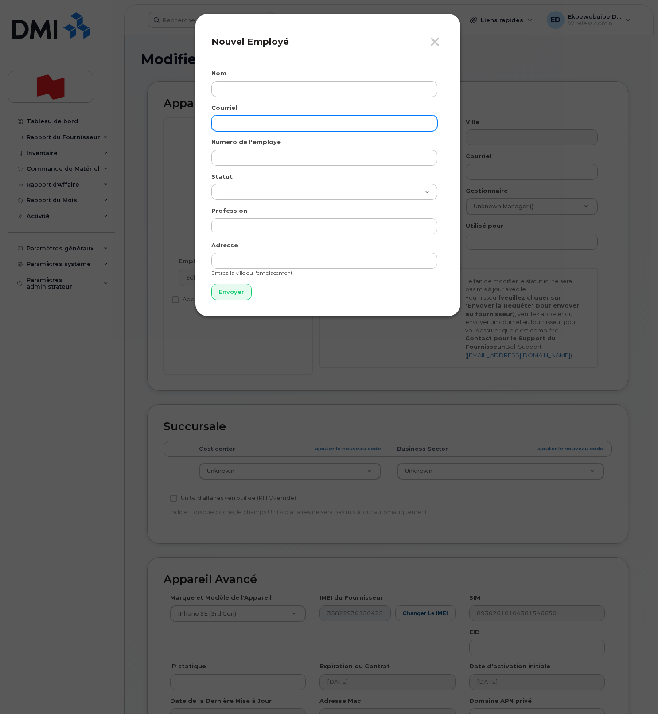
click at [253, 121] on input "email" at bounding box center [324, 123] width 226 height 16
paste input "[EMAIL_ADDRESS][DOMAIN_NAME]"
type input "[EMAIL_ADDRESS][DOMAIN_NAME]"
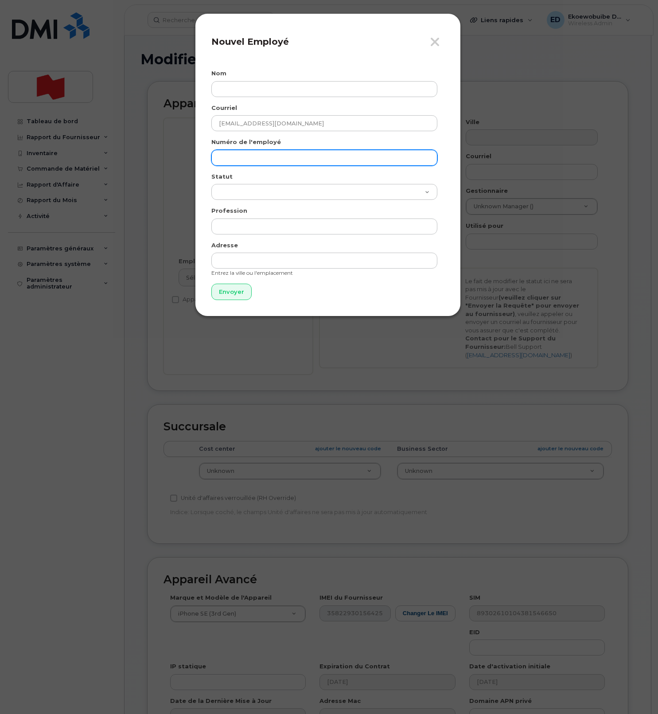
click at [252, 156] on input "text" at bounding box center [324, 158] width 226 height 16
paste input "[EMAIL_ADDRESS][DOMAIN_NAME]"
type input "[EMAIL_ADDRESS][DOMAIN_NAME]"
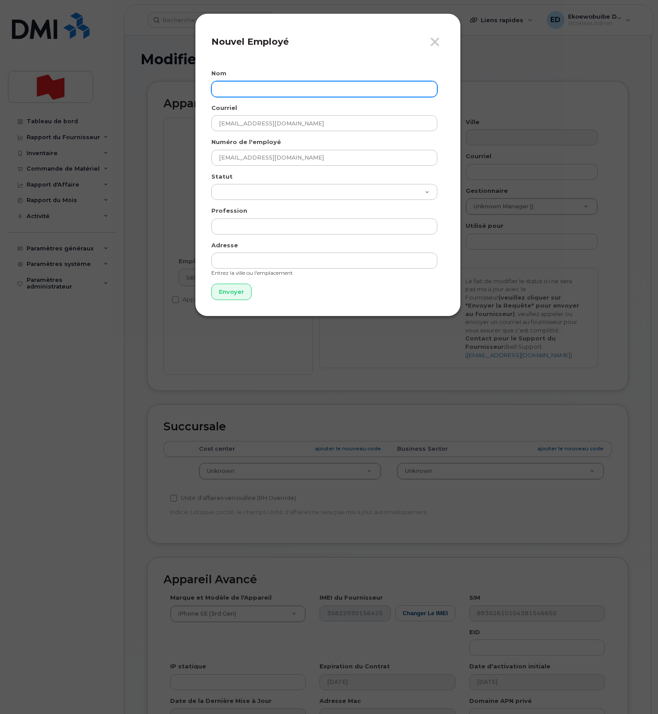
click at [261, 88] on input "text" at bounding box center [324, 89] width 226 height 16
paste input "Soukaina (1859) Bekkali"
drag, startPoint x: 269, startPoint y: 91, endPoint x: 279, endPoint y: 93, distance: 9.8
click at [269, 92] on input "Soukaina (1859) Bekkali" at bounding box center [324, 89] width 226 height 16
type input "[PERSON_NAME]"
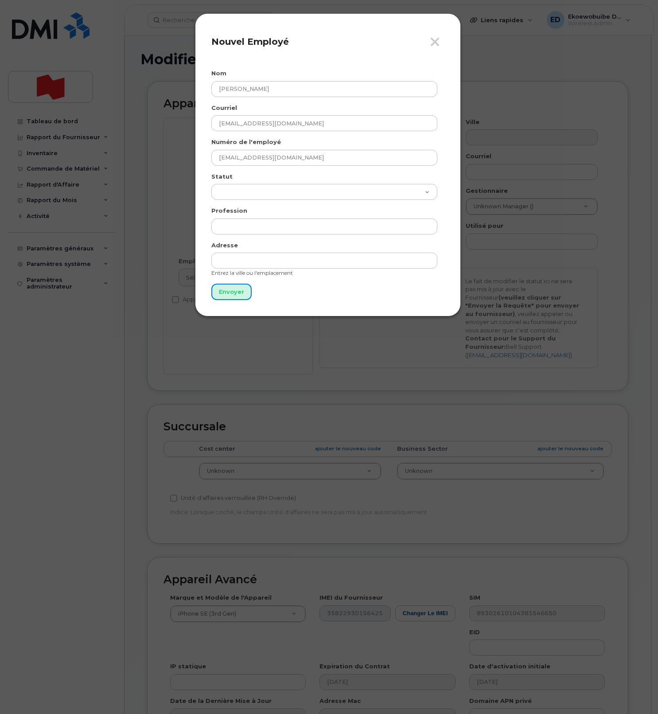
click at [230, 292] on input "Envoyer" at bounding box center [231, 292] width 40 height 16
type input "Envoyer"
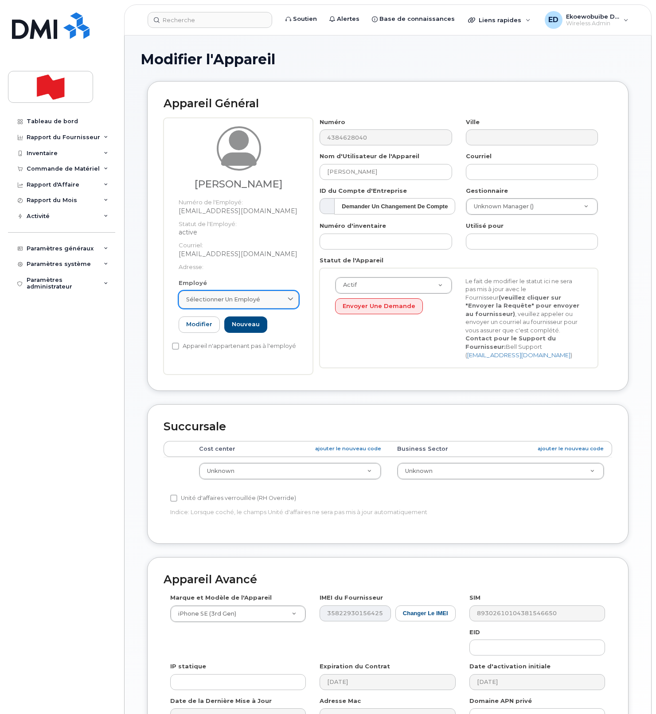
click at [255, 303] on span "Sélectionner un employé" at bounding box center [223, 299] width 74 height 8
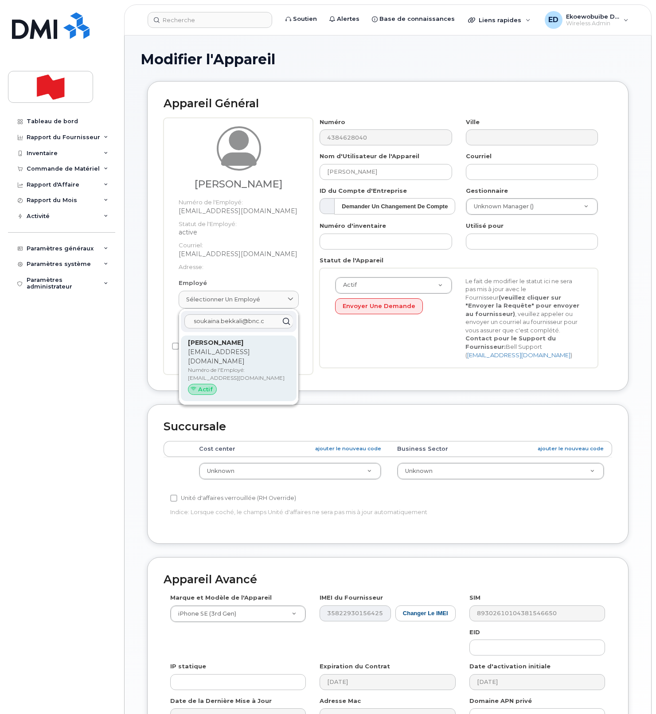
type input "soukaina.bekkali@bnc.c"
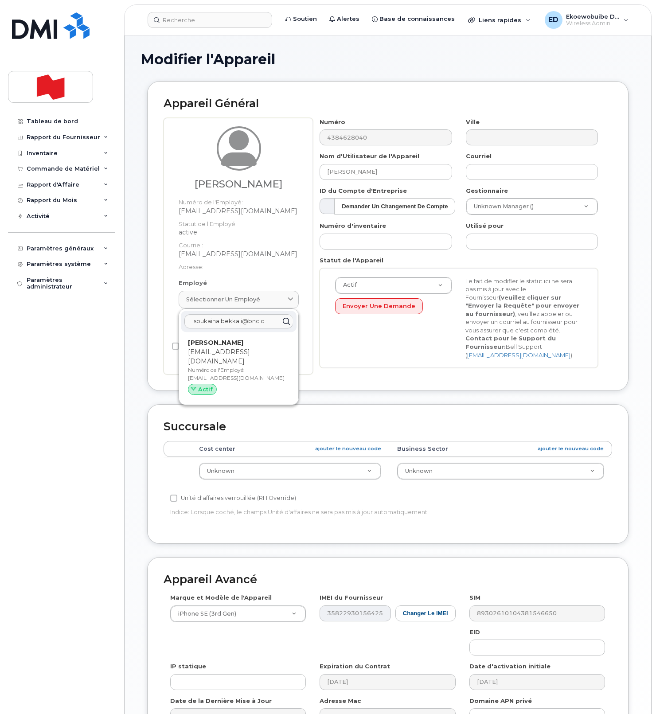
click at [230, 366] on p "Numéro de l'Employé: soukaina.bekkali@bnc.ca" at bounding box center [238, 374] width 101 height 16
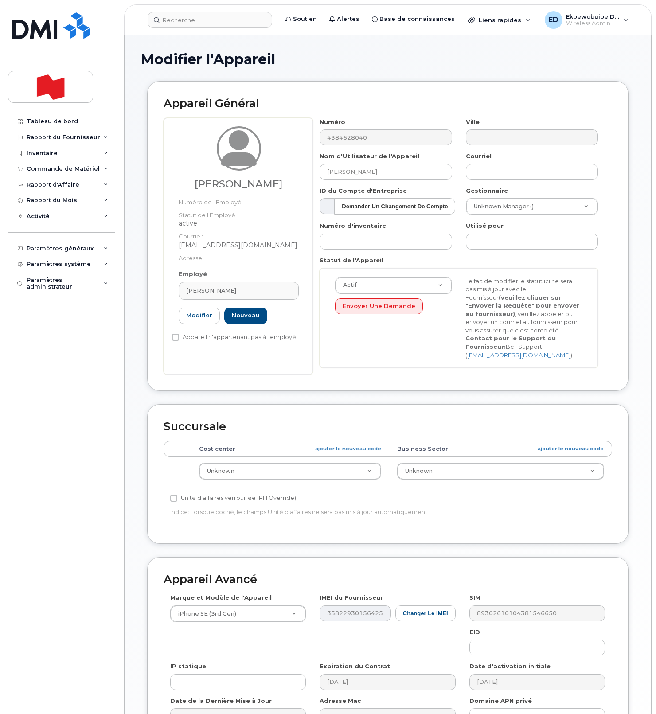
type input "[EMAIL_ADDRESS][DOMAIN_NAME]"
type input "[PERSON_NAME]"
type input "[EMAIL_ADDRESS][DOMAIN_NAME]"
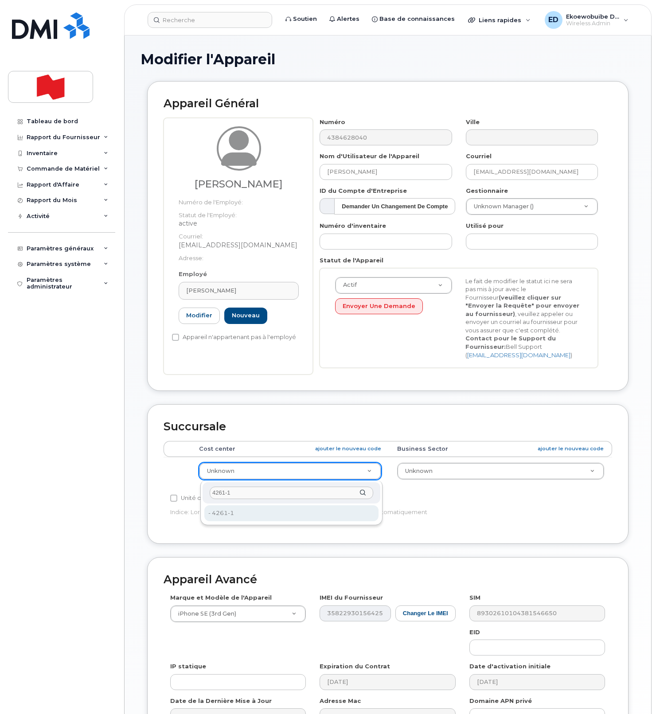
type input "4261-1"
type input "22917029"
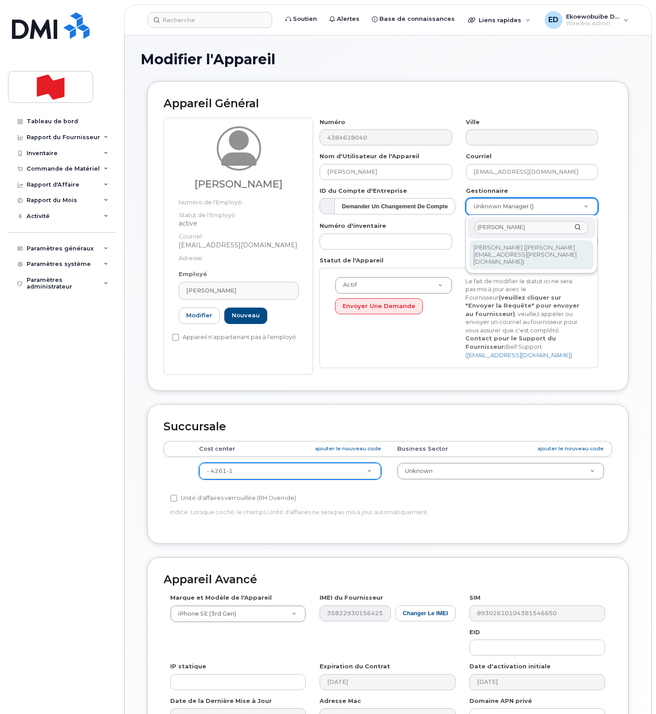
type input "Vito Petrazzuoli"
type input "1921296"
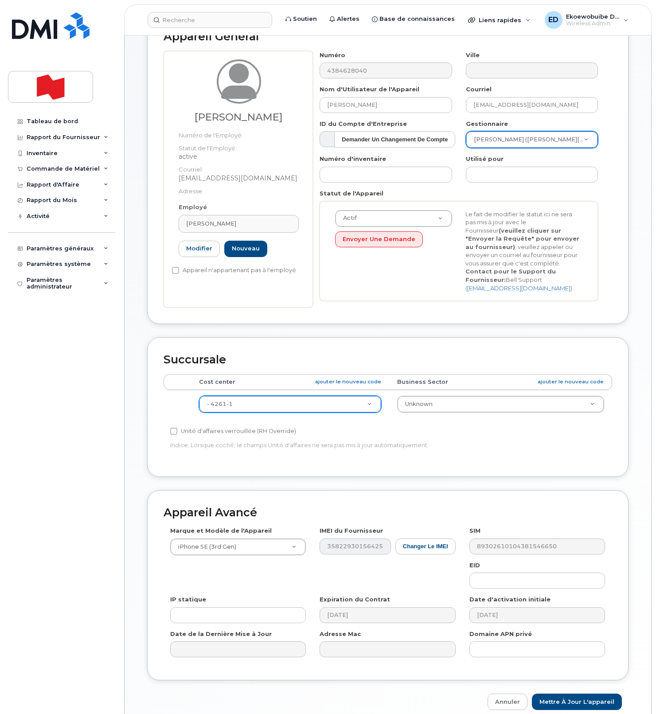
scroll to position [109, 0]
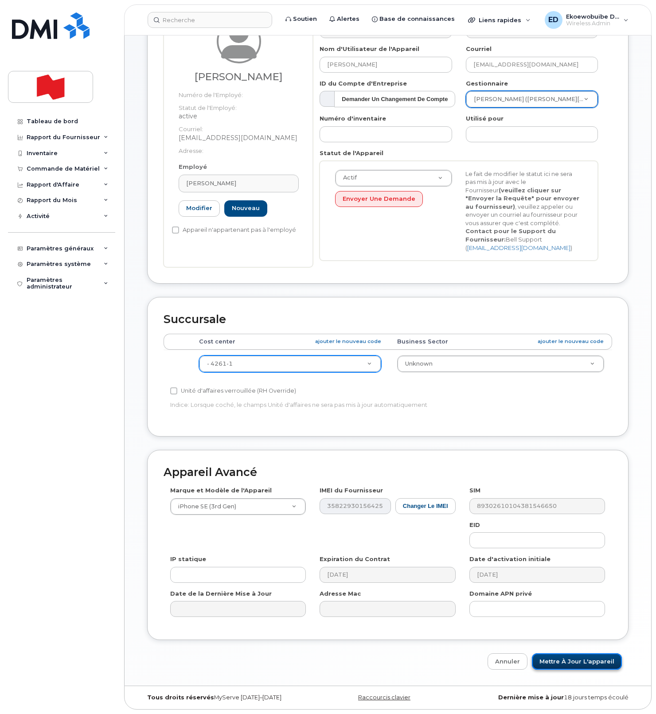
click at [559, 662] on input "Mettre à jour l'appareil" at bounding box center [577, 661] width 90 height 16
type input "Sauvegarde..."
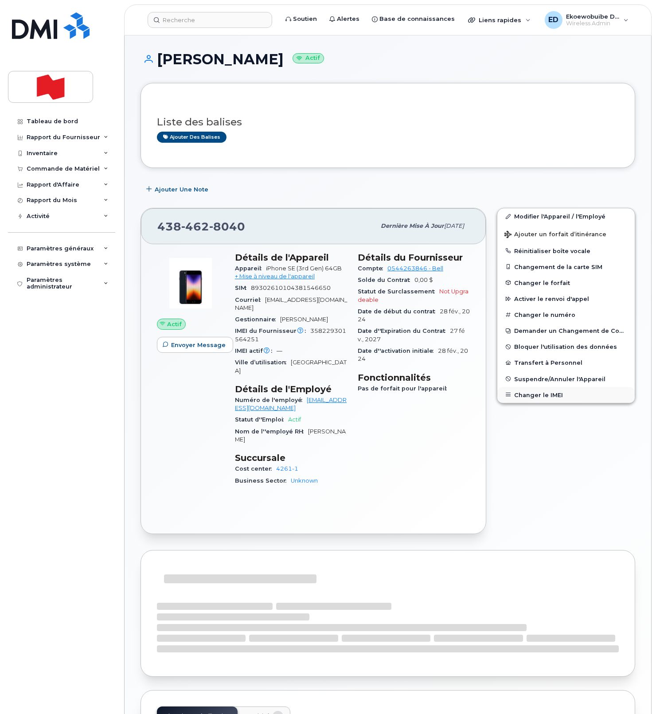
click at [527, 394] on button "Changer le IMEI" at bounding box center [565, 395] width 137 height 16
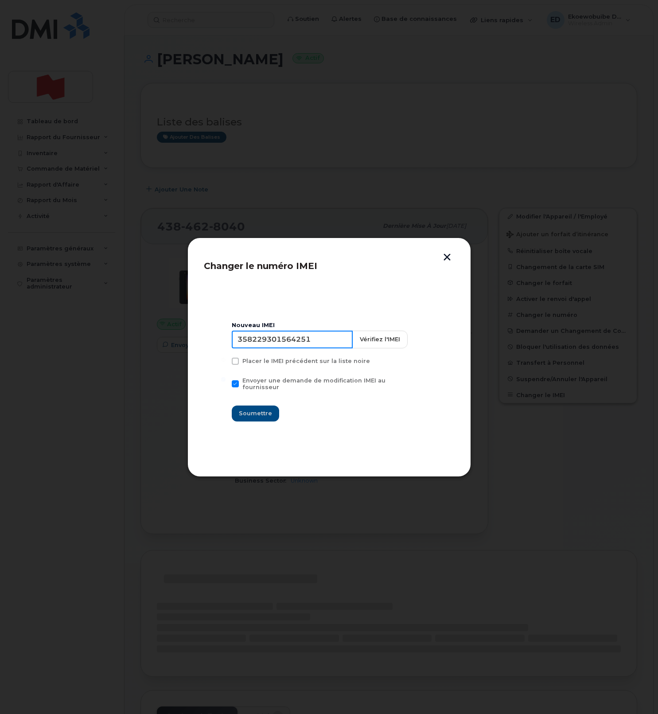
click at [277, 342] on input "358229301564251" at bounding box center [292, 340] width 121 height 18
type input "354216331441505"
click at [258, 411] on span "Soumettre" at bounding box center [255, 413] width 33 height 8
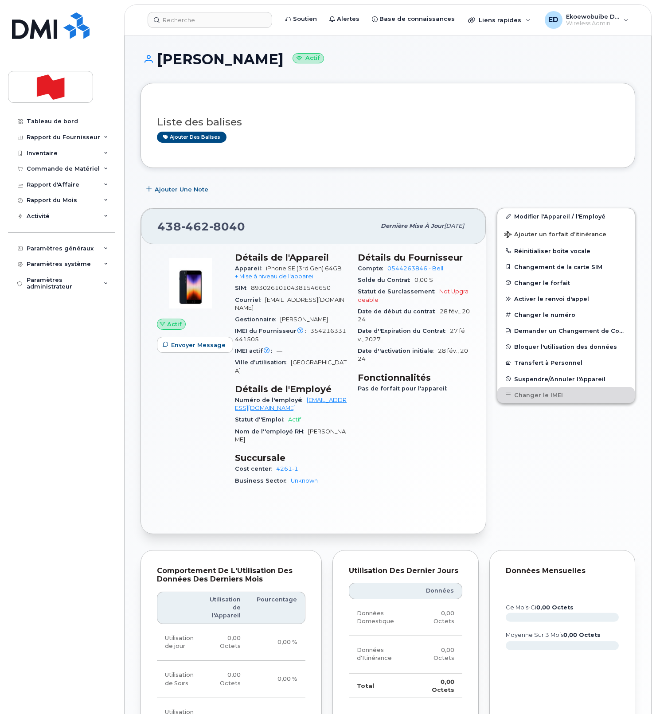
click at [328, 137] on div "Ajouter des balises" at bounding box center [384, 137] width 455 height 11
drag, startPoint x: 339, startPoint y: 145, endPoint x: 346, endPoint y: 148, distance: 7.4
click at [339, 145] on div "Liste des balises Ajouter des balises" at bounding box center [388, 125] width 462 height 52
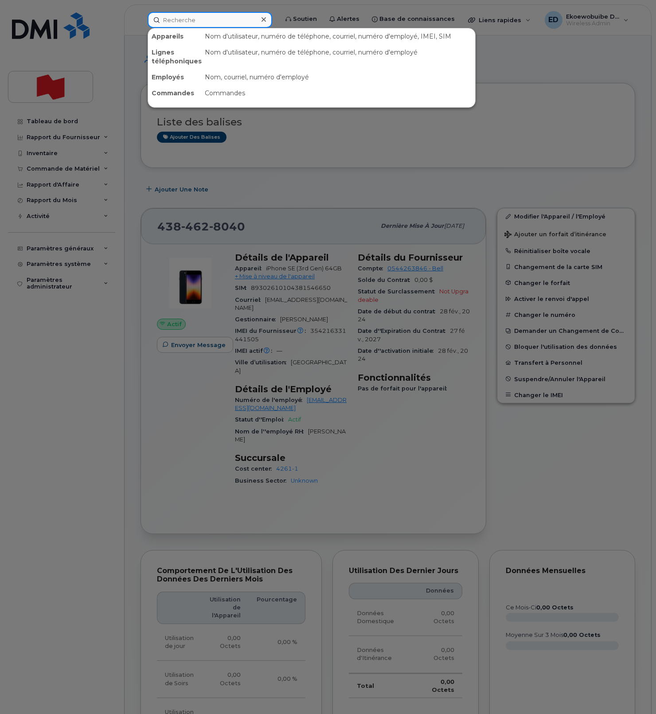
click at [195, 23] on input at bounding box center [210, 20] width 124 height 16
paste input "[PHONE_NUMBER]"
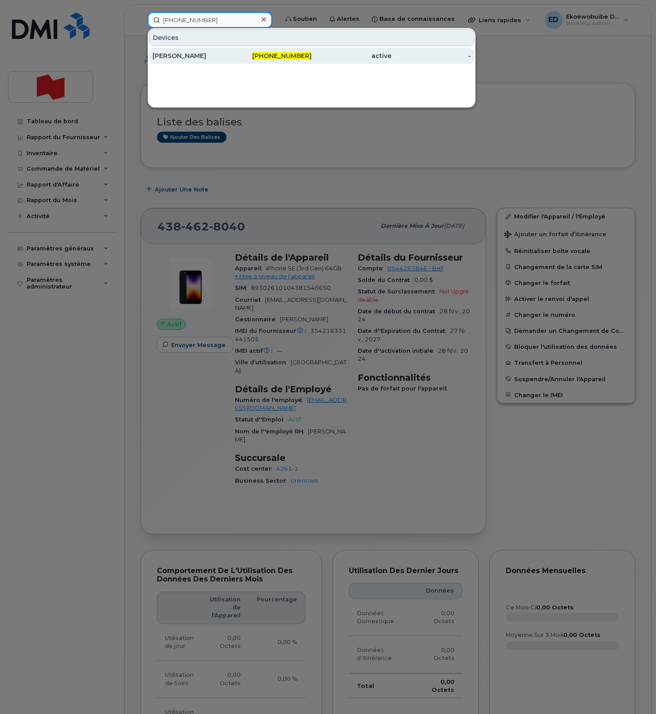
type input "[PHONE_NUMBER]"
click at [160, 60] on div "[PERSON_NAME]" at bounding box center [192, 55] width 80 height 9
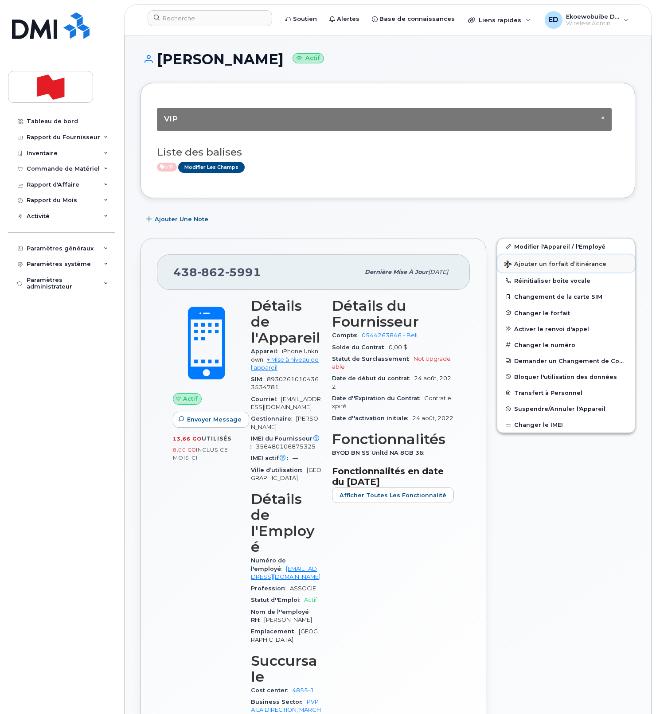
click at [526, 265] on span "Ajouter un forfait d’itinérance" at bounding box center [555, 265] width 102 height 8
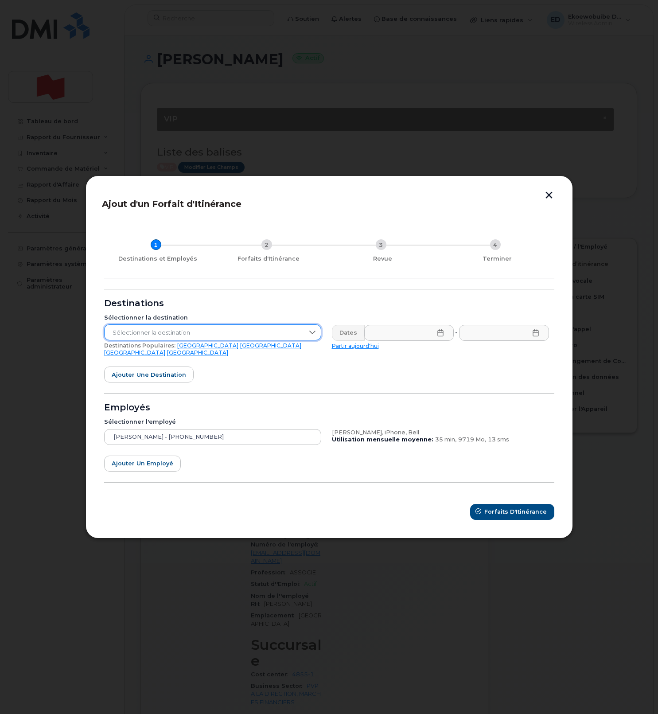
click at [218, 339] on span "Sélectionner la destination" at bounding box center [204, 333] width 199 height 16
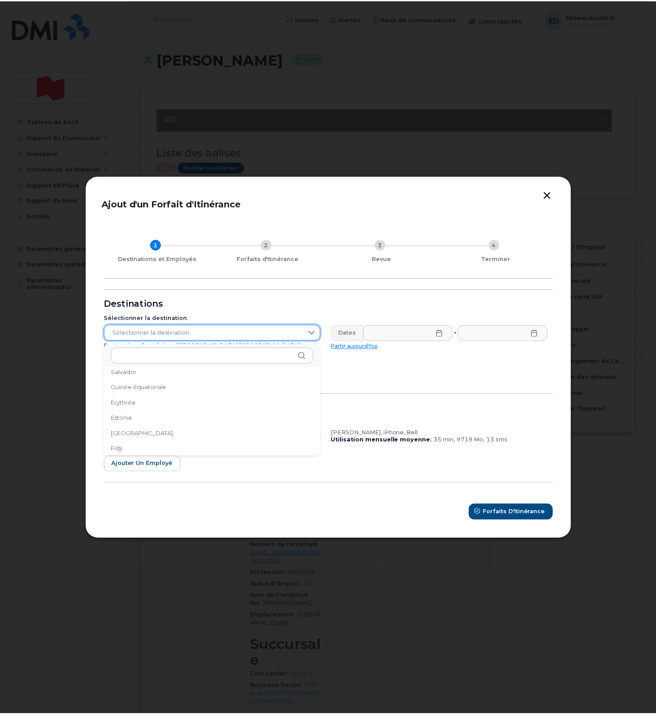
scroll to position [986, 0]
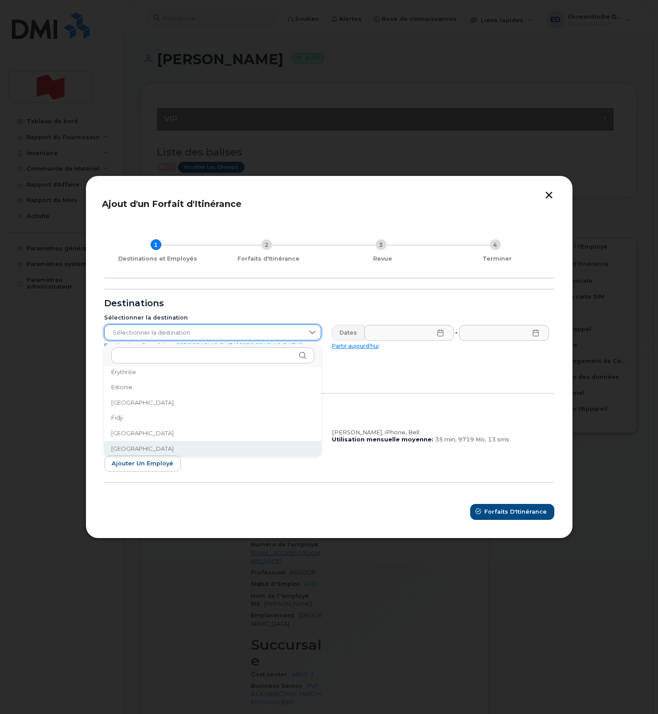
click at [138, 448] on li "France" at bounding box center [212, 449] width 217 height 16
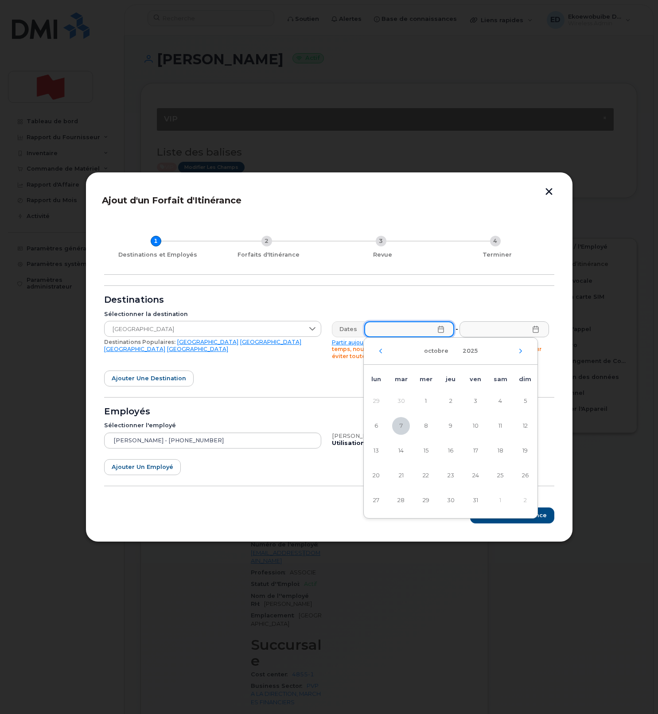
click at [433, 332] on input "text" at bounding box center [409, 329] width 90 height 16
click at [476, 428] on span "10" at bounding box center [476, 426] width 18 height 18
type input "10/10/2025"
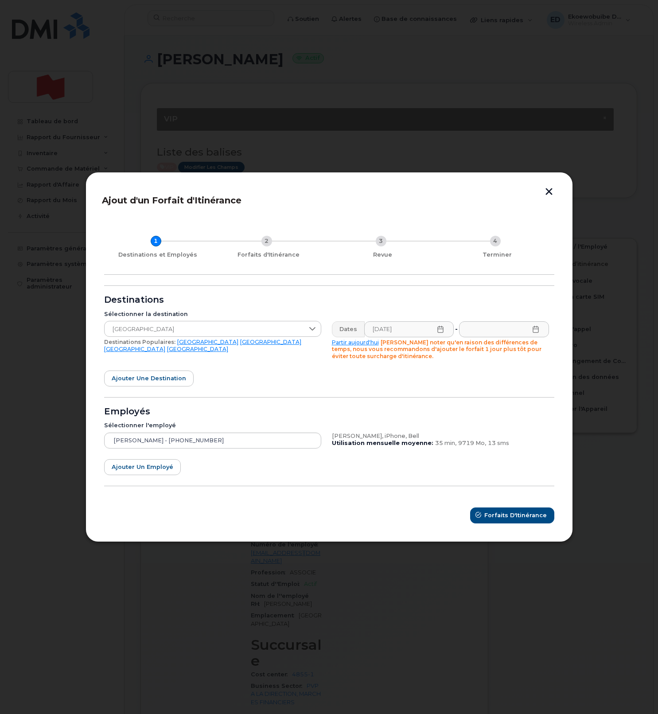
click at [533, 328] on icon at bounding box center [536, 329] width 6 height 7
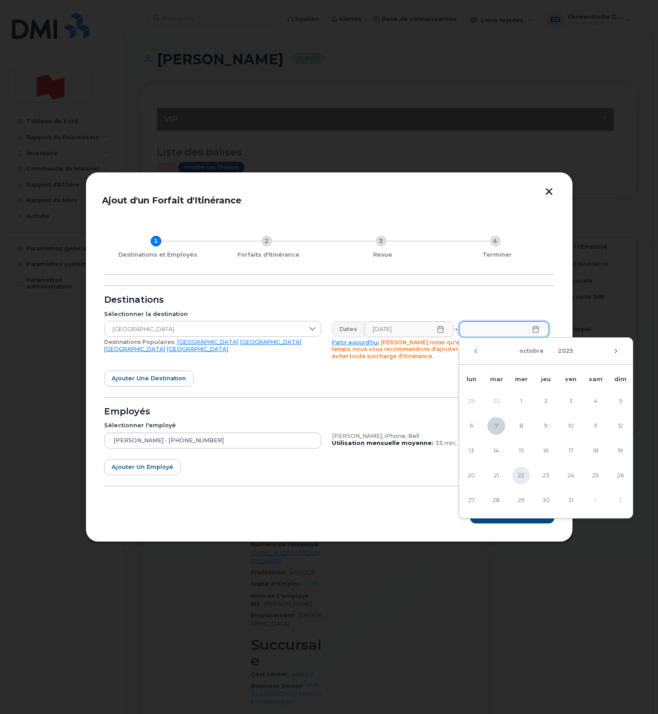
click at [519, 476] on span "22" at bounding box center [521, 476] width 18 height 18
type input "22/10/2025"
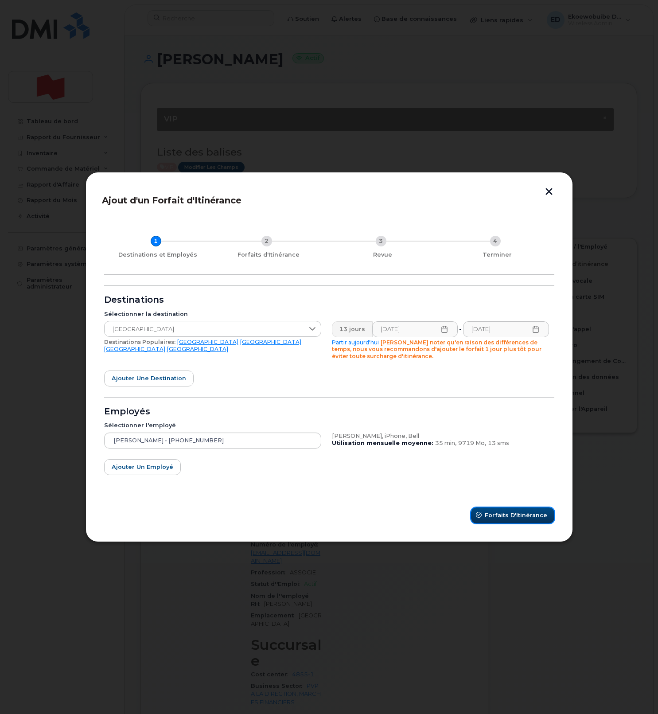
click at [509, 518] on span "Forfaits d'Itinérance" at bounding box center [516, 515] width 62 height 8
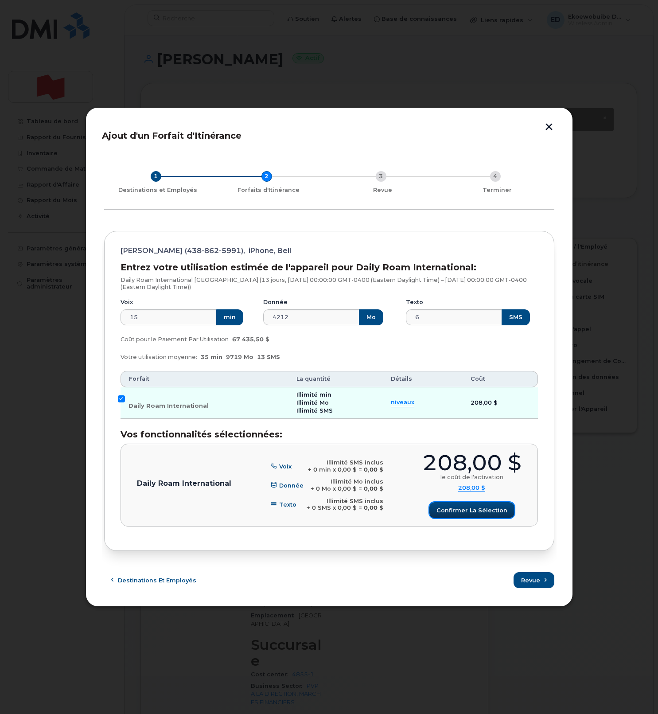
click at [451, 507] on span "Confirmer la sélection" at bounding box center [471, 510] width 71 height 8
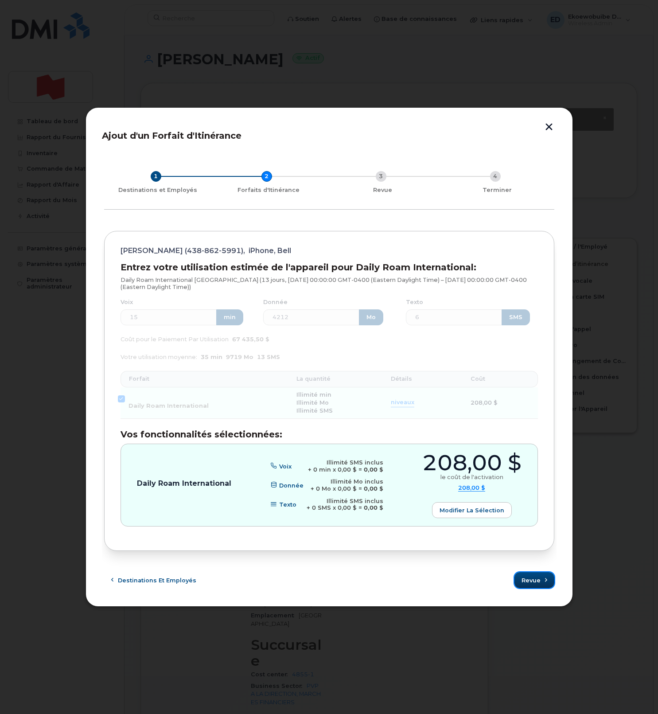
click at [540, 585] on button "Revue" at bounding box center [534, 580] width 40 height 16
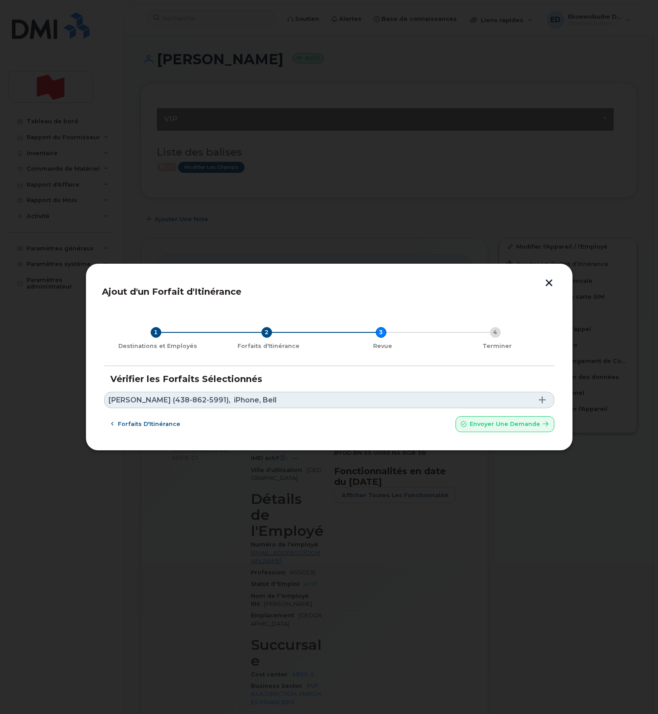
click at [289, 403] on link "Andreea Ivanescu (438-862-5991), iPhone, Bell" at bounding box center [329, 400] width 450 height 16
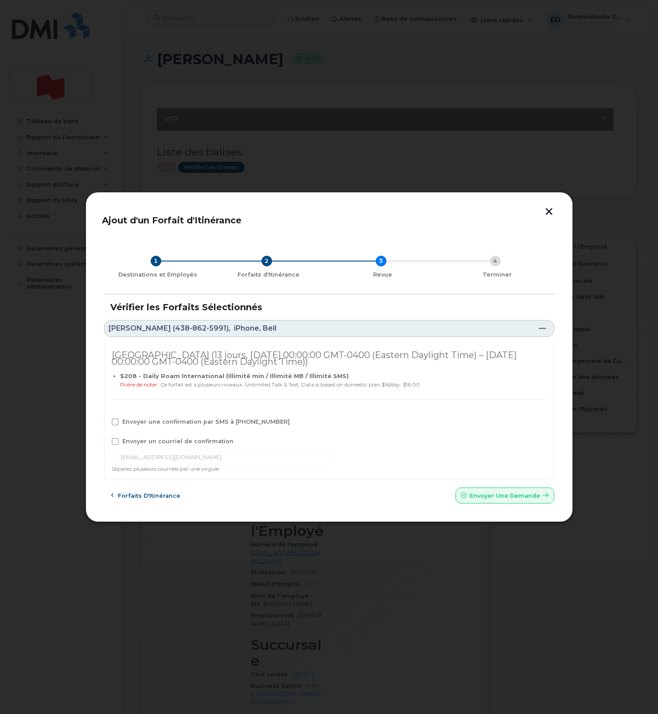
click at [118, 422] on span at bounding box center [115, 421] width 7 height 7
click at [105, 422] on input "Envoyer une confirmation par SMS à 438-862-5991" at bounding box center [103, 420] width 4 height 4
checkbox input "true"
click at [116, 439] on span at bounding box center [115, 441] width 7 height 7
click at [105, 439] on input "Envoyer un courriel de confirmation" at bounding box center [103, 440] width 4 height 4
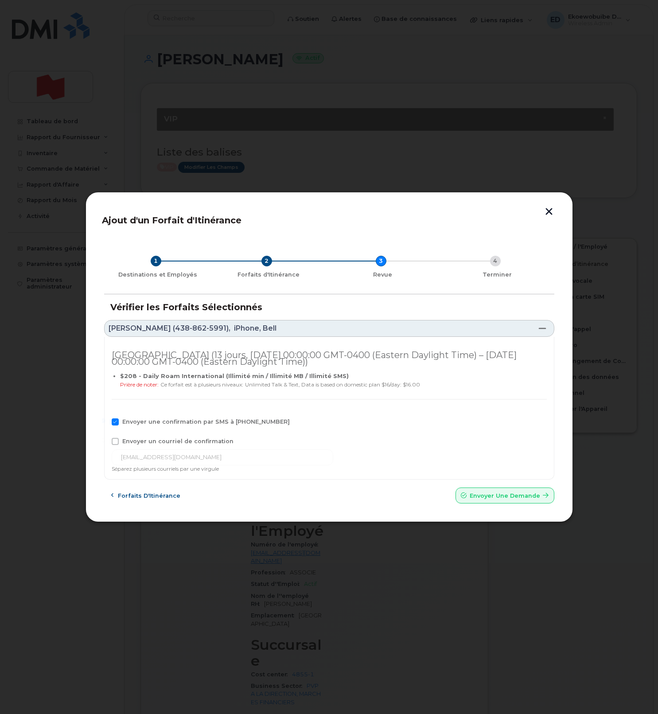
checkbox input "true"
drag, startPoint x: 218, startPoint y: 458, endPoint x: 117, endPoint y: 458, distance: 100.1
click at [117, 458] on input "andreea.ivanescu@bnc.ca" at bounding box center [223, 457] width 222 height 16
paste input "[EMAIL_ADDRESS][DOMAIN_NAME]"
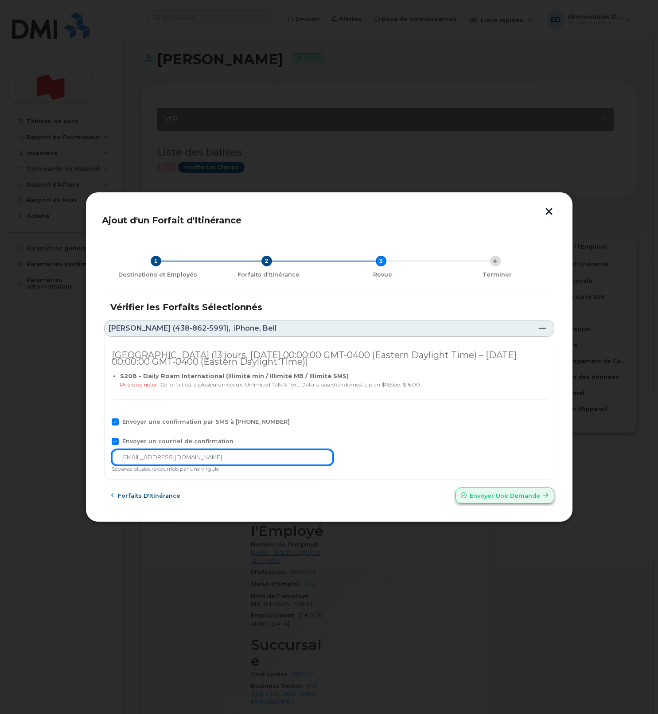
type input "[EMAIL_ADDRESS][DOMAIN_NAME]"
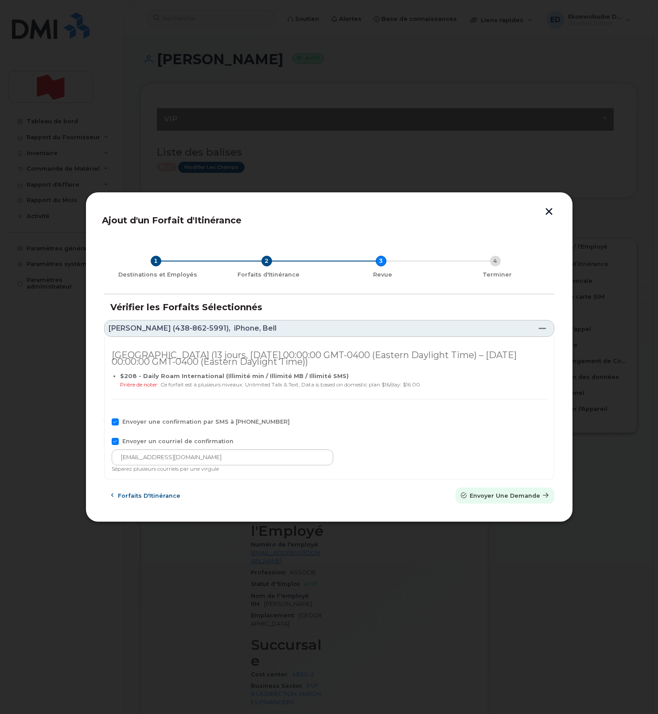
click at [498, 499] on span "Envoyer une Demande" at bounding box center [505, 495] width 70 height 8
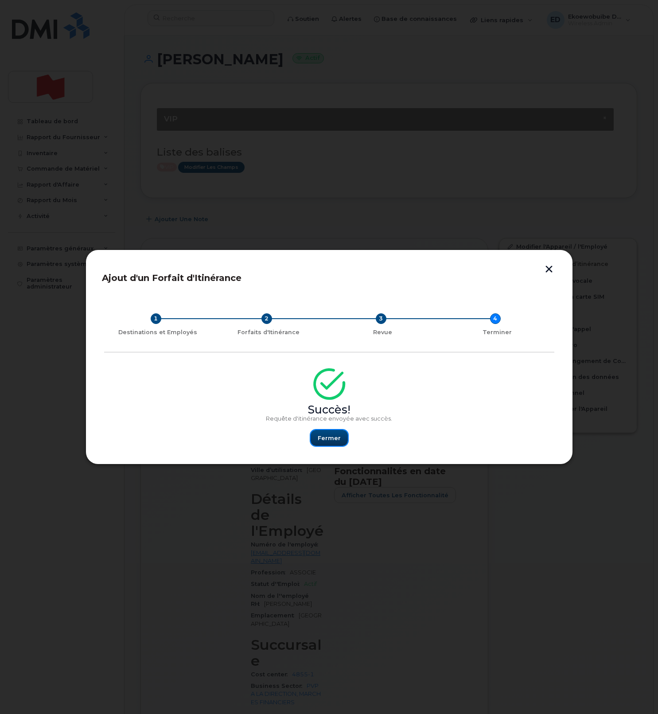
click at [327, 436] on span "Fermer" at bounding box center [329, 438] width 23 height 8
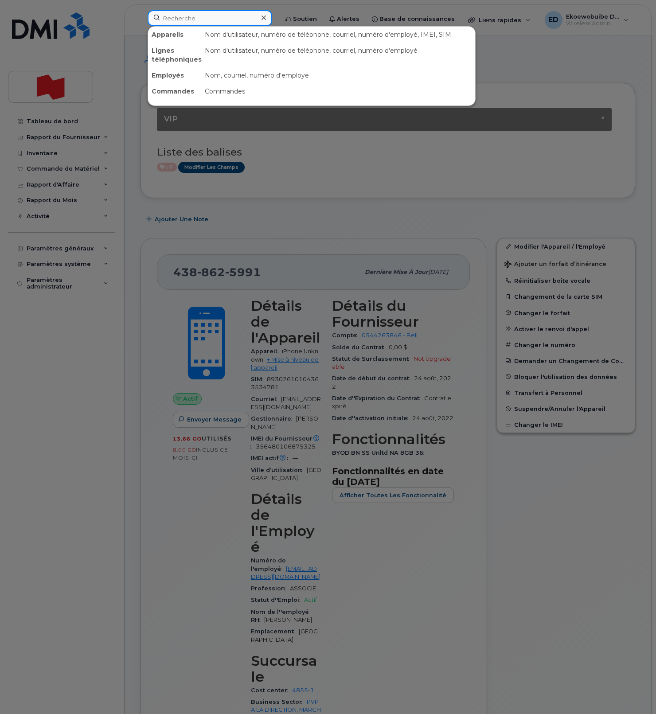
click at [196, 23] on input at bounding box center [210, 18] width 124 height 16
paste input "[PERSON_NAME]"
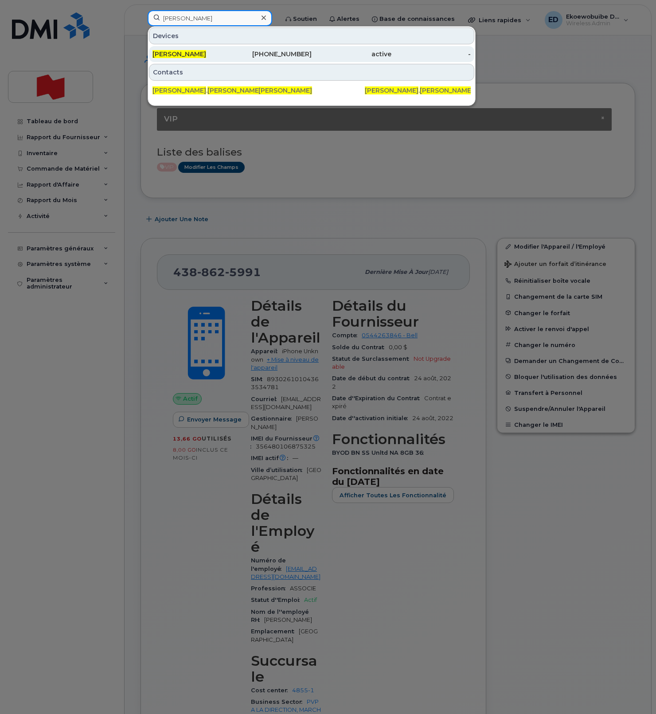
type input "[PERSON_NAME]"
click at [179, 58] on span "[PERSON_NAME]" at bounding box center [179, 54] width 54 height 8
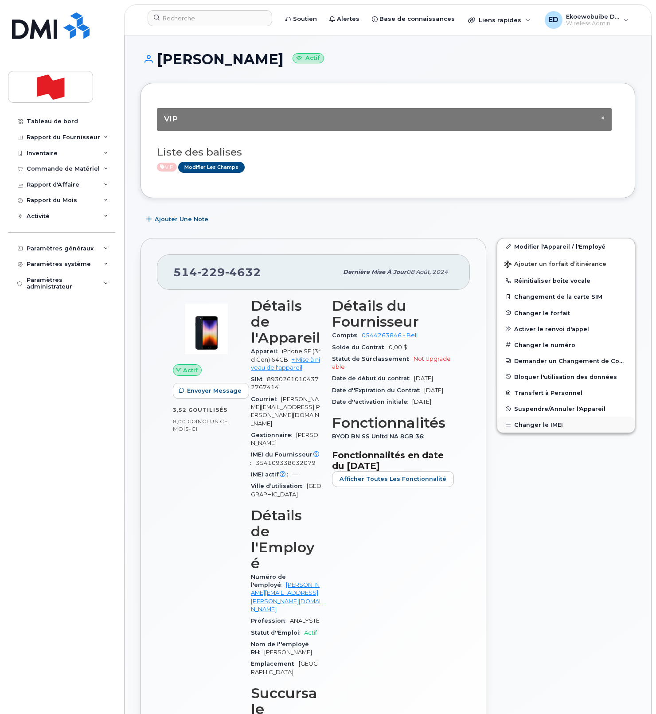
click at [529, 427] on button "Changer le IMEI" at bounding box center [565, 424] width 137 height 16
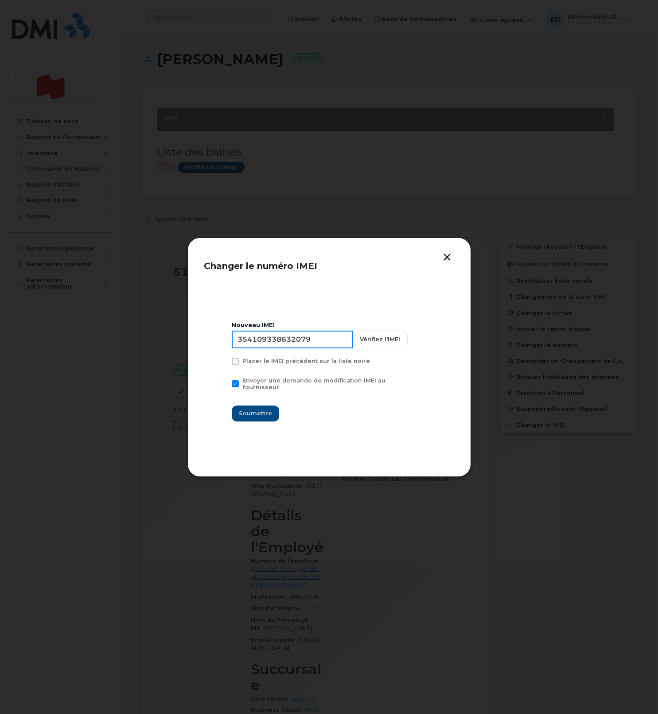
click at [288, 346] on input "354109338632079" at bounding box center [292, 340] width 121 height 18
click at [446, 258] on button "button" at bounding box center [446, 257] width 13 height 9
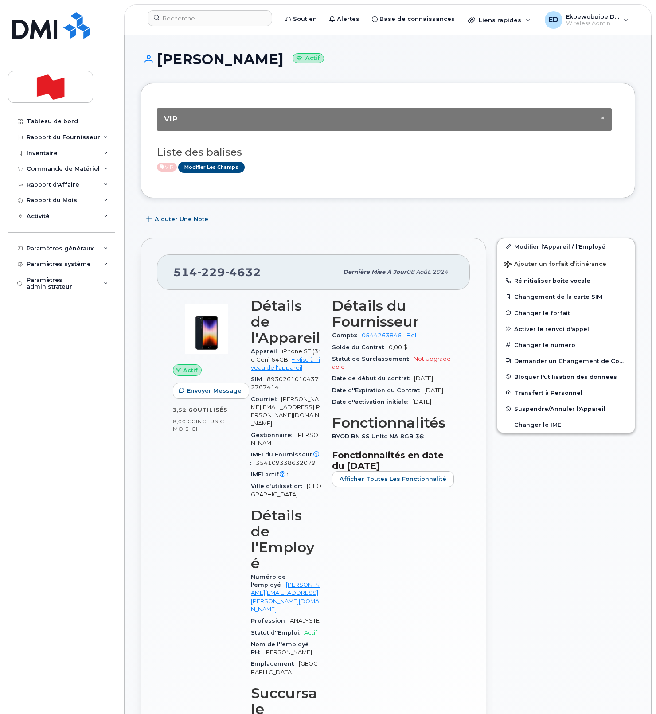
click at [333, 157] on h3 "Liste des balises" at bounding box center [388, 152] width 462 height 11
click at [530, 424] on button "Changer le IMEI" at bounding box center [565, 424] width 137 height 16
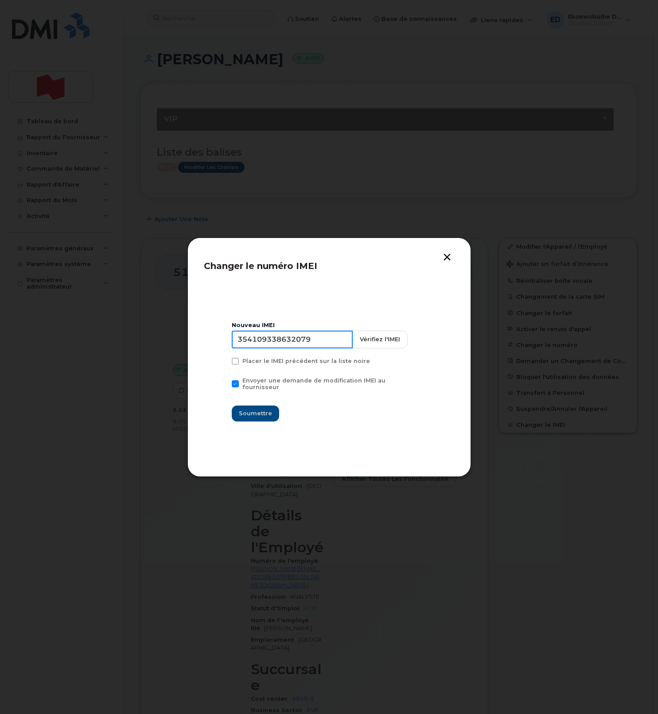
click at [295, 348] on input "354109338632079" at bounding box center [292, 340] width 121 height 18
type input "354216331414551"
click at [257, 410] on span "Soumettre" at bounding box center [255, 413] width 33 height 8
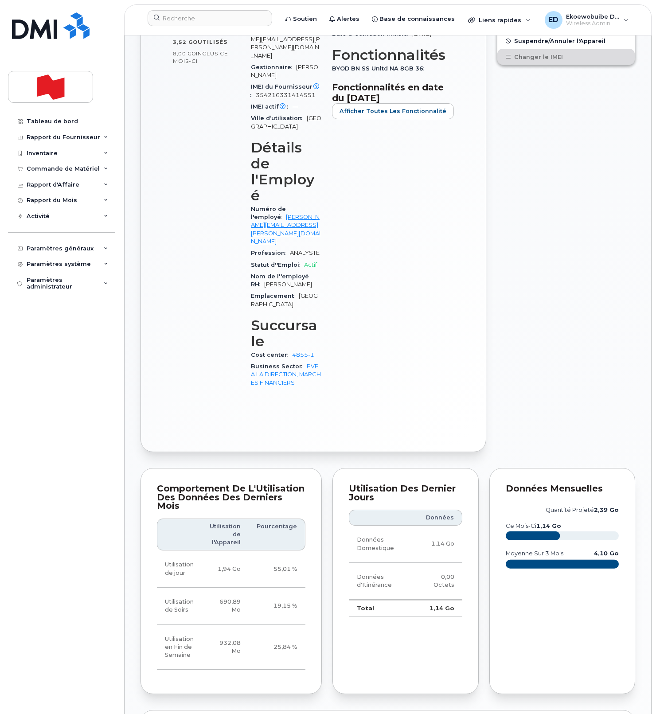
scroll to position [369, 0]
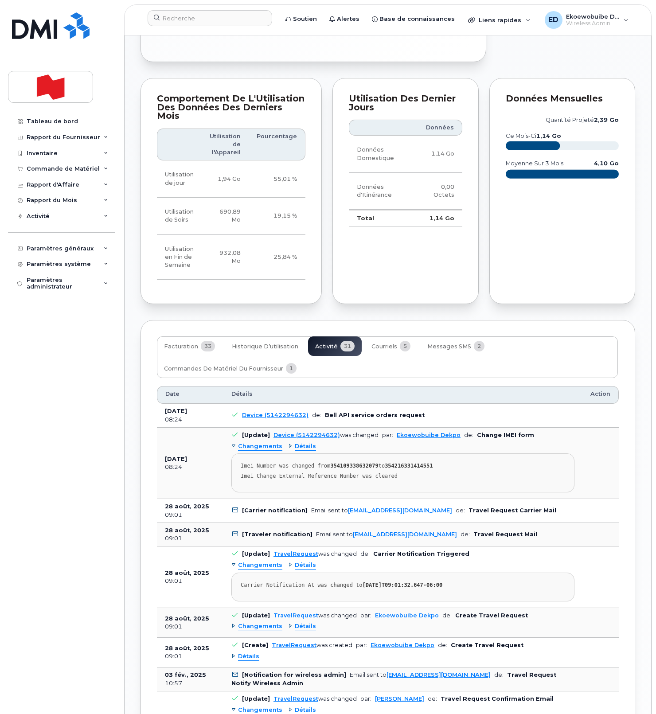
scroll to position [759, 0]
drag, startPoint x: 411, startPoint y: 390, endPoint x: 416, endPoint y: 385, distance: 6.6
click at [410, 452] on pre "Imei Number was changed from 354109338632079 to 354216331414551 Imei Change Ext…" at bounding box center [402, 471] width 343 height 39
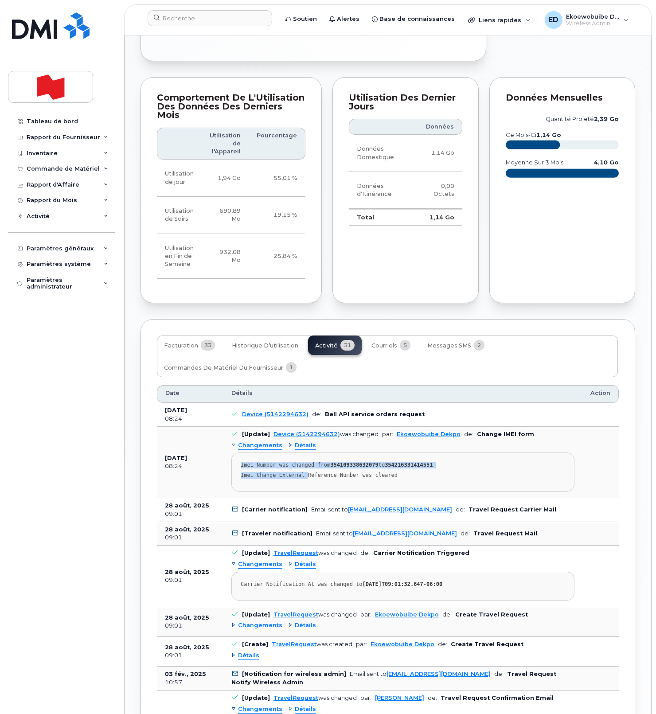
drag, startPoint x: 424, startPoint y: 385, endPoint x: 234, endPoint y: 372, distance: 189.6
click at [234, 452] on pre "Imei Number was changed from 354109338632079 to 354216331414551 Imei Change Ext…" at bounding box center [402, 471] width 343 height 39
copy pre "Imei Number was changed from 354109338632079 to 354216331414551 Imei Change Ext…"
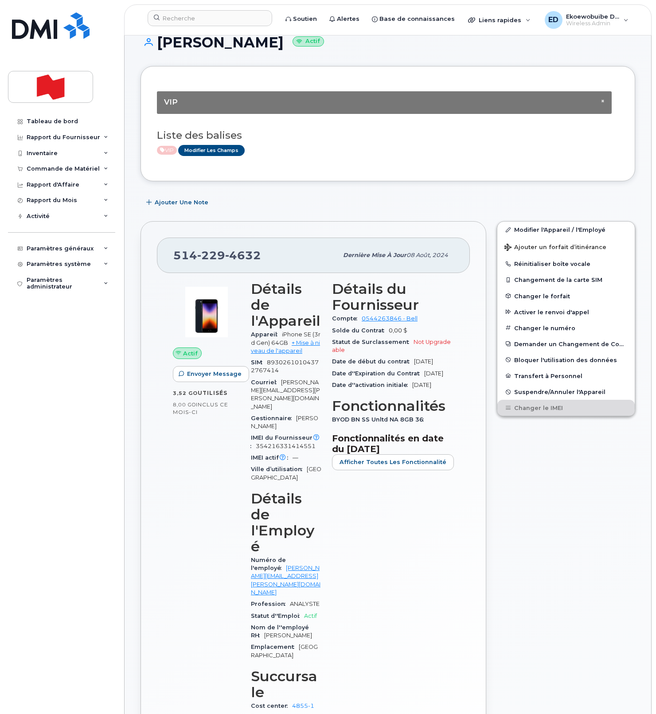
scroll to position [0, 0]
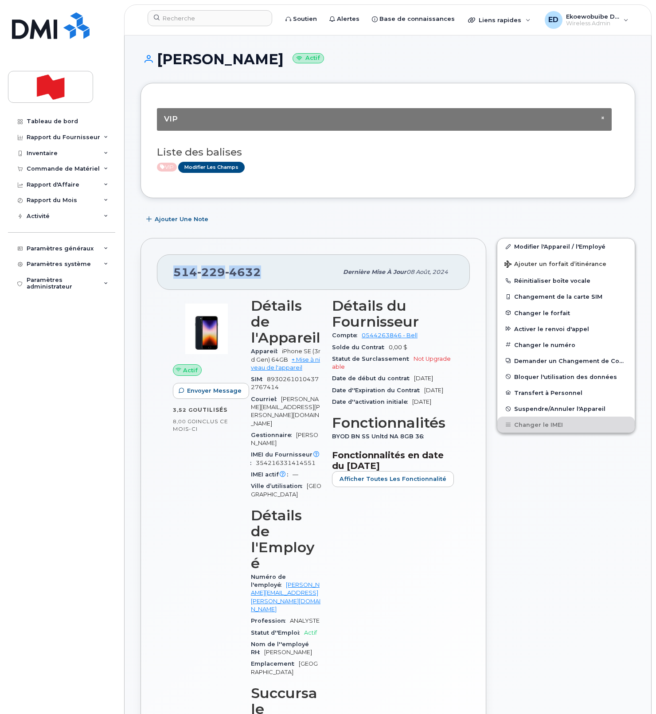
drag, startPoint x: 242, startPoint y: 275, endPoint x: 166, endPoint y: 276, distance: 76.2
click at [166, 276] on div "514 229 4632 Dernière mise à jour 08 août, 2024" at bounding box center [313, 271] width 313 height 35
copy span "514 229 4632"
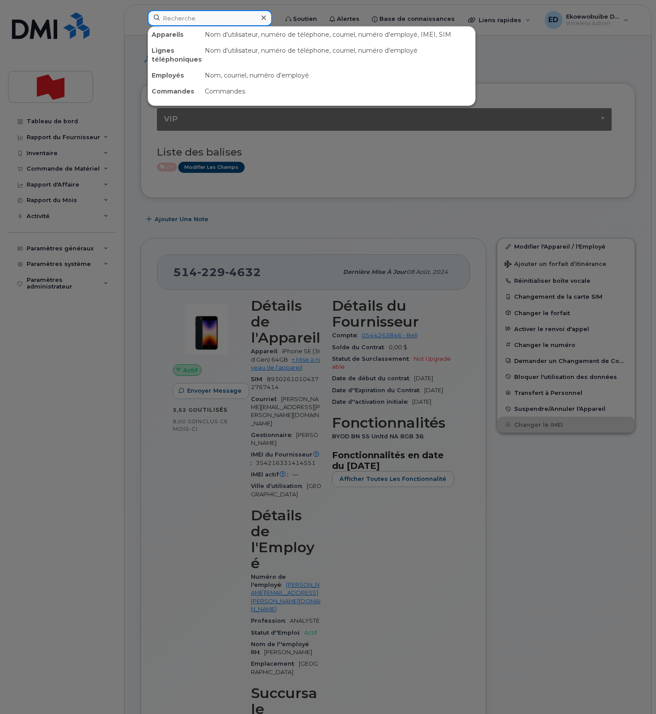
click at [180, 17] on input at bounding box center [210, 18] width 124 height 16
paste input "pierre-yves.sinou@bnc.ca"
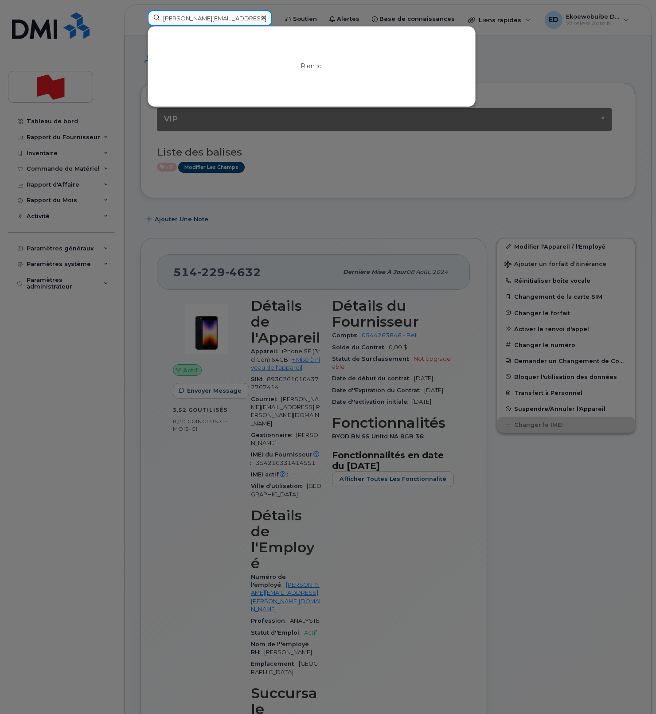
type input "pierre-yves.sinou@bnc.ca"
click at [266, 19] on icon at bounding box center [263, 18] width 4 height 4
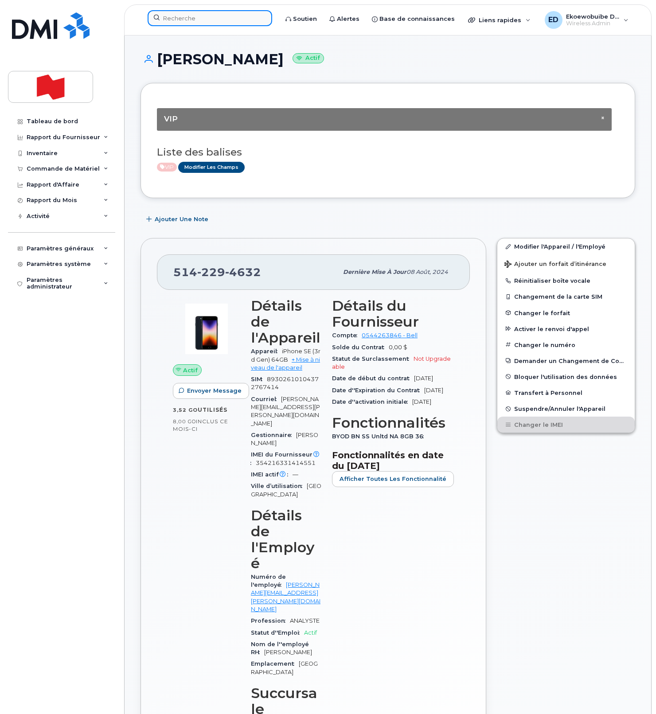
click at [216, 22] on input at bounding box center [210, 18] width 124 height 16
paste input "pierre-yves.sinou@bnc.ca"
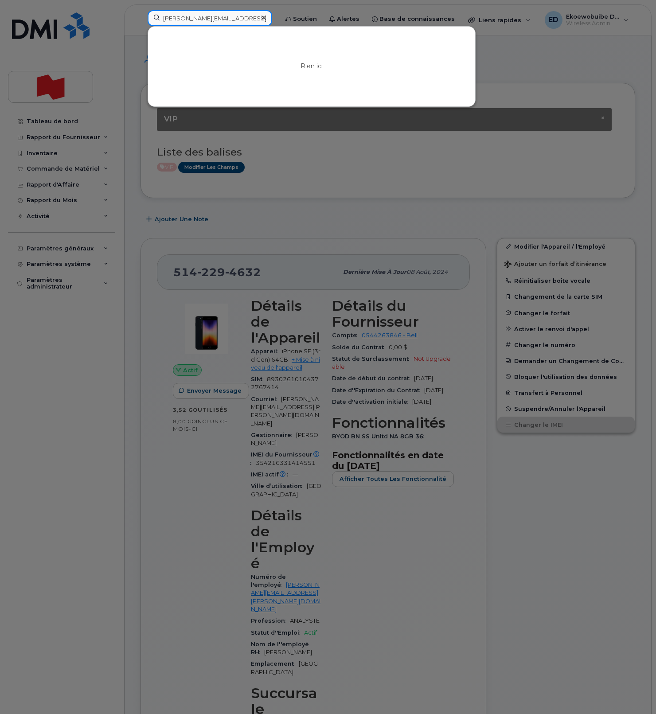
click at [249, 21] on input "pierre-yves.sinou@bnc.ca" at bounding box center [210, 18] width 124 height 16
drag, startPoint x: 249, startPoint y: 19, endPoint x: 140, endPoint y: 19, distance: 109.4
click at [140, 19] on div "pierre-yves.sinou@bnc.ca Rien ici" at bounding box center [209, 19] width 139 height 19
paste input "14388874179"
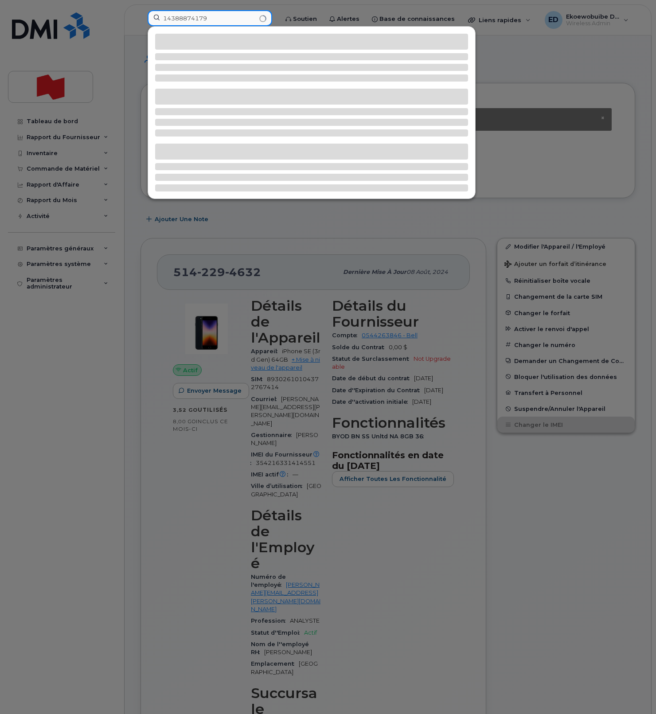
click at [168, 19] on input "14388874179" at bounding box center [210, 18] width 124 height 16
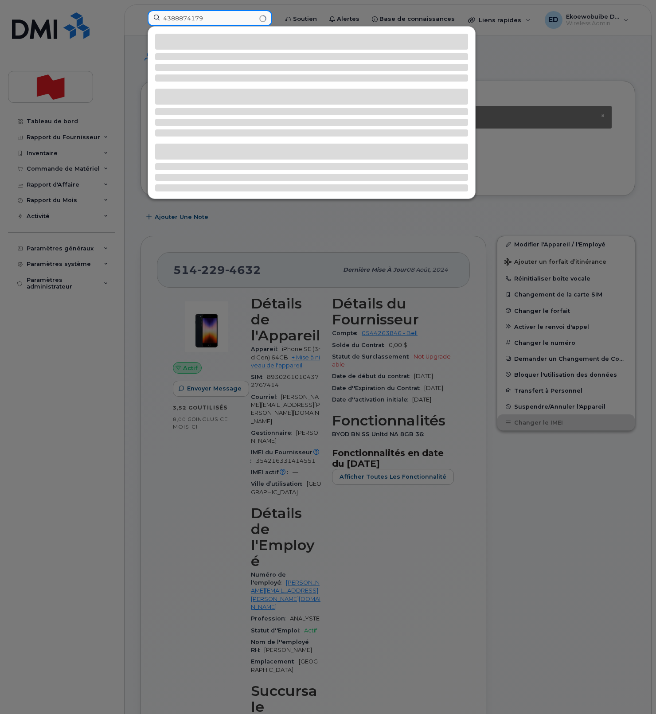
scroll to position [4, 0]
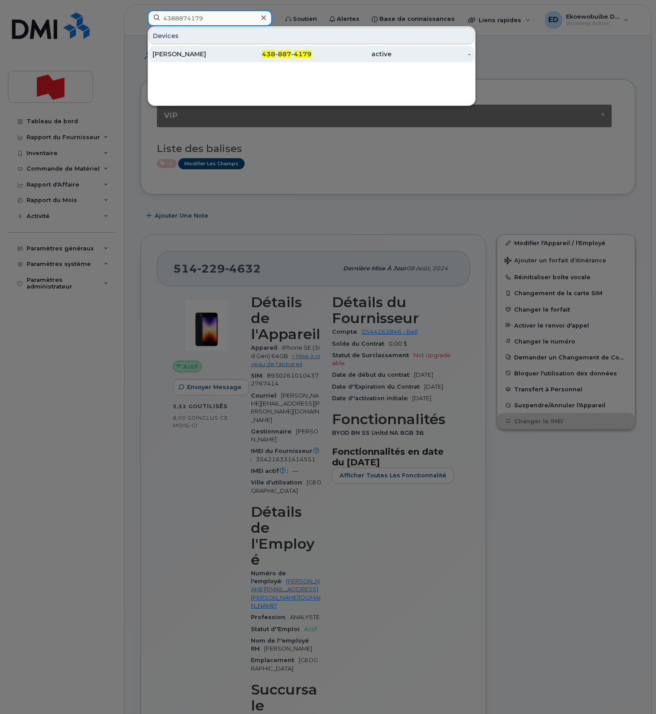
type input "4388874179"
click at [183, 54] on div "Pierre Yves Sinou" at bounding box center [192, 54] width 80 height 9
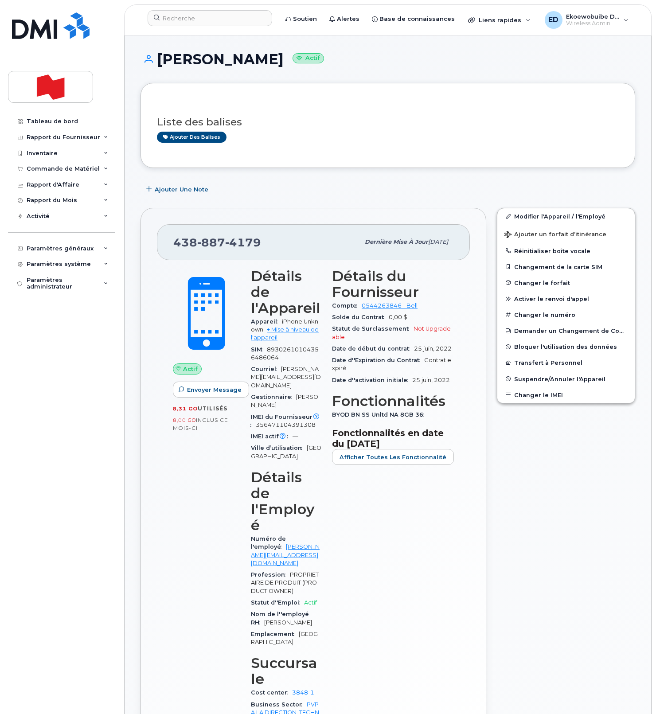
click at [327, 120] on h3 "Liste des balises" at bounding box center [388, 122] width 462 height 11
click at [527, 391] on button "Changer le IMEI" at bounding box center [565, 395] width 137 height 16
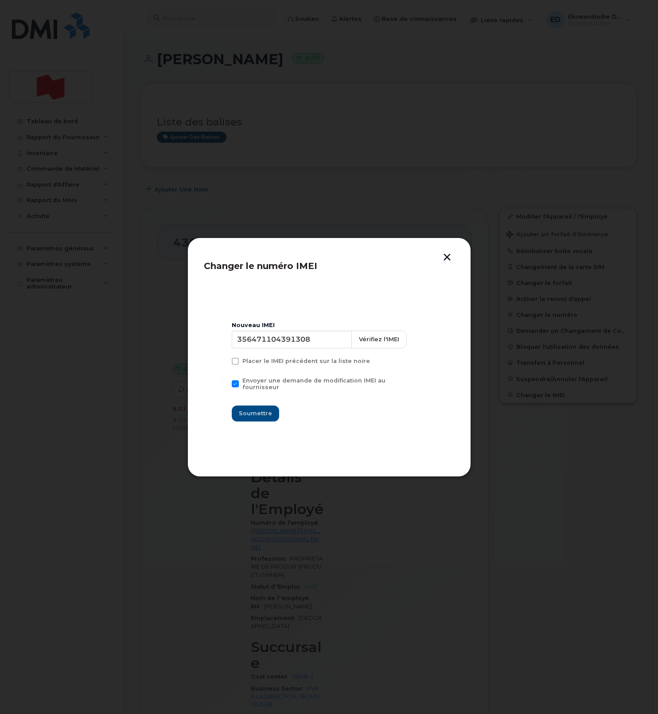
click at [444, 257] on button "button" at bounding box center [446, 257] width 13 height 9
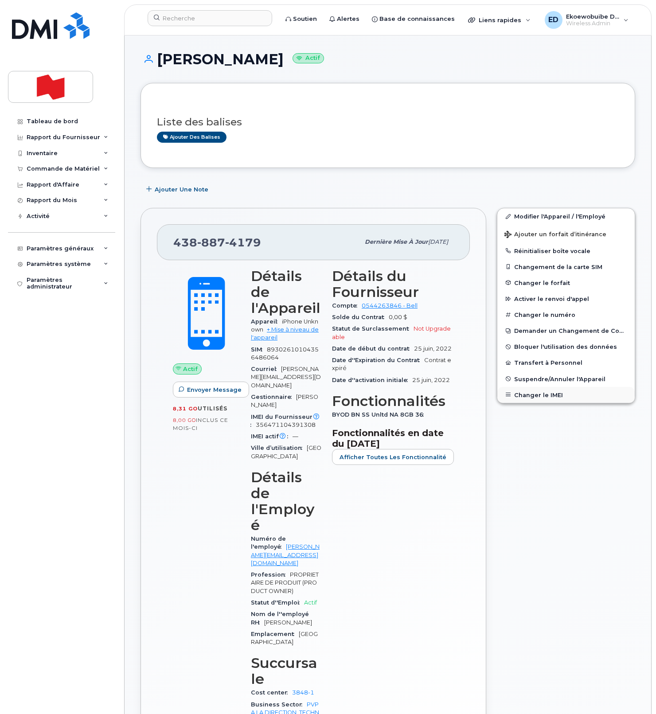
click at [529, 393] on button "Changer le IMEI" at bounding box center [565, 395] width 137 height 16
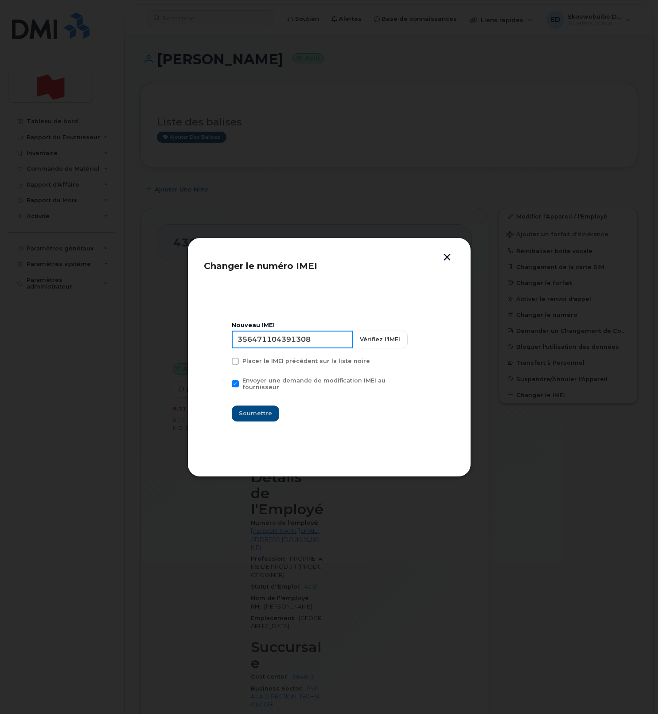
click at [282, 347] on input "356471104391308" at bounding box center [292, 340] width 121 height 18
type input "354216331563803"
click at [255, 411] on span "Soumettre" at bounding box center [255, 413] width 33 height 8
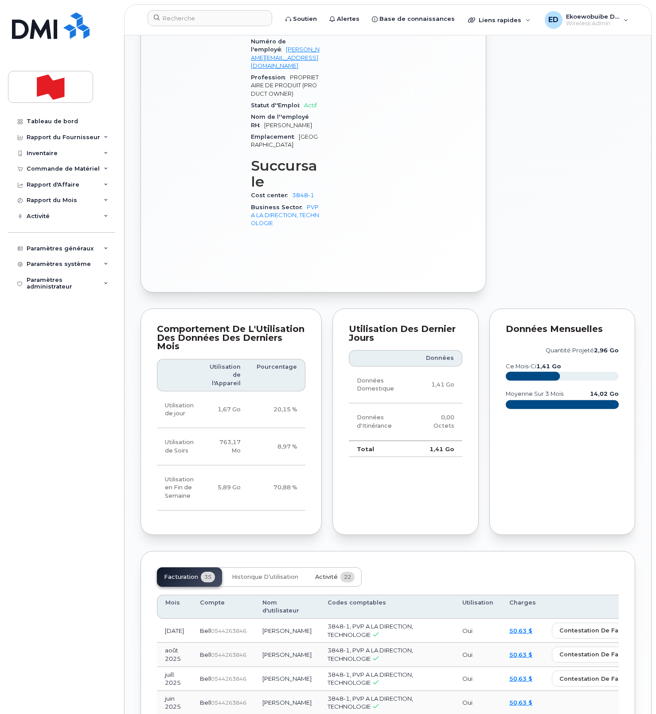
drag, startPoint x: 320, startPoint y: 496, endPoint x: 330, endPoint y: 505, distance: 13.2
click at [319, 573] on span "Activité" at bounding box center [326, 576] width 23 height 7
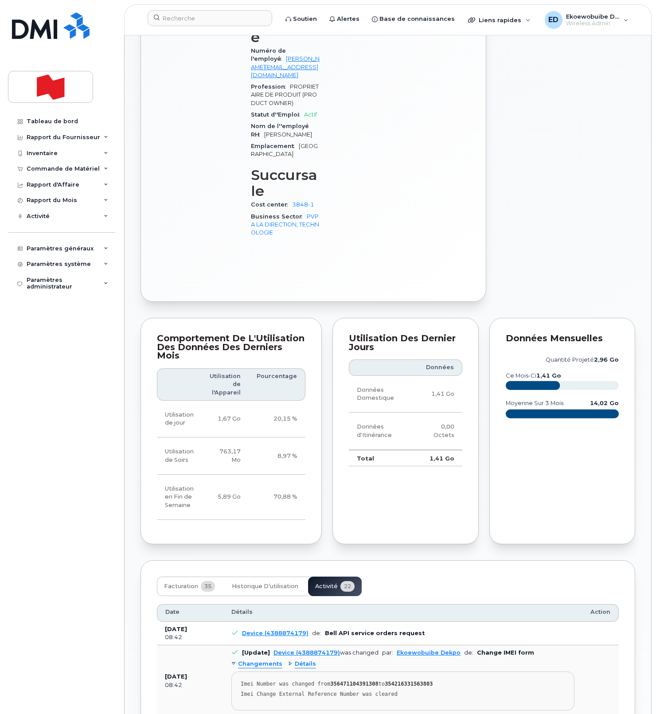
scroll to position [497, 0]
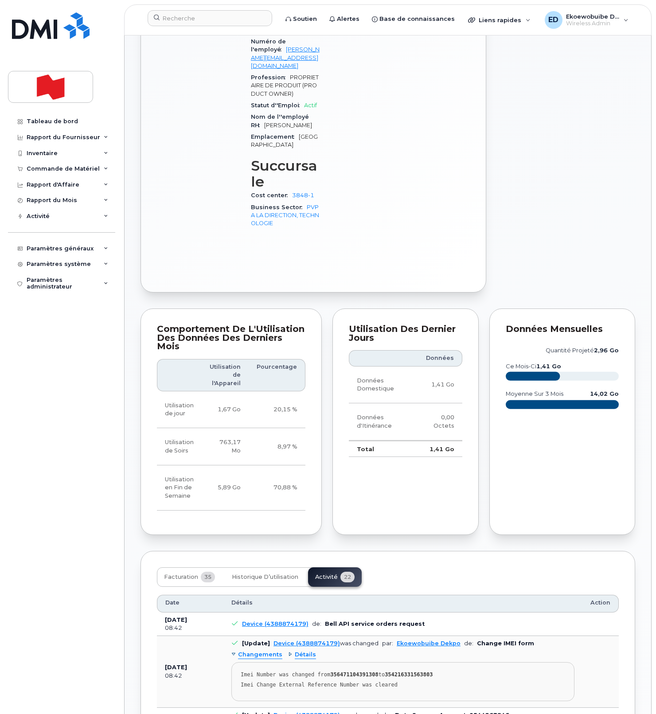
click at [416, 681] on div "Imei Change External Reference Number was cleared" at bounding box center [403, 684] width 324 height 7
drag, startPoint x: 412, startPoint y: 607, endPoint x: 238, endPoint y: 595, distance: 174.1
click at [238, 662] on pre "Imei Number was changed from 356471104391308 to 354216331563803 Imei Change Ext…" at bounding box center [402, 681] width 343 height 39
copy pre "Imei Number was changed from 356471104391308 to 354216331563803 Imei Change Ext…"
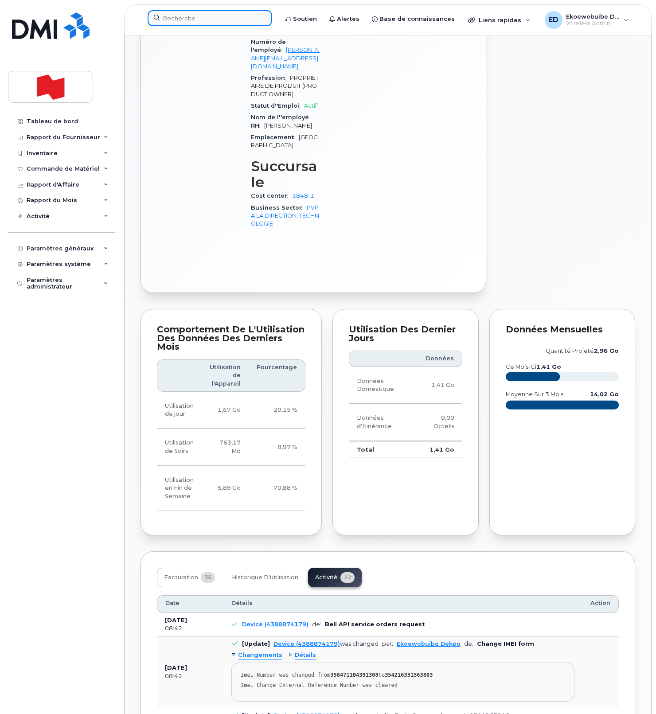
click at [187, 18] on input at bounding box center [210, 18] width 124 height 16
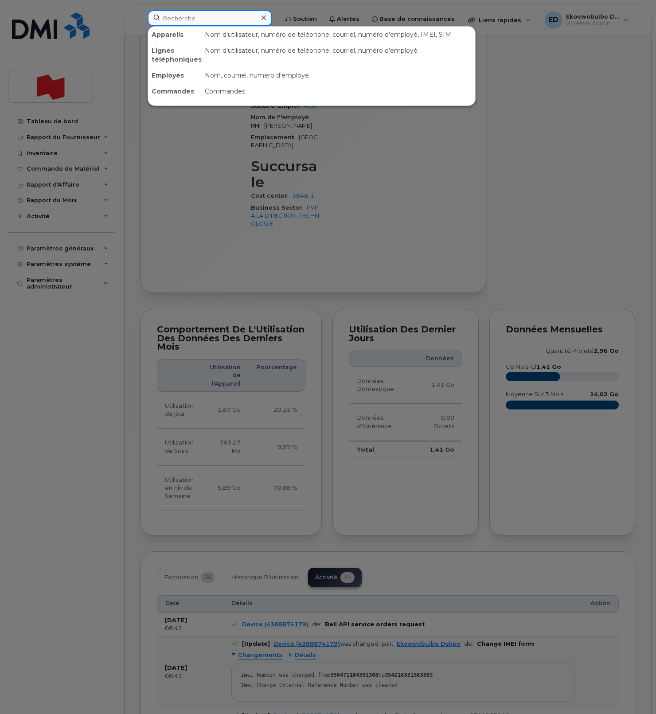
paste input "[EMAIL_ADDRESS][DOMAIN_NAME]"
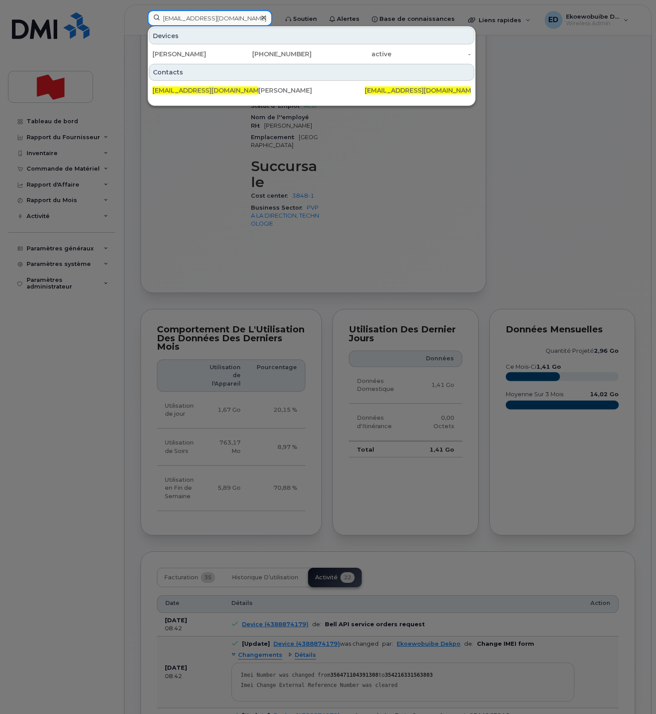
type input "[EMAIL_ADDRESS][DOMAIN_NAME]"
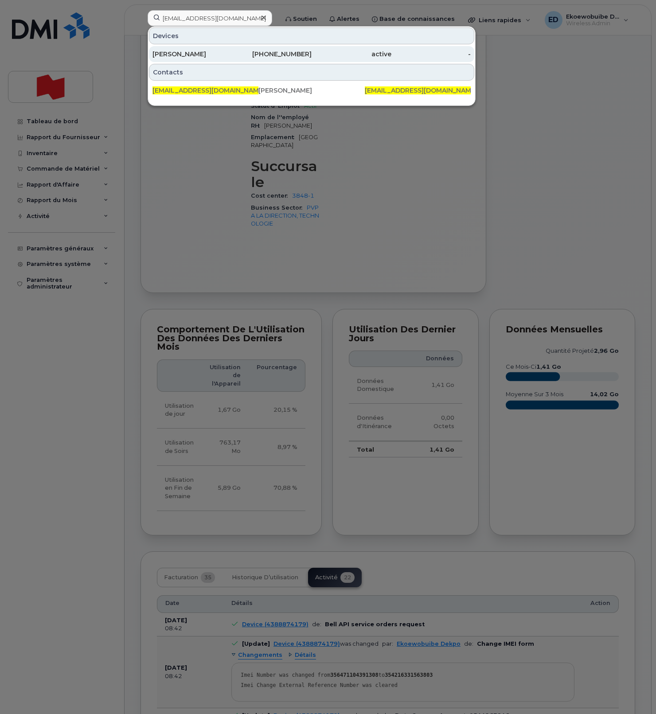
click at [175, 55] on div "Jubril Adesina" at bounding box center [192, 54] width 80 height 9
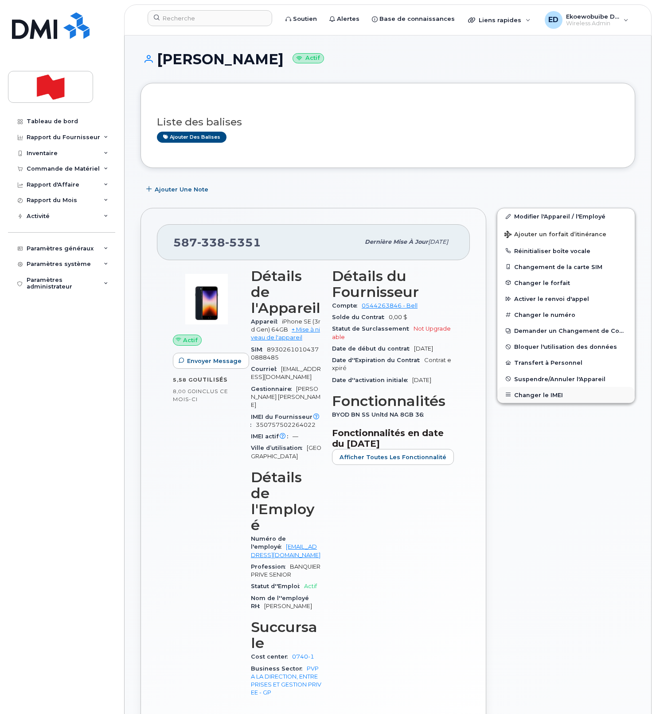
click at [553, 390] on button "Changer le IMEI" at bounding box center [565, 395] width 137 height 16
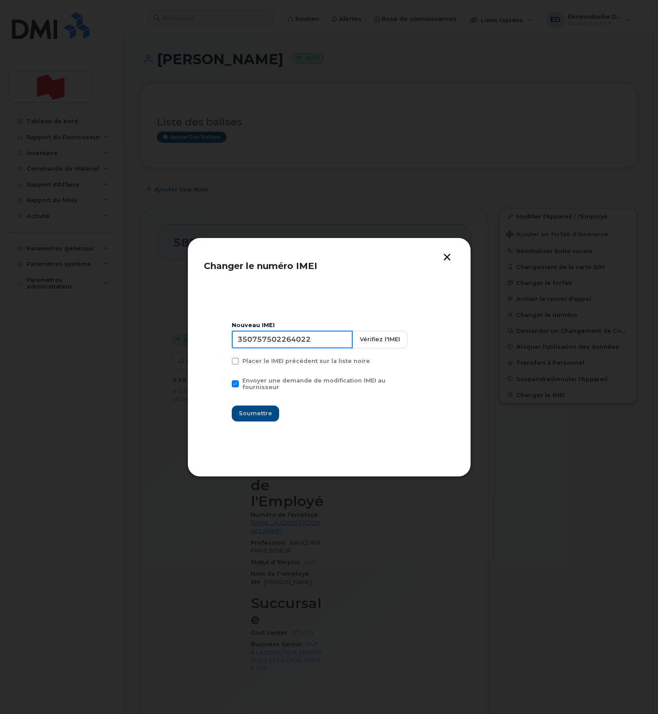
click at [307, 348] on input "350757502264022" at bounding box center [292, 340] width 121 height 18
drag, startPoint x: 336, startPoint y: 341, endPoint x: 314, endPoint y: 350, distance: 24.2
click at [335, 341] on input "350757502264022" at bounding box center [292, 340] width 121 height 18
click at [303, 347] on input "350757502264022" at bounding box center [292, 340] width 121 height 18
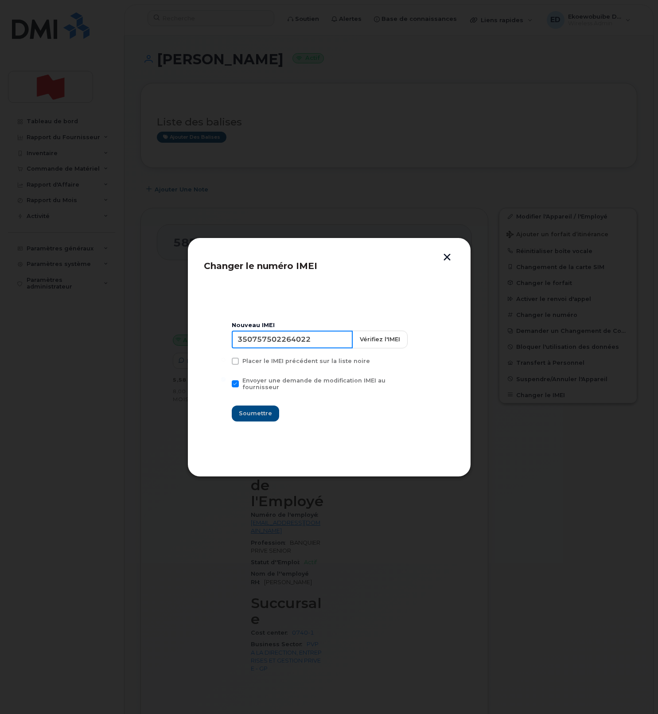
click at [303, 347] on input "350757502264022" at bounding box center [292, 340] width 121 height 18
click at [447, 257] on button "button" at bounding box center [446, 257] width 13 height 9
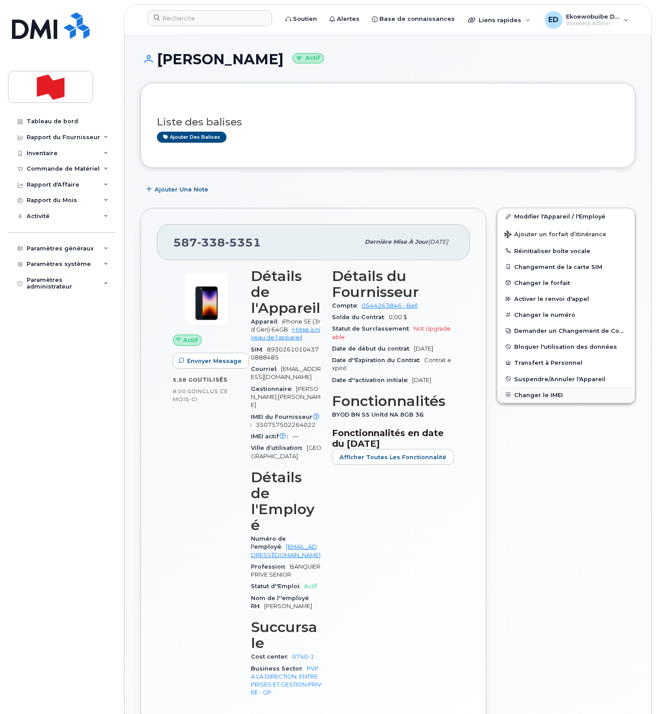
click at [534, 394] on button "Changer le IMEI" at bounding box center [565, 395] width 137 height 16
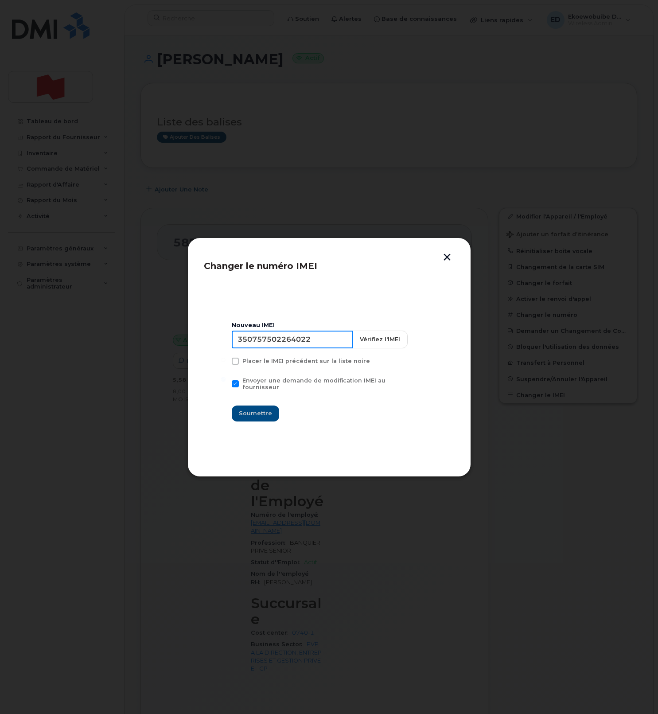
click at [278, 346] on input "350757502264022" at bounding box center [292, 340] width 121 height 18
type input "354216331459457"
click at [261, 405] on button "Soumettre" at bounding box center [255, 413] width 47 height 16
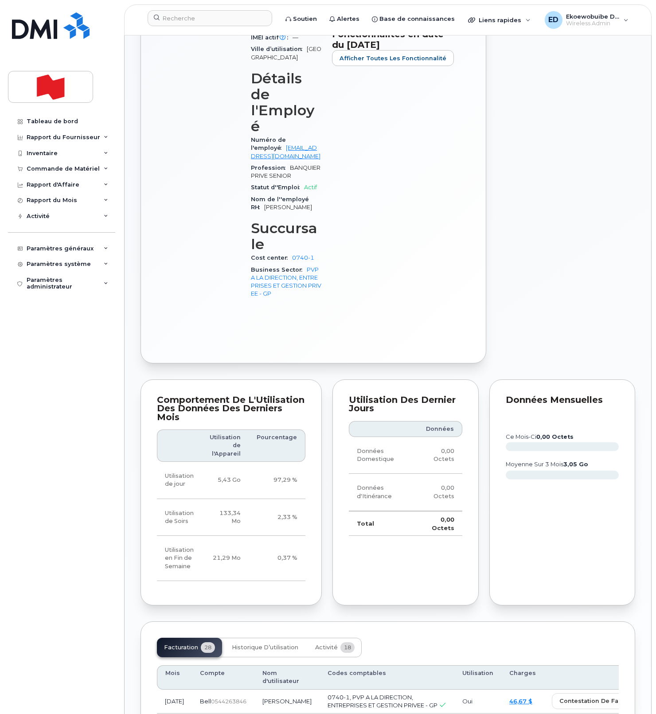
scroll to position [400, 0]
click at [328, 637] on button "Activité 18" at bounding box center [335, 646] width 54 height 19
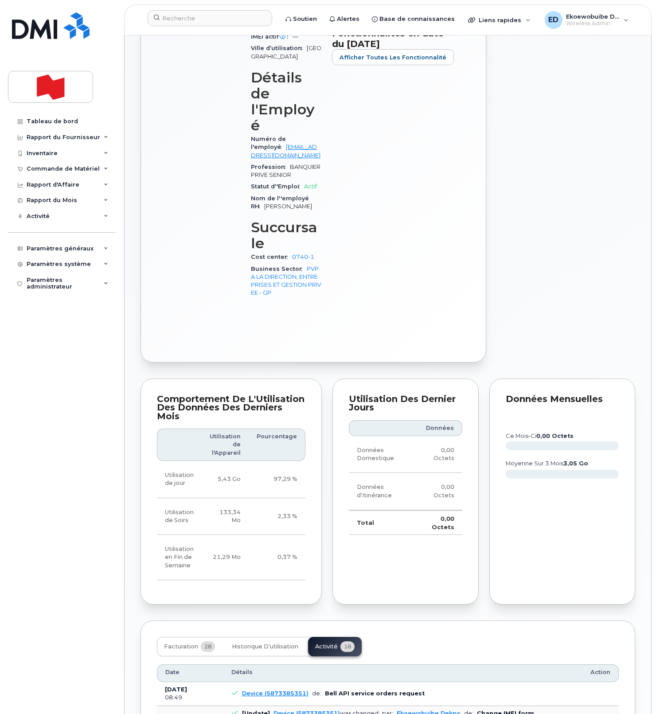
drag, startPoint x: 410, startPoint y: 694, endPoint x: 239, endPoint y: 682, distance: 171.0
copy pre "Imei Number was changed from 350757502264022 to 354216331459457 Imei Change Ext…"
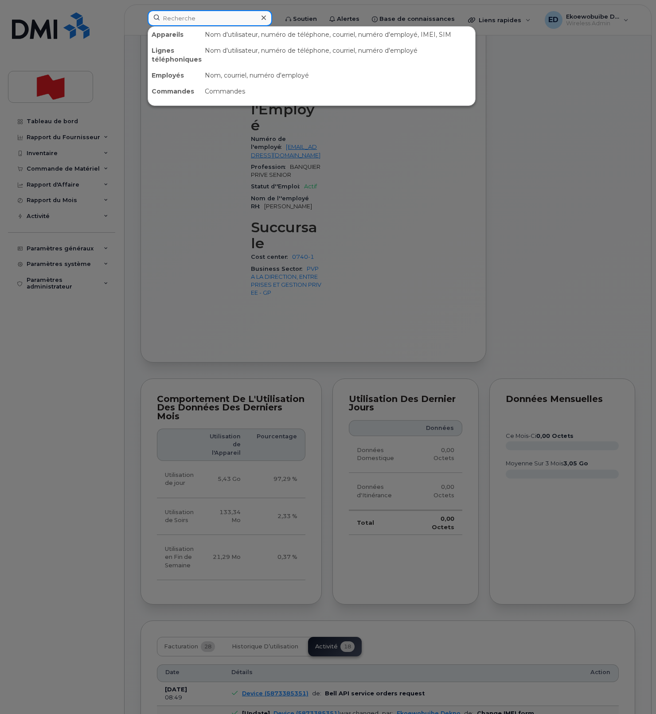
click at [222, 19] on input at bounding box center [210, 18] width 124 height 16
drag, startPoint x: 453, startPoint y: 175, endPoint x: 443, endPoint y: 184, distance: 12.8
click at [457, 175] on div at bounding box center [328, 357] width 656 height 714
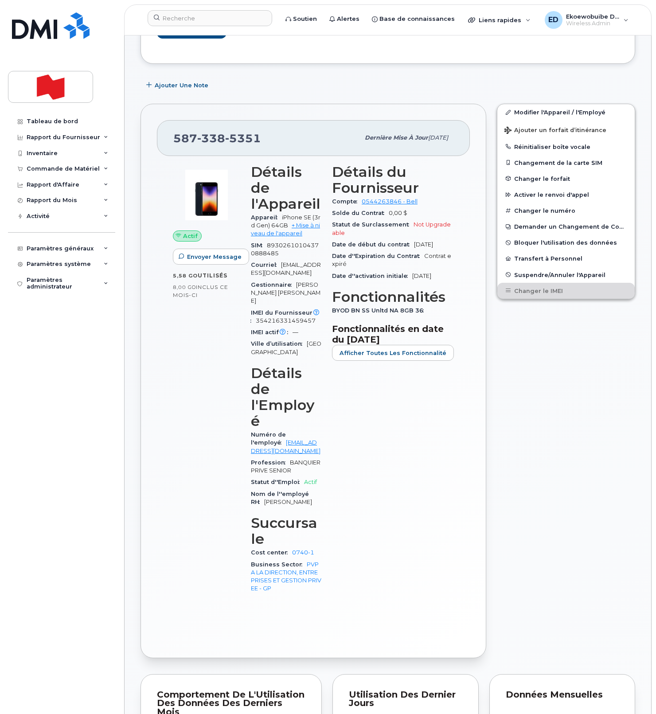
scroll to position [0, 0]
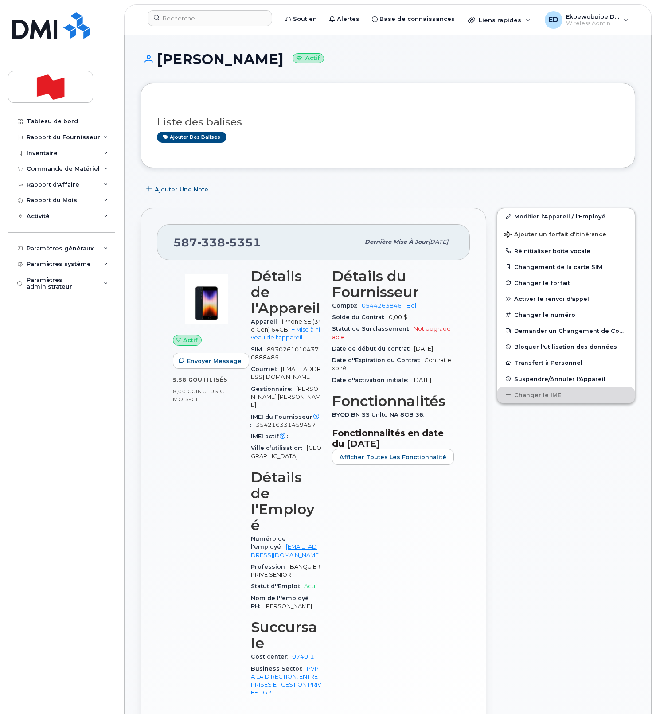
click at [265, 244] on div "587 338 5351" at bounding box center [266, 242] width 186 height 19
drag, startPoint x: 258, startPoint y: 243, endPoint x: 163, endPoint y: 244, distance: 95.3
click at [163, 244] on div "587 338 5351 Dernière mise à jour 28 mar., 2024" at bounding box center [313, 241] width 313 height 35
copy span "587 338 5351"
click at [265, 59] on h1 "Jubril Adesina Actif" at bounding box center [387, 59] width 494 height 16
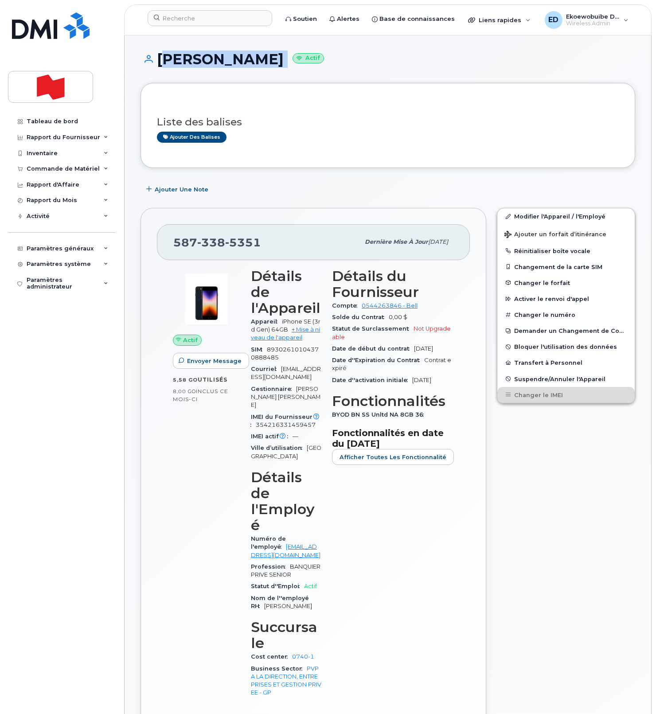
drag, startPoint x: 265, startPoint y: 59, endPoint x: 178, endPoint y: 61, distance: 87.3
click at [178, 61] on h1 "Jubril Adesina Actif" at bounding box center [387, 59] width 494 height 16
copy h1 "Jubril Adesina"
click at [196, 18] on input at bounding box center [210, 18] width 124 height 16
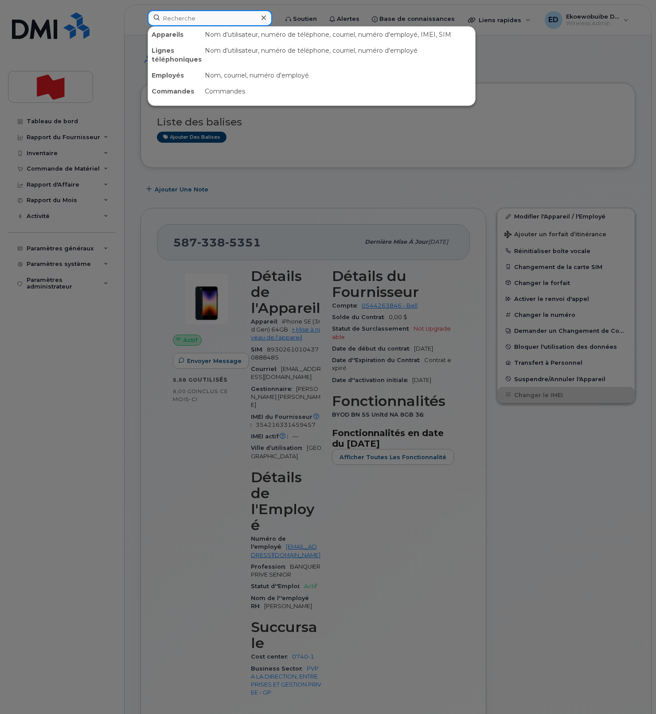
paste input "Megan Hiltz"
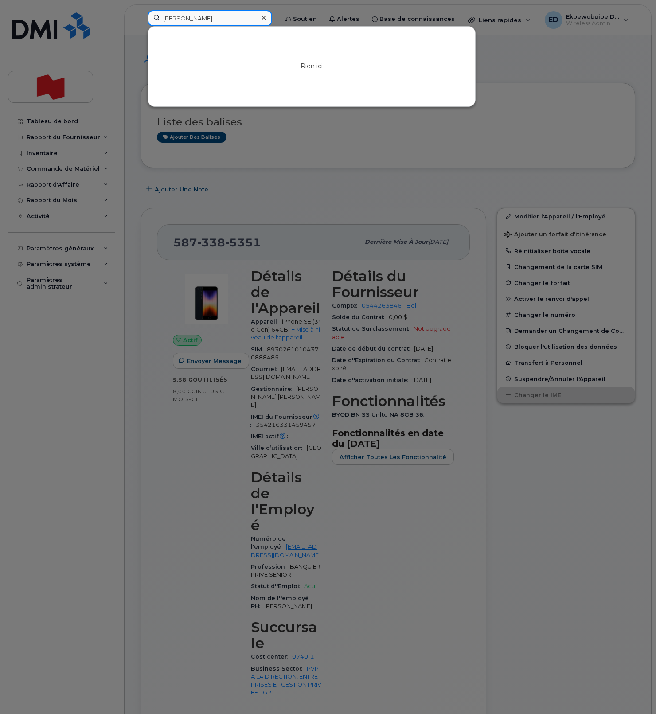
scroll to position [0, 0]
drag, startPoint x: 215, startPoint y: 18, endPoint x: 141, endPoint y: 19, distance: 73.6
click at [141, 19] on div "Megan Hiltz Rien ici" at bounding box center [209, 19] width 139 height 19
paste input "megan.hiltz@nbc.ca"
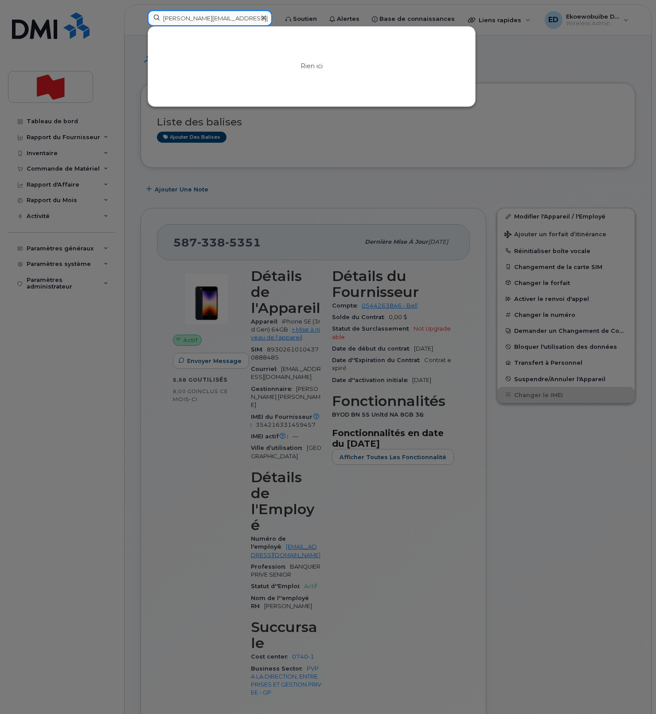
type input "megan.hiltz@nbc.ca"
click at [266, 20] on icon at bounding box center [263, 17] width 4 height 7
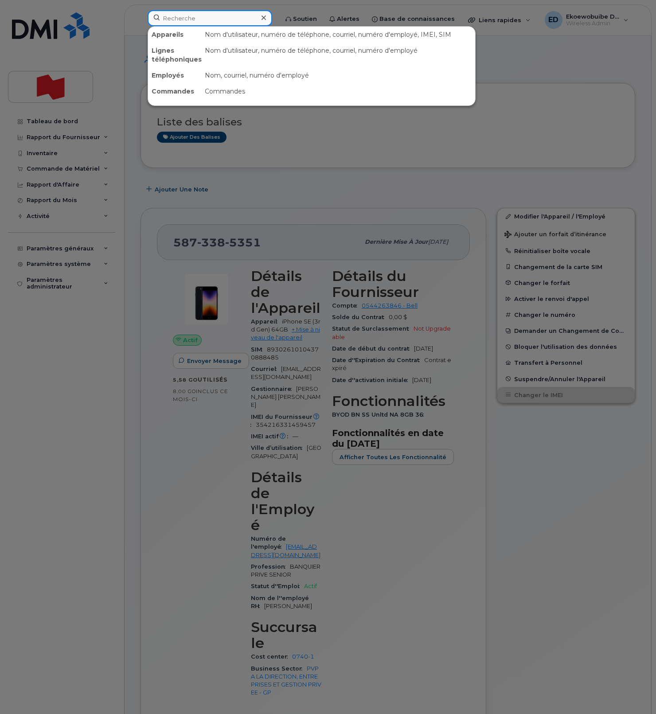
click at [252, 20] on input at bounding box center [210, 18] width 124 height 16
paste input "Lily Cheung"
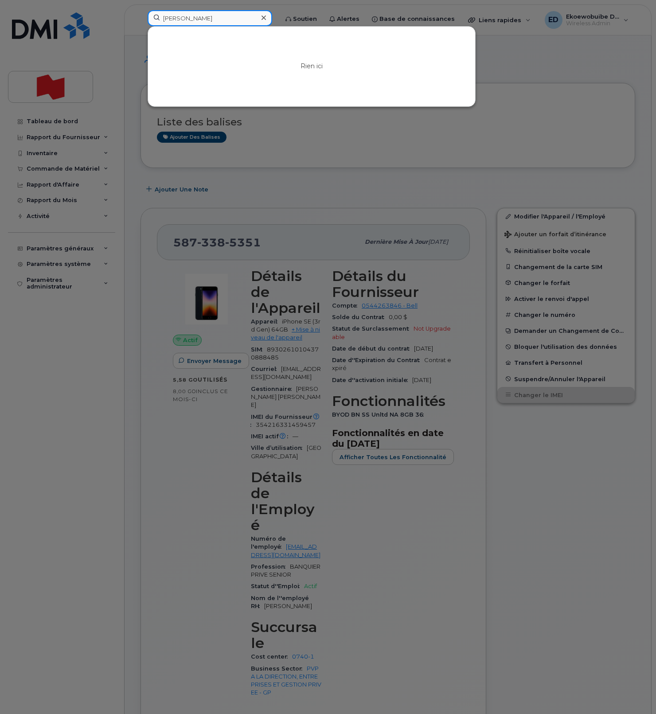
type input "Lily Cheung"
click at [191, 19] on input "Lily Cheung" at bounding box center [210, 18] width 124 height 16
click at [210, 21] on input "Lily Cheung" at bounding box center [210, 18] width 124 height 16
drag, startPoint x: 218, startPoint y: 19, endPoint x: 157, endPoint y: 18, distance: 61.2
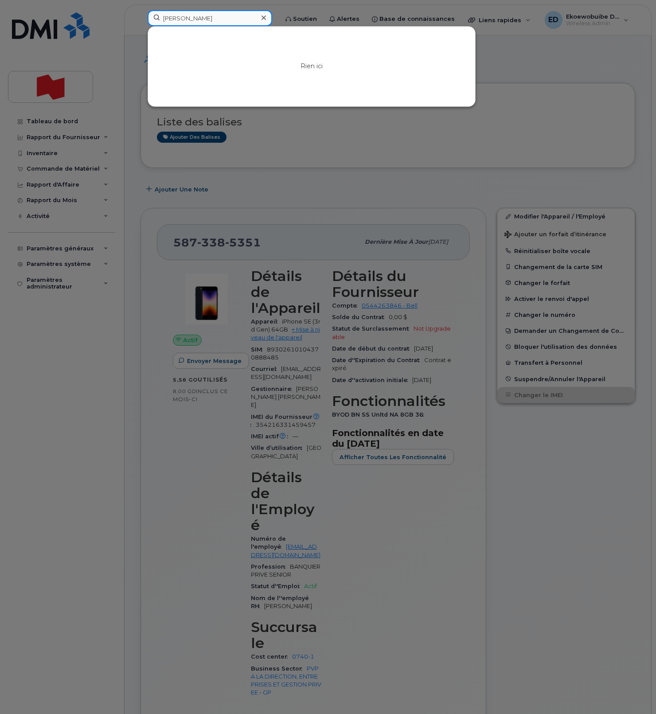
click at [157, 18] on input "Lily Cheung" at bounding box center [210, 18] width 124 height 16
type input "352938147322437"
click at [187, 20] on input "352938147322437" at bounding box center [210, 18] width 124 height 16
click at [242, 19] on input "352938147322437" at bounding box center [210, 18] width 124 height 16
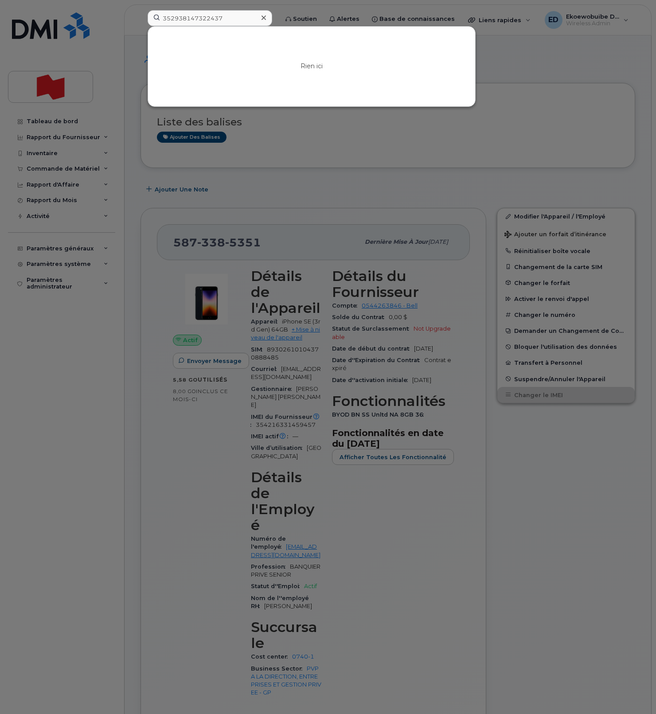
click at [266, 19] on icon at bounding box center [263, 17] width 4 height 7
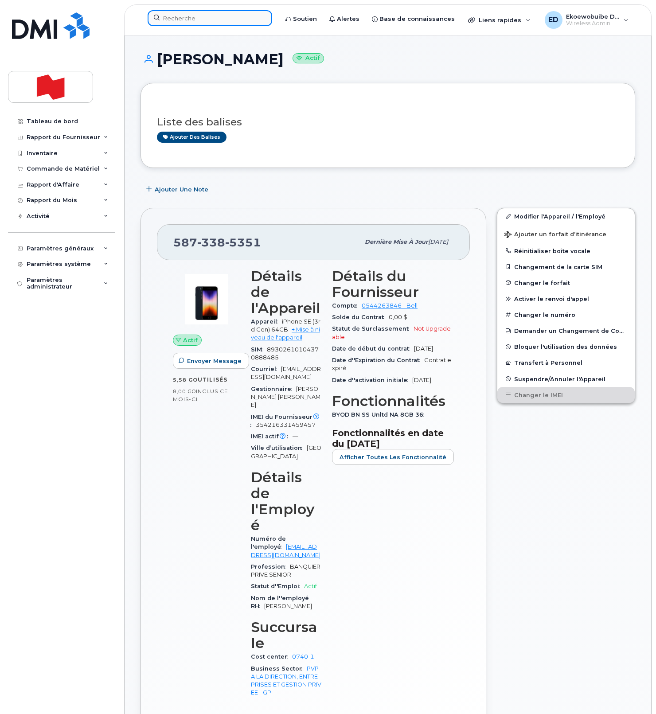
click at [251, 18] on input at bounding box center [210, 18] width 124 height 16
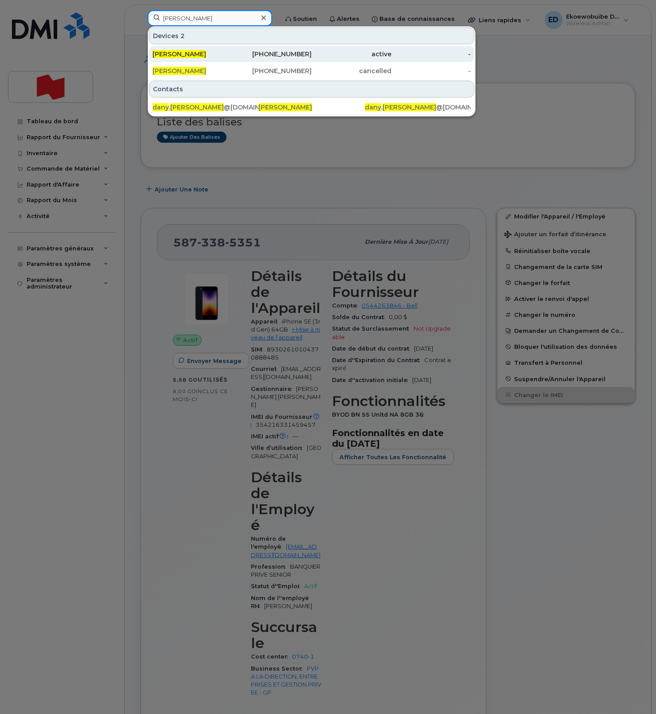
type input "dany caron"
click at [184, 54] on span "Dany Caron" at bounding box center [179, 54] width 54 height 8
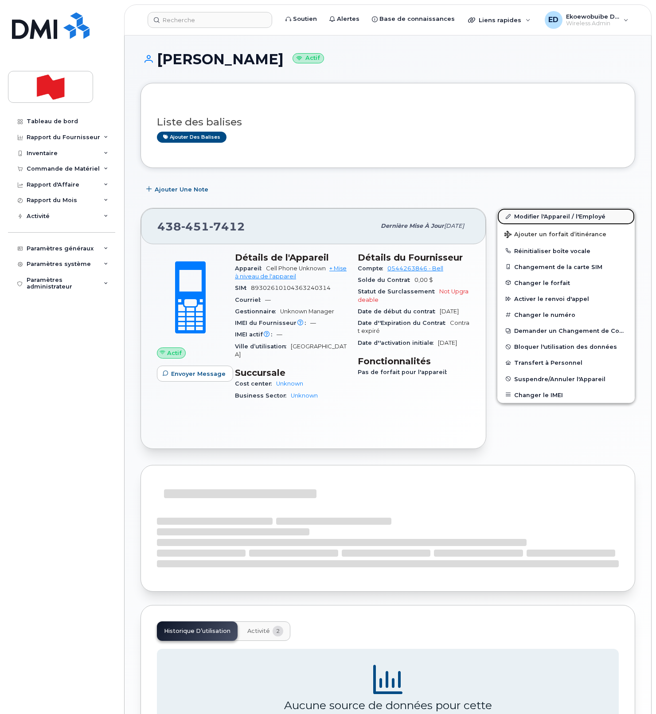
click at [525, 217] on link "Modifier l'Appareil / l'Employé" at bounding box center [565, 216] width 137 height 16
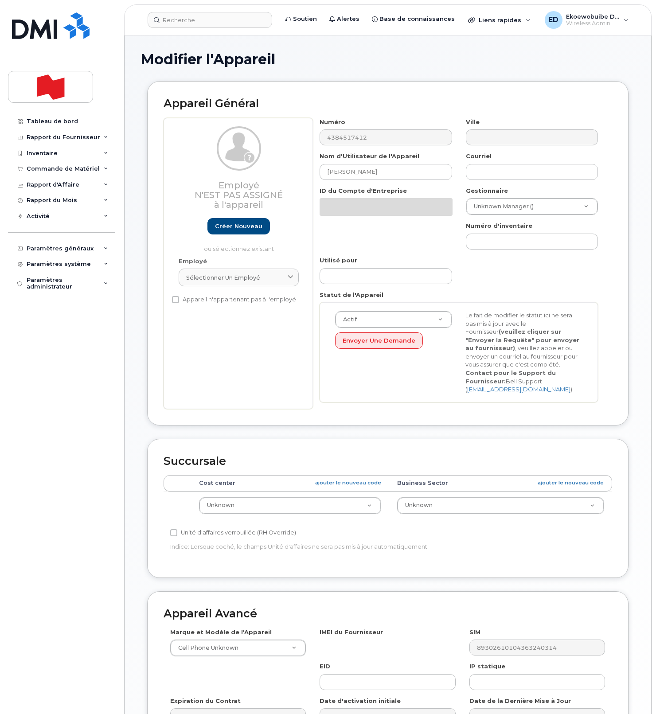
select select "22916206"
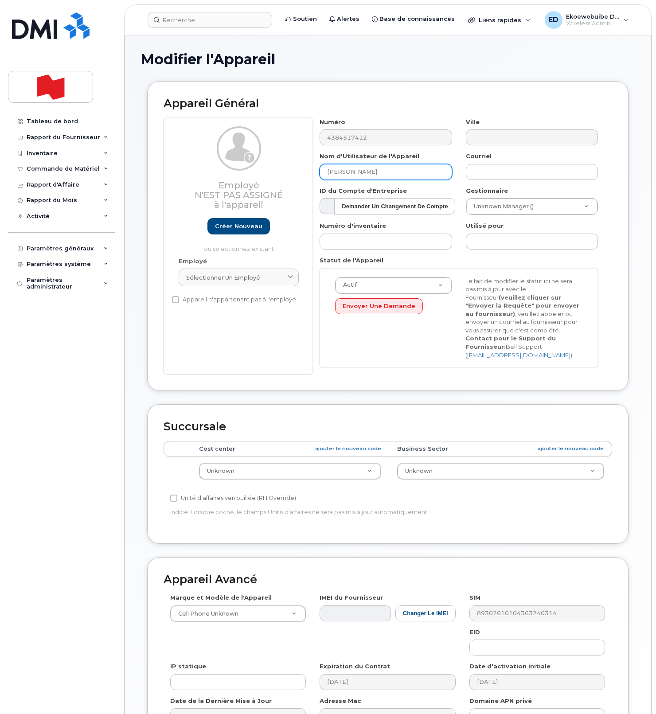
drag, startPoint x: 377, startPoint y: 174, endPoint x: 313, endPoint y: 170, distance: 64.4
click at [313, 170] on div "Nom d'Utilisateur de l'Appareil Dany Caron" at bounding box center [386, 166] width 146 height 28
type input "Dispo - MTL"
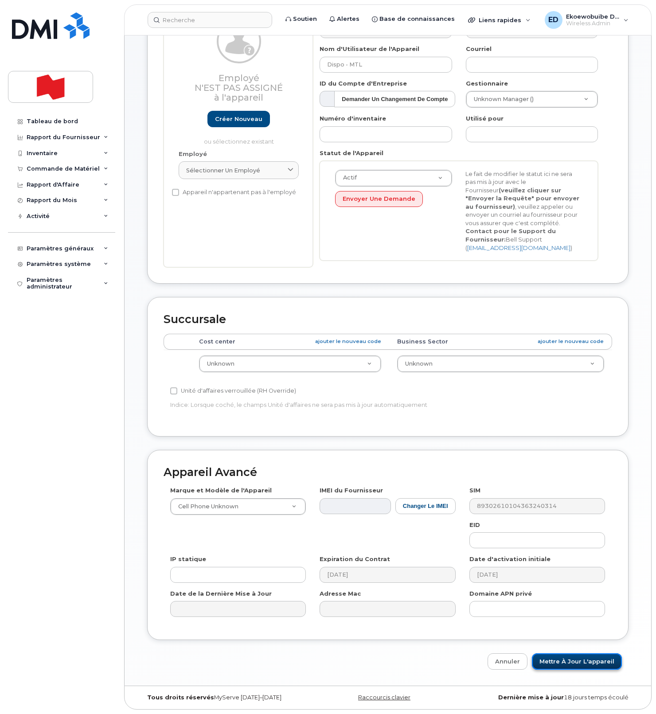
click at [565, 660] on input "Mettre à jour l'appareil" at bounding box center [577, 661] width 90 height 16
type input "Sauvegarde..."
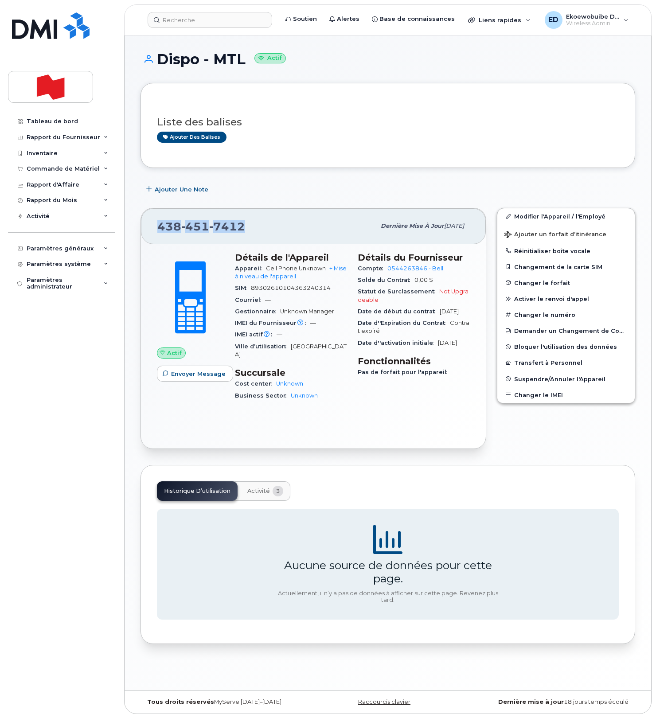
drag, startPoint x: 248, startPoint y: 230, endPoint x: 159, endPoint y: 229, distance: 89.1
click at [159, 229] on div "[PHONE_NUMBER]" at bounding box center [266, 226] width 218 height 19
copy span "[PHONE_NUMBER]"
click at [185, 21] on input at bounding box center [210, 20] width 124 height 16
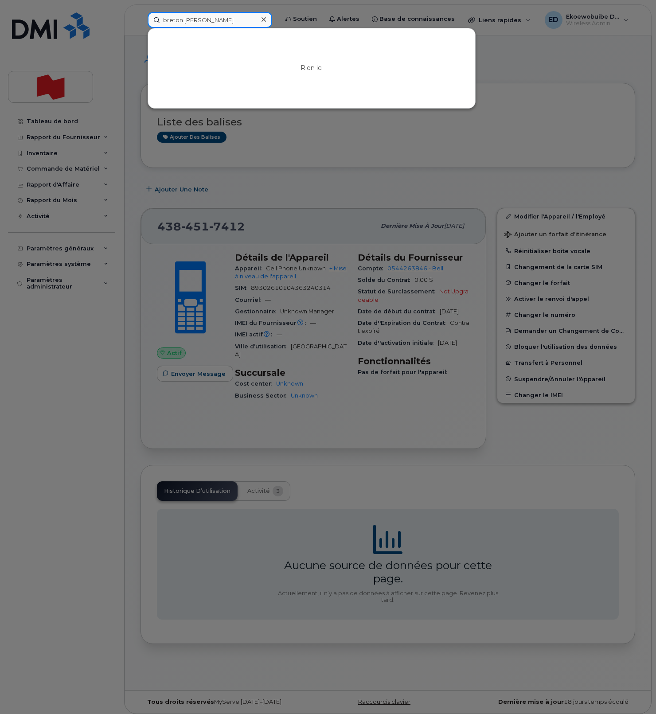
scroll to position [4, 0]
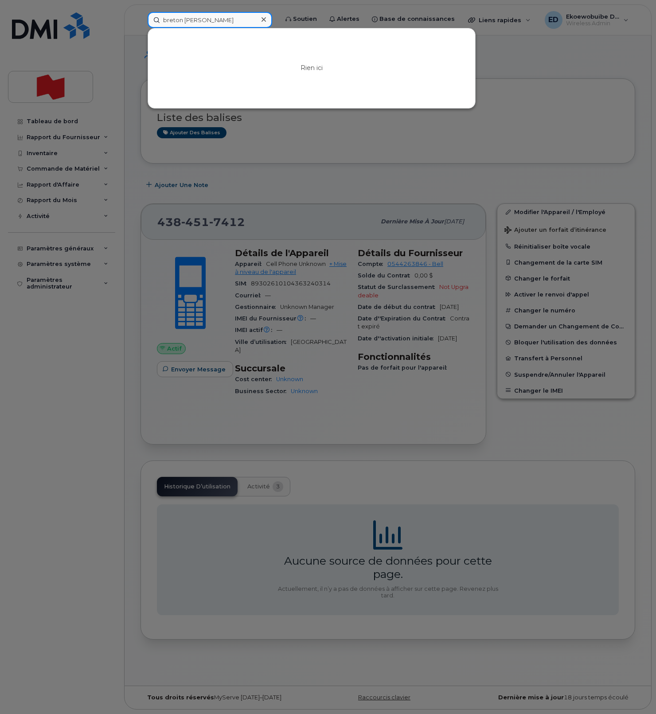
drag, startPoint x: 213, startPoint y: 21, endPoint x: 219, endPoint y: 22, distance: 5.8
click at [214, 21] on input "breton tessier" at bounding box center [210, 20] width 124 height 16
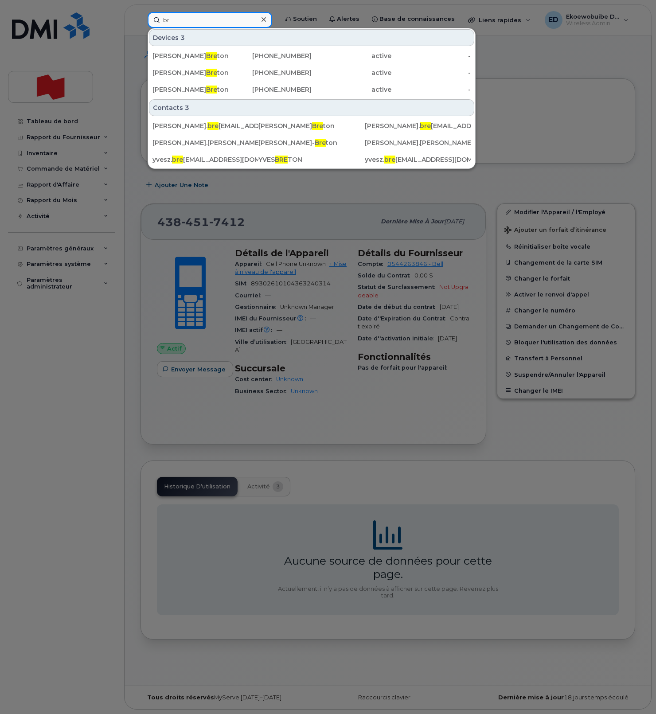
type input "b"
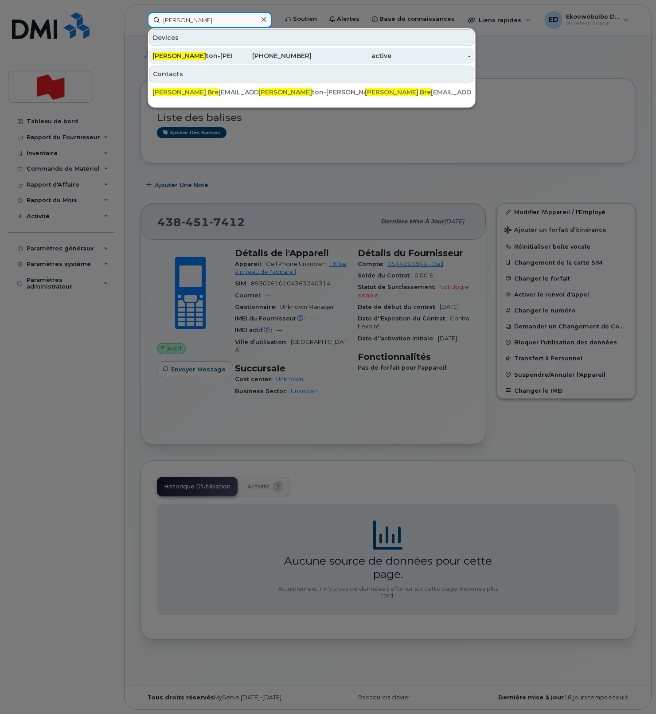
type input "catherine bre"
click at [174, 57] on span "Catherine Bre" at bounding box center [179, 56] width 54 height 8
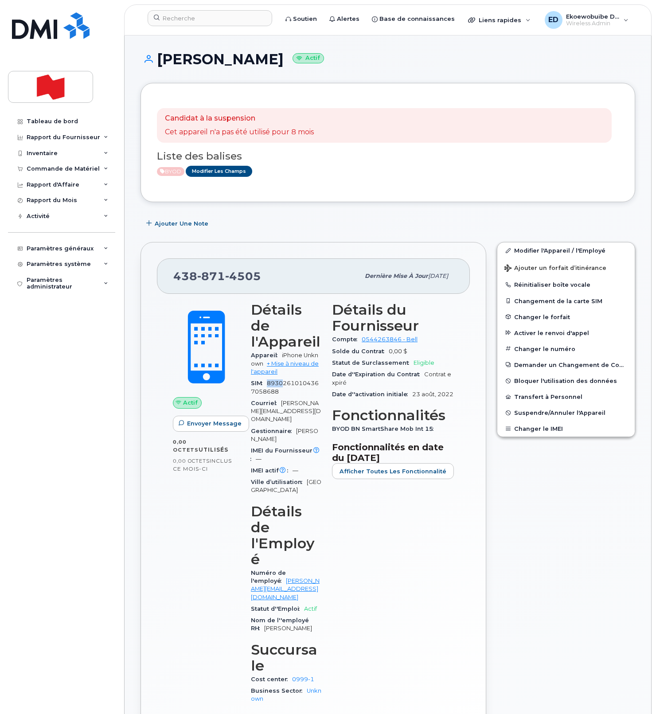
drag, startPoint x: 285, startPoint y: 368, endPoint x: 269, endPoint y: 368, distance: 15.5
click at [269, 380] on span "89302610104367058688" at bounding box center [285, 387] width 68 height 15
copy span "8930"
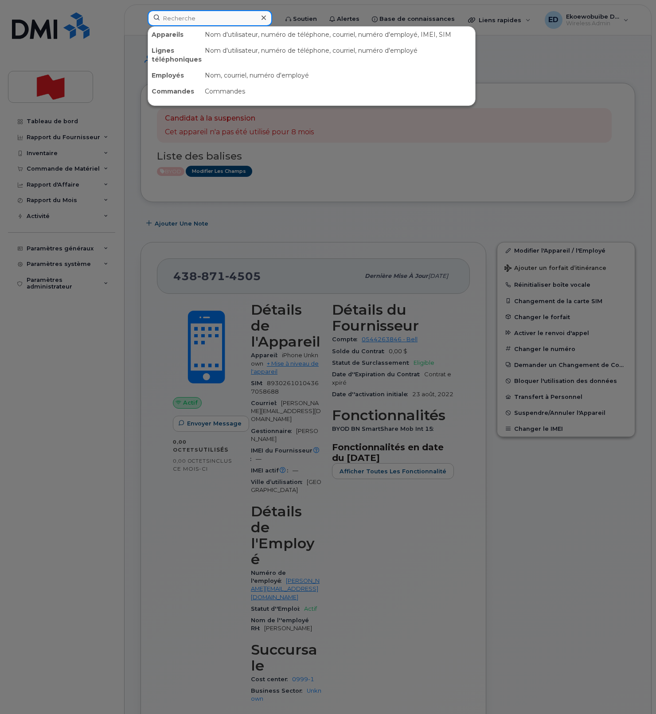
click at [202, 23] on input at bounding box center [210, 18] width 124 height 16
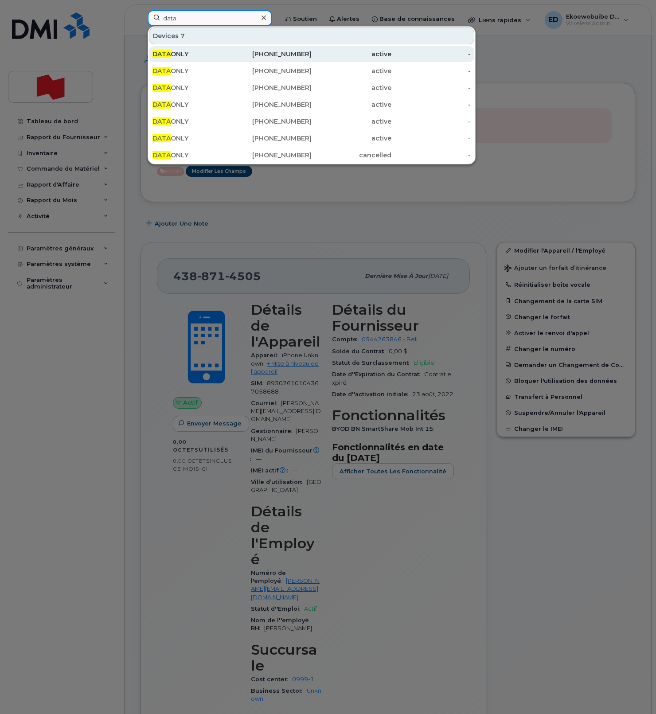
type input "data"
click at [184, 57] on div "DATA ONLY" at bounding box center [192, 54] width 80 height 9
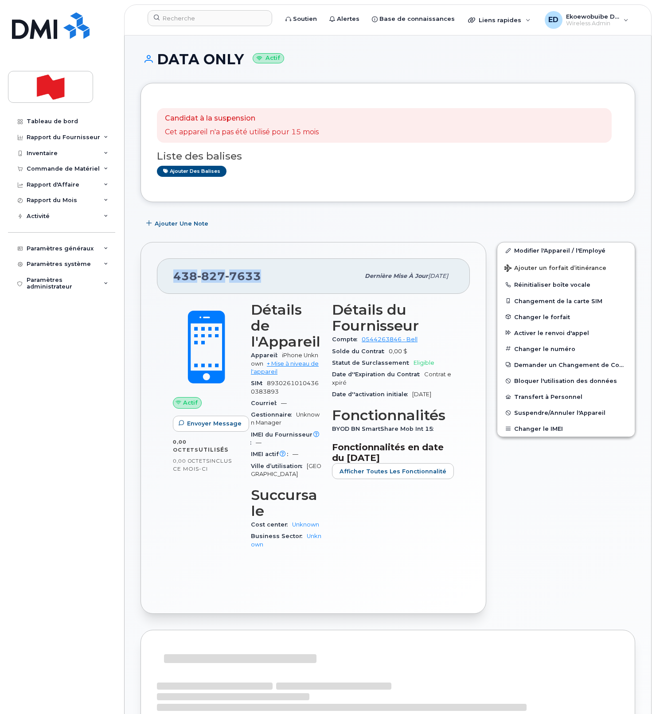
drag, startPoint x: 262, startPoint y: 279, endPoint x: 174, endPoint y: 278, distance: 88.2
click at [174, 278] on div "[PHONE_NUMBER]" at bounding box center [266, 276] width 186 height 19
copy span "438 827 7633"
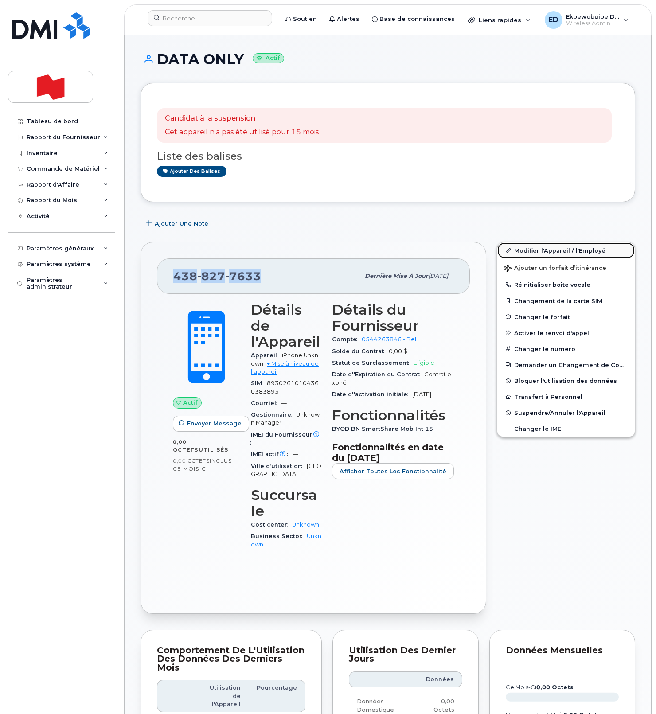
click at [530, 250] on link "Modifier l'Appareil / l'Employé" at bounding box center [565, 250] width 137 height 16
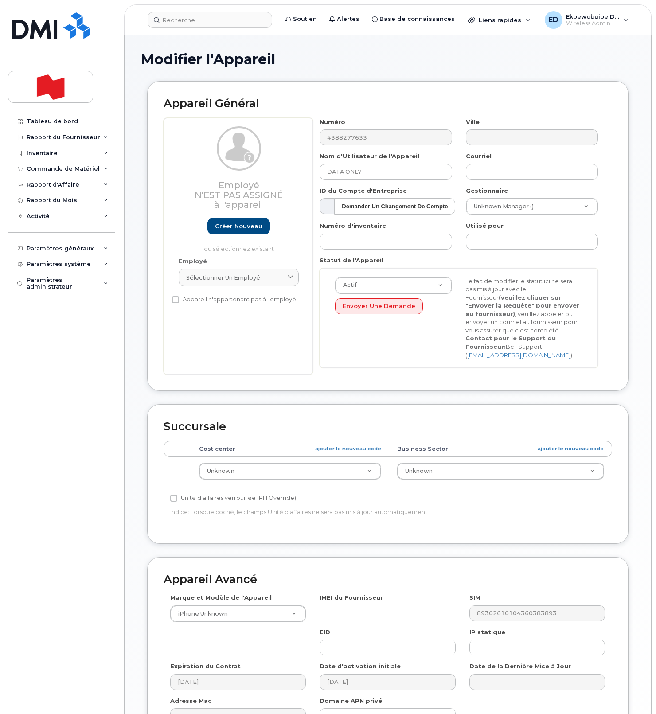
select select "22916206"
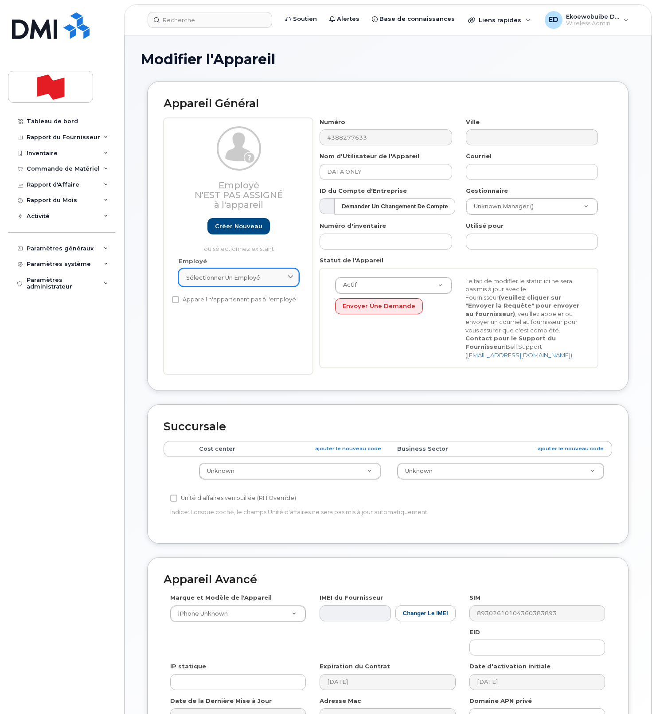
click at [274, 276] on div "Sélectionner un employé" at bounding box center [238, 277] width 105 height 8
paste input "[PERSON_NAME]"
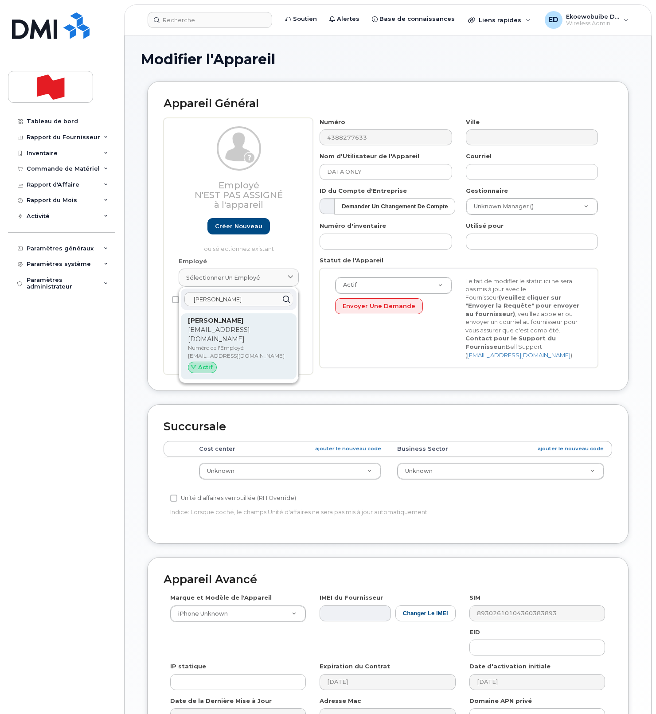
type input "[PERSON_NAME]"
click at [217, 344] on p "Numéro de l'Employé: [EMAIL_ADDRESS][DOMAIN_NAME]" at bounding box center [238, 352] width 101 height 16
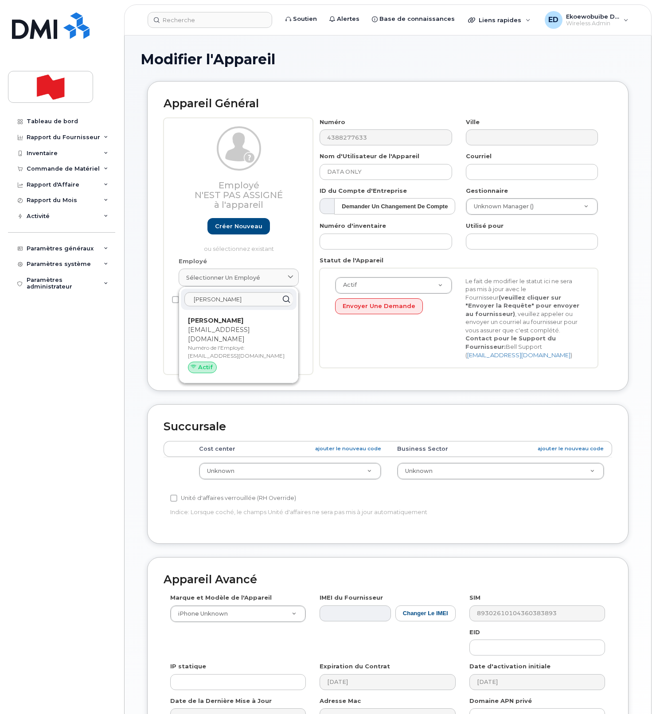
type input "[EMAIL_ADDRESS][DOMAIN_NAME]"
type input "[PERSON_NAME]"
type input "[EMAIL_ADDRESS][DOMAIN_NAME]"
type input "22916245"
select select "22917073"
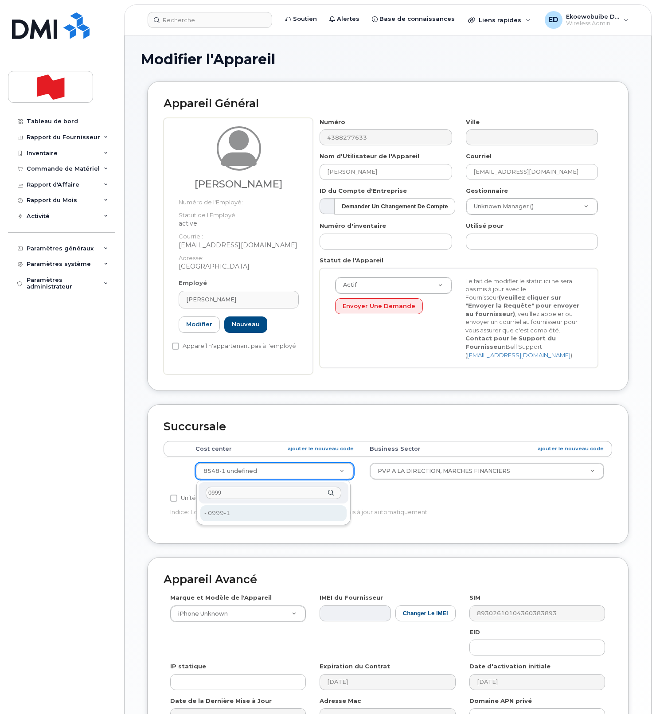
type input "0999"
type input "22916643"
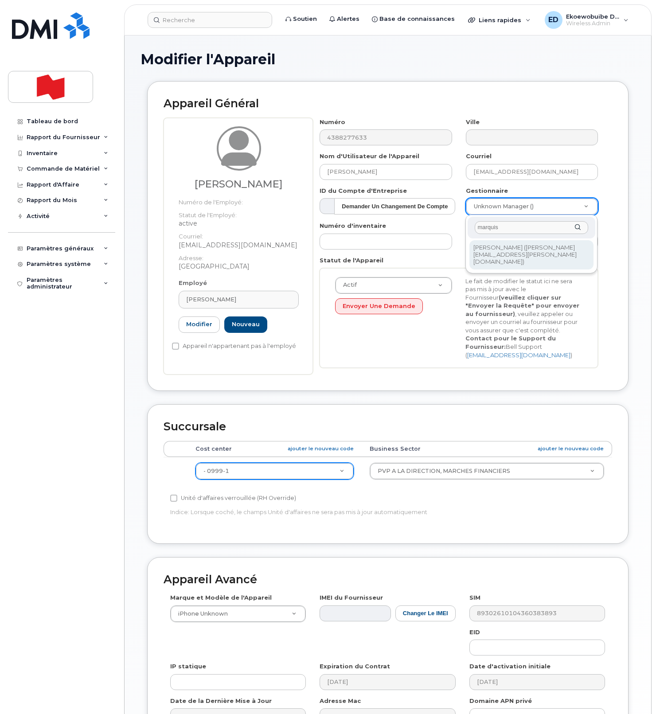
type input "marquis"
type input "1921293"
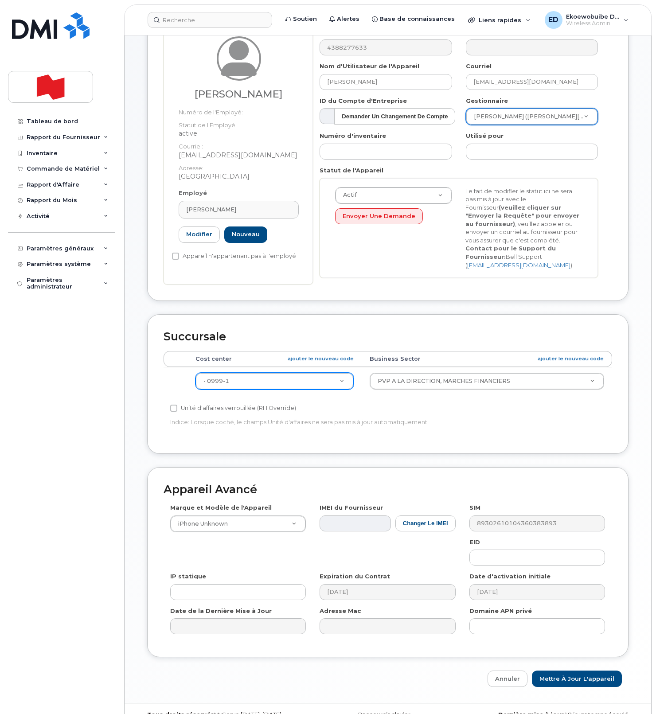
scroll to position [109, 0]
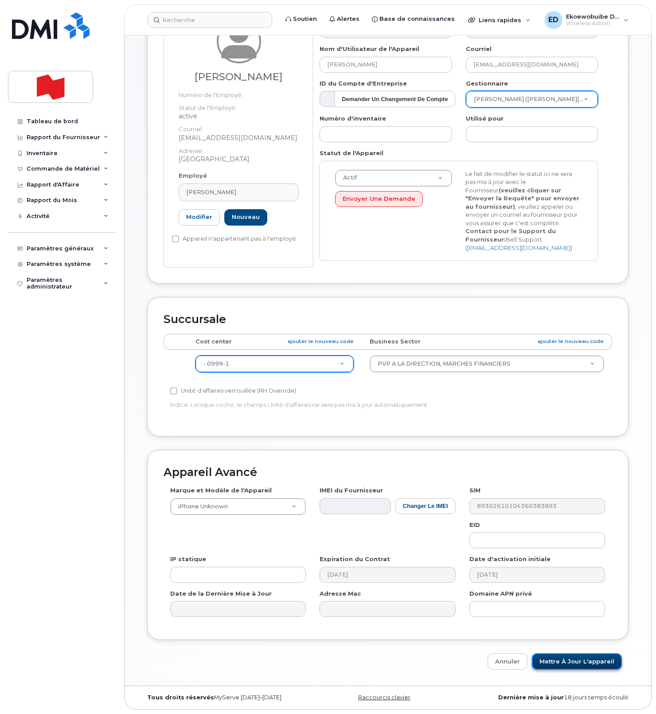
drag, startPoint x: 560, startPoint y: 660, endPoint x: 566, endPoint y: 663, distance: 7.2
click at [560, 660] on input "Mettre à jour l'appareil" at bounding box center [577, 661] width 90 height 16
type input "Sauvegarde..."
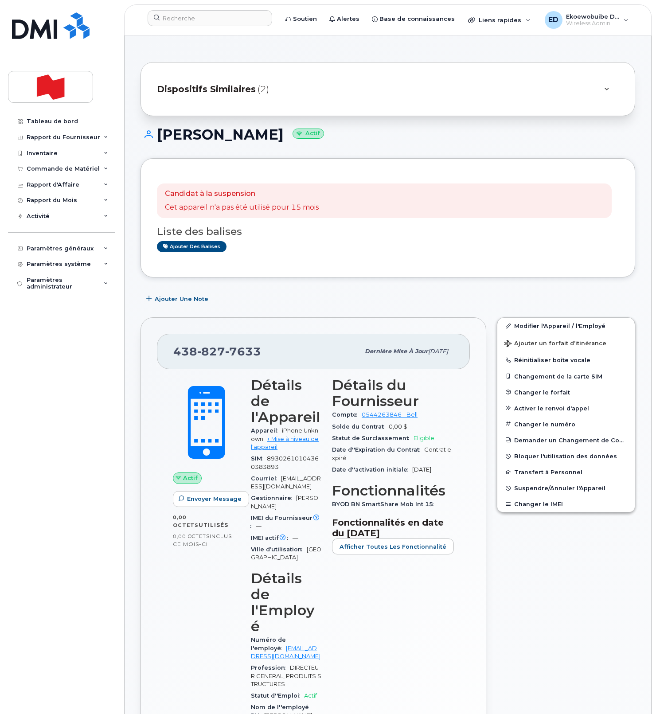
click at [261, 352] on div "[PHONE_NUMBER]" at bounding box center [266, 351] width 186 height 19
drag, startPoint x: 260, startPoint y: 352, endPoint x: 175, endPoint y: 352, distance: 84.6
click at [175, 352] on div "[PHONE_NUMBER]" at bounding box center [266, 351] width 186 height 19
copy span "[PHONE_NUMBER]"
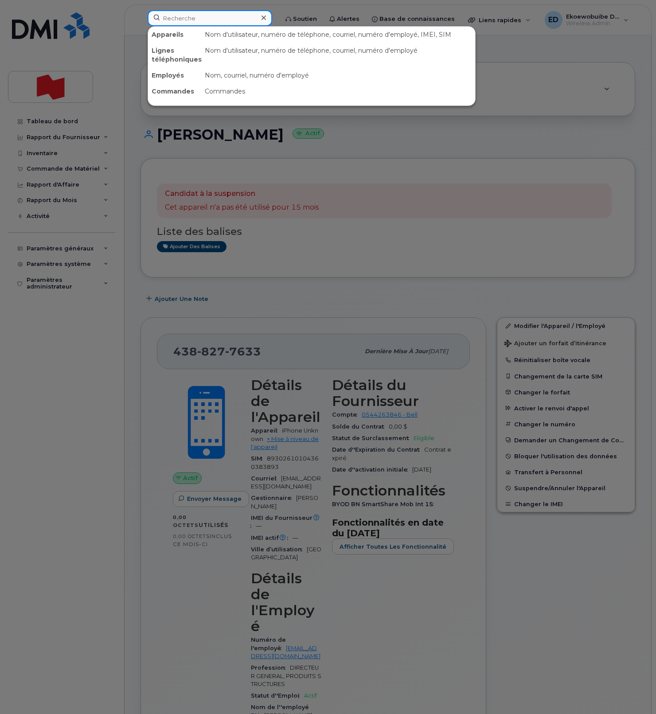
click at [195, 21] on input at bounding box center [210, 18] width 124 height 16
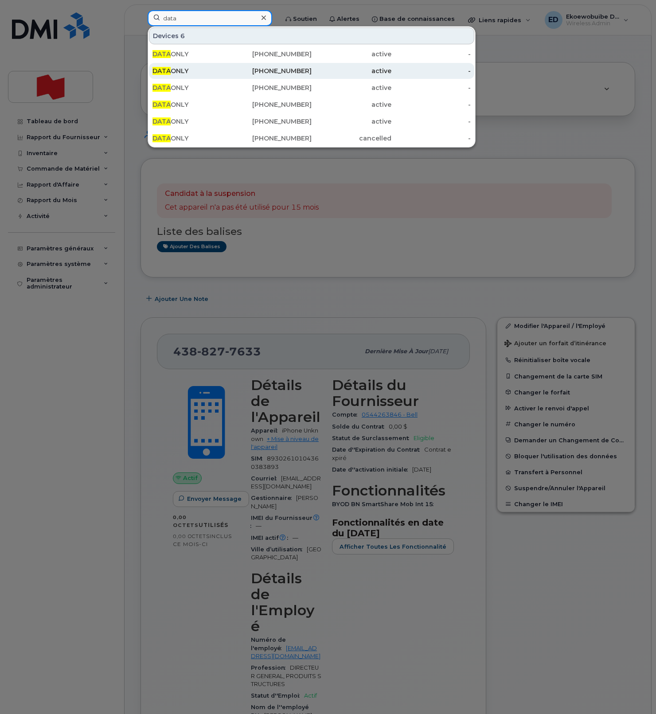
type input "data"
click at [204, 54] on div "DATA ONLY" at bounding box center [192, 54] width 80 height 9
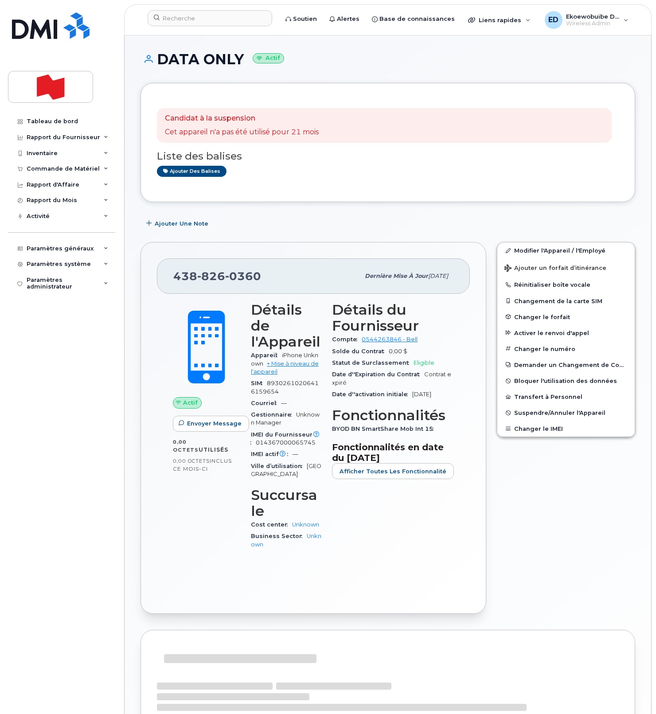
click at [273, 281] on div "438 826 0360" at bounding box center [266, 276] width 186 height 19
drag, startPoint x: 267, startPoint y: 278, endPoint x: 176, endPoint y: 280, distance: 90.8
click at [176, 280] on div "438 826 0360" at bounding box center [266, 276] width 186 height 19
copy span "438 826 0360"
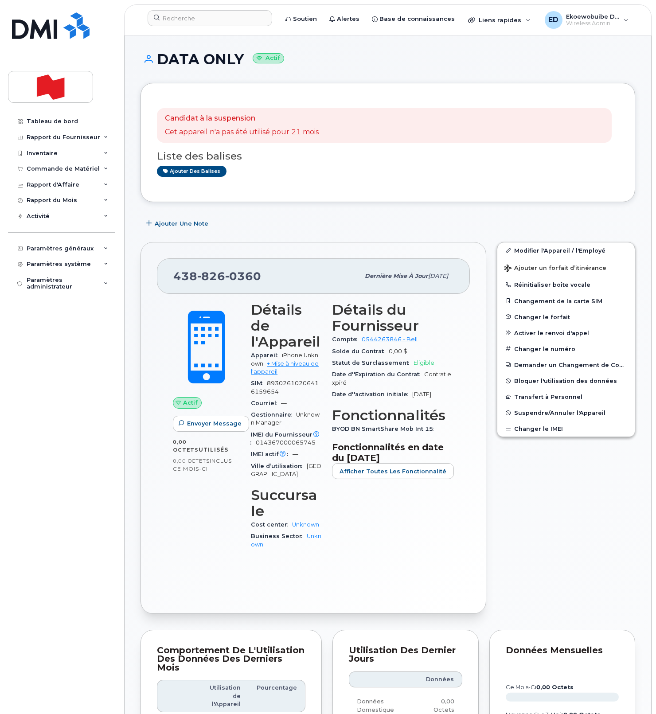
click at [354, 222] on div "Ajouter une Note" at bounding box center [387, 223] width 494 height 16
click at [524, 251] on link "Modifier l'Appareil / l'Employé" at bounding box center [565, 250] width 137 height 16
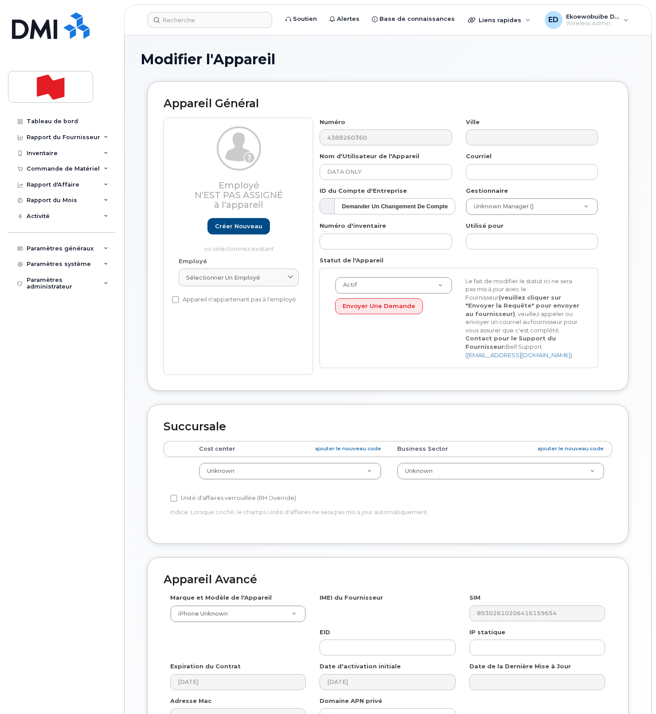
select select "22916206"
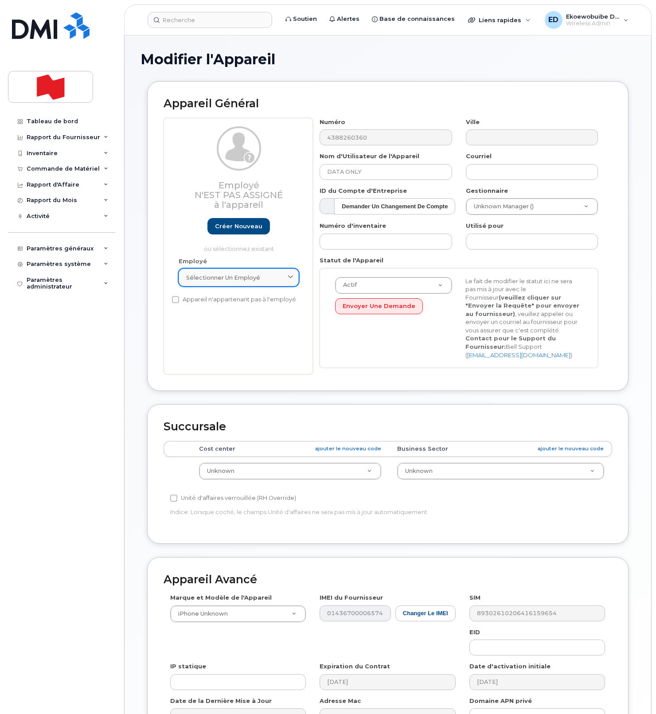
click at [267, 279] on div "Sélectionner un employé" at bounding box center [238, 277] width 105 height 8
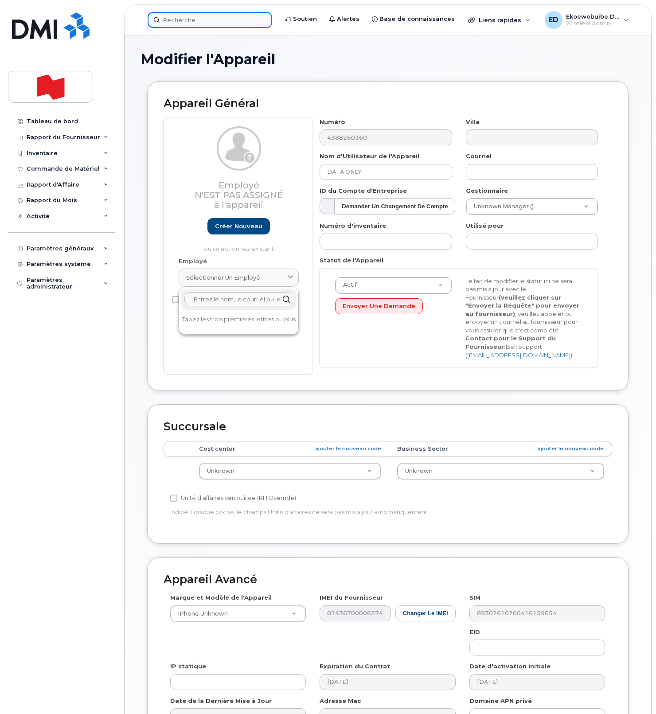
click at [187, 22] on input at bounding box center [210, 20] width 124 height 16
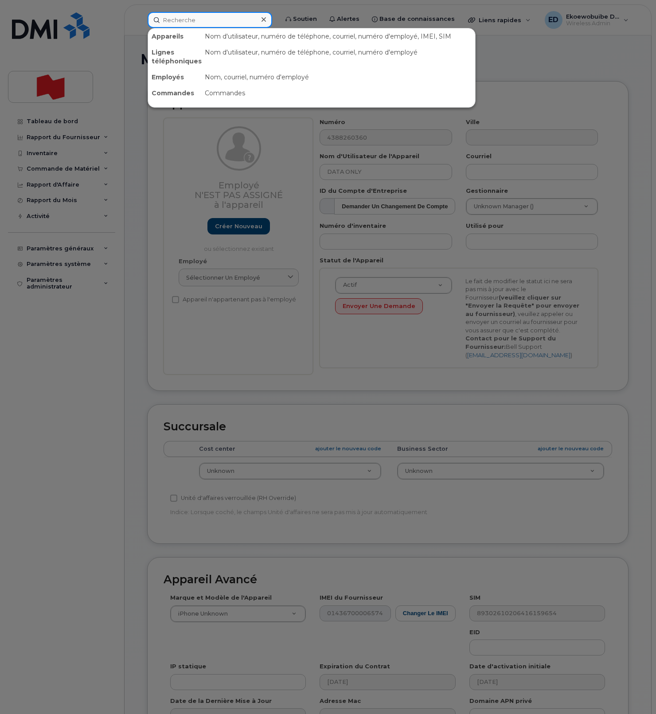
paste input "Kory Brewster"
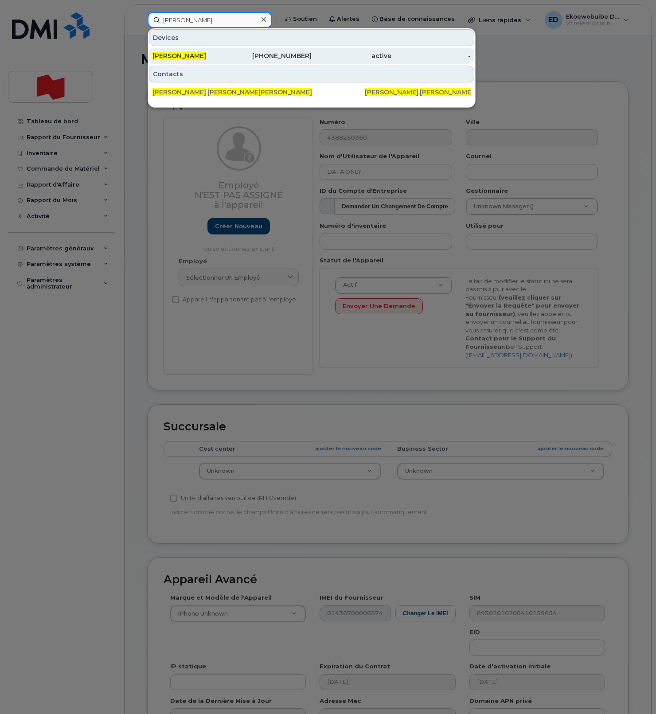
type input "Kory Brewster"
click at [177, 56] on span "Kory Brewster" at bounding box center [179, 56] width 54 height 8
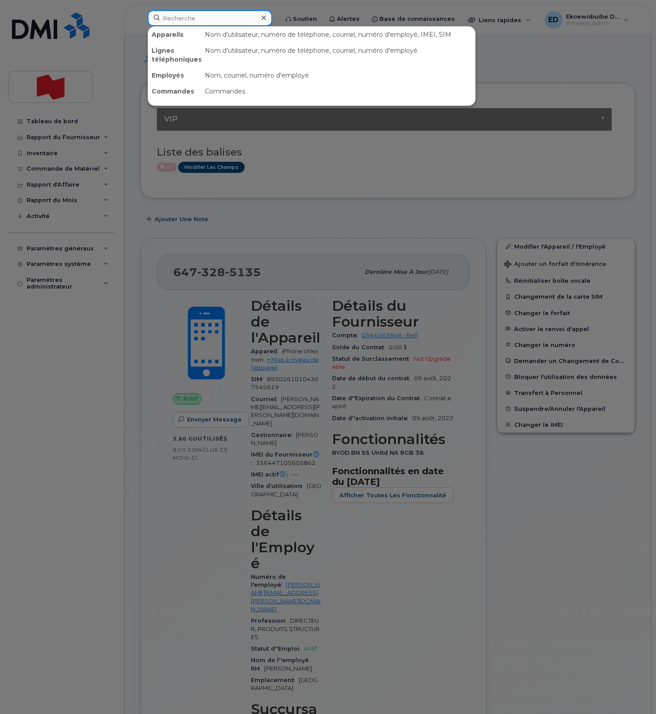
click at [195, 23] on input at bounding box center [210, 18] width 124 height 16
paste input "438-826-0360"
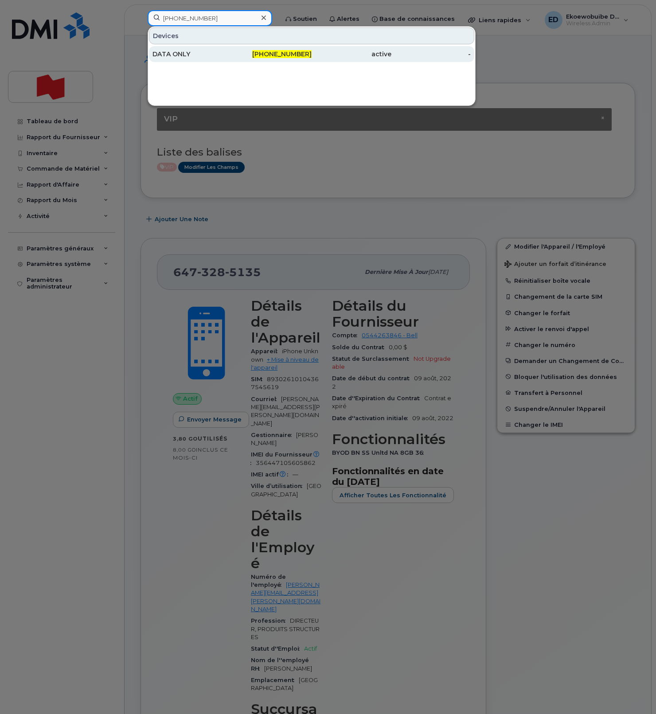
type input "438-826-0360"
click at [182, 55] on div "DATA ONLY" at bounding box center [192, 54] width 80 height 9
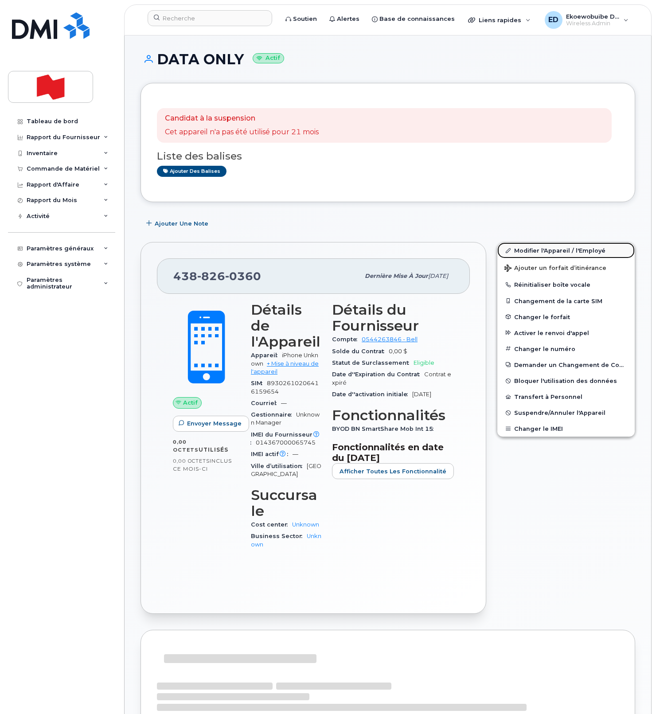
click at [525, 249] on link "Modifier l'Appareil / l'Employé" at bounding box center [565, 250] width 137 height 16
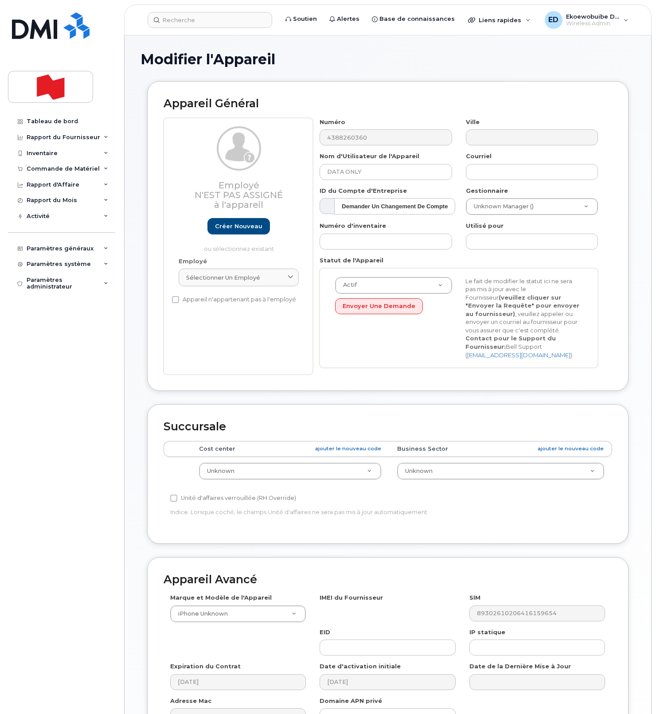
select select "22916206"
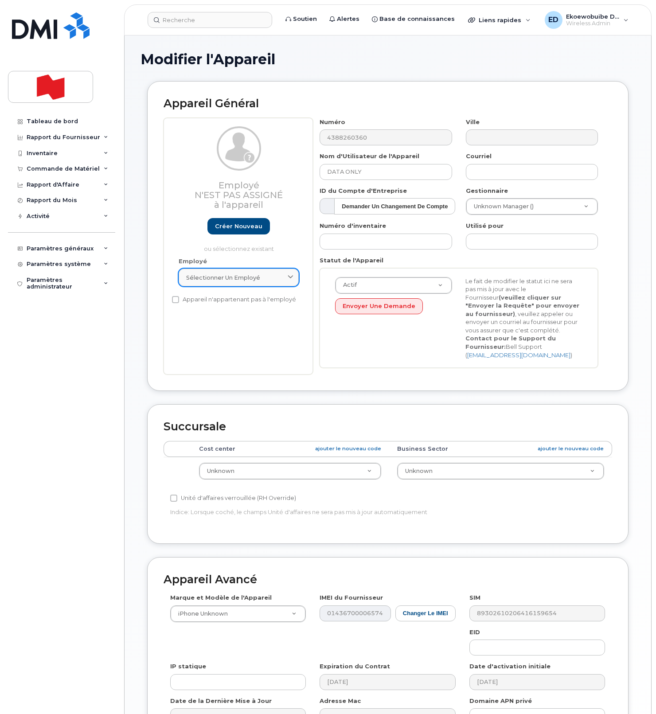
click at [274, 278] on div "Sélectionner un employé" at bounding box center [238, 277] width 105 height 8
paste input "Kory Brewster"
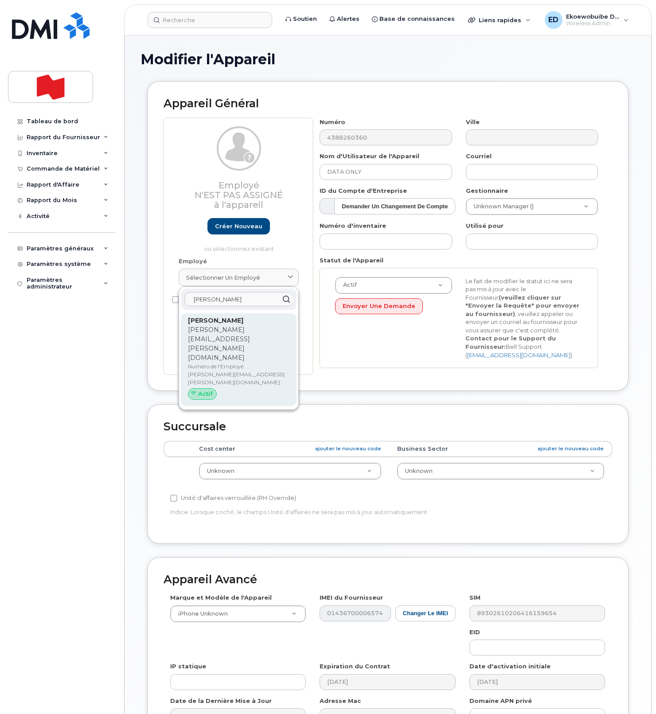
type input "Kory Brewster"
click at [222, 331] on p "kory.brewster@bnc.ca" at bounding box center [238, 343] width 101 height 37
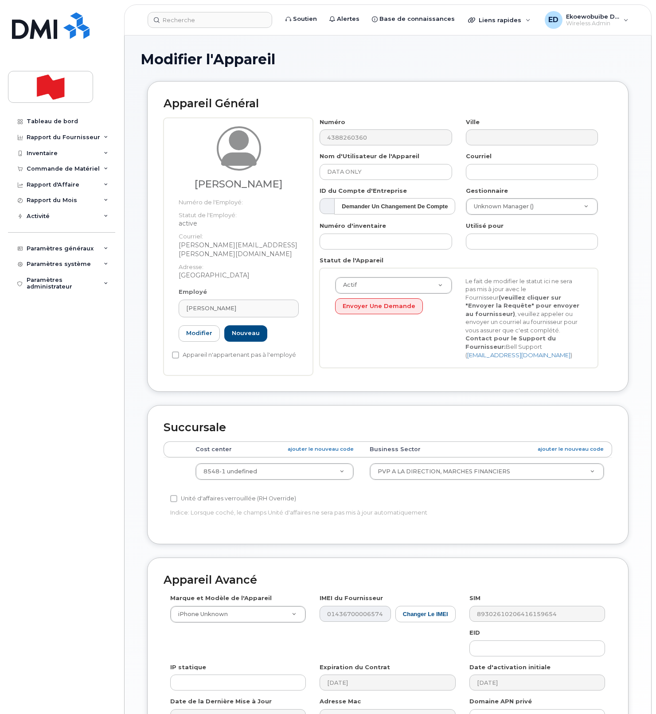
type input "kory.brewster@bnc.ca"
type input "KORY BREWSTER"
type input "kory.brewster@bnc.ca"
type input "22916245"
select select "22917073"
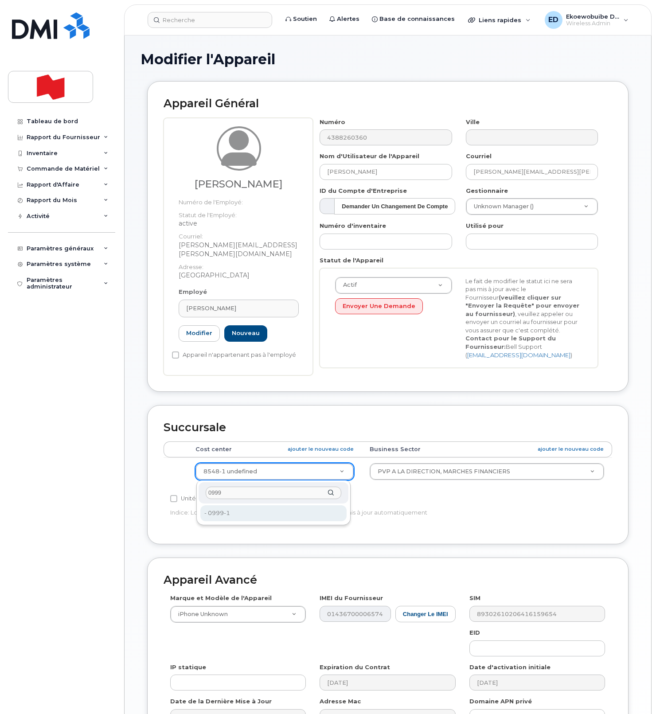
type input "0999"
type input "22916643"
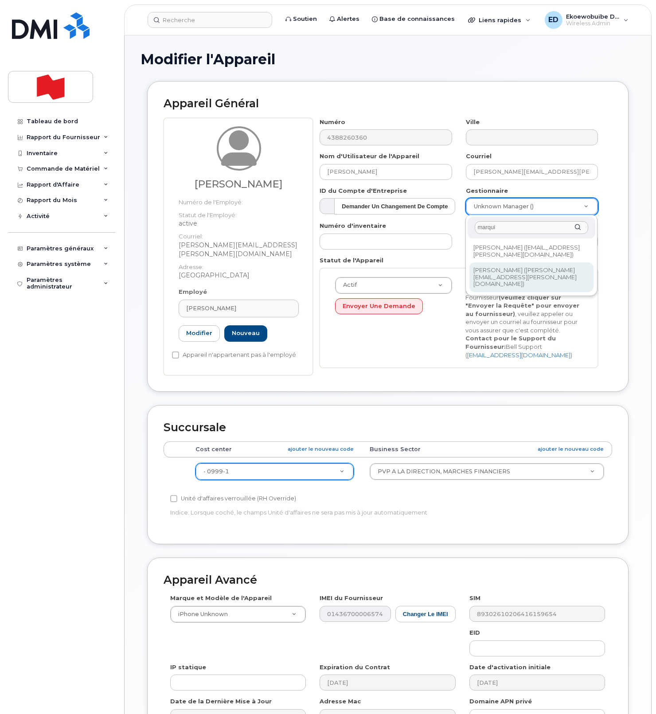
type input "marqui"
type input "1921293"
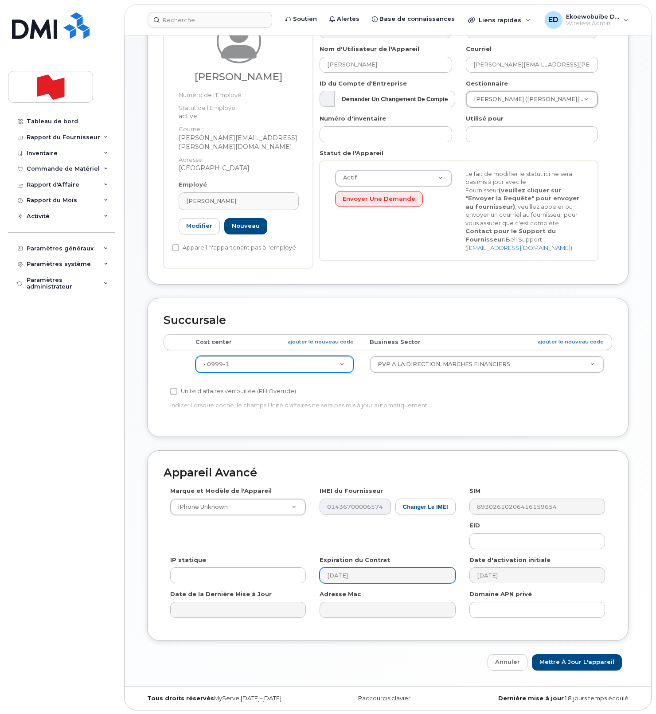
scroll to position [109, 0]
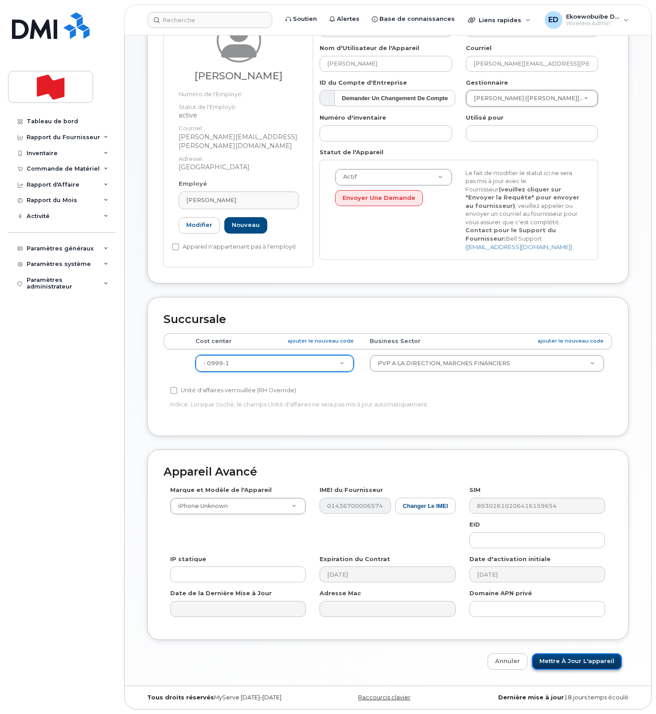
click at [558, 664] on input "Mettre à jour l'appareil" at bounding box center [577, 661] width 90 height 16
type input "Sauvegarde..."
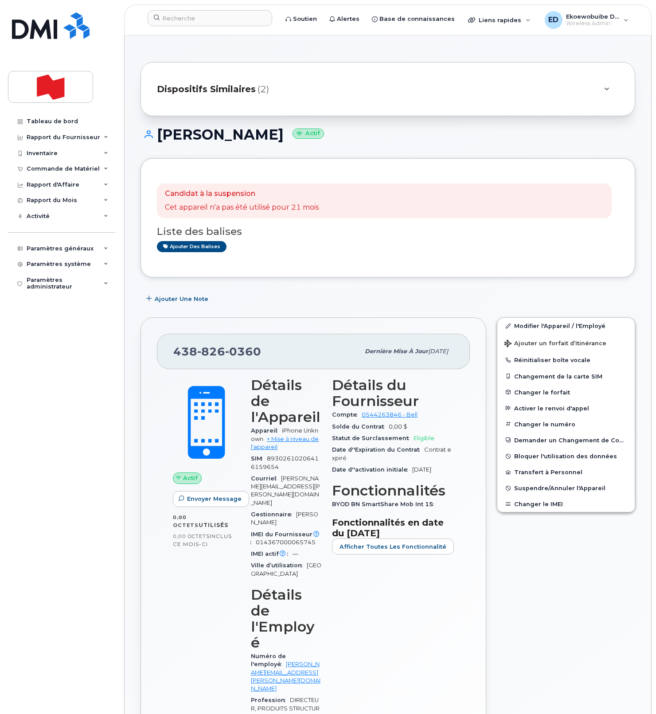
drag, startPoint x: 270, startPoint y: 354, endPoint x: 265, endPoint y: 357, distance: 6.4
click at [270, 355] on div "438 826 0360" at bounding box center [266, 351] width 186 height 19
drag, startPoint x: 265, startPoint y: 355, endPoint x: 174, endPoint y: 355, distance: 90.8
click at [174, 355] on div "438 826 0360" at bounding box center [266, 351] width 186 height 19
copy span "438 826 0360"
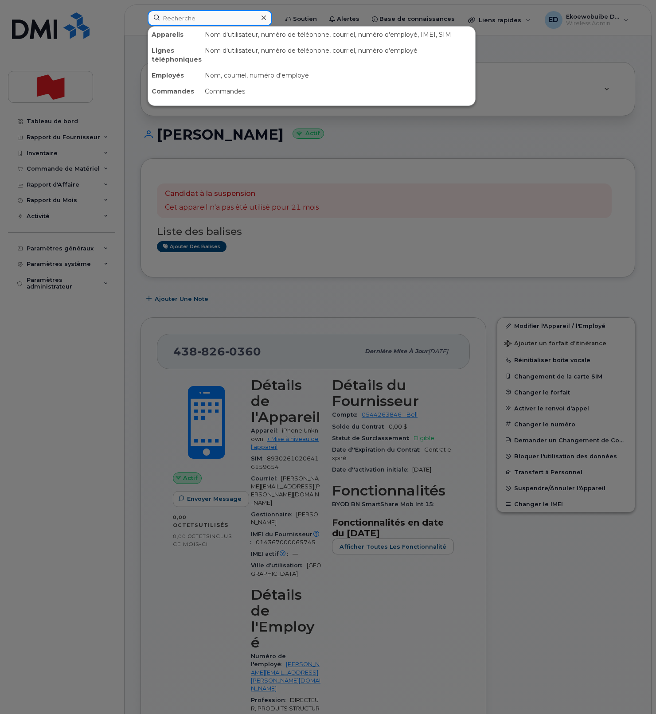
click at [192, 23] on input at bounding box center [210, 18] width 124 height 16
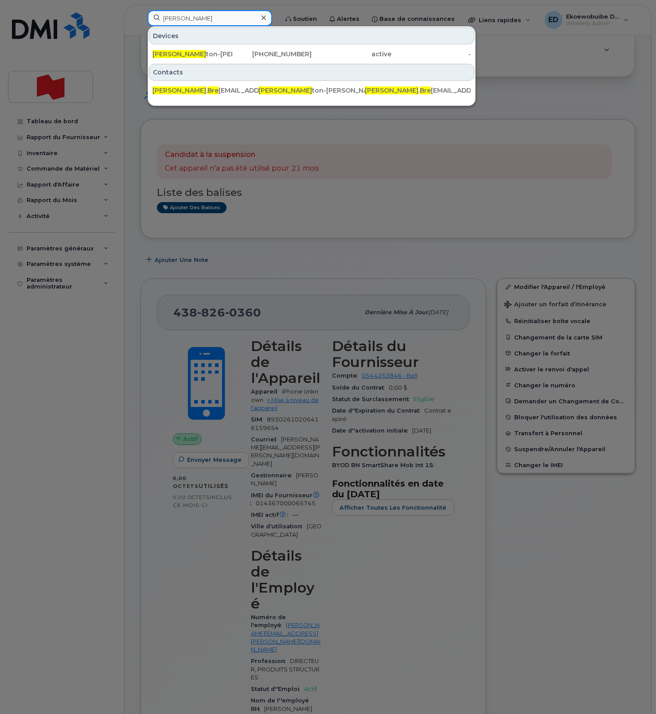
scroll to position [43, 0]
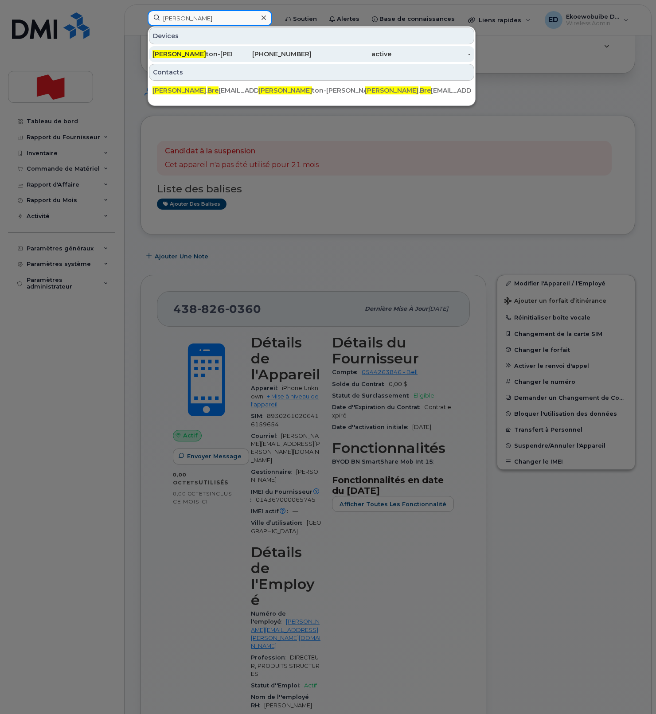
type input "catherine bre"
click at [214, 56] on div "Catherine Bre ton-Tessier" at bounding box center [192, 54] width 80 height 9
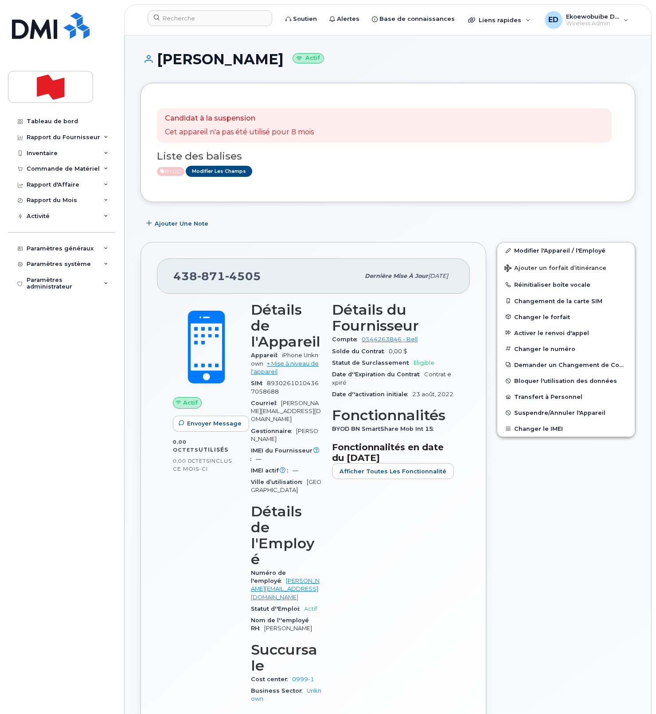
click at [188, 21] on input at bounding box center [210, 18] width 124 height 16
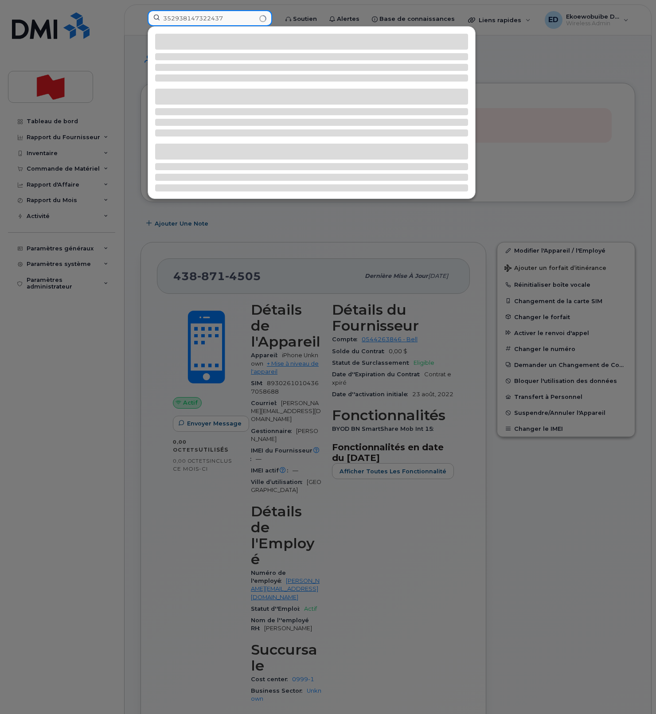
scroll to position [13, 0]
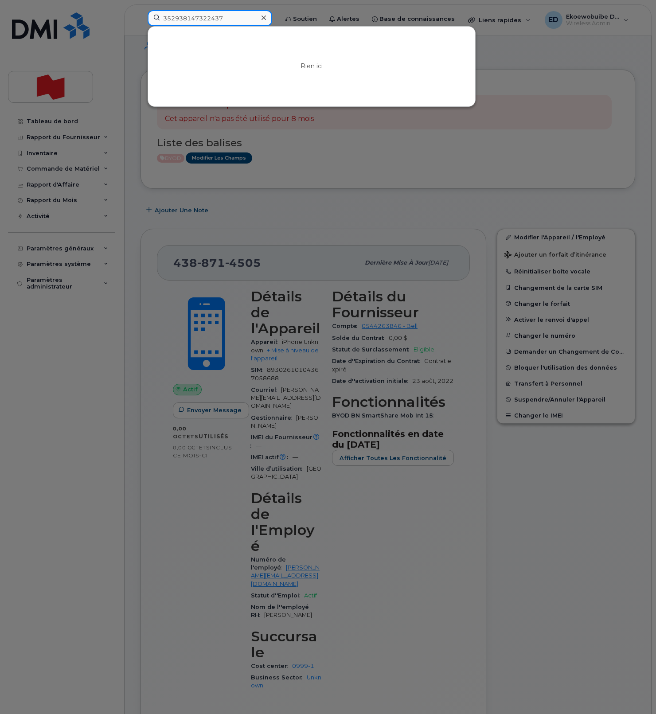
click at [193, 17] on input "352938147322437" at bounding box center [210, 18] width 124 height 16
paste input "8930 2610207419443582"
click at [181, 19] on input "8930 2610207419443582" at bounding box center [210, 18] width 124 height 16
type input "89302610207419443582"
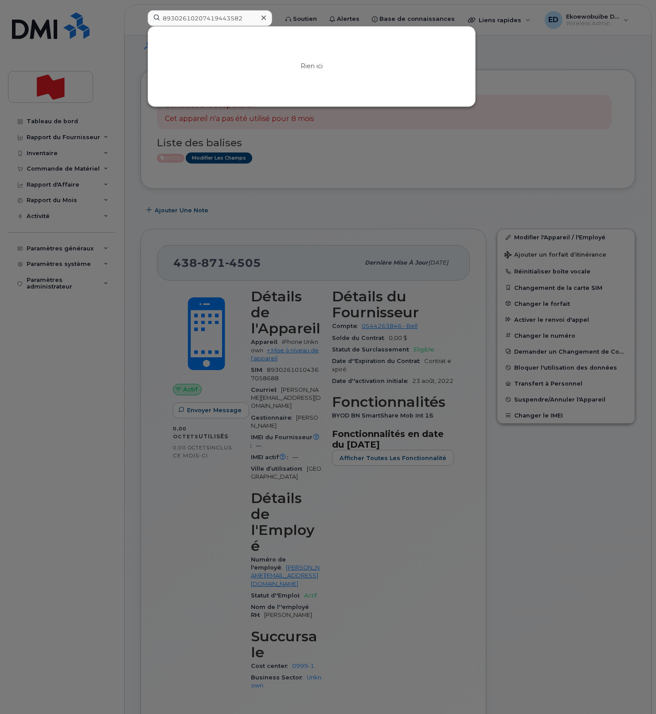
click at [266, 18] on icon at bounding box center [263, 18] width 4 height 4
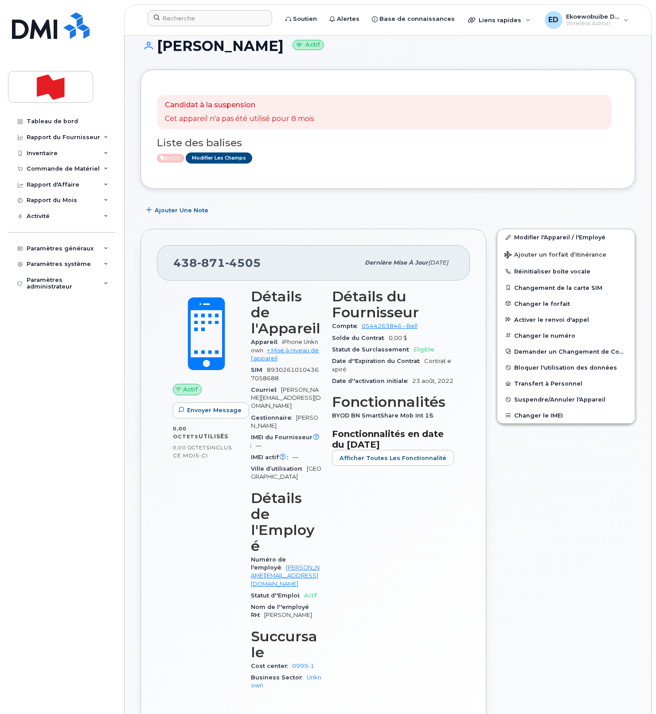
drag, startPoint x: 343, startPoint y: 47, endPoint x: 159, endPoint y: 48, distance: 184.3
click at [159, 48] on h1 "[PERSON_NAME] Actif" at bounding box center [387, 46] width 494 height 16
copy h1 "[PERSON_NAME]"
click at [265, 260] on div "[PHONE_NUMBER]" at bounding box center [266, 262] width 186 height 19
drag, startPoint x: 261, startPoint y: 263, endPoint x: 177, endPoint y: 267, distance: 83.8
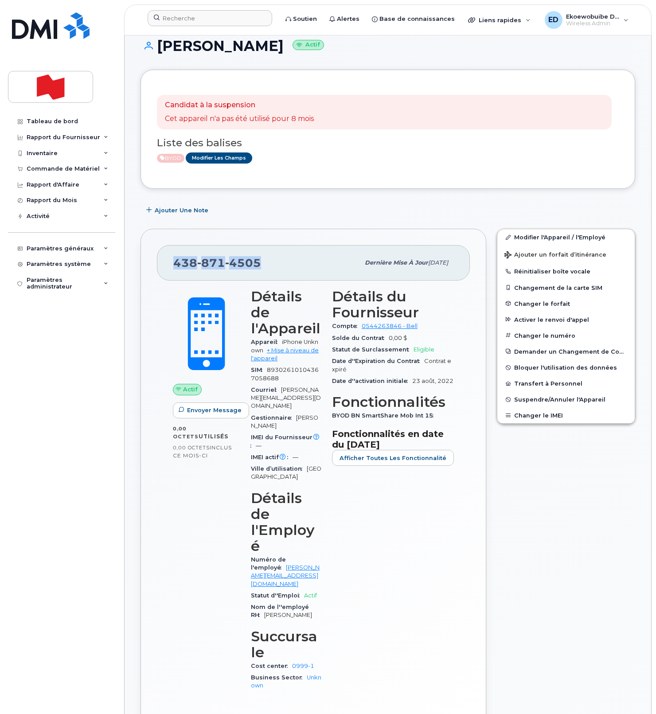
click at [177, 267] on div "[PHONE_NUMBER]" at bounding box center [266, 262] width 186 height 19
copy span "[PHONE_NUMBER]"
